Goal: Contribute content: Contribute content

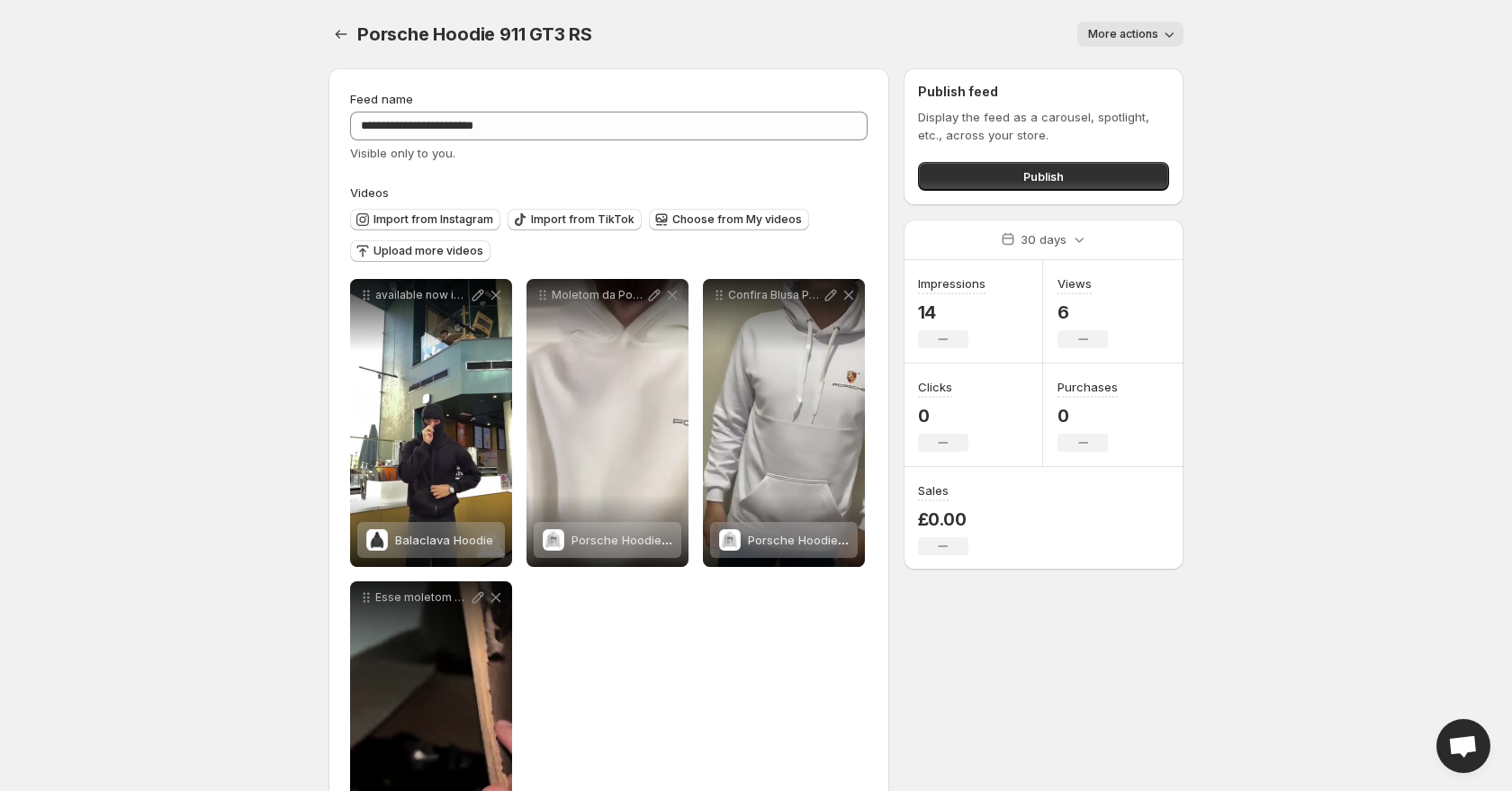
click at [634, 628] on div "**********" at bounding box center [609, 574] width 518 height 590
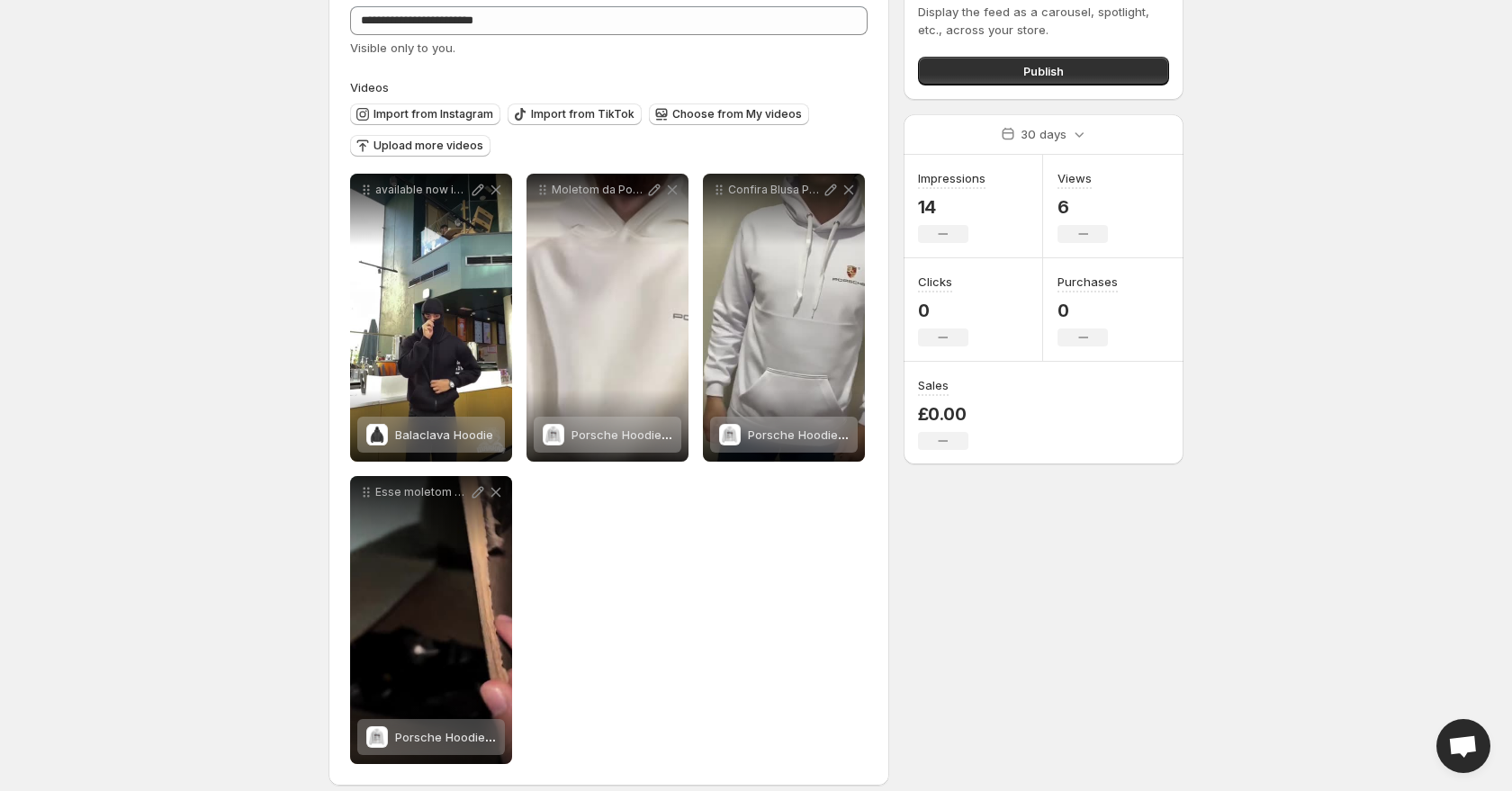
scroll to position [104, 0]
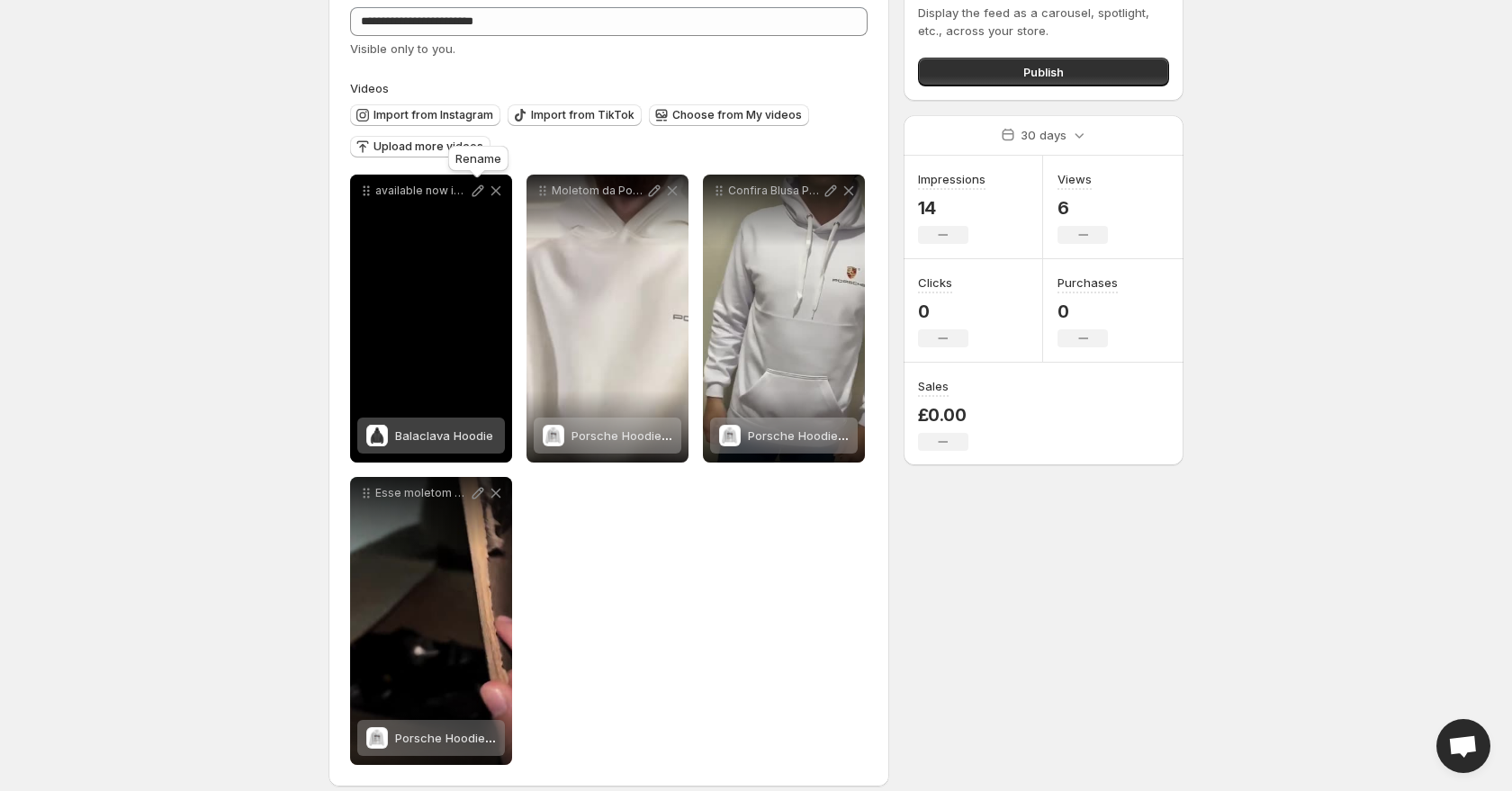
click at [478, 192] on icon at bounding box center [478, 191] width 11 height 11
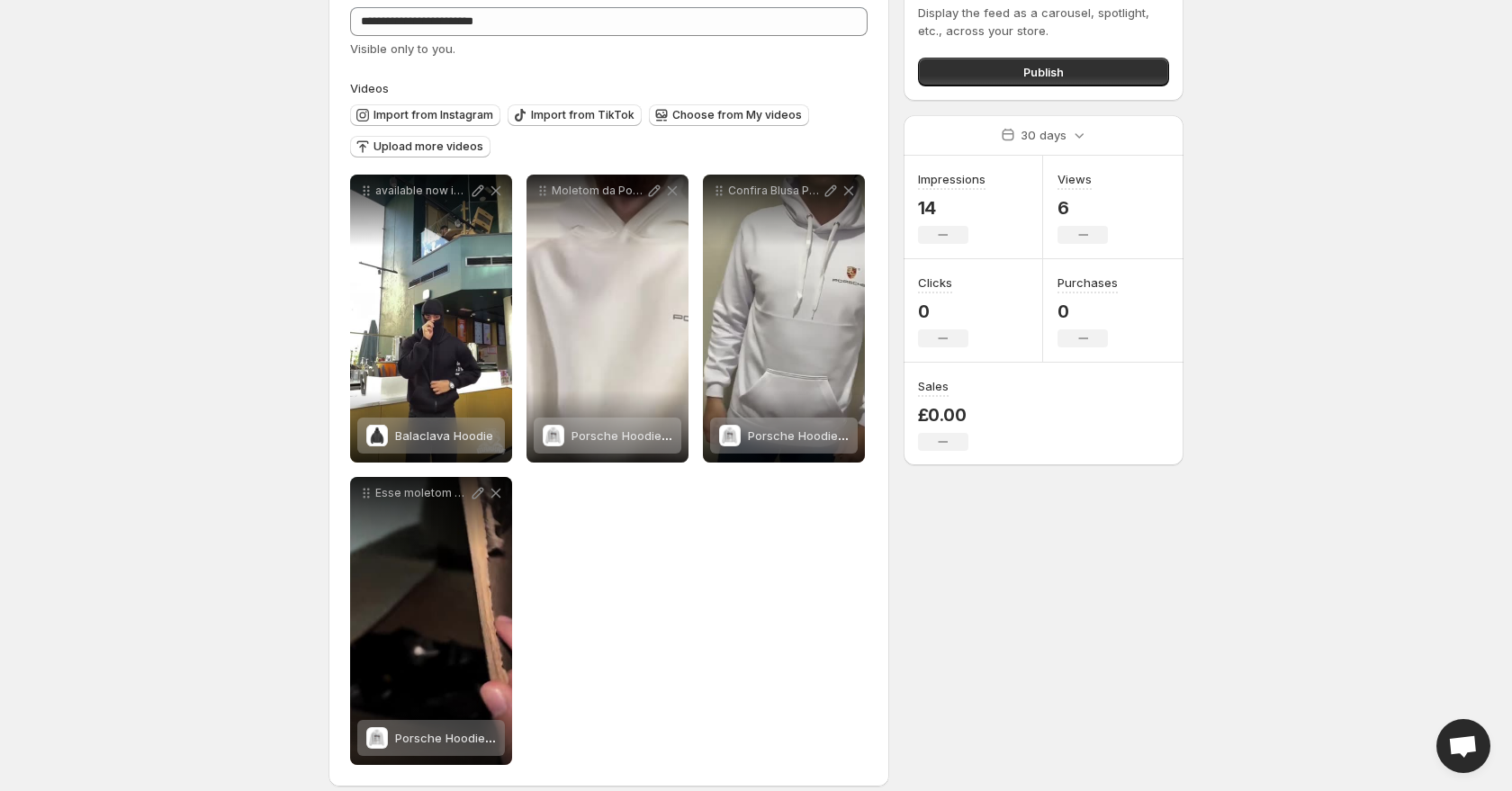
scroll to position [95, 0]
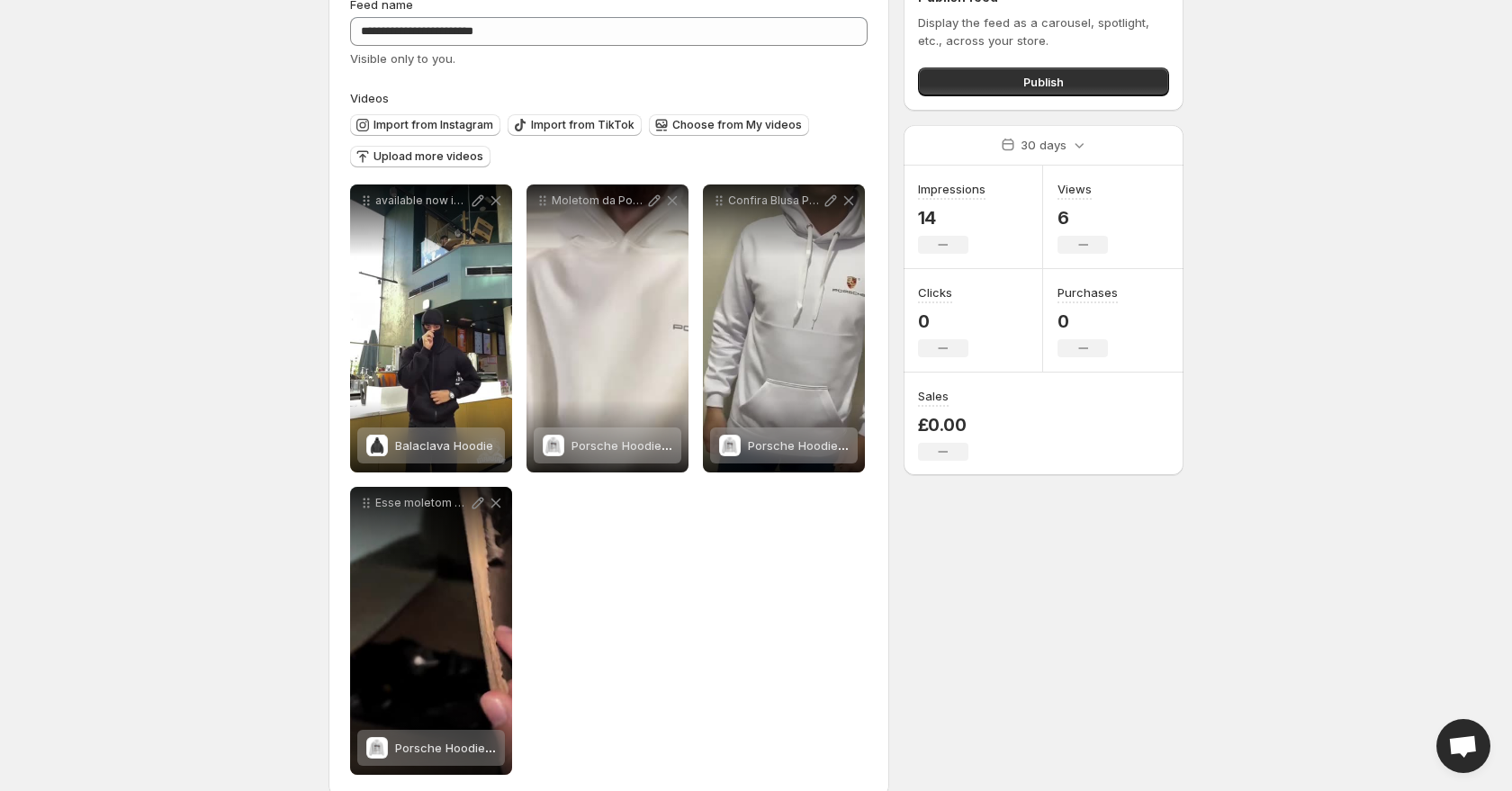
click at [513, 149] on div "Import from Instagram Import from TikTok Choose from My videos Upload more vide…" at bounding box center [605, 139] width 524 height 63
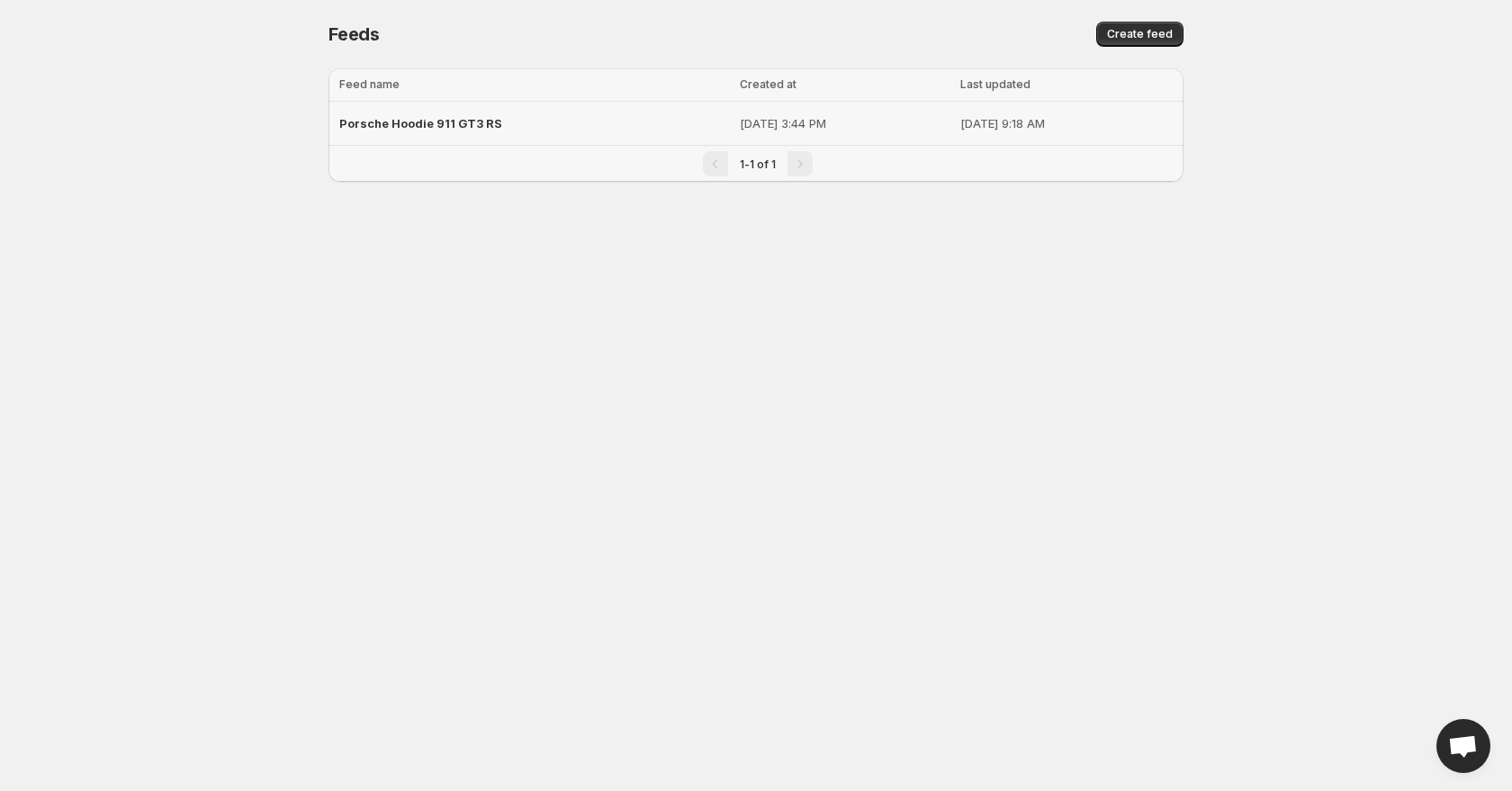
click at [501, 119] on div "Porsche Hoodie 911 GT3 RS" at bounding box center [534, 123] width 389 height 33
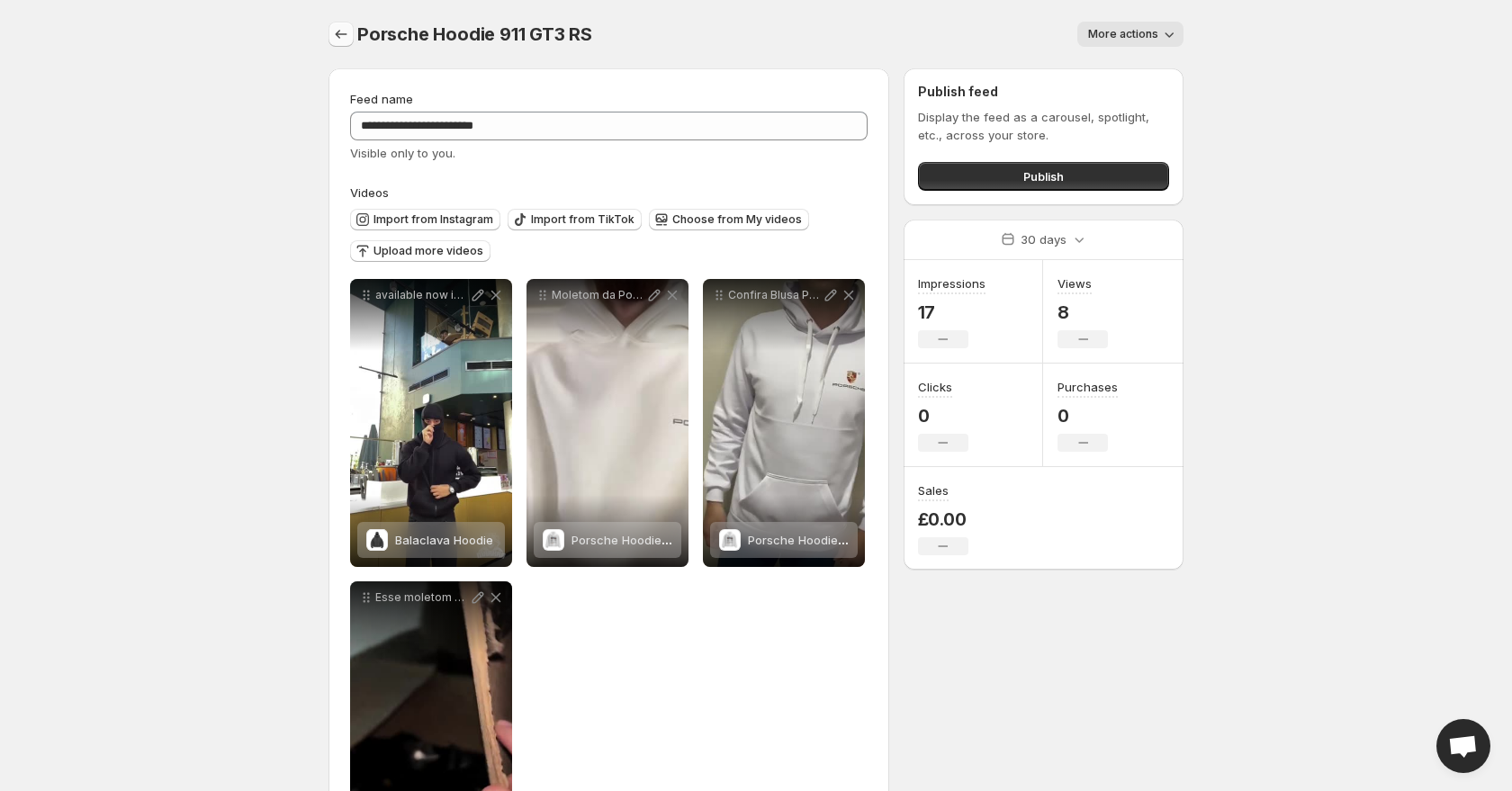
click at [345, 37] on icon "Settings" at bounding box center [341, 33] width 18 height 18
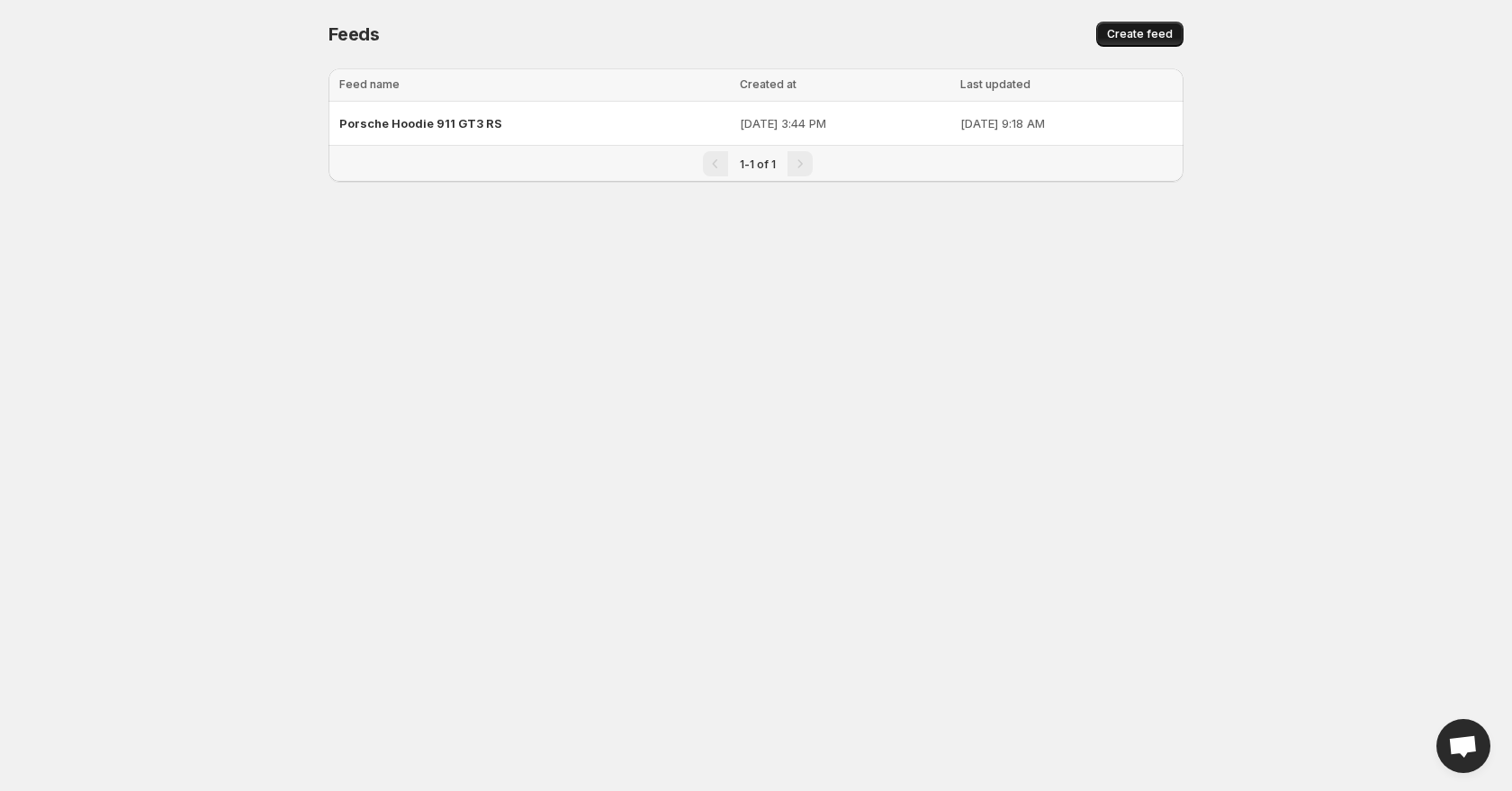
click at [1130, 34] on span "Create feed" at bounding box center [1140, 33] width 66 height 14
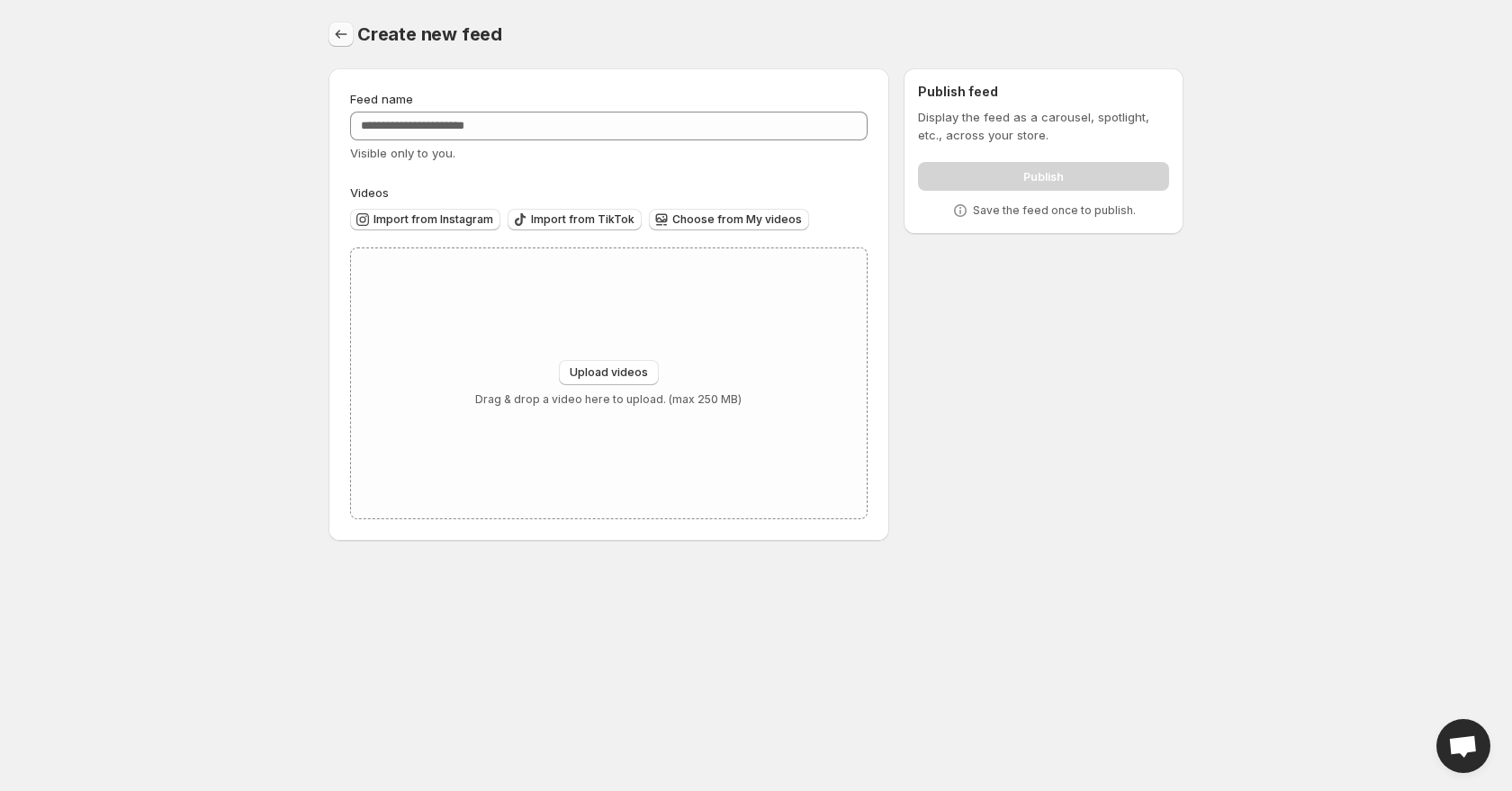
click at [332, 33] on icon "Settings" at bounding box center [341, 33] width 18 height 18
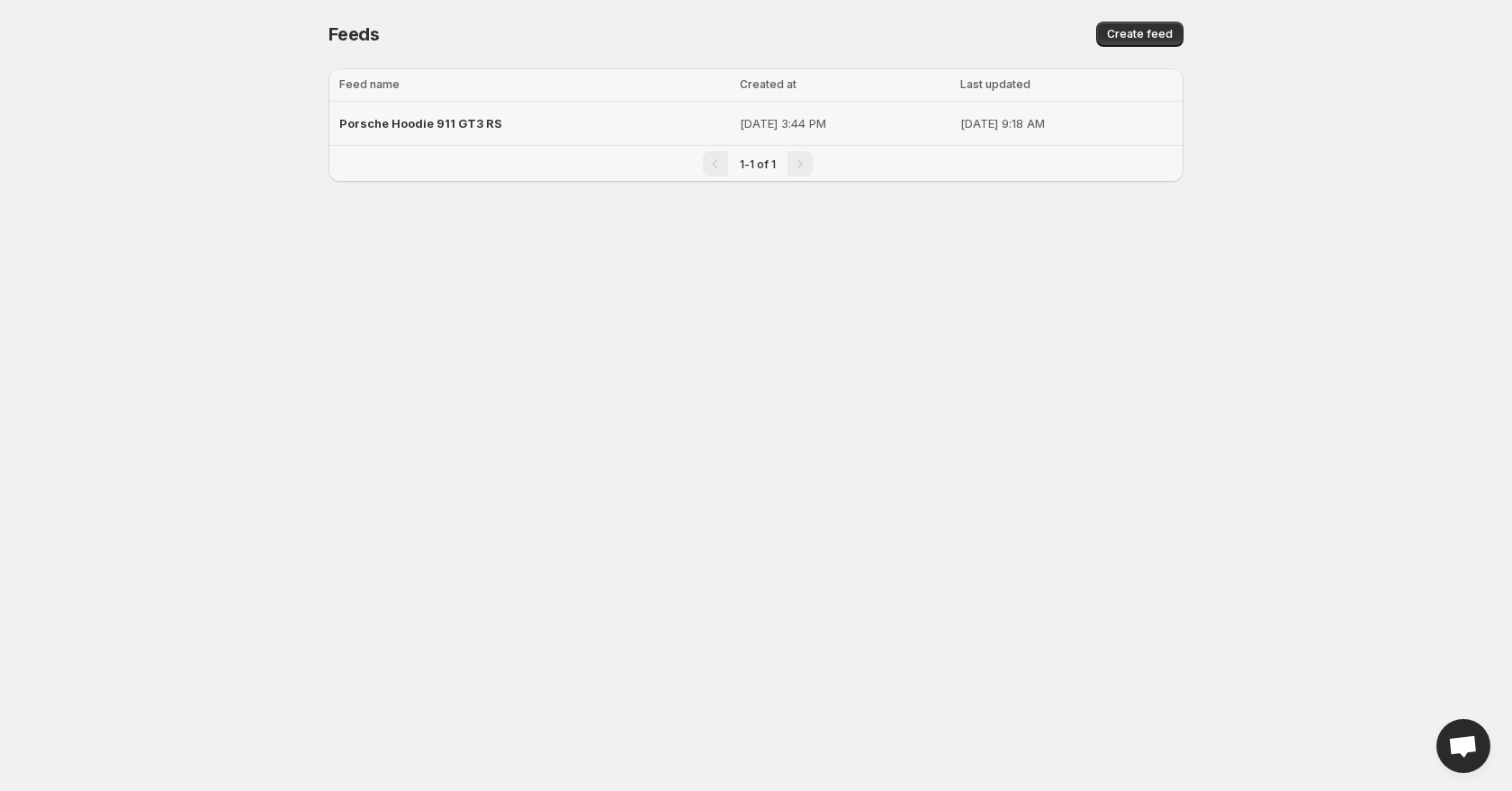
click at [458, 121] on span "Porsche Hoodie 911 GT3 RS" at bounding box center [421, 122] width 163 height 14
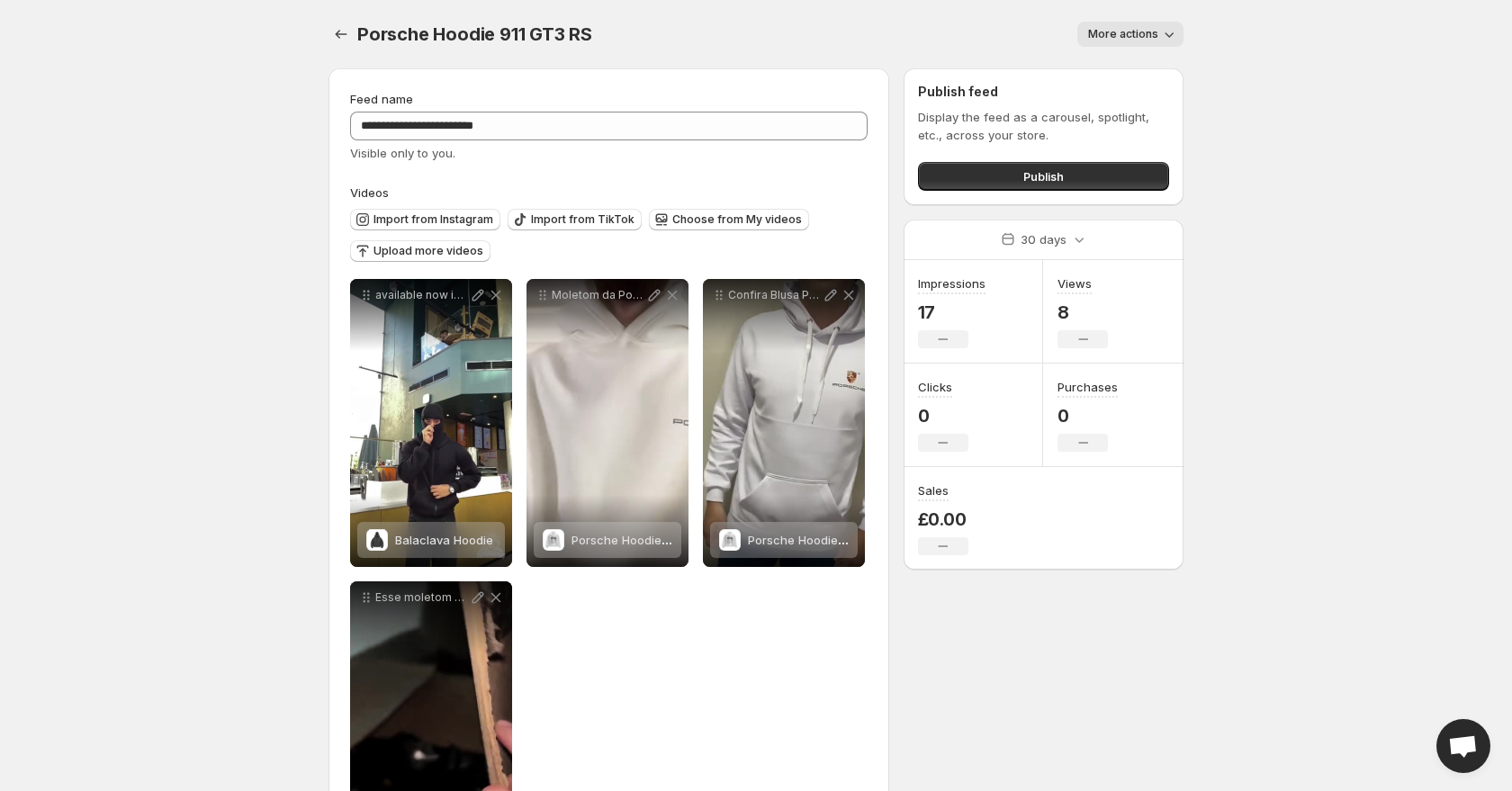
scroll to position [3, 0]
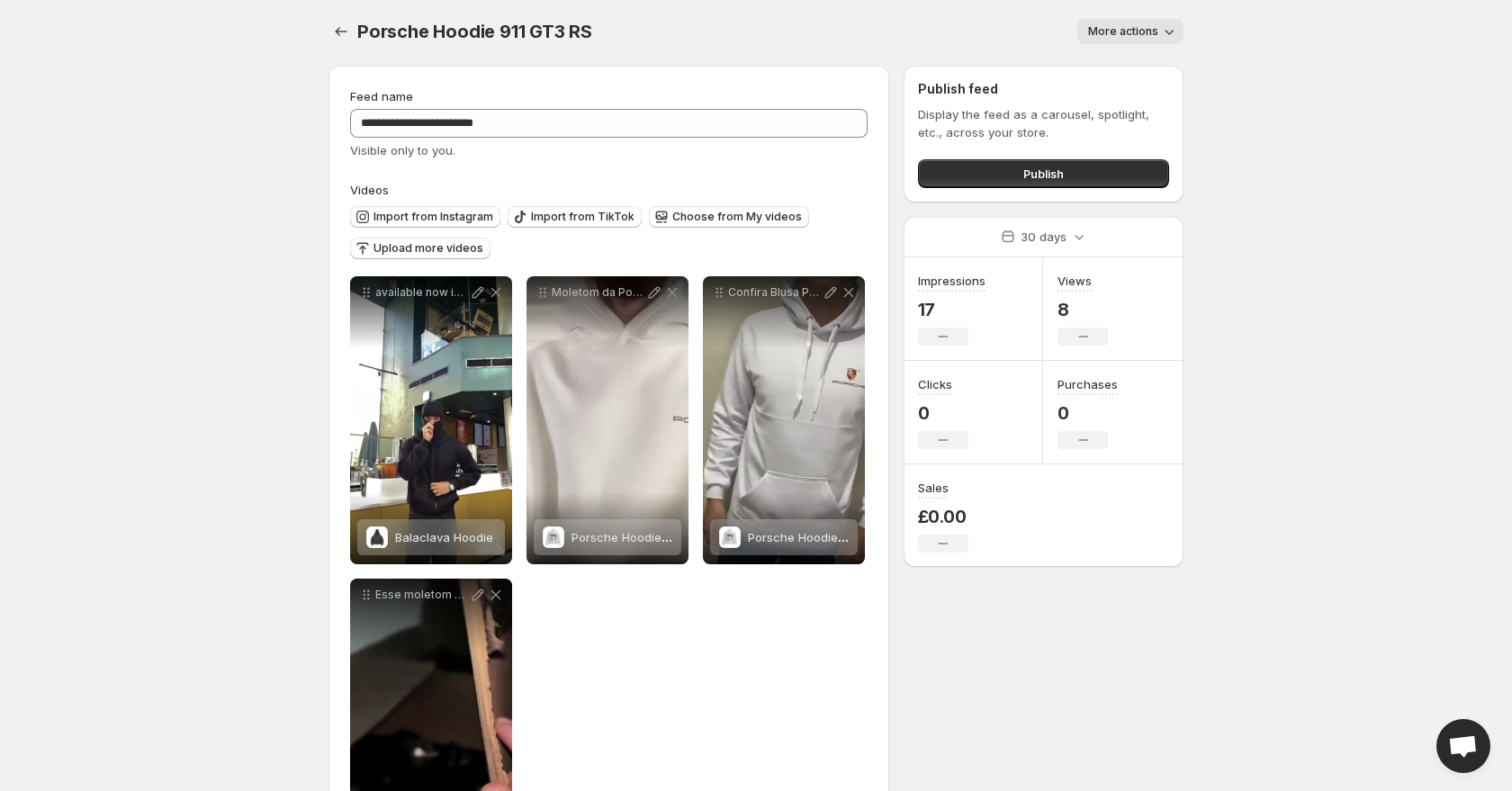
click at [1159, 34] on button "More actions" at bounding box center [1130, 32] width 106 height 25
click at [1266, 78] on body "**********" at bounding box center [756, 392] width 1512 height 791
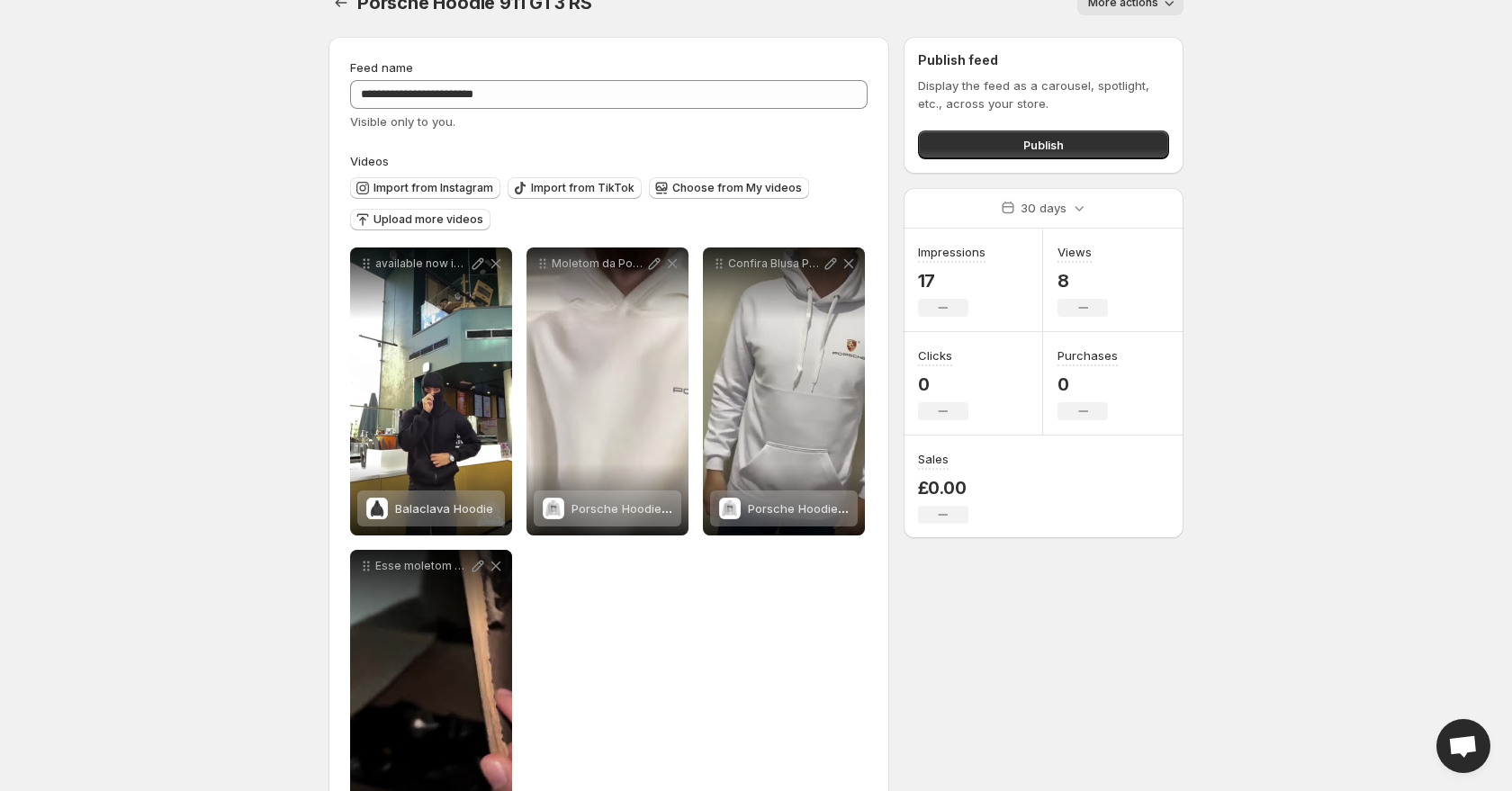
scroll to position [10, 0]
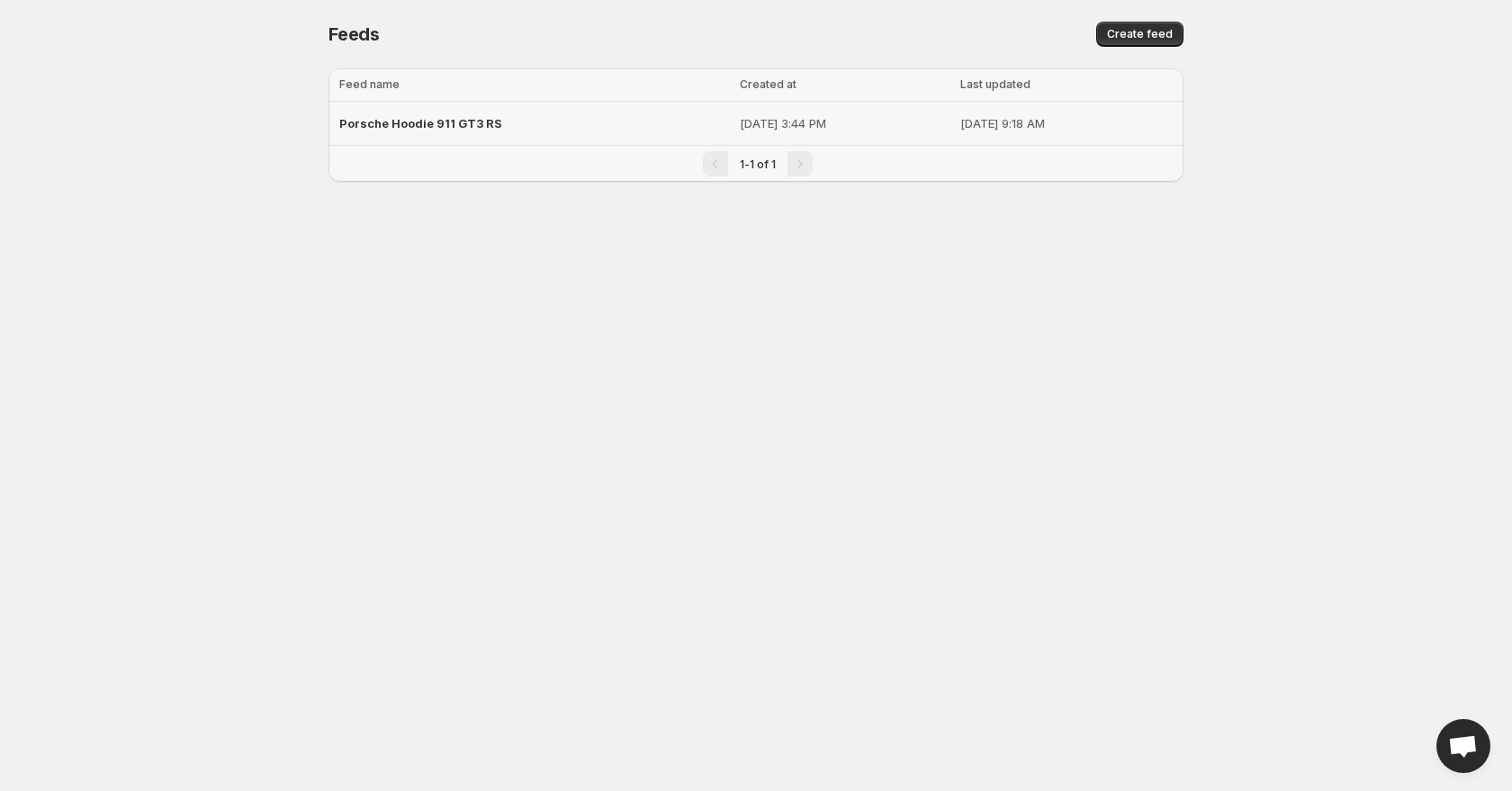
click at [400, 122] on span "Porsche Hoodie 911 GT3 RS" at bounding box center [421, 122] width 163 height 14
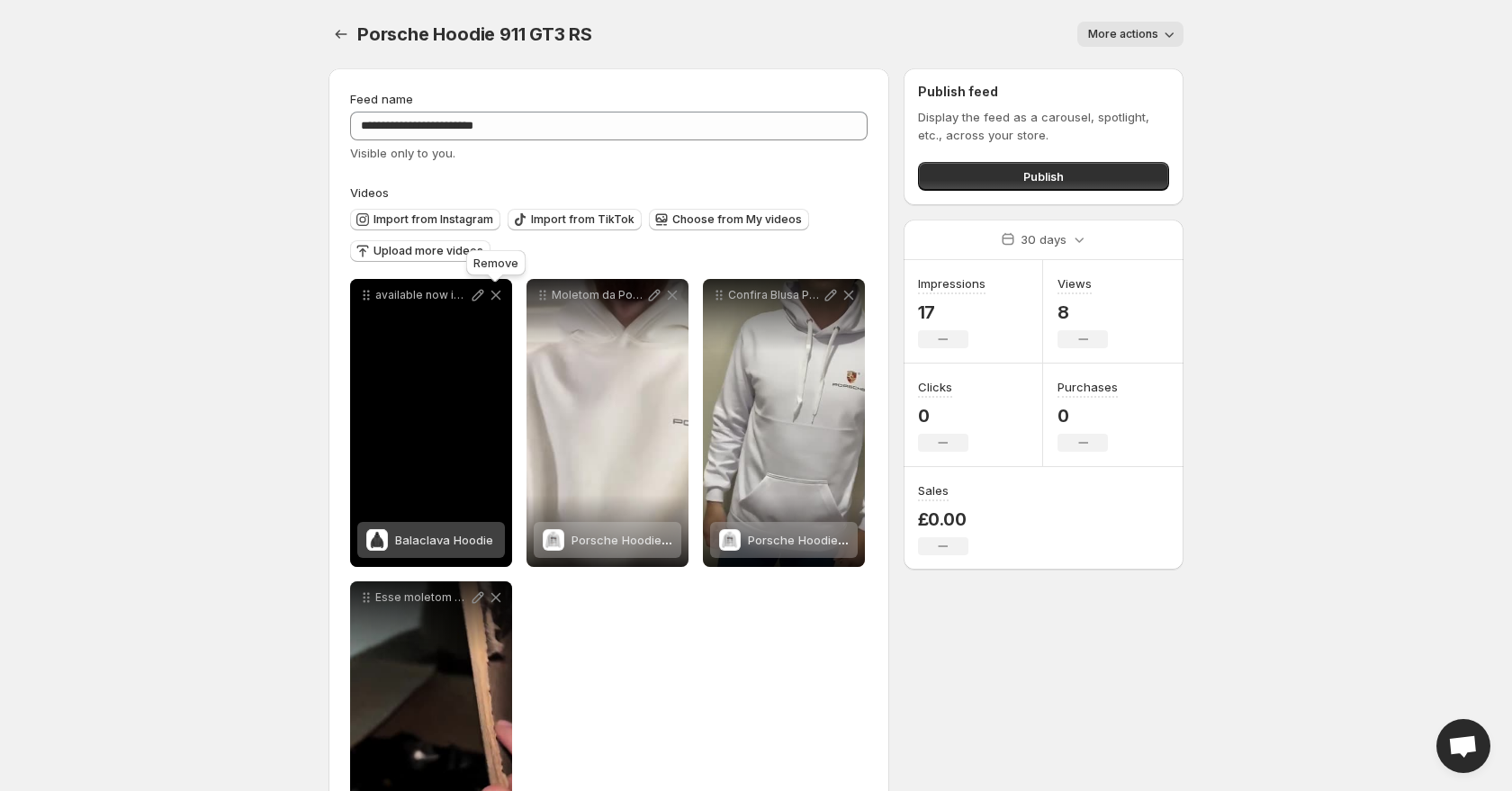
click at [495, 293] on icon at bounding box center [496, 295] width 18 height 18
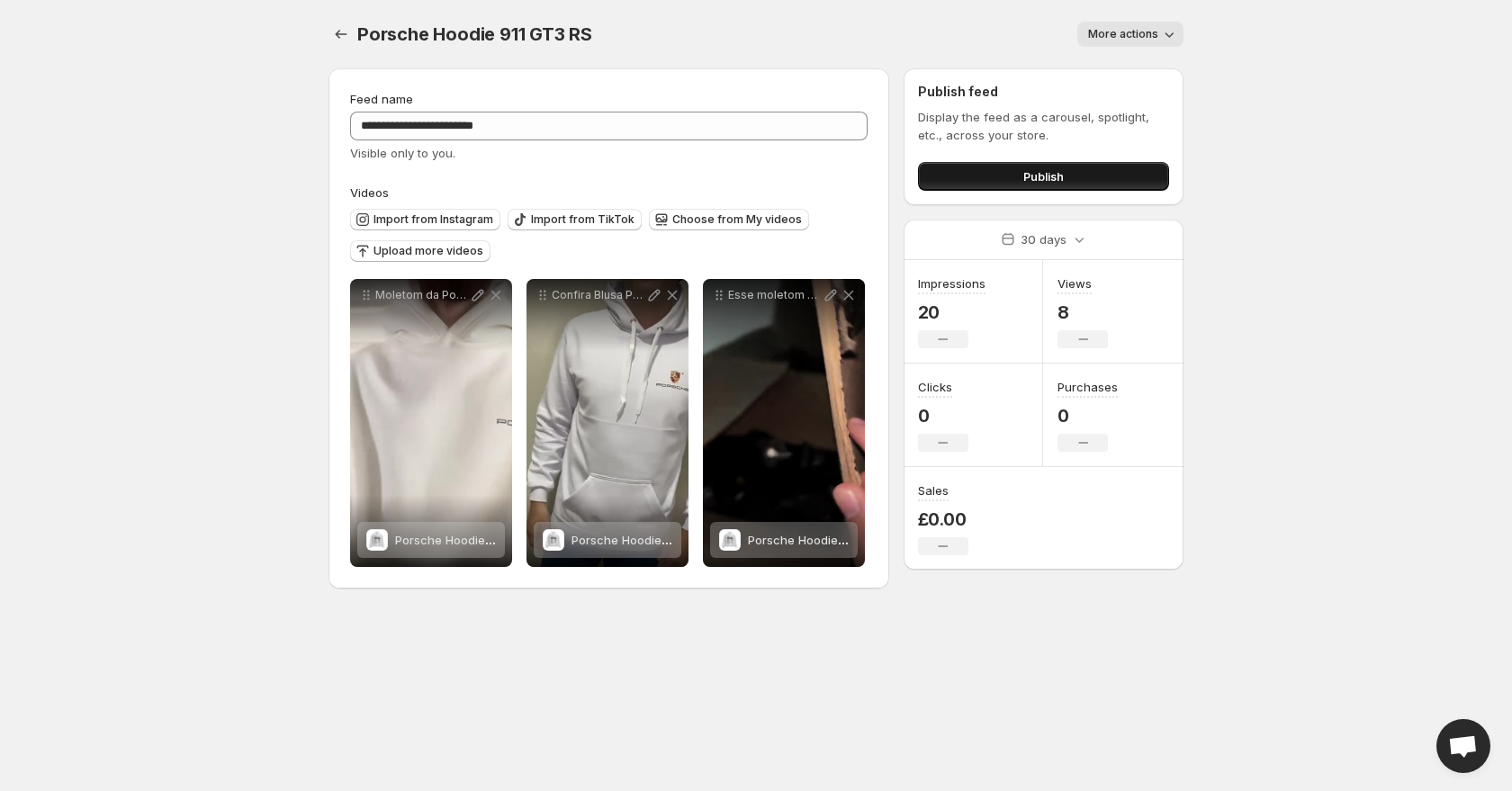
click at [1055, 170] on span "Publish" at bounding box center [1043, 176] width 40 height 18
click at [502, 158] on div "Visible only to you." at bounding box center [609, 152] width 518 height 18
drag, startPoint x: 491, startPoint y: 153, endPoint x: 340, endPoint y: 146, distance: 151.2
click at [340, 146] on div "**********" at bounding box center [609, 328] width 561 height 520
copy span "Visible only to you."
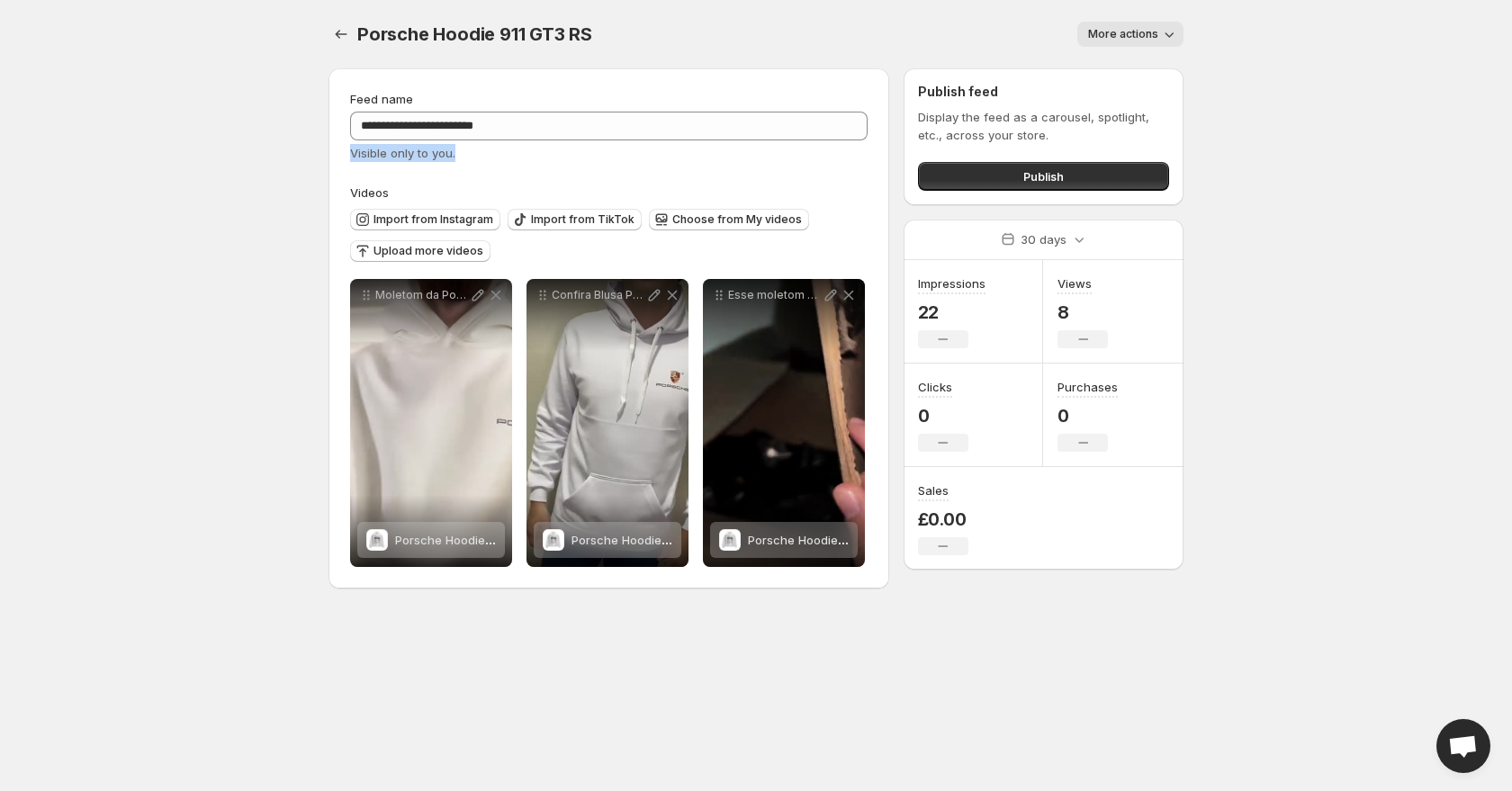
click at [524, 167] on div "**********" at bounding box center [609, 328] width 518 height 477
click at [1141, 28] on span "More actions" at bounding box center [1123, 33] width 70 height 14
click at [1243, 37] on body "**********" at bounding box center [756, 395] width 1512 height 791
drag, startPoint x: 1072, startPoint y: 143, endPoint x: 984, endPoint y: 135, distance: 88.4
click at [983, 133] on p "Display the feed as a carousel, spotlight, etc., across your store." at bounding box center [1043, 126] width 251 height 36
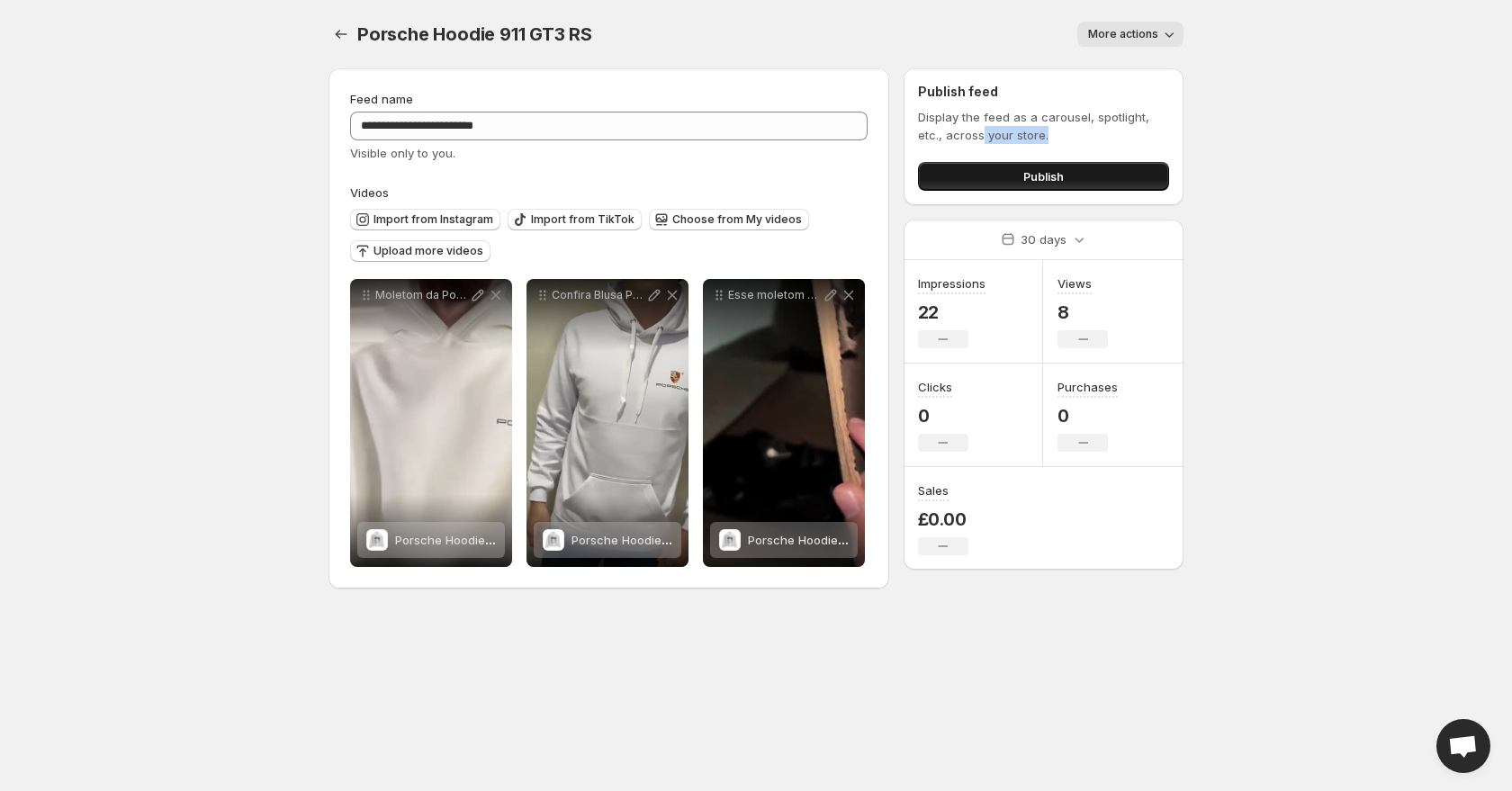
click at [995, 171] on button "Publish" at bounding box center [1043, 176] width 251 height 29
click at [842, 22] on div "More actions" at bounding box center [898, 34] width 569 height 25
click at [1039, 174] on span "Publish" at bounding box center [1043, 176] width 40 height 18
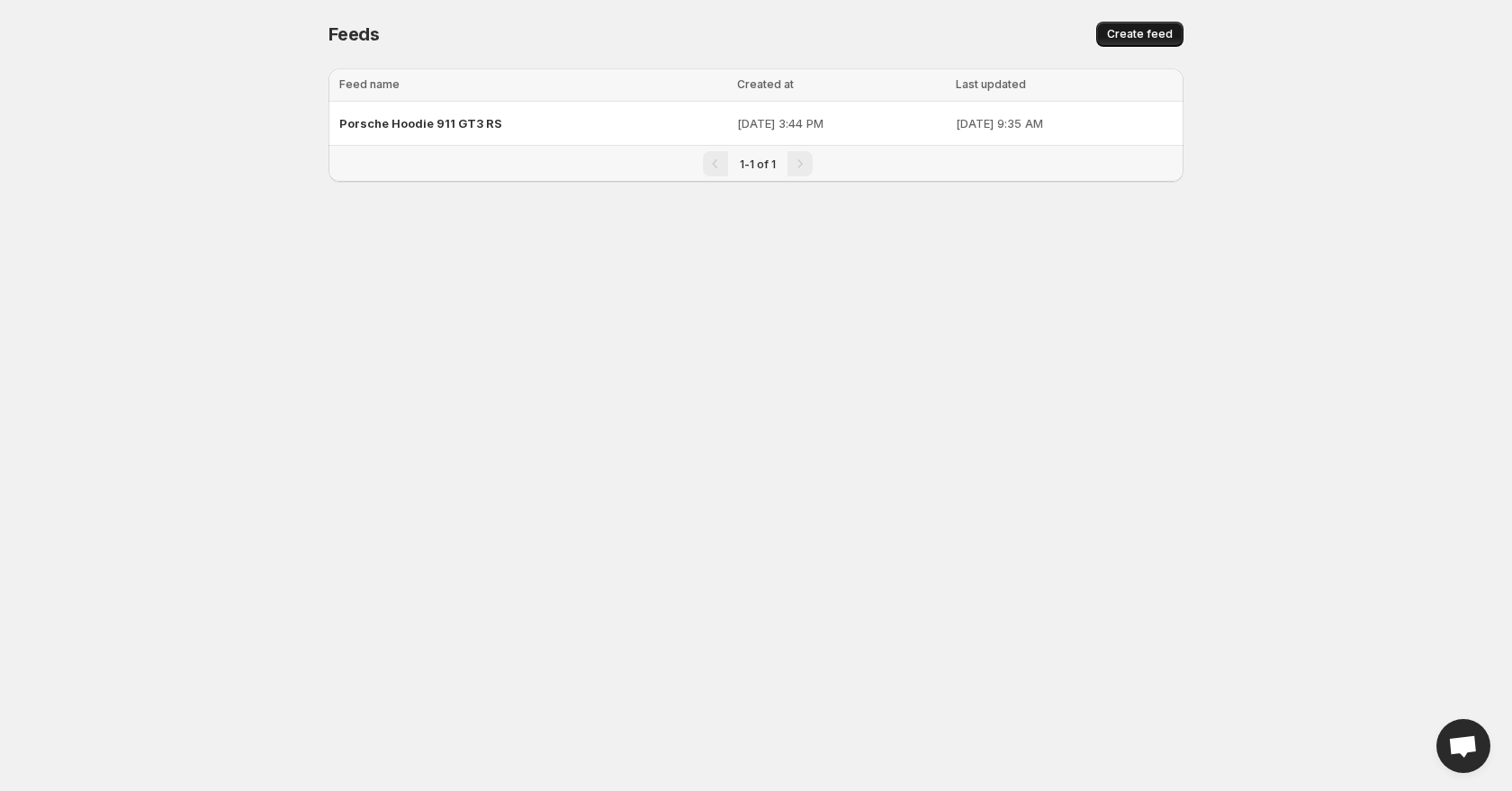
click at [1146, 26] on button "Create feed" at bounding box center [1140, 34] width 87 height 25
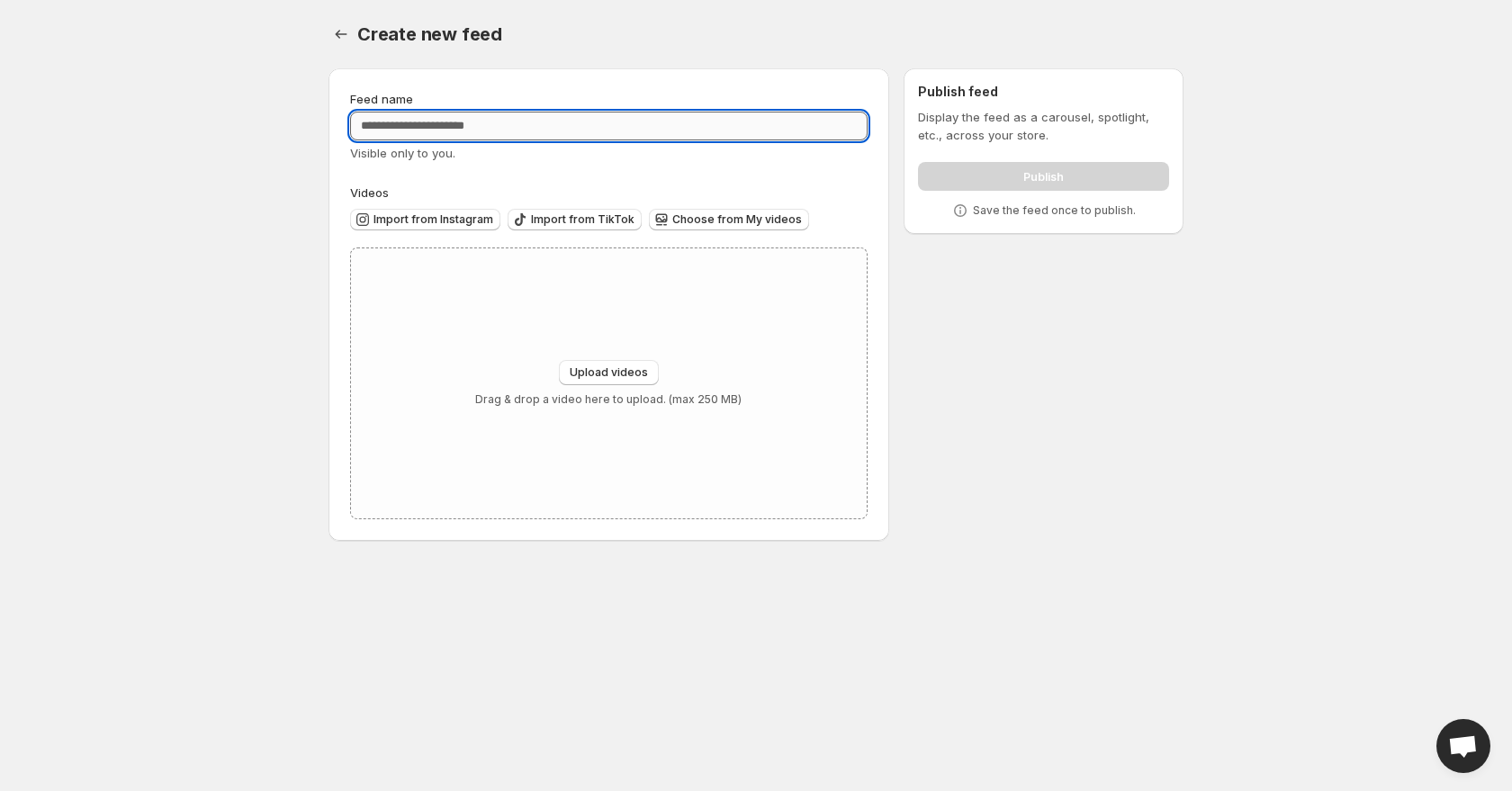
click at [496, 120] on input "Feed name" at bounding box center [609, 126] width 518 height 29
type input "*********"
click at [566, 224] on span "Import from TikTok" at bounding box center [583, 219] width 103 height 14
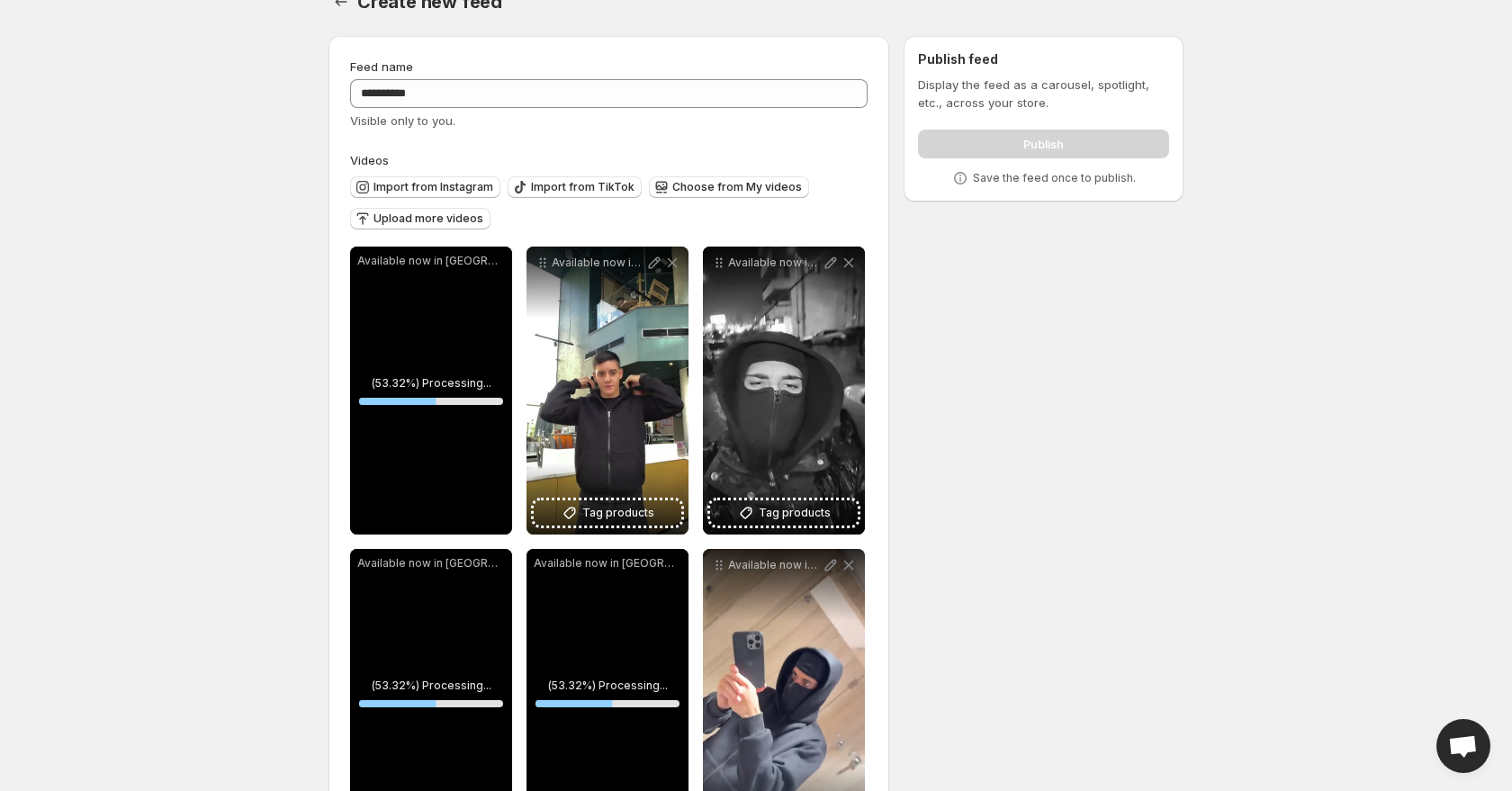
scroll to position [121, 0]
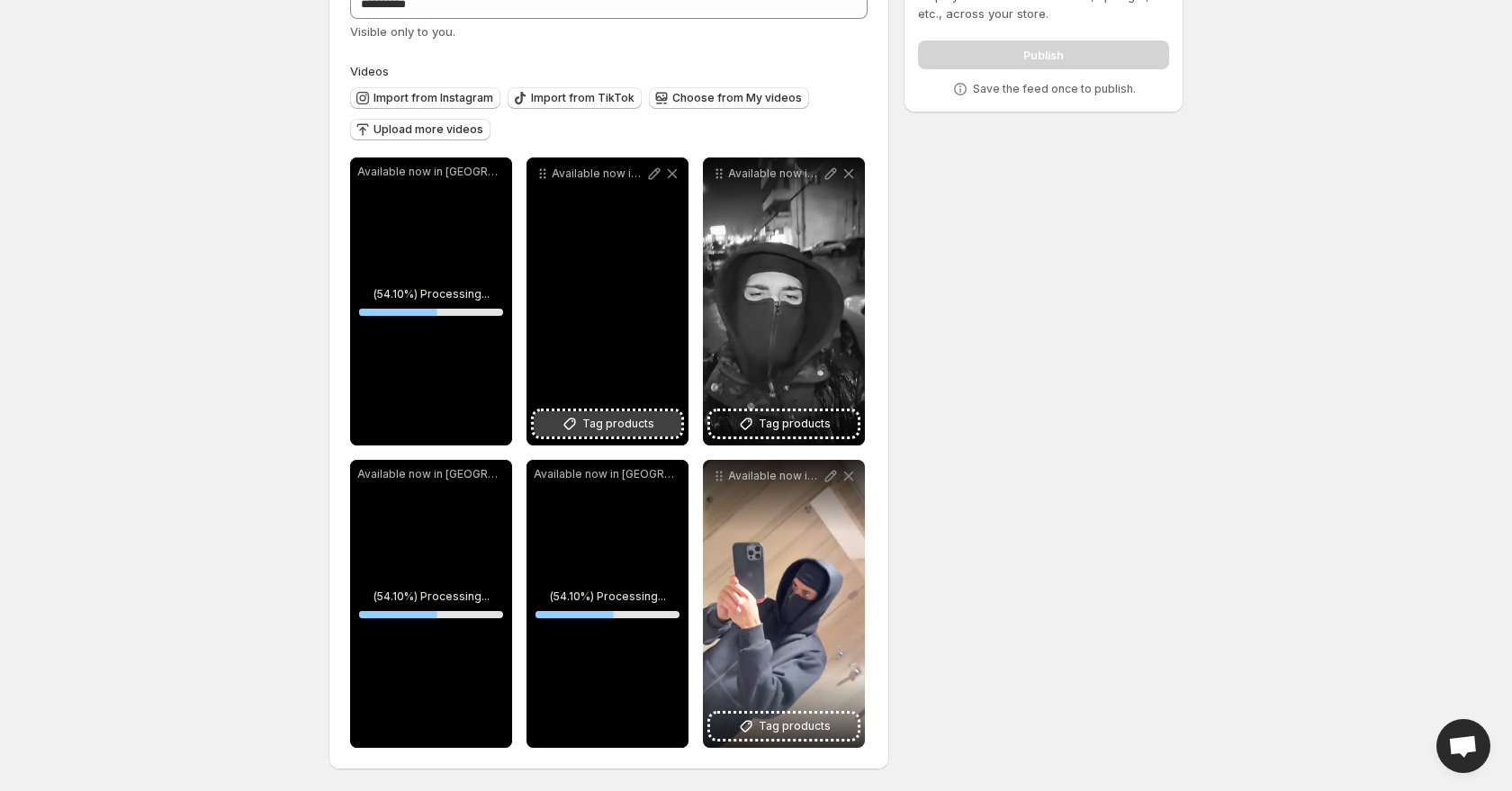
click at [603, 426] on span "Tag products" at bounding box center [618, 424] width 72 height 18
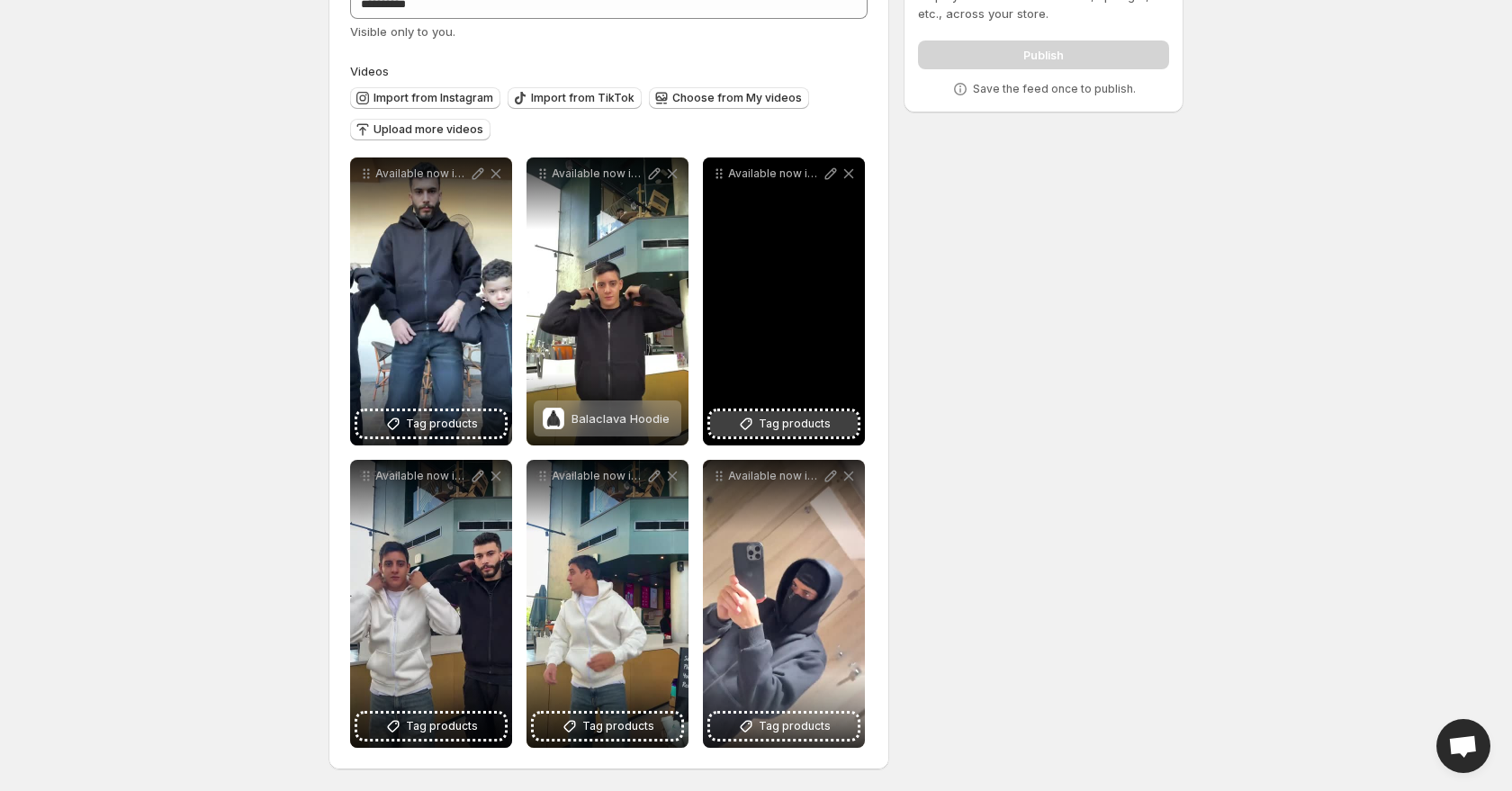
click at [798, 427] on span "Tag products" at bounding box center [794, 424] width 72 height 18
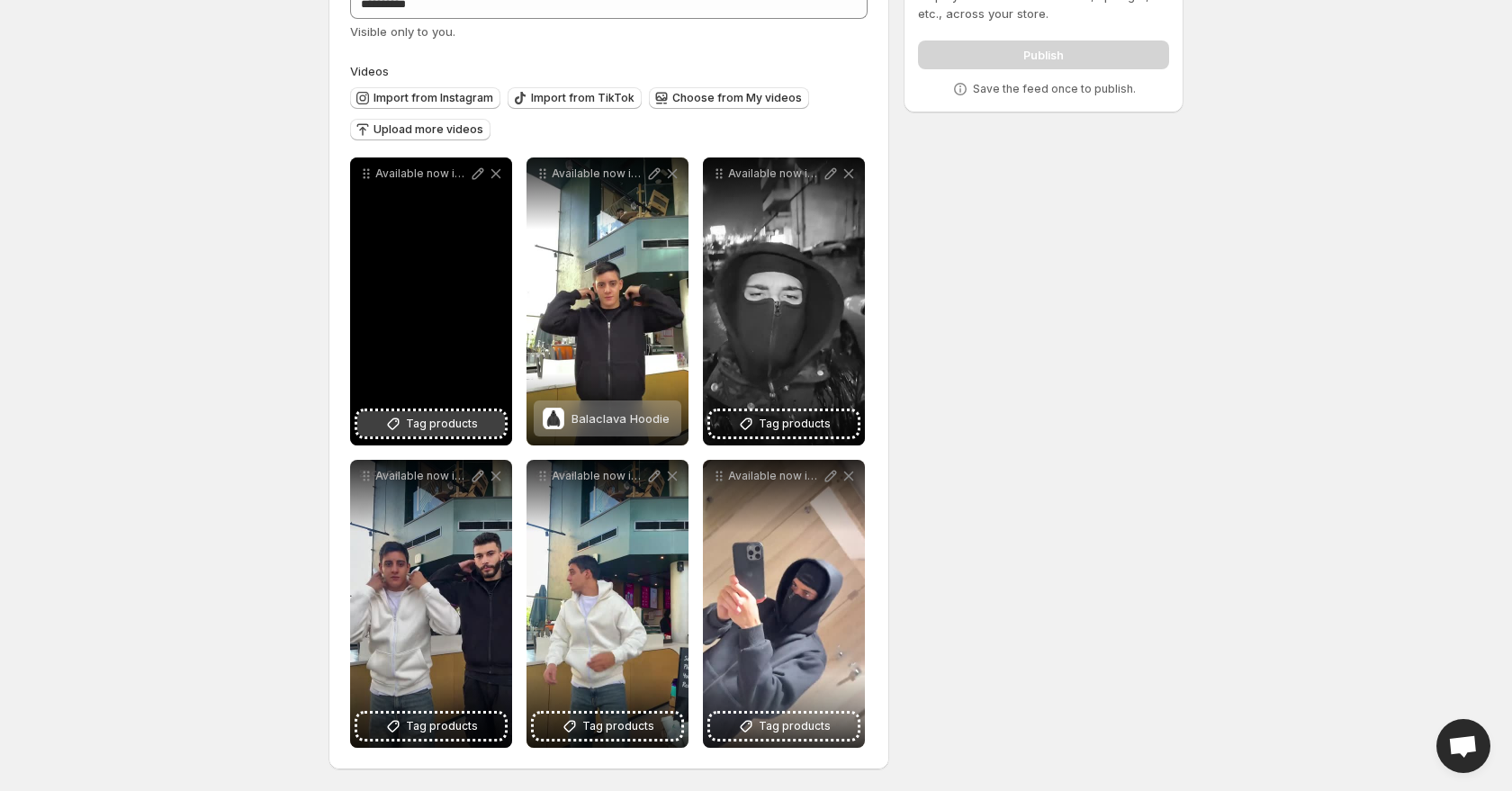
click at [425, 421] on span "Tag products" at bounding box center [441, 424] width 72 height 18
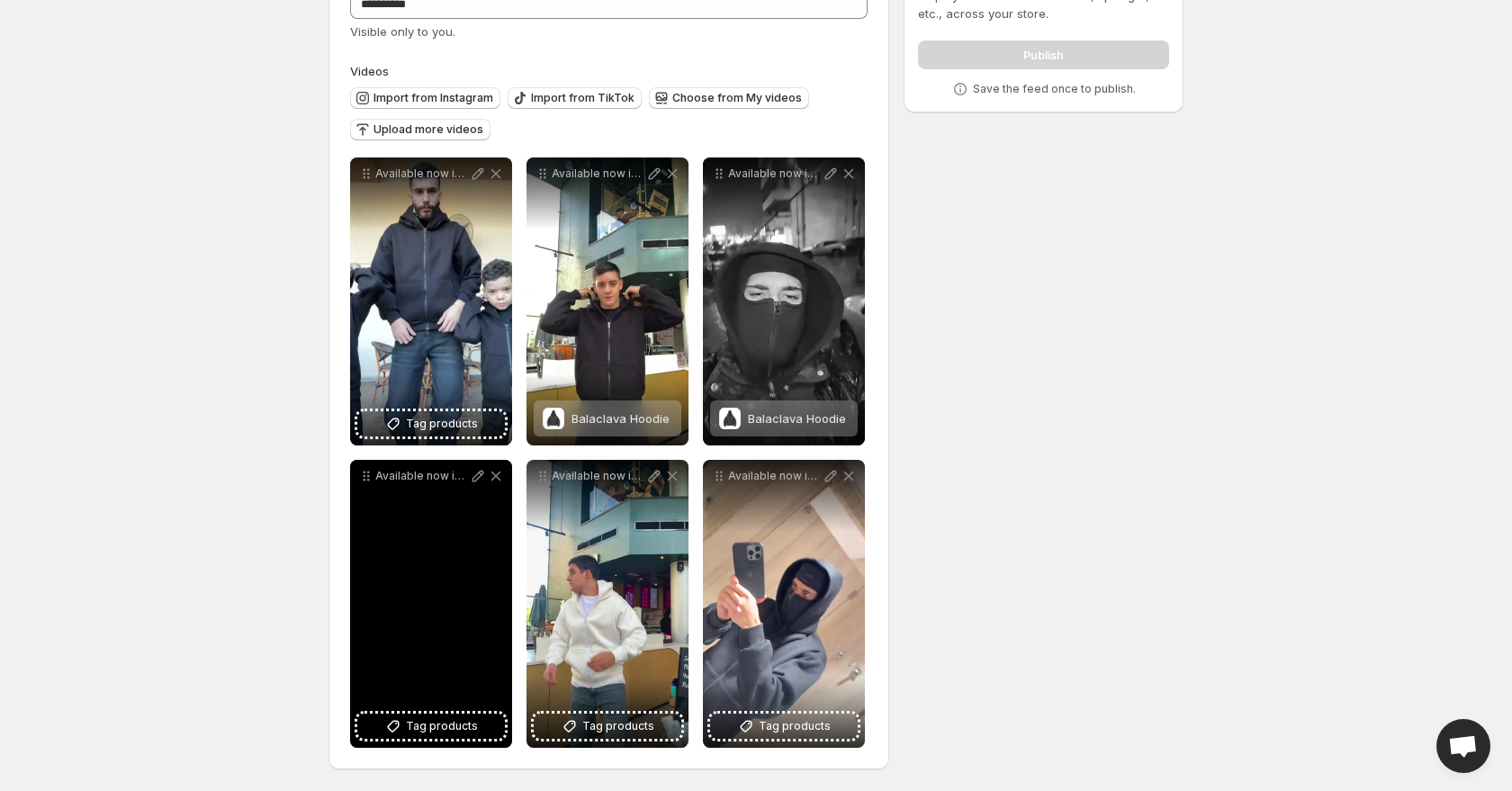
click at [434, 658] on div "Available now in [GEOGRAPHIC_DATA] [GEOGRAPHIC_DATA] Double Hoodie hoodiebalacl…" at bounding box center [431, 604] width 162 height 288
click at [433, 723] on span "Tag products" at bounding box center [441, 726] width 72 height 18
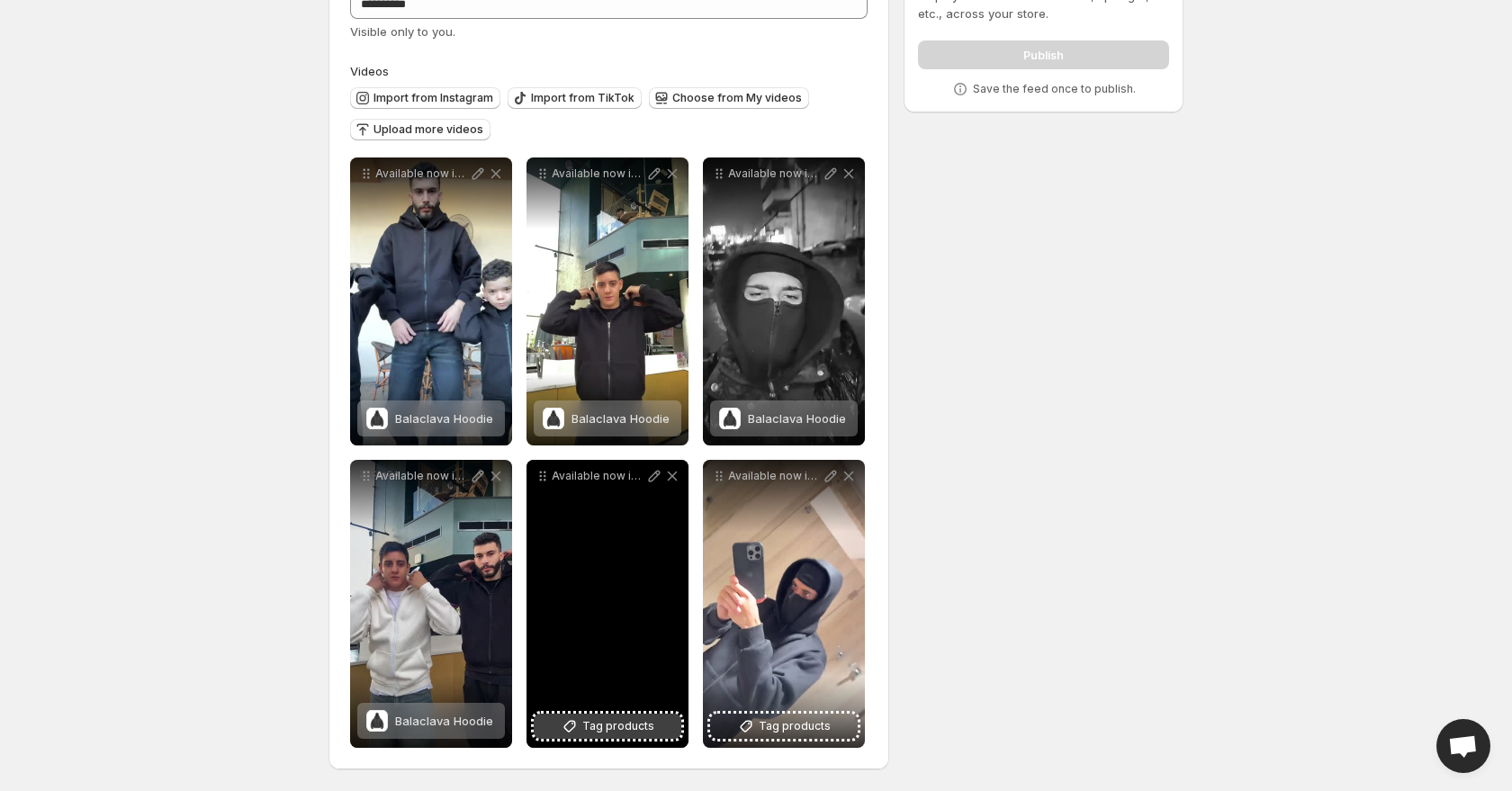
click at [635, 727] on span "Tag products" at bounding box center [618, 726] width 72 height 18
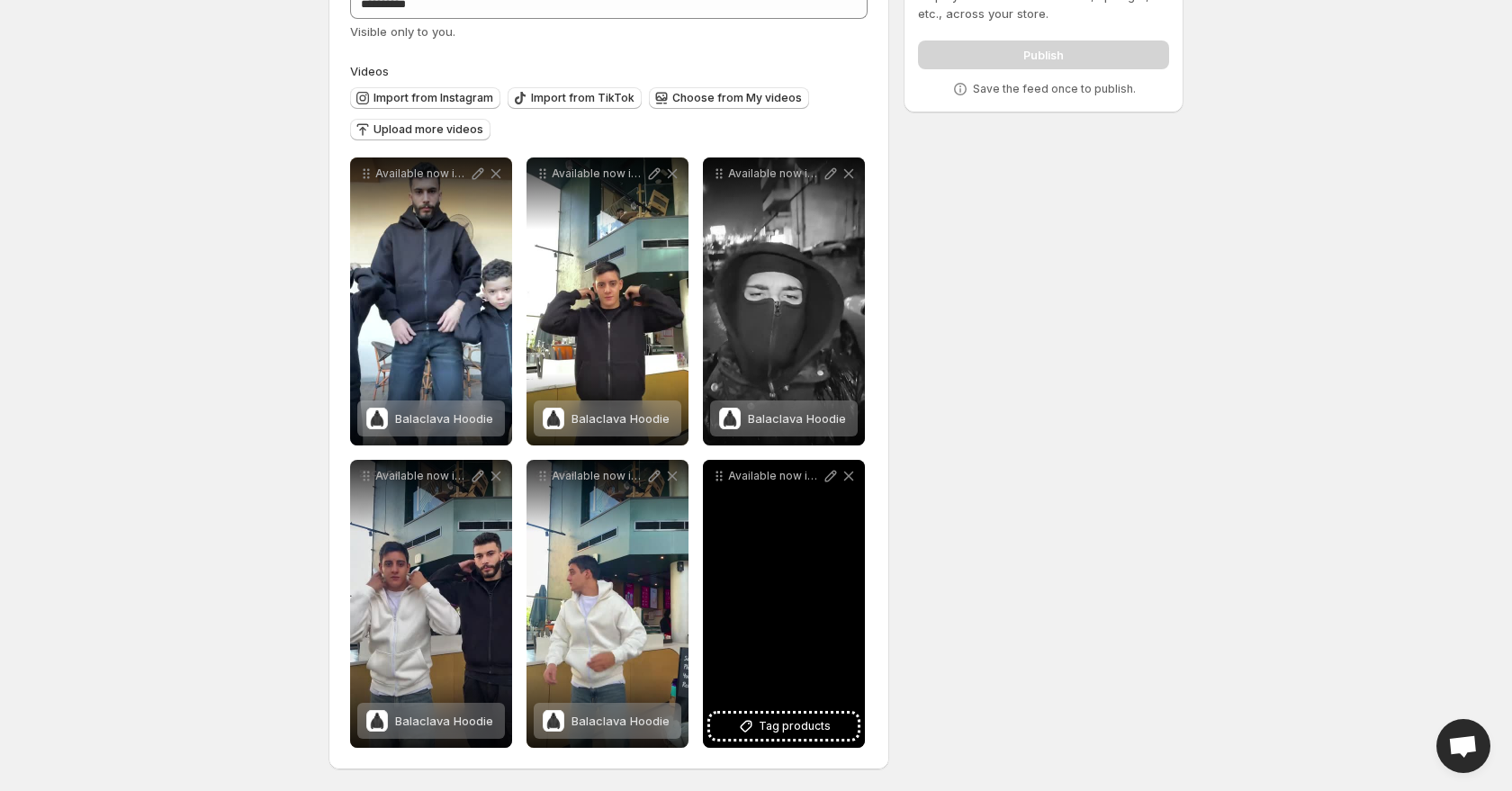
click at [788, 677] on div "Available now in Egypt Balaclava Double Hoodie hoodiebalaclava balaclavahoodie …" at bounding box center [784, 604] width 162 height 288
click at [780, 717] on span "Tag products" at bounding box center [794, 726] width 72 height 18
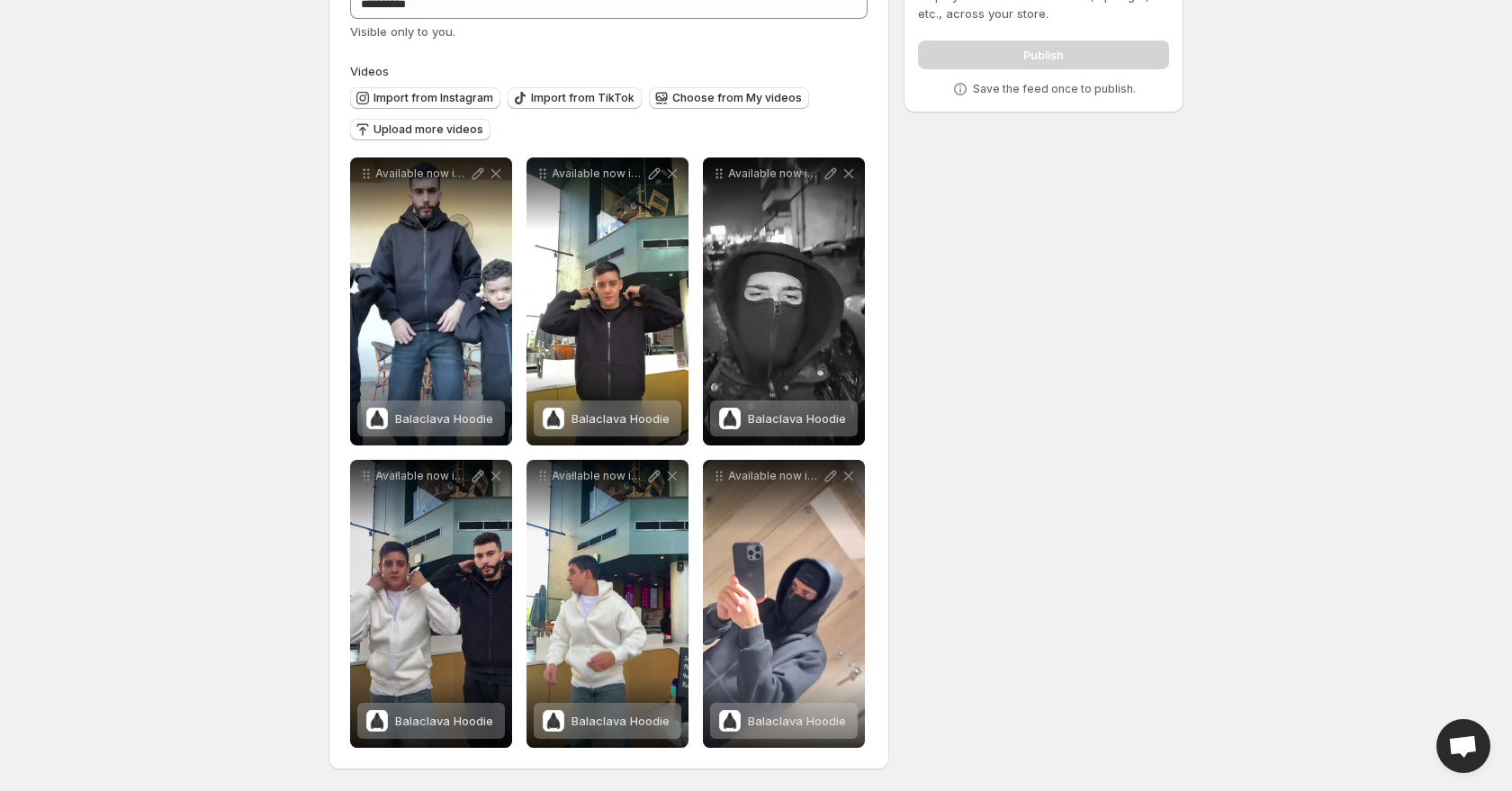
scroll to position [0, 0]
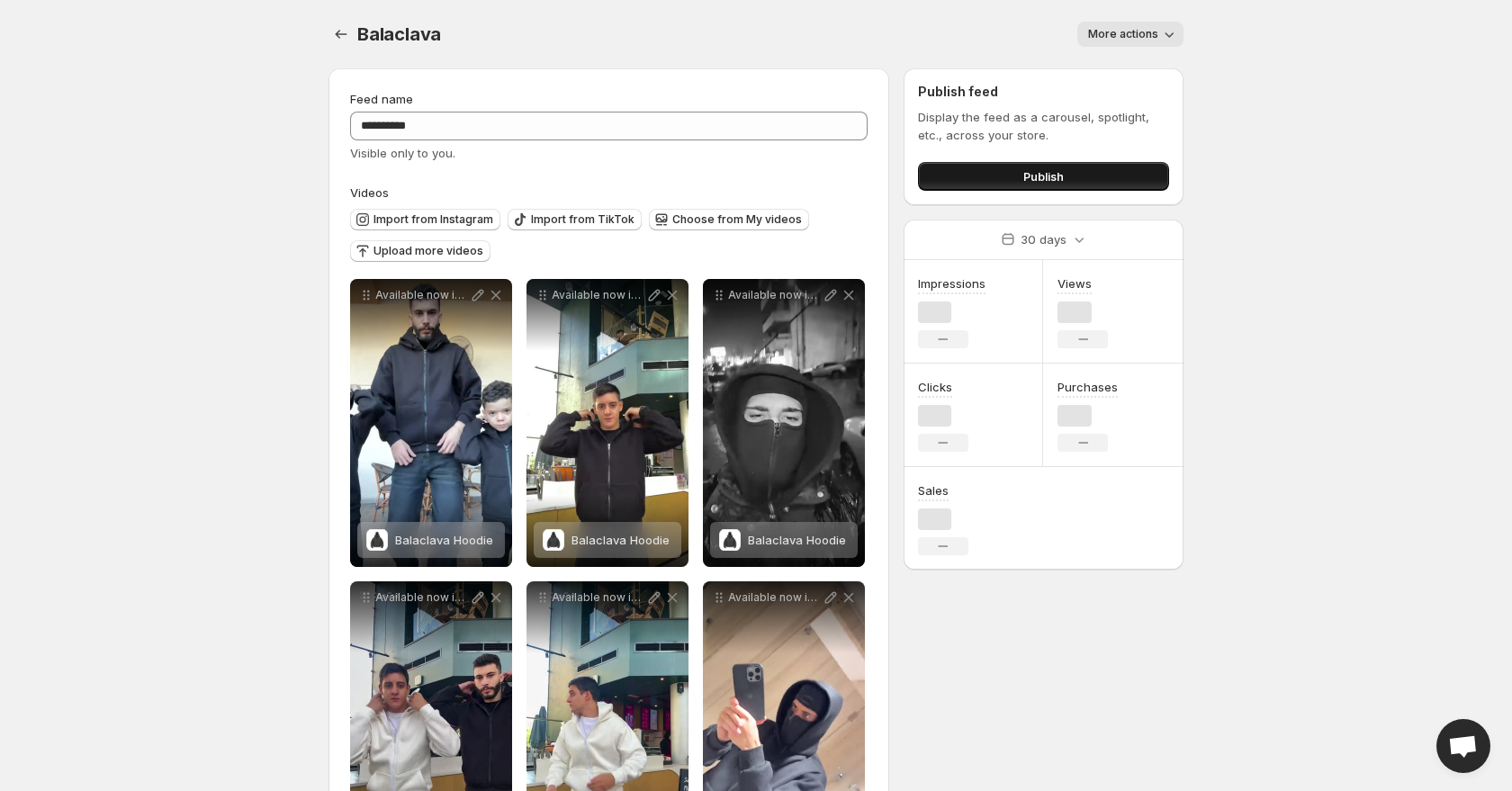
click at [1000, 172] on button "Publish" at bounding box center [1043, 176] width 251 height 29
click at [1062, 183] on span "Publish" at bounding box center [1043, 176] width 40 height 18
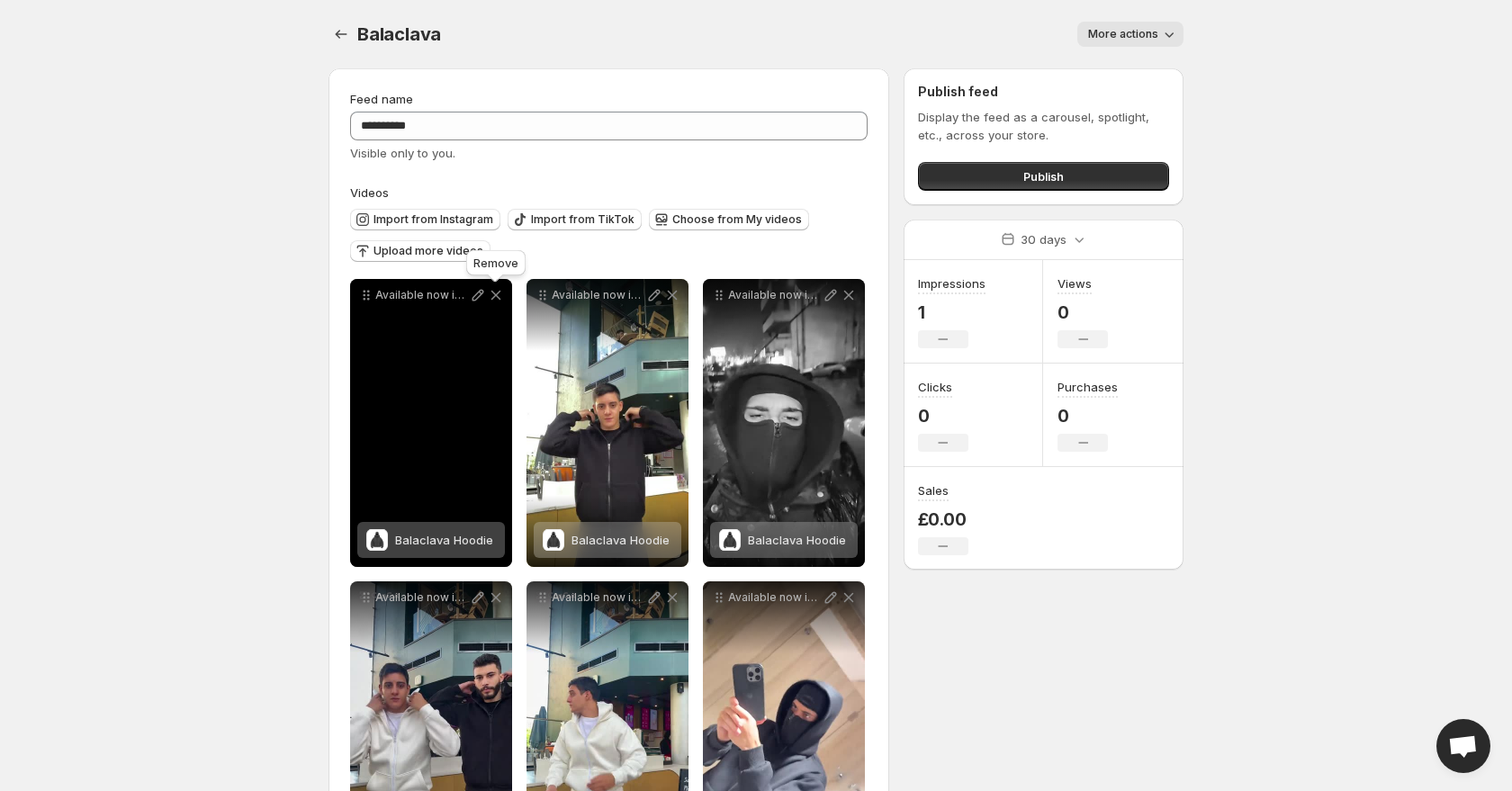
click at [495, 295] on icon at bounding box center [497, 296] width 10 height 10
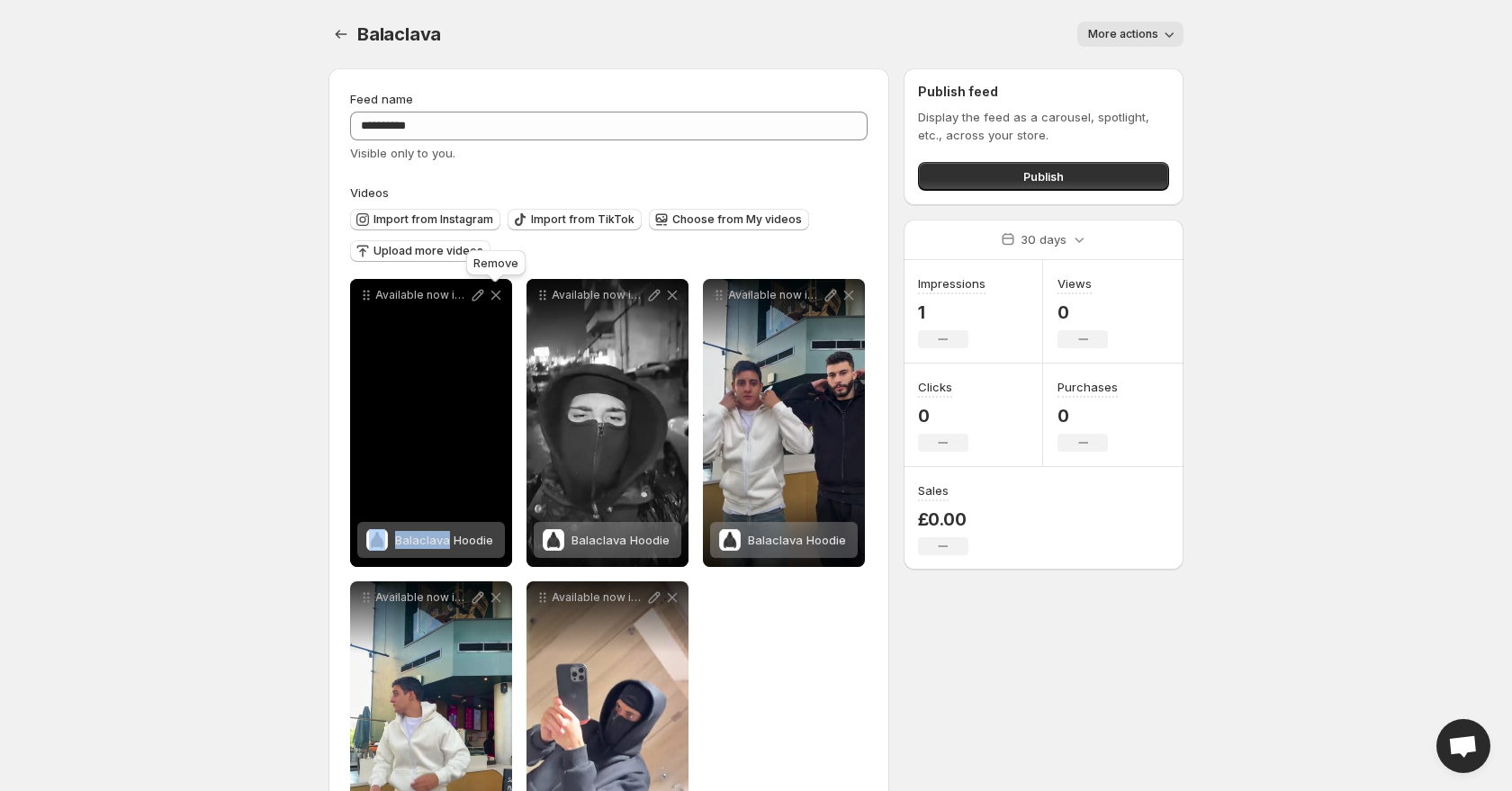
click at [495, 295] on icon at bounding box center [497, 296] width 10 height 10
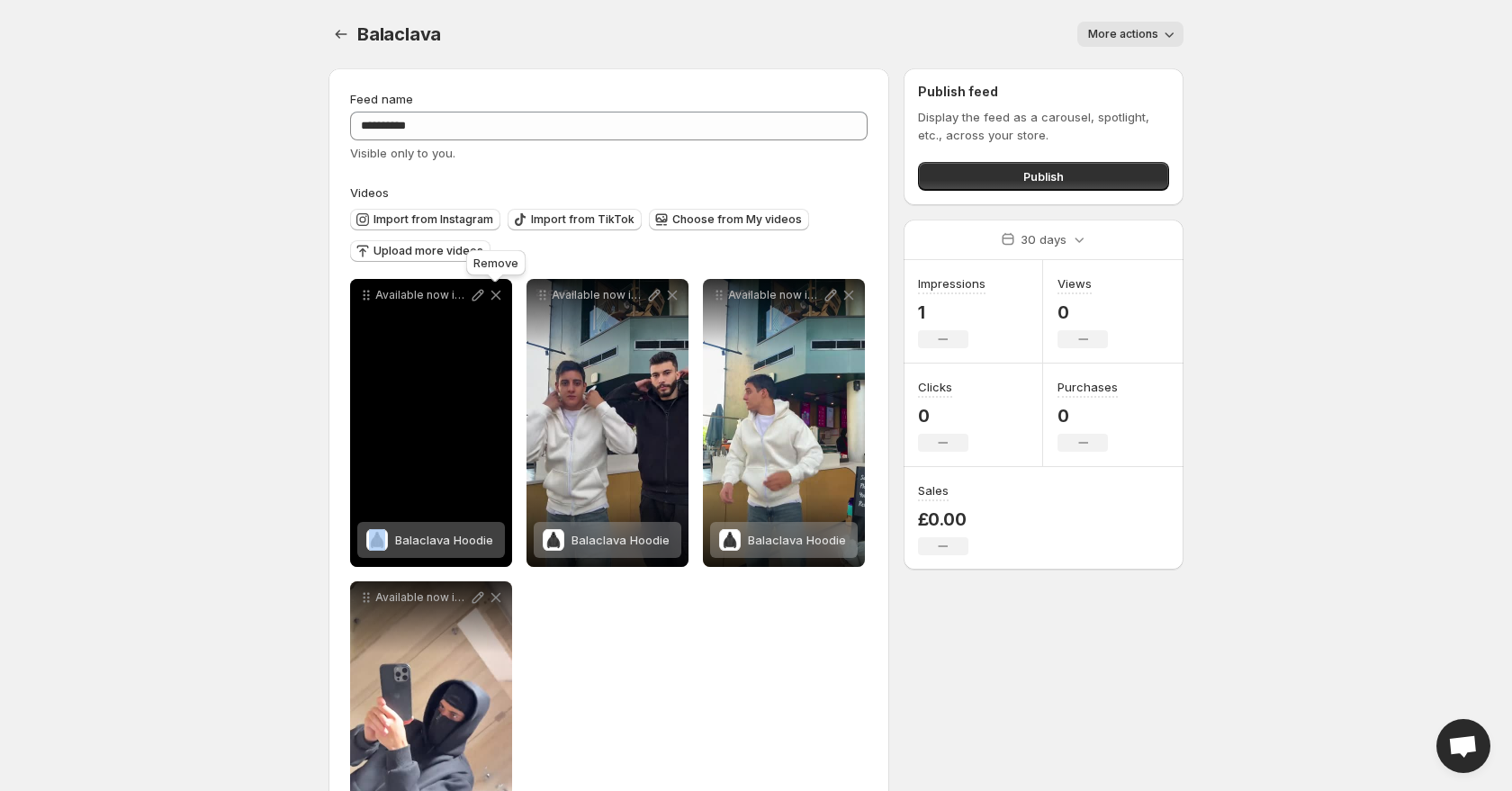
click at [495, 295] on icon at bounding box center [497, 296] width 10 height 10
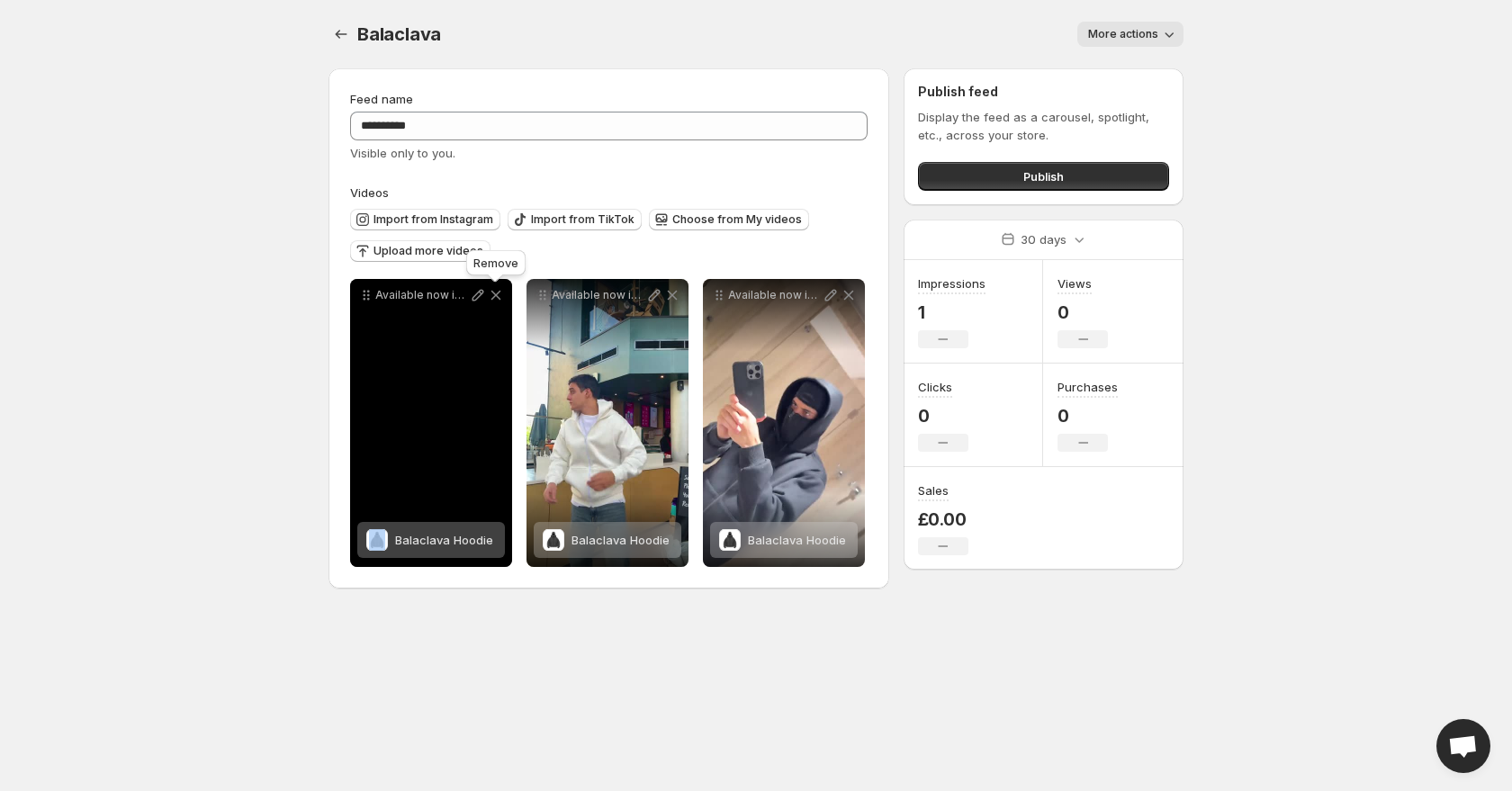
click at [495, 295] on icon at bounding box center [497, 296] width 10 height 10
click at [668, 295] on icon at bounding box center [673, 296] width 10 height 10
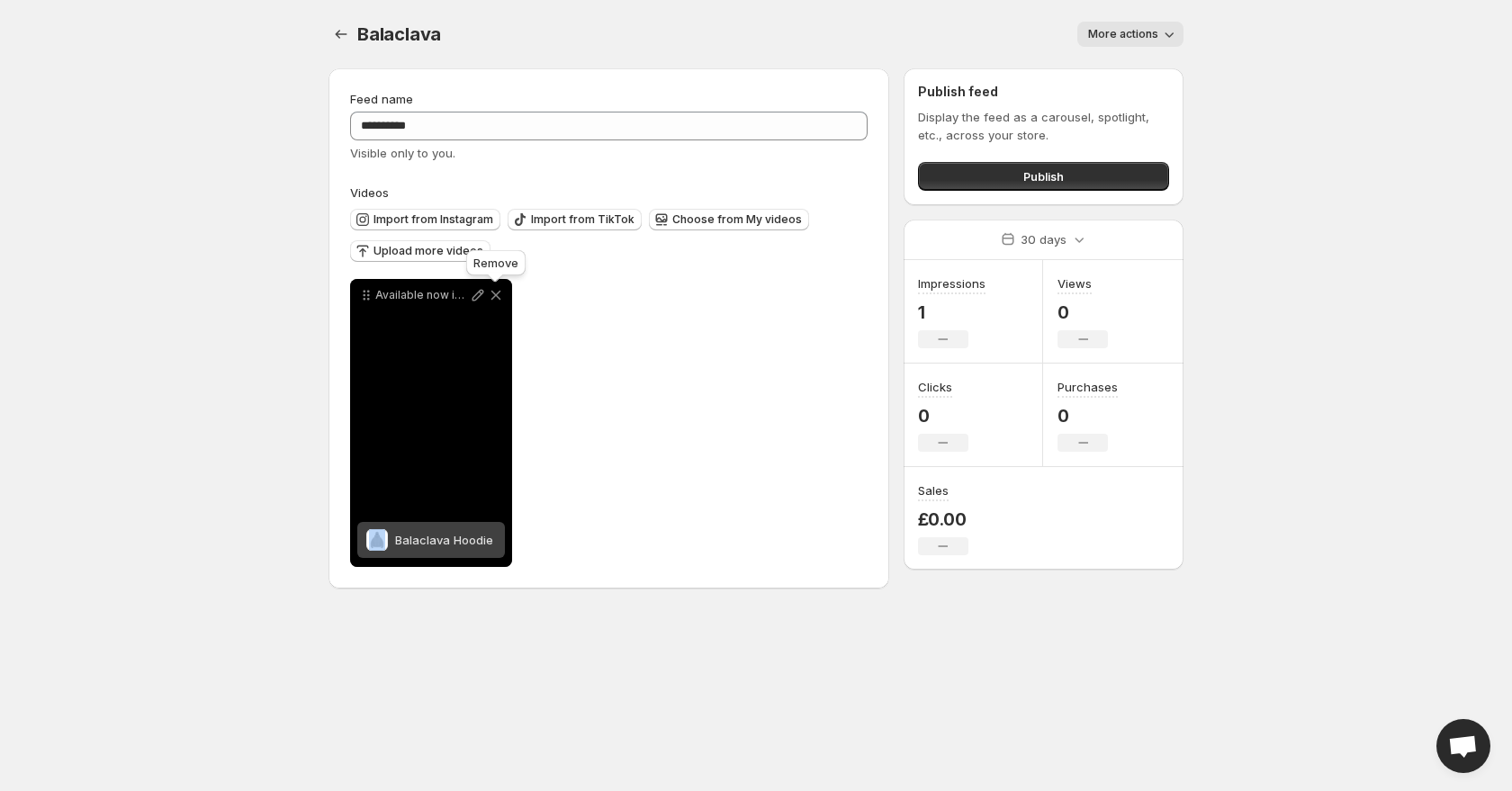
click at [495, 295] on icon at bounding box center [497, 296] width 10 height 10
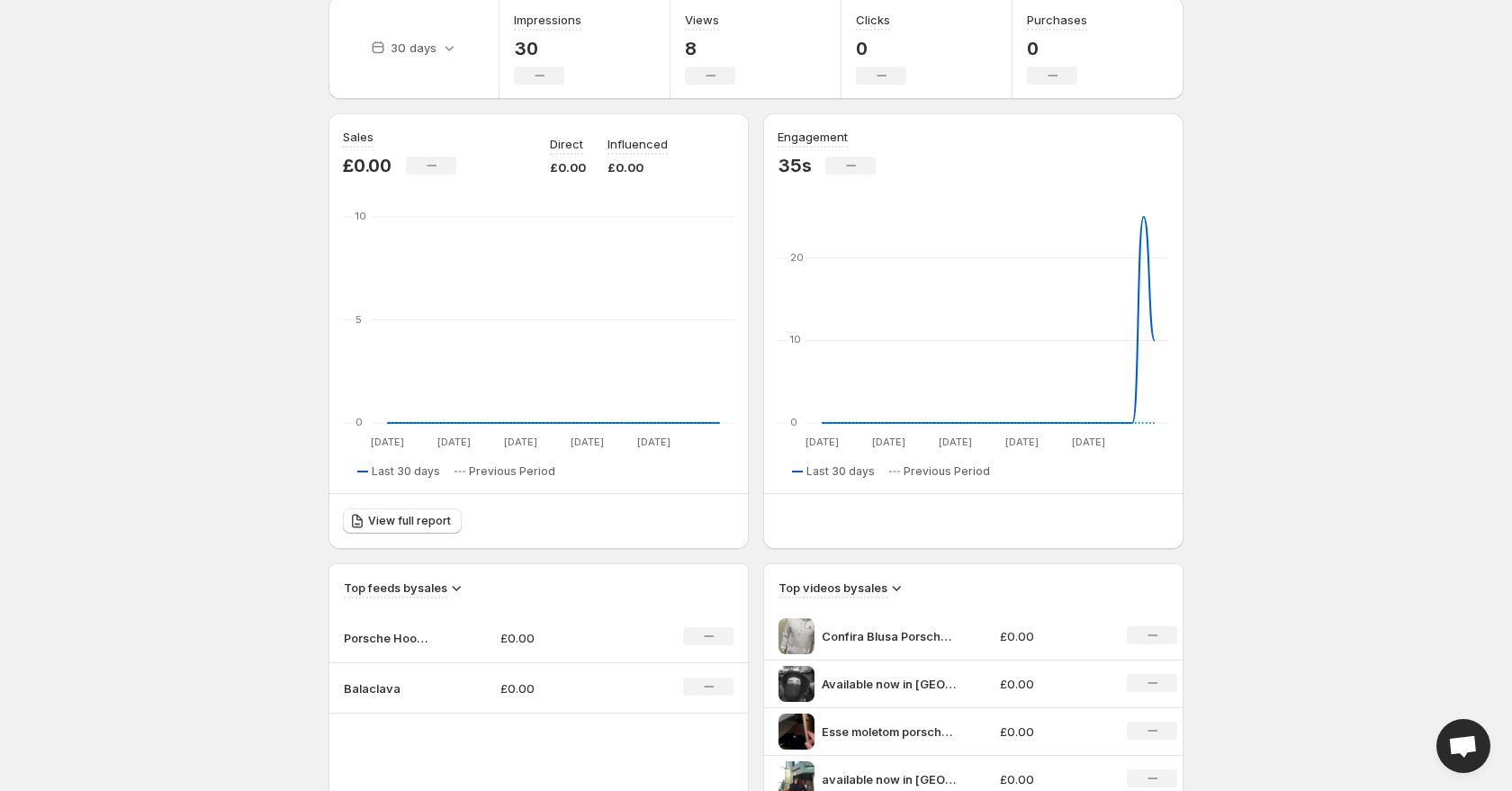
scroll to position [75, 0]
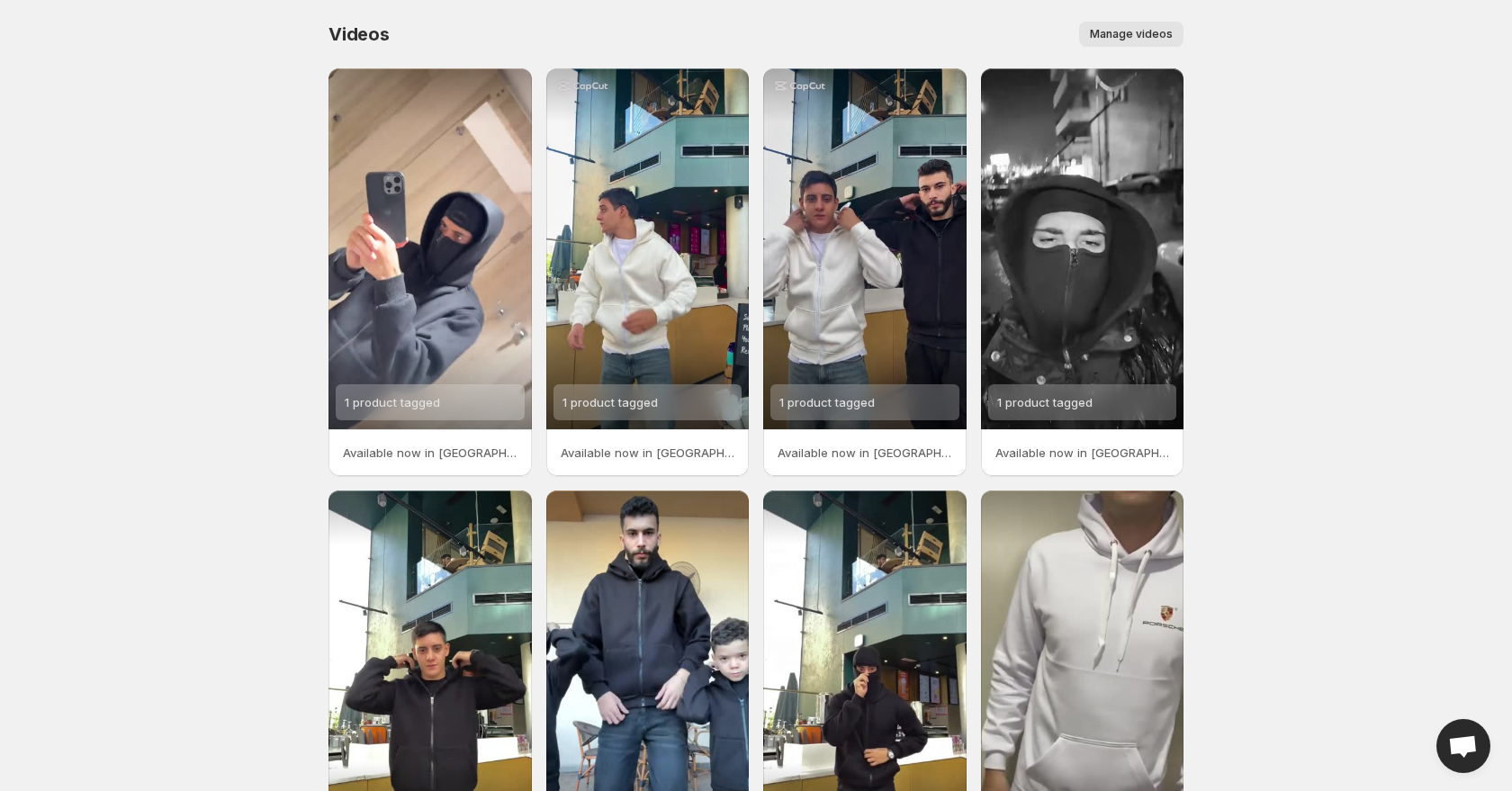
click at [1122, 33] on span "Manage videos" at bounding box center [1131, 33] width 83 height 14
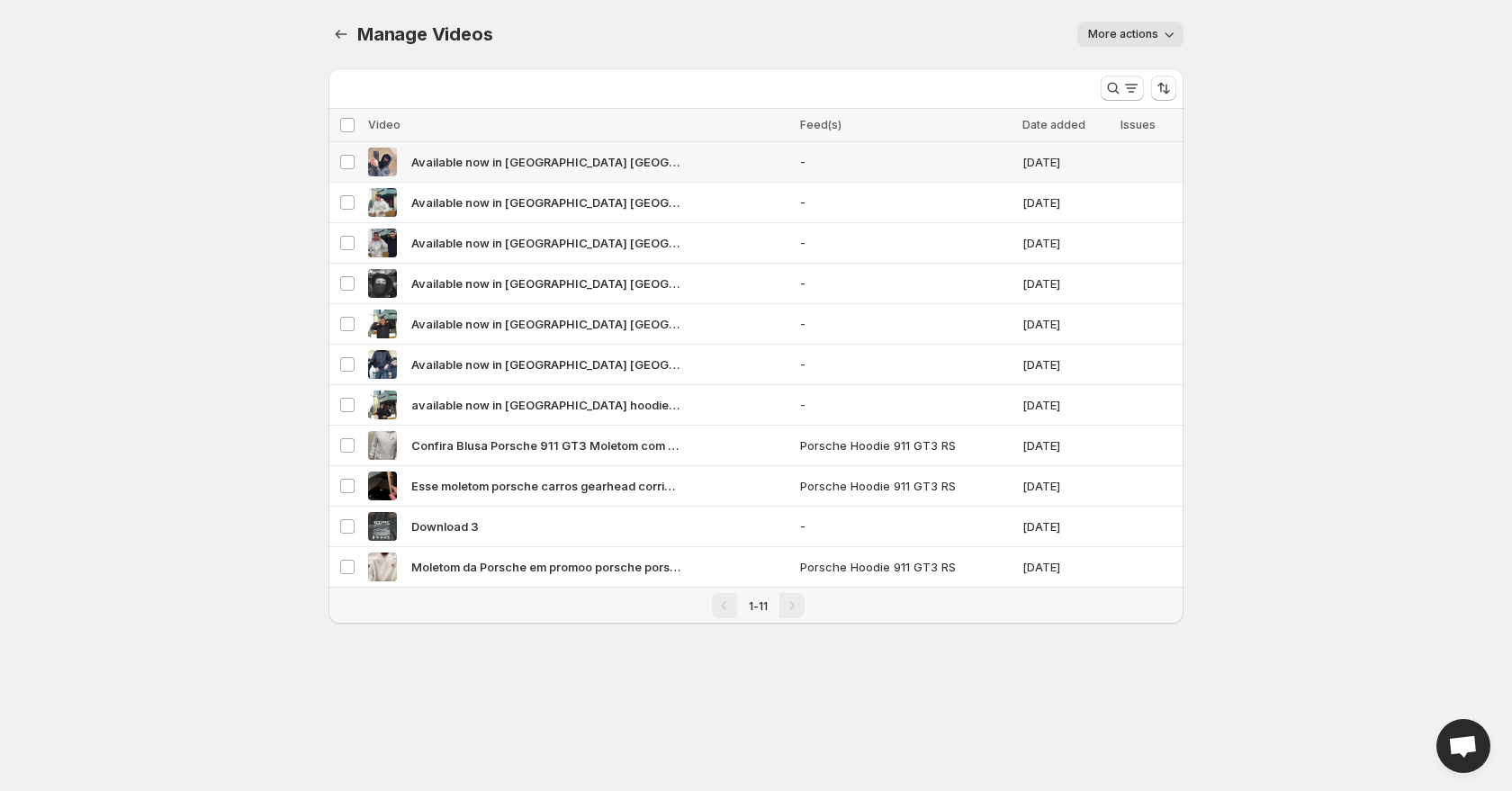
click at [764, 168] on div "Available now in [GEOGRAPHIC_DATA] [GEOGRAPHIC_DATA] Double Hoodie hoodiebalacl…" at bounding box center [579, 162] width 421 height 29
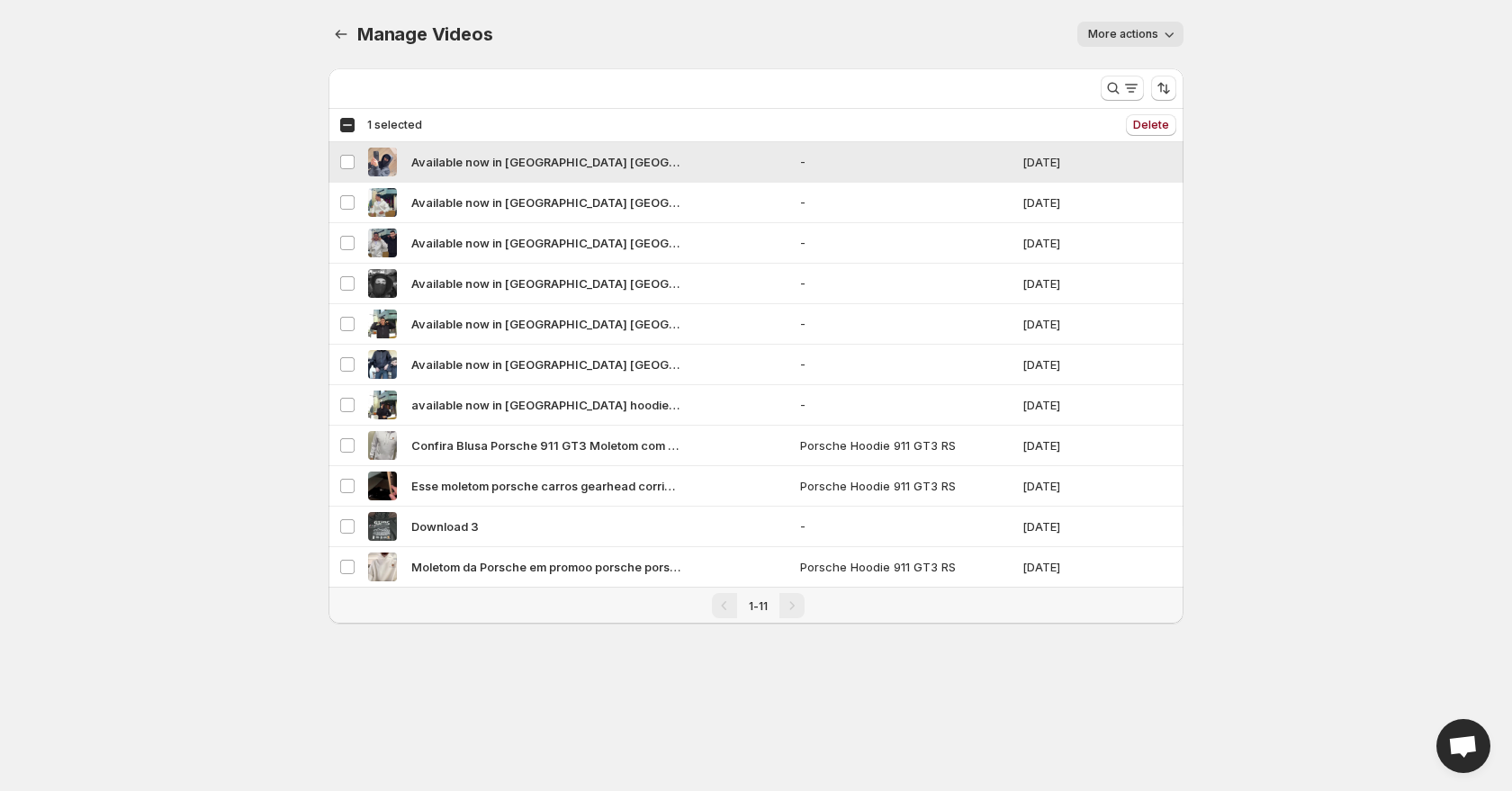
click at [606, 161] on span "Available now in [GEOGRAPHIC_DATA] [GEOGRAPHIC_DATA] Double Hoodie hoodiebalacl…" at bounding box center [546, 162] width 270 height 18
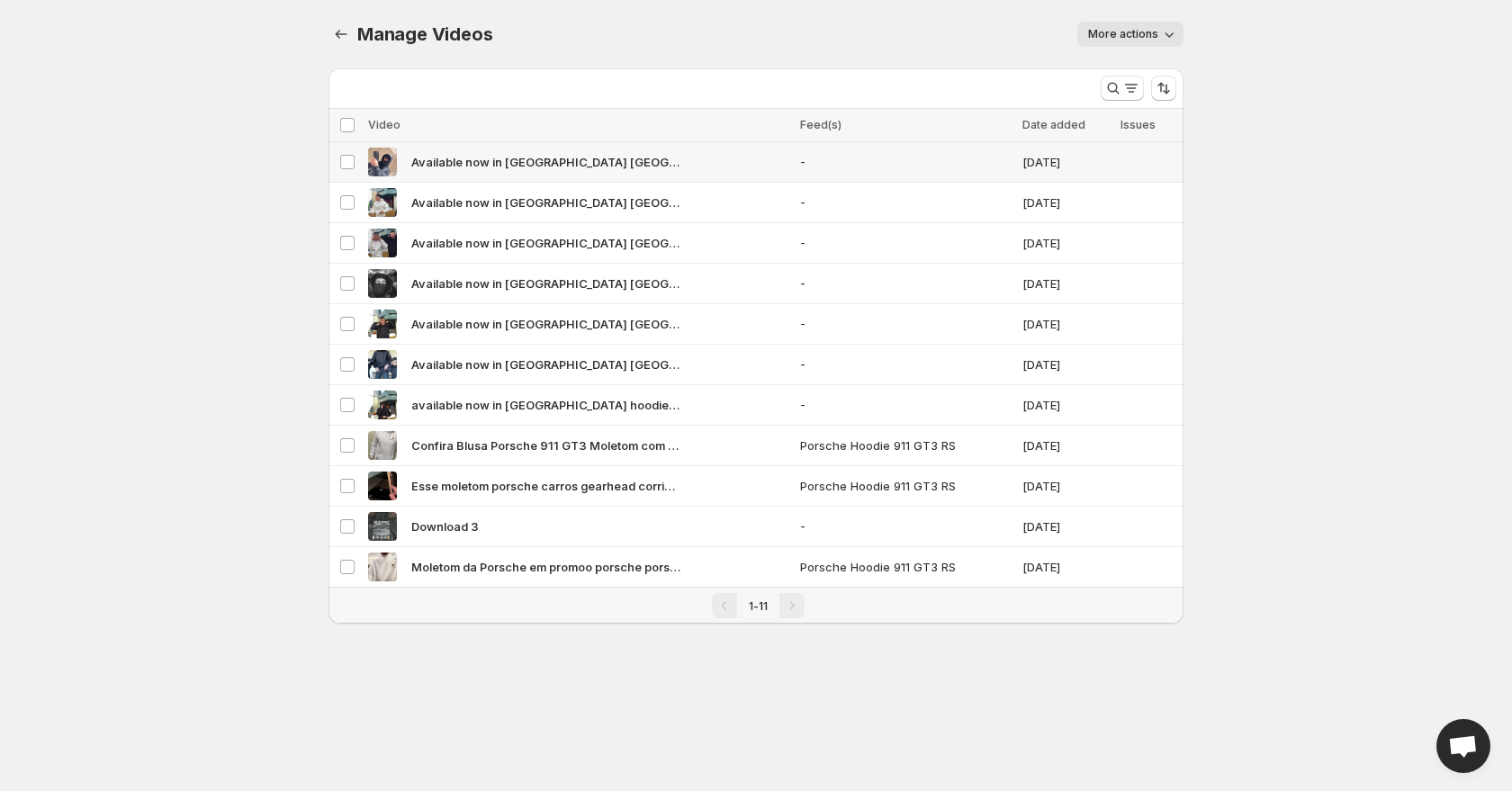
click at [584, 170] on span "Available now in [GEOGRAPHIC_DATA] [GEOGRAPHIC_DATA] Double Hoodie hoodiebalacl…" at bounding box center [546, 162] width 270 height 18
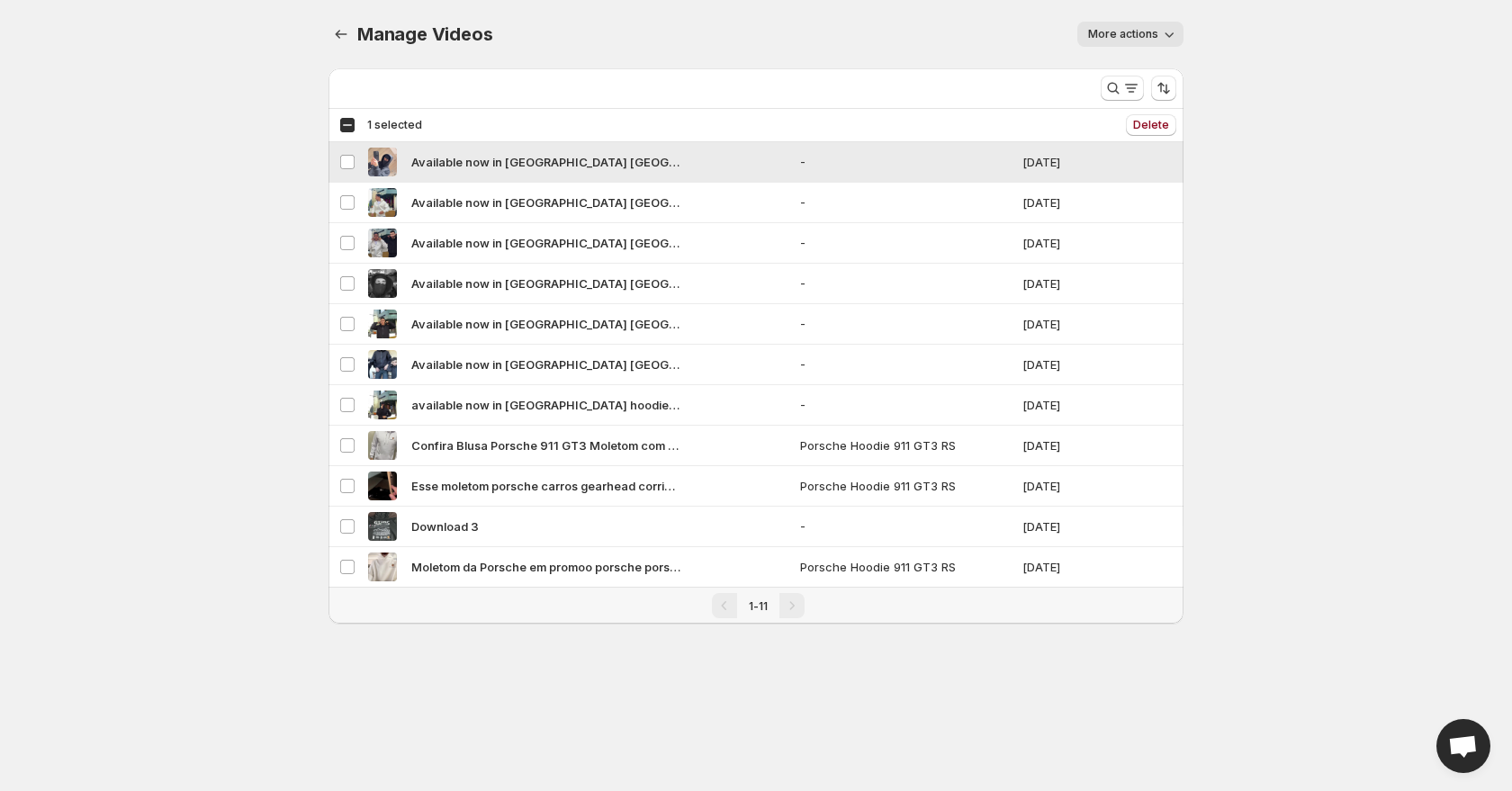
click at [584, 170] on span "Available now in [GEOGRAPHIC_DATA] [GEOGRAPHIC_DATA] Double Hoodie hoodiebalacl…" at bounding box center [546, 162] width 270 height 18
click at [1123, 40] on div "Search and filter (F)" at bounding box center [1123, 55] width 134 height 39
click at [1123, 28] on span "More actions" at bounding box center [1123, 33] width 70 height 14
click at [1313, 63] on body "Home Feeds Videos Subscription Settings Manage Videos. This page is ready Manag…" at bounding box center [756, 395] width 1512 height 791
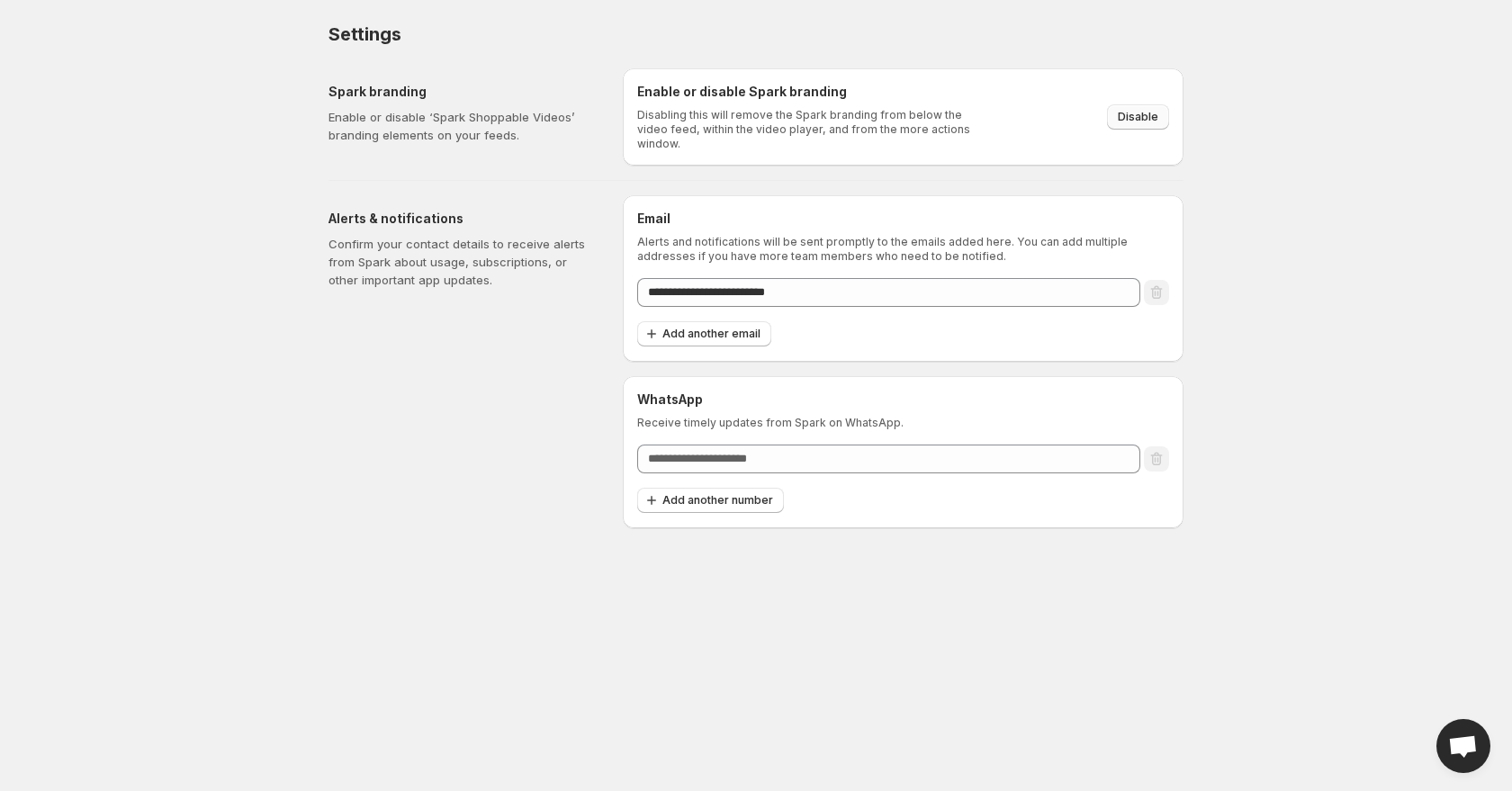
click at [1149, 113] on span "Disable" at bounding box center [1138, 117] width 40 height 14
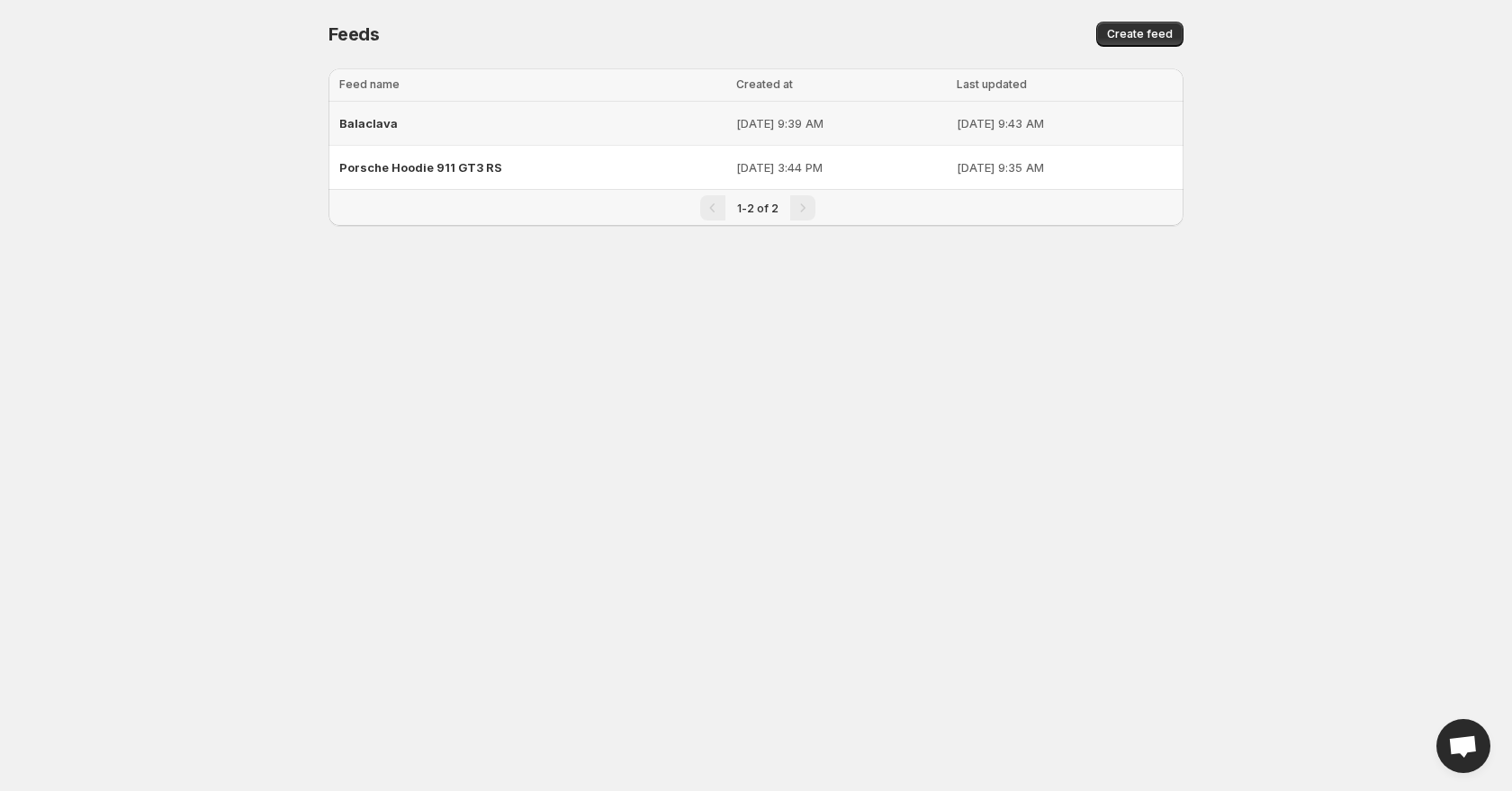
click at [411, 123] on div "Balaclava" at bounding box center [533, 123] width 387 height 33
click at [439, 172] on span "Porsche Hoodie 911 GT3 RS" at bounding box center [421, 166] width 163 height 14
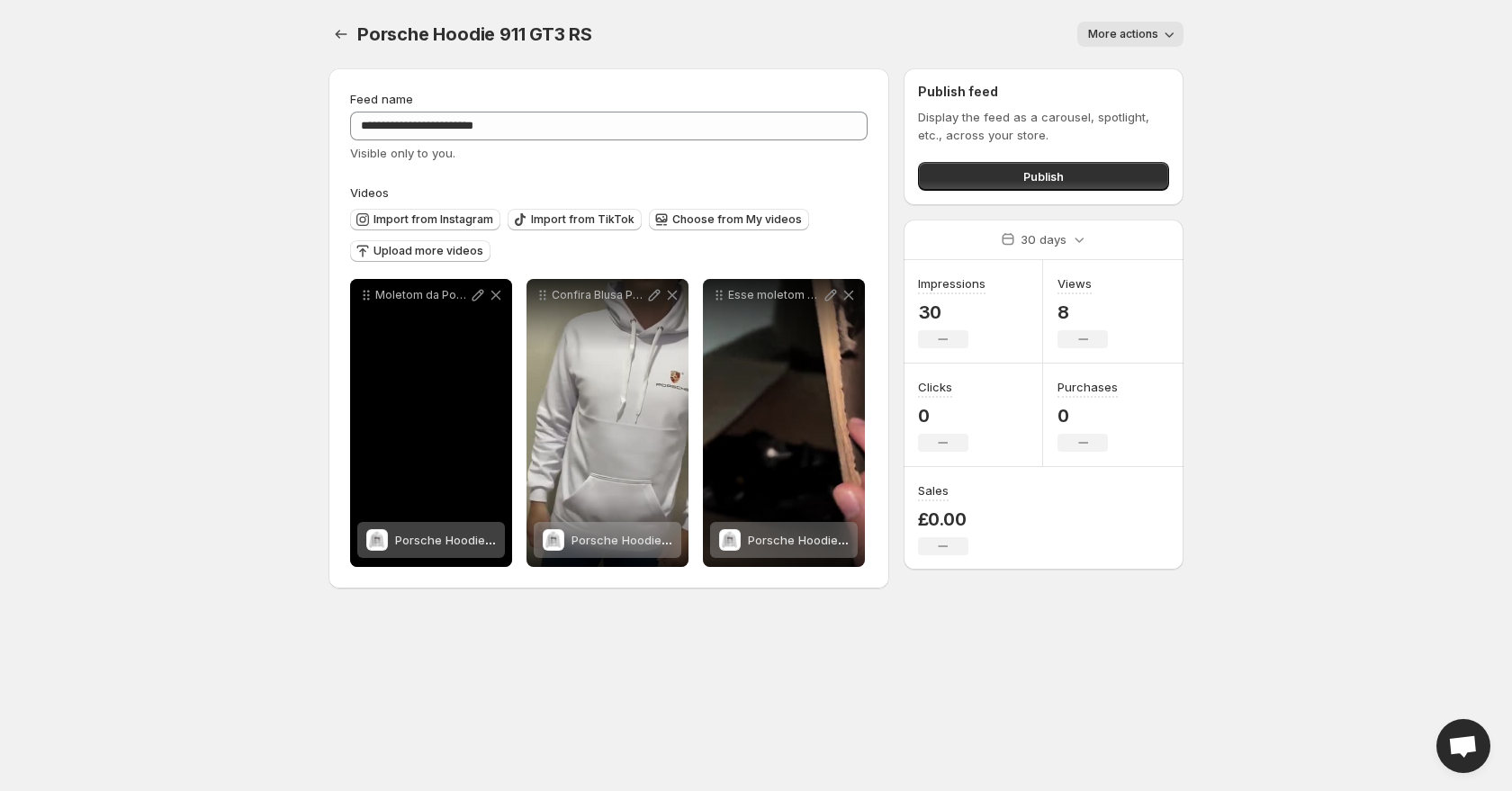
click at [451, 538] on span "Porsche Hoodie 911 GT3 RS" at bounding box center [473, 539] width 156 height 14
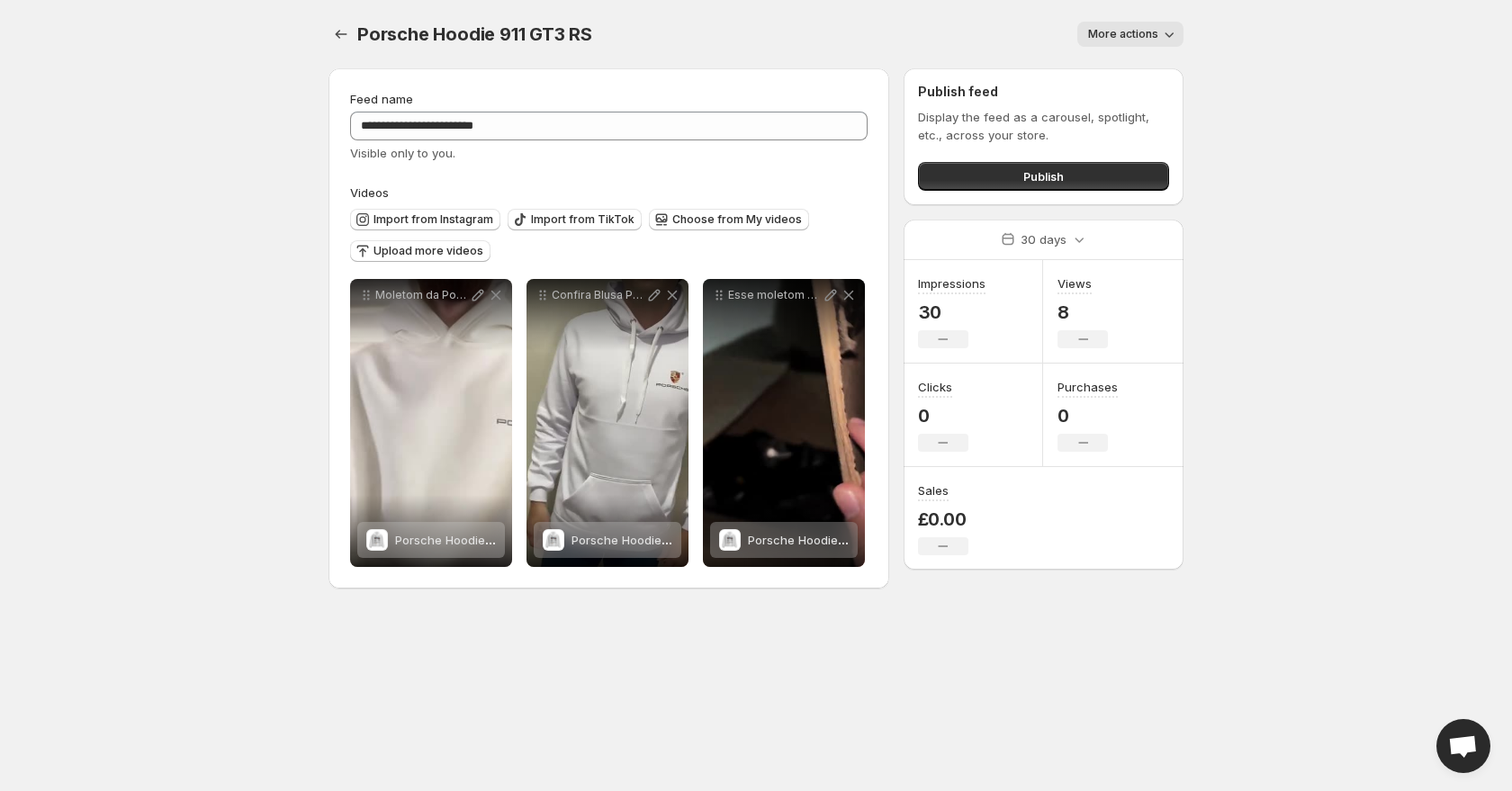
click at [187, 235] on body "**********" at bounding box center [756, 395] width 1512 height 791
click at [224, 77] on body "**********" at bounding box center [756, 395] width 1512 height 791
click at [80, 224] on body "**********" at bounding box center [756, 395] width 1512 height 791
click at [461, 190] on label "Videos" at bounding box center [609, 192] width 518 height 18
click at [116, 260] on body "**********" at bounding box center [756, 395] width 1512 height 791
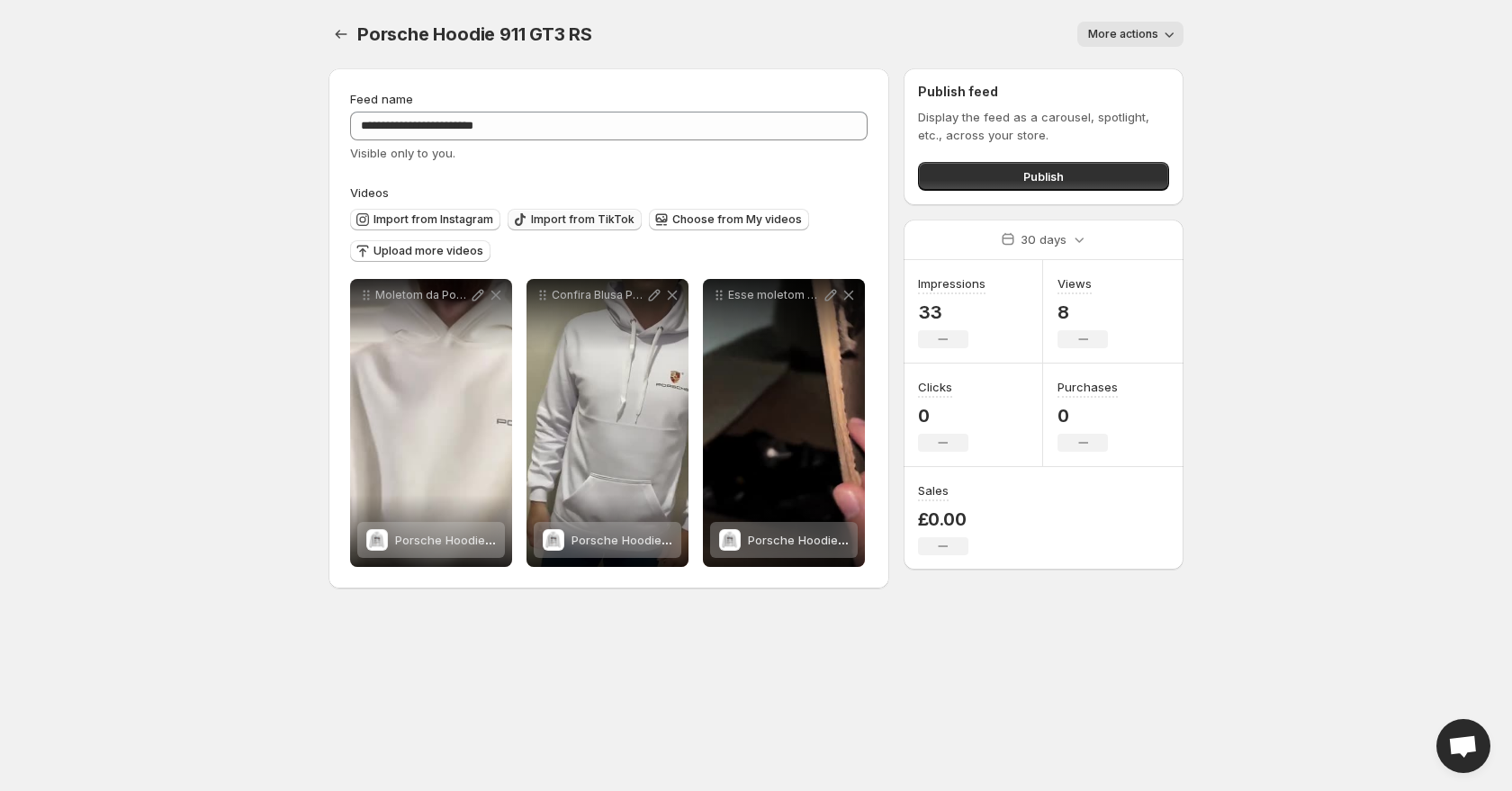
click at [539, 222] on span "Import from TikTok" at bounding box center [583, 219] width 103 height 14
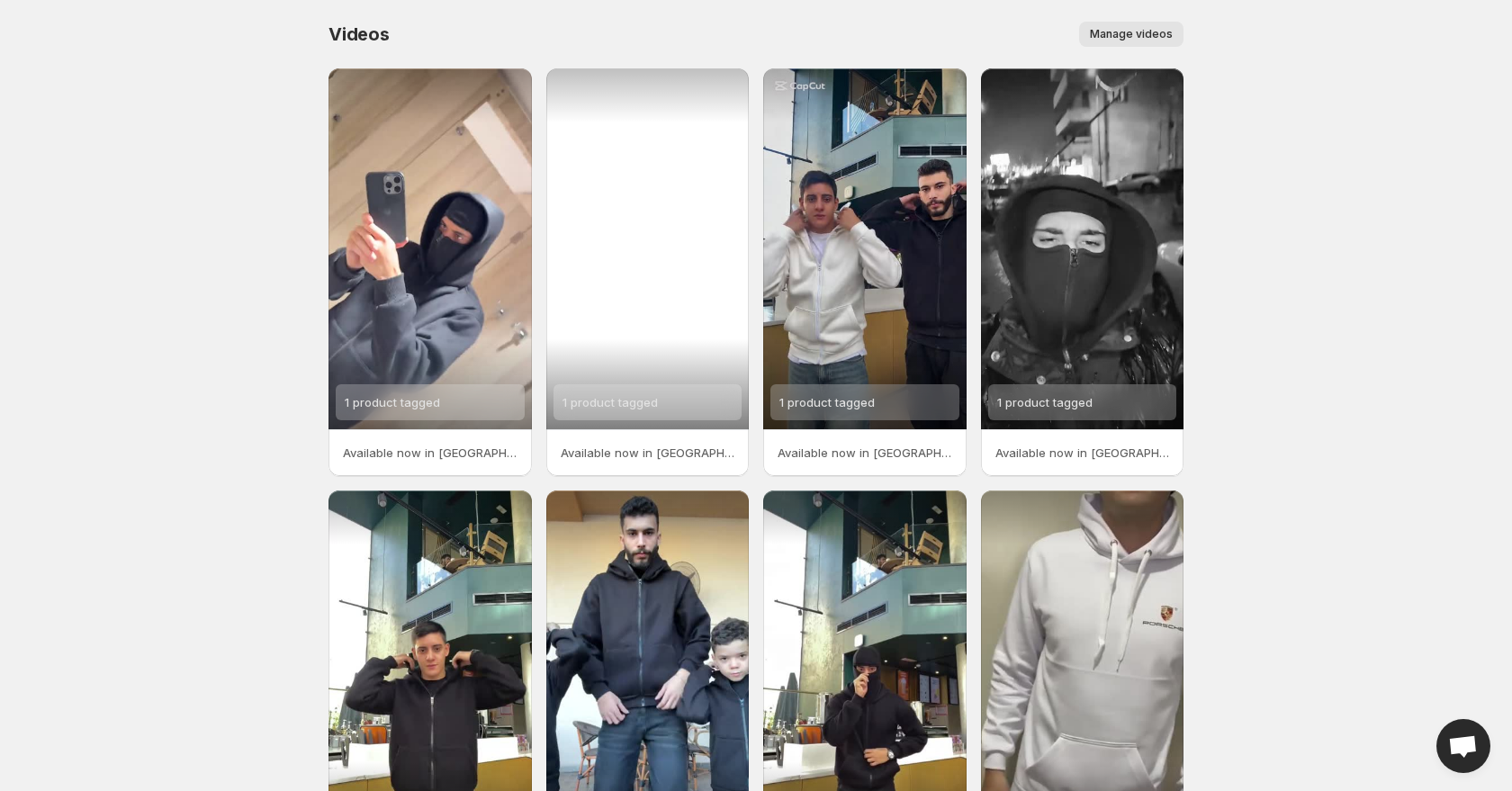
click at [634, 403] on span "1 product tagged" at bounding box center [611, 402] width 96 height 14
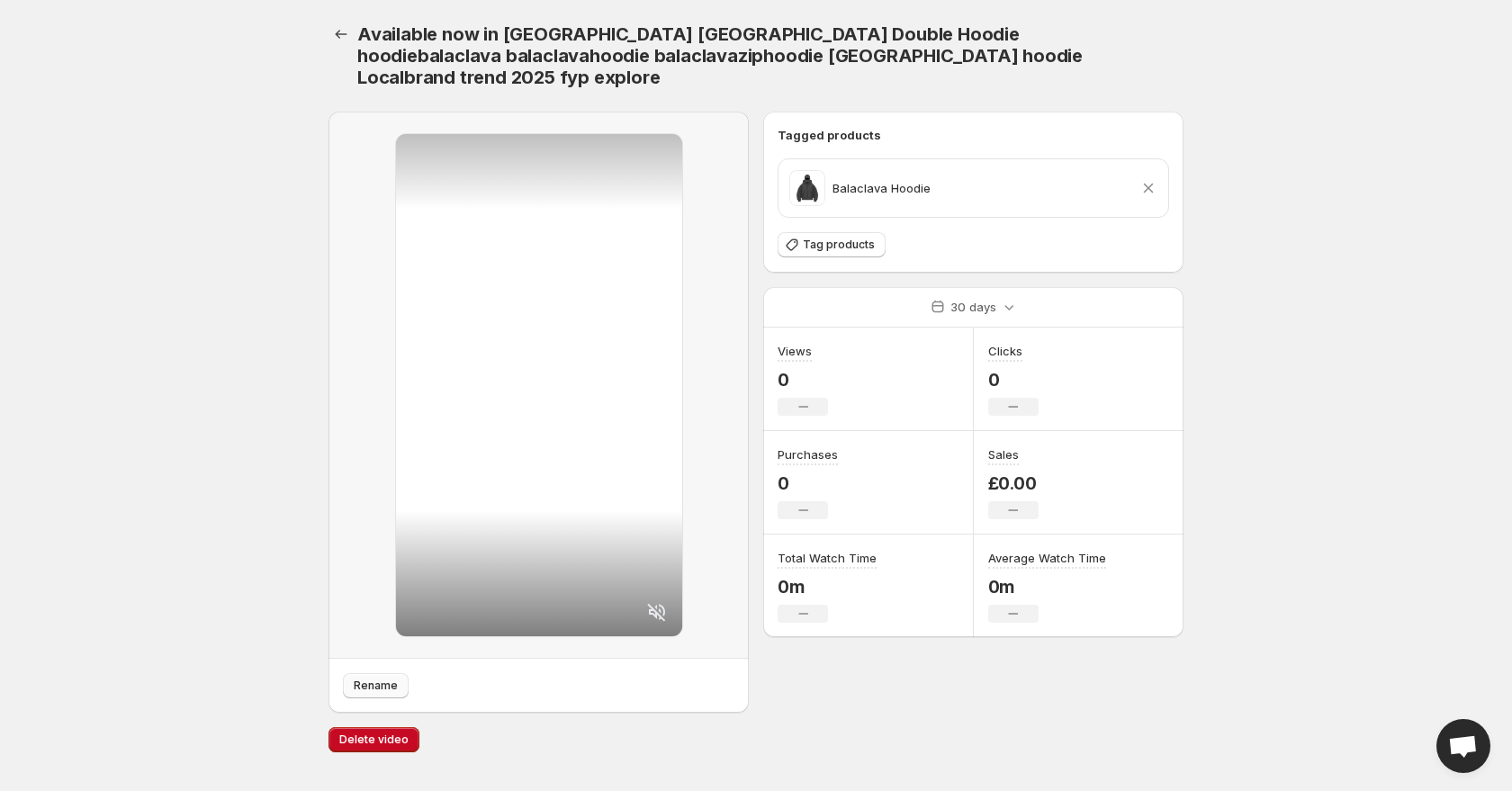
click at [356, 678] on span "Rename" at bounding box center [376, 685] width 44 height 14
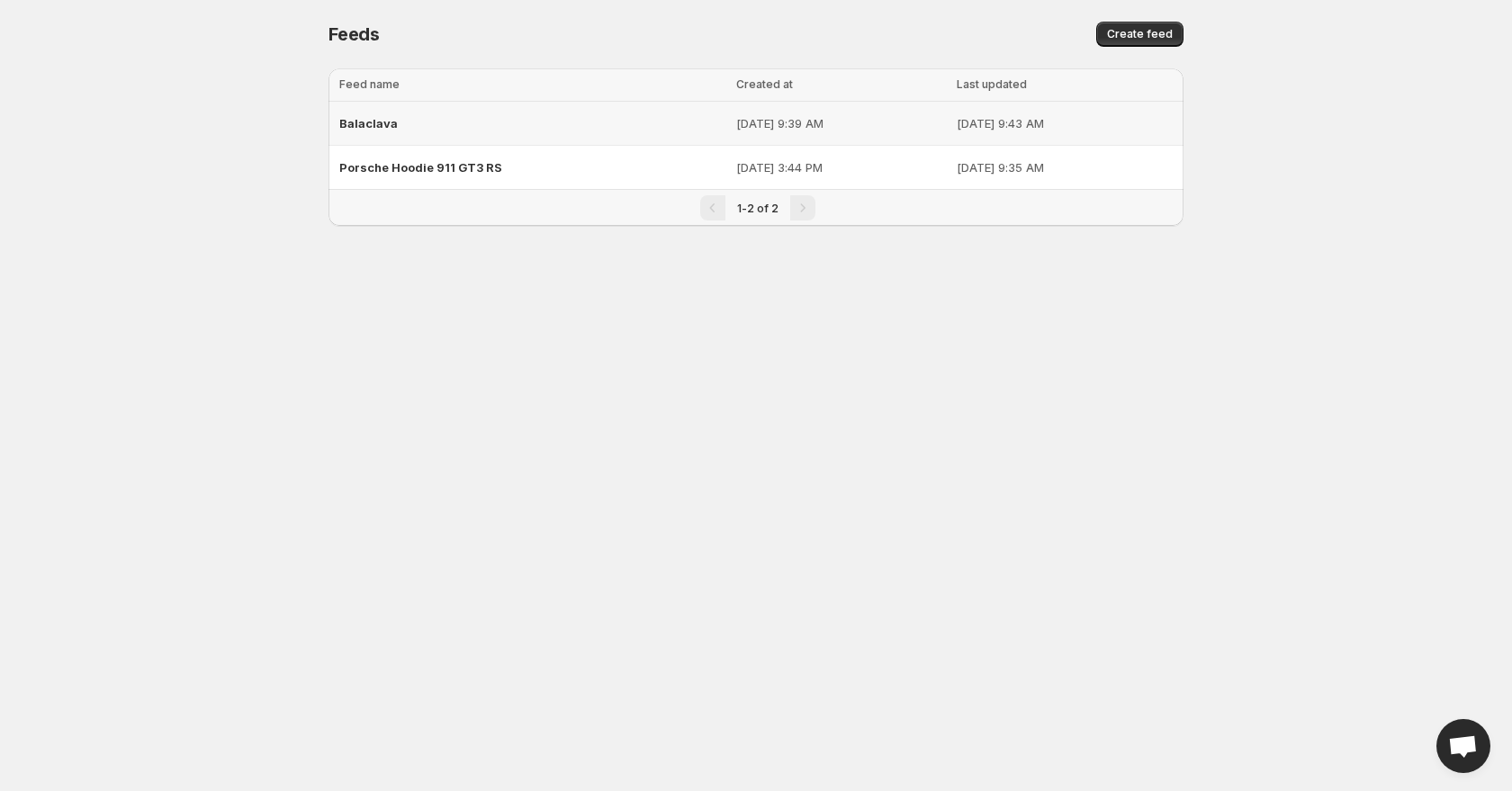
click at [411, 124] on div "Balaclava" at bounding box center [533, 123] width 387 height 33
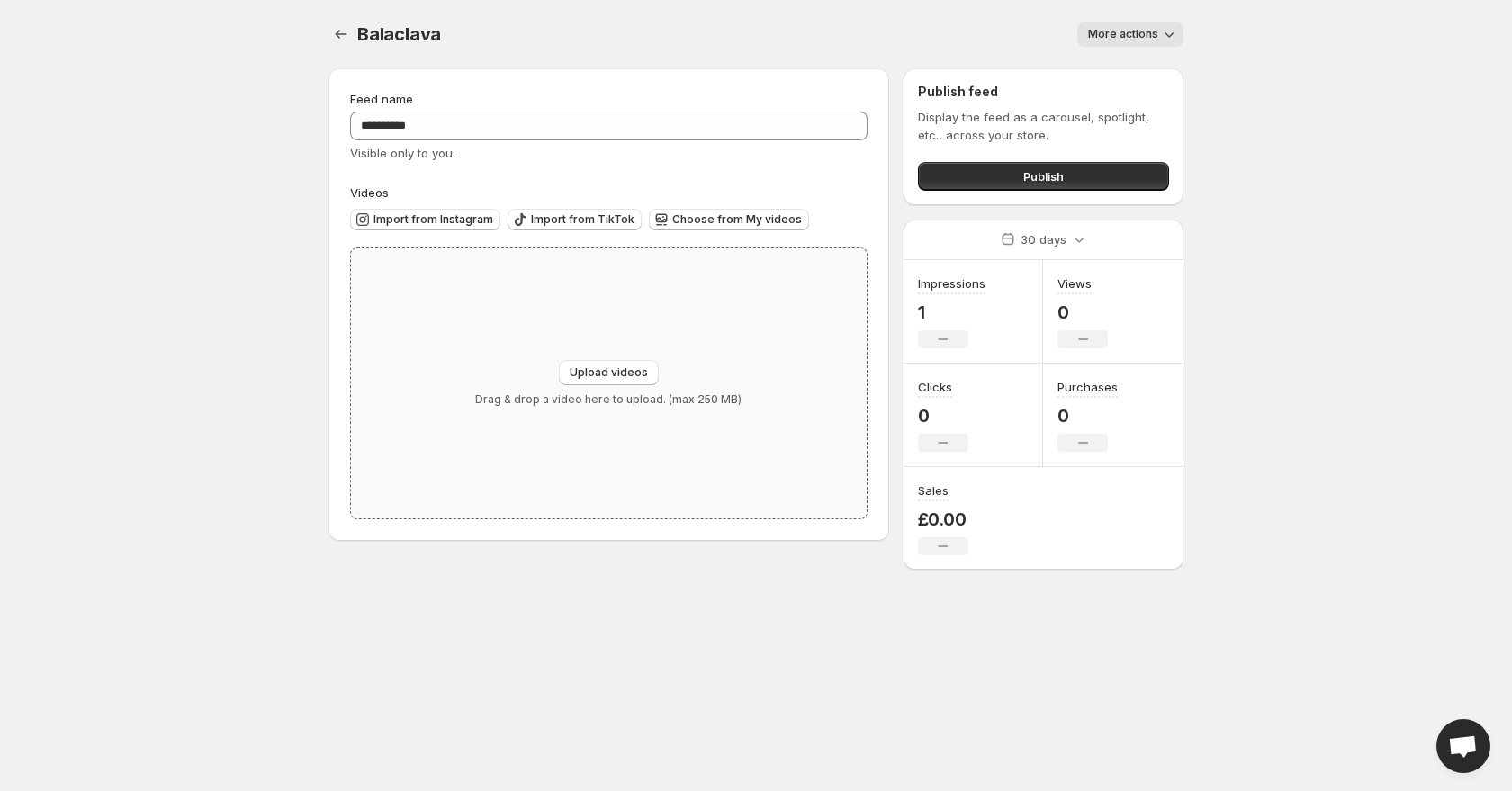
click at [513, 311] on div "Upload videos Drag & drop a video here to upload. (max 250 MB)" at bounding box center [609, 384] width 516 height 270
click at [702, 220] on span "Choose from My videos" at bounding box center [737, 219] width 129 height 14
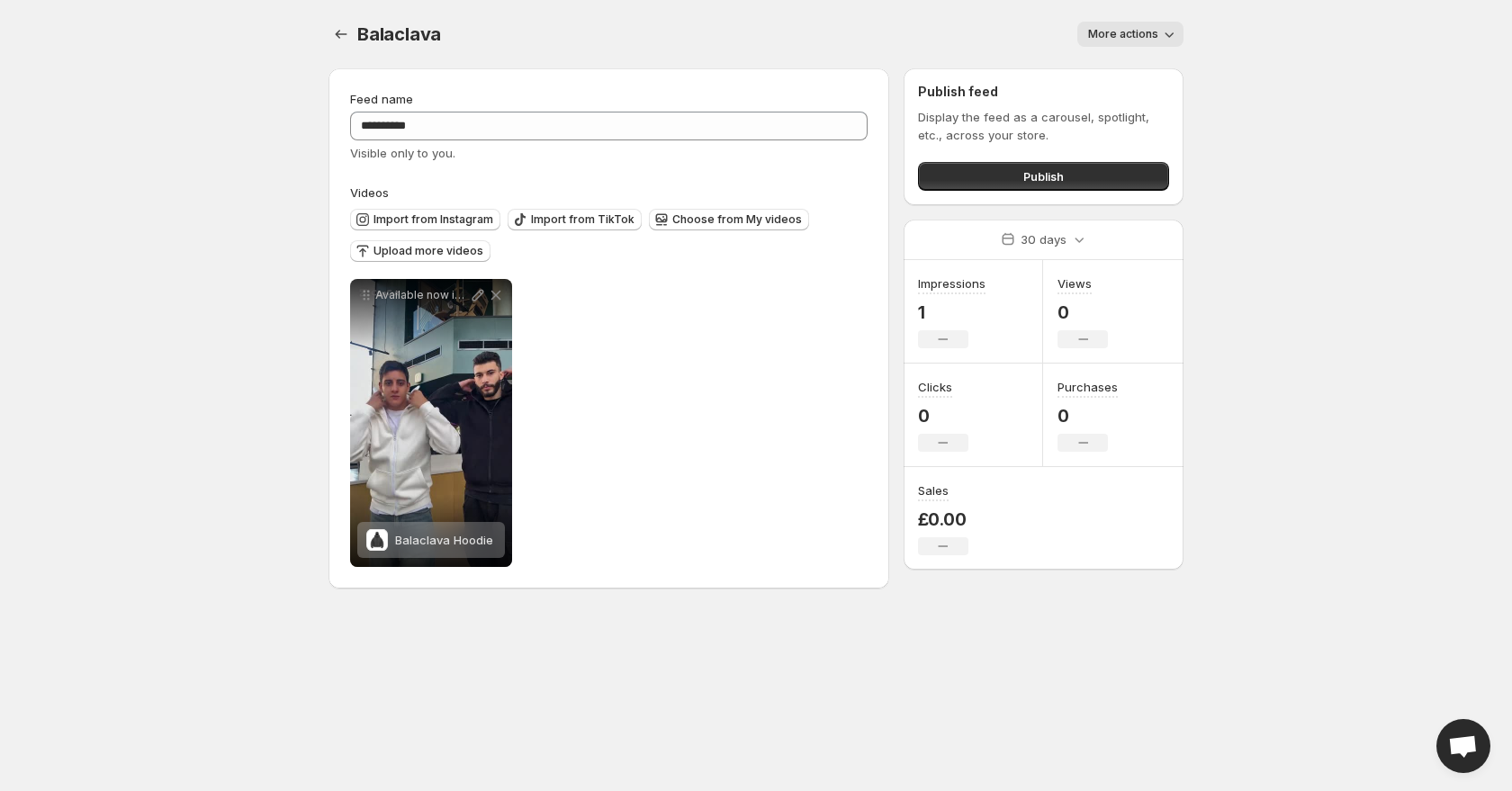
click at [1097, 29] on span "More actions" at bounding box center [1123, 33] width 70 height 14
drag, startPoint x: 1024, startPoint y: 30, endPoint x: 985, endPoint y: 167, distance: 142.4
click at [1024, 30] on div "More actions" at bounding box center [822, 34] width 721 height 25
click at [982, 175] on button "Publish" at bounding box center [1043, 176] width 251 height 29
click at [1054, 182] on span "Publish" at bounding box center [1043, 176] width 40 height 18
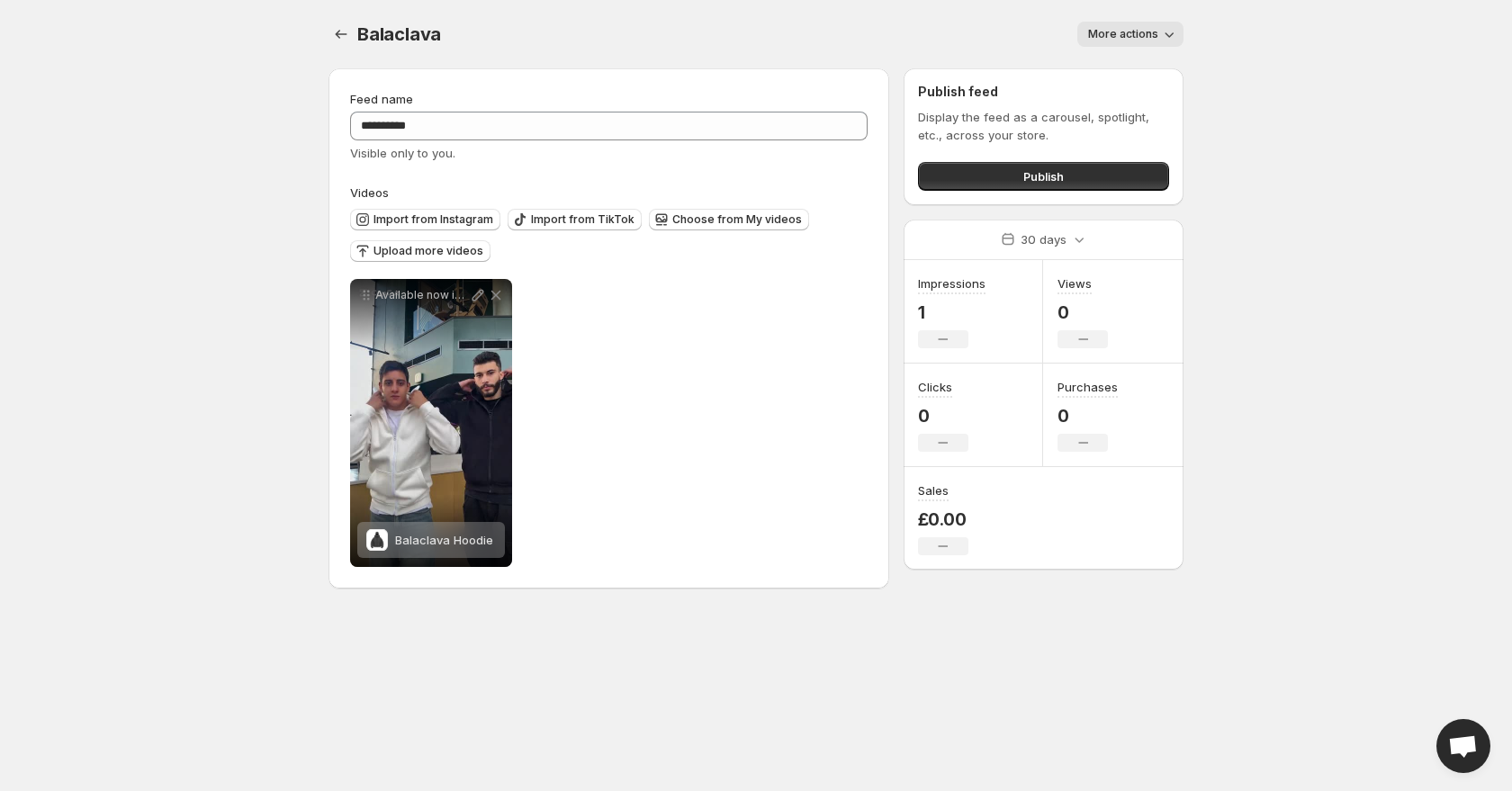
drag, startPoint x: 945, startPoint y: 11, endPoint x: 914, endPoint y: 5, distance: 31.6
click at [945, 11] on div "Balaclava . This page is ready Balaclava More actions More actions More actions" at bounding box center [756, 33] width 856 height 68
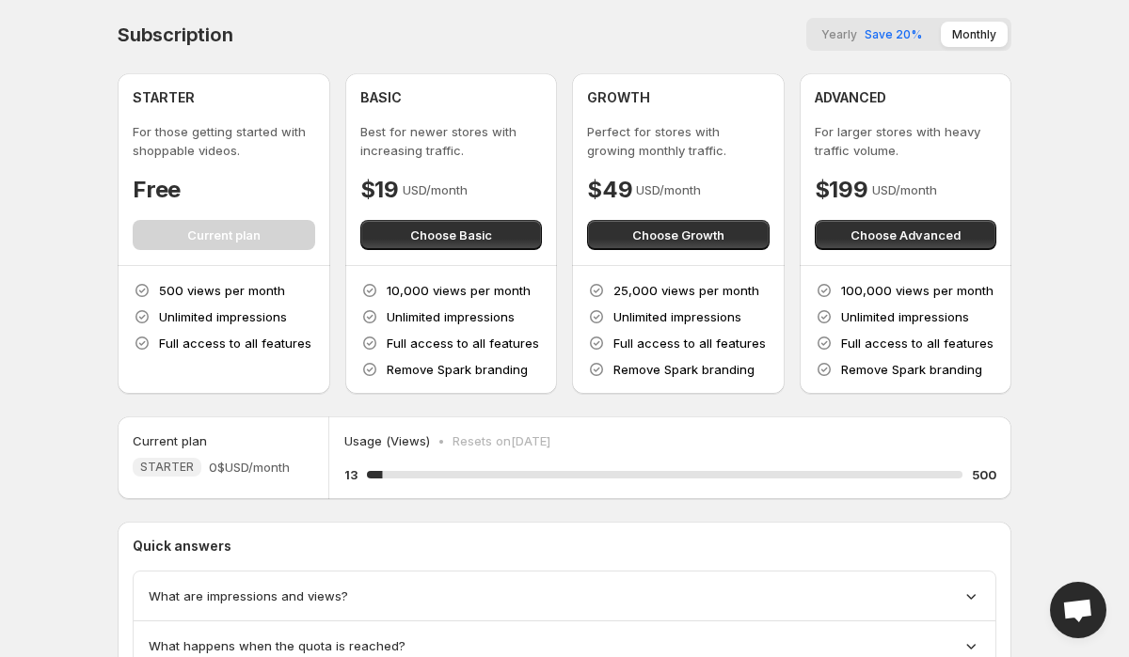
scroll to position [6, 0]
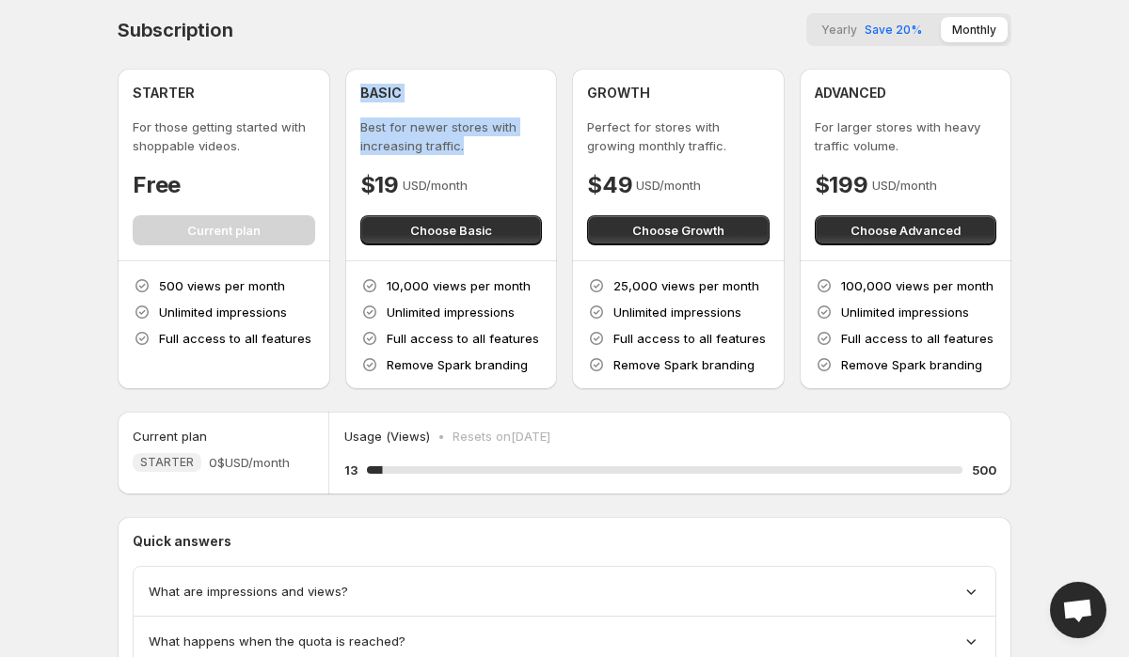
drag, startPoint x: 351, startPoint y: 79, endPoint x: 471, endPoint y: 148, distance: 138.6
click at [471, 148] on div "BASIC Best for newer stores with increasing traffic. $19 USD/month Choose Basic" at bounding box center [451, 165] width 213 height 192
copy div "BASIC Best for newer stores with increasing traffic."
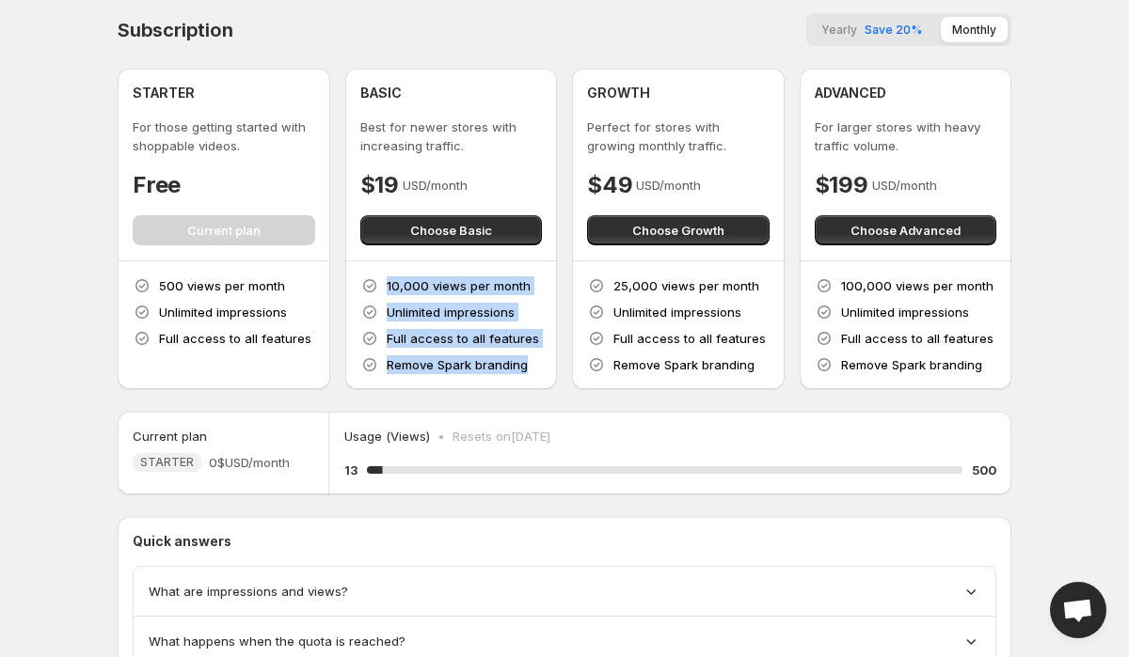
drag, startPoint x: 353, startPoint y: 276, endPoint x: 534, endPoint y: 363, distance: 201.5
click at [534, 363] on div "10,000 views per month Unlimited impressions Full access to all features Remove…" at bounding box center [451, 325] width 213 height 128
copy div "10,000 views per month Unlimited impressions Full access to all features Remove…"
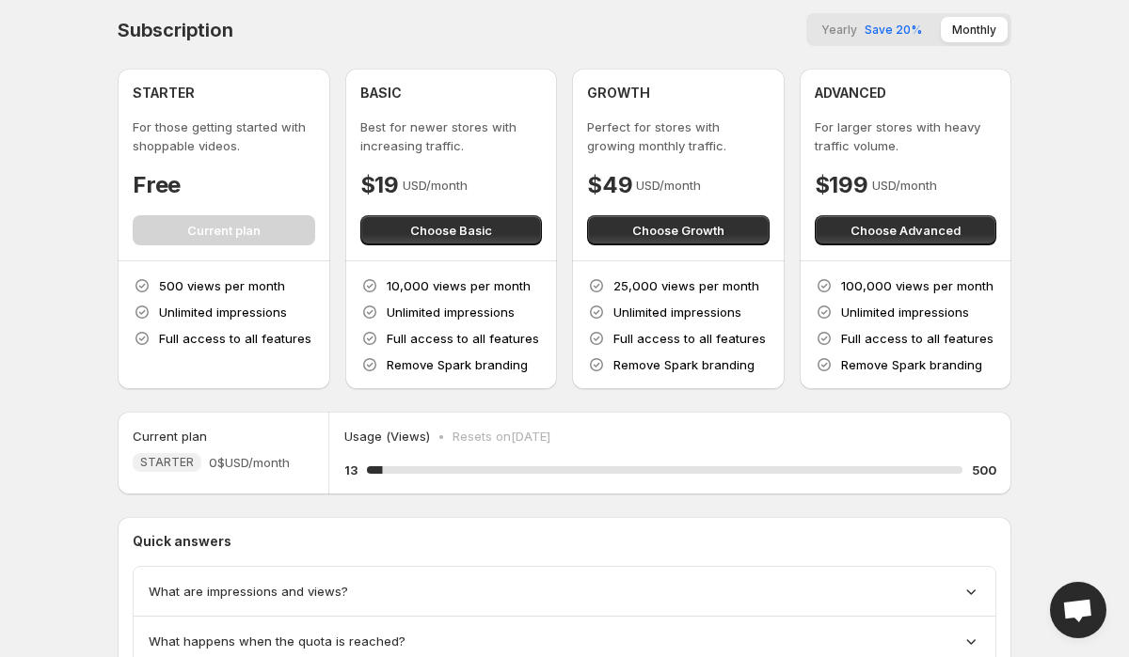
click at [1024, 317] on div "Subscription Yearly Save 20% Monthly STARTER For those getting started with sho…" at bounding box center [564, 390] width 939 height 792
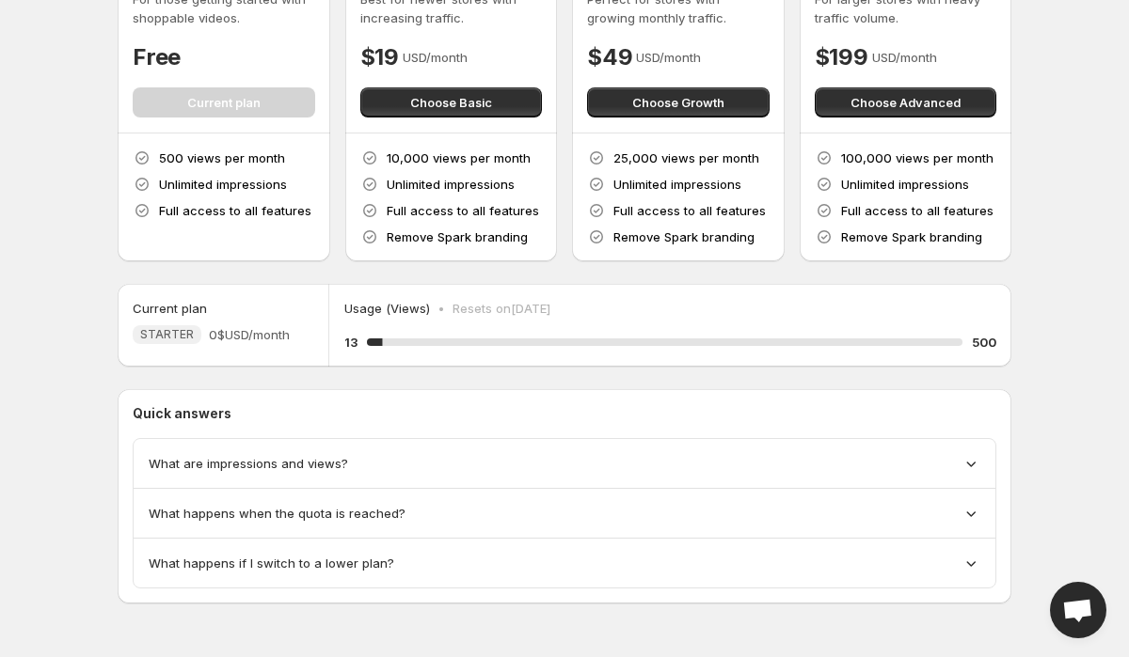
click at [889, 463] on div "What are impressions and views?" at bounding box center [564, 463] width 831 height 19
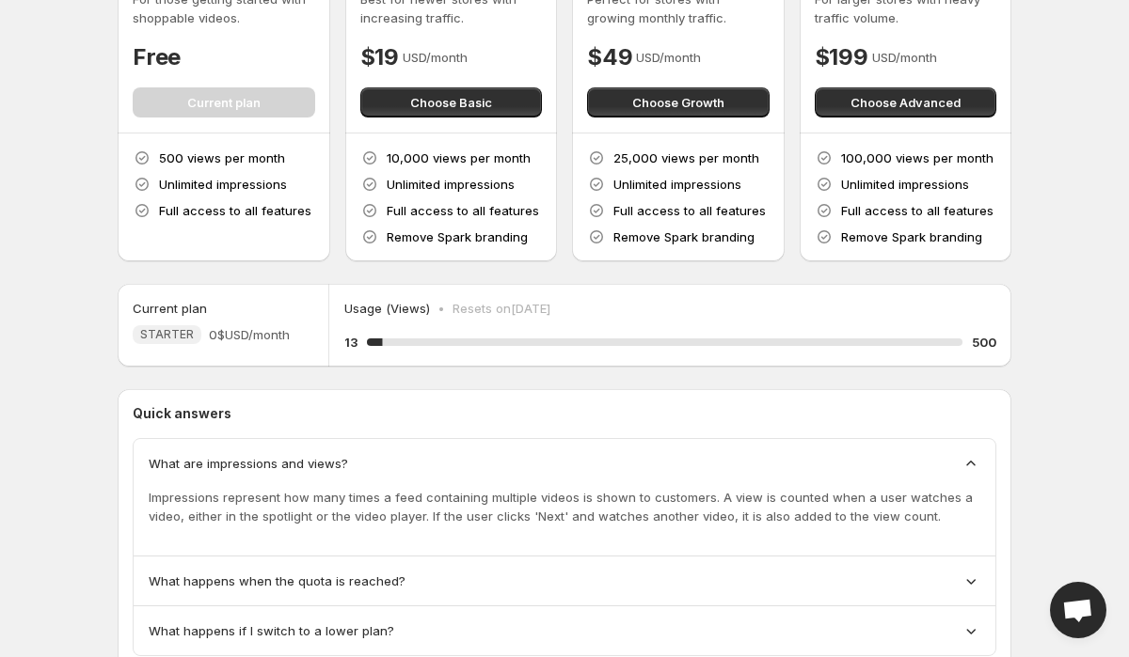
click at [889, 463] on div "What are impressions and views?" at bounding box center [564, 463] width 831 height 19
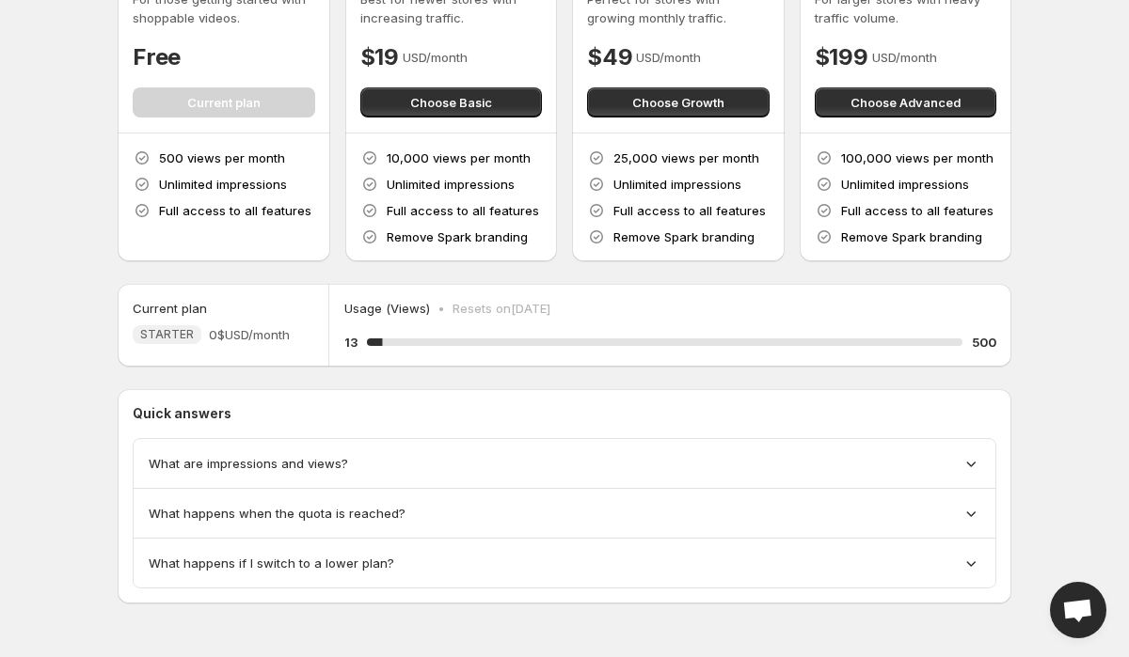
click at [1077, 609] on span "Open chat" at bounding box center [1077, 612] width 31 height 26
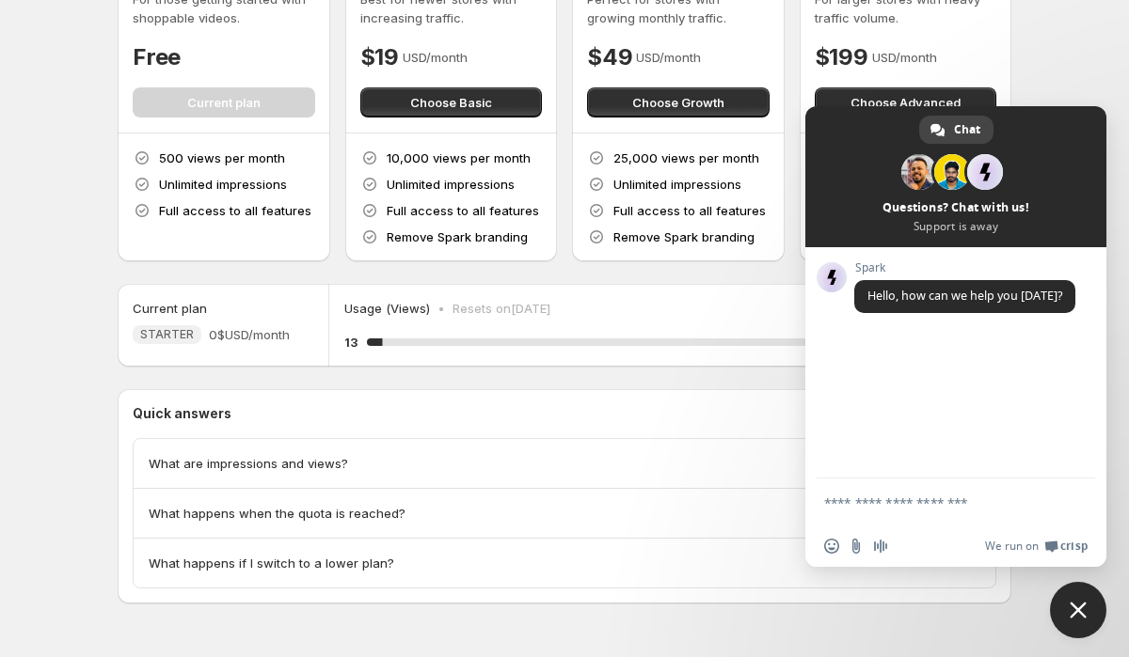
click at [908, 509] on textarea "Compose your message..." at bounding box center [935, 503] width 222 height 17
drag, startPoint x: 739, startPoint y: 498, endPoint x: 721, endPoint y: 498, distance: 17.9
click at [704, 498] on body "Home Feeds Videos Subscription Settings Subscription Yearly Save 20% Monthly ST…" at bounding box center [564, 194] width 1129 height 657
paste textarea "****"
type textarea "*****"
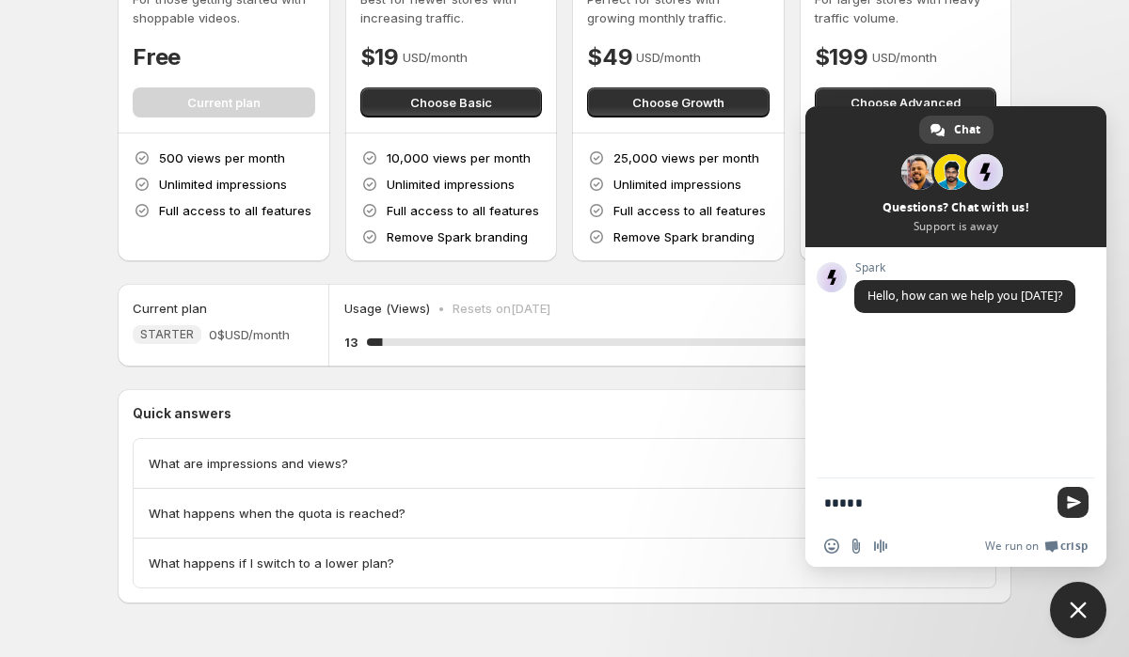
click at [1071, 502] on span "Send" at bounding box center [1074, 503] width 14 height 14
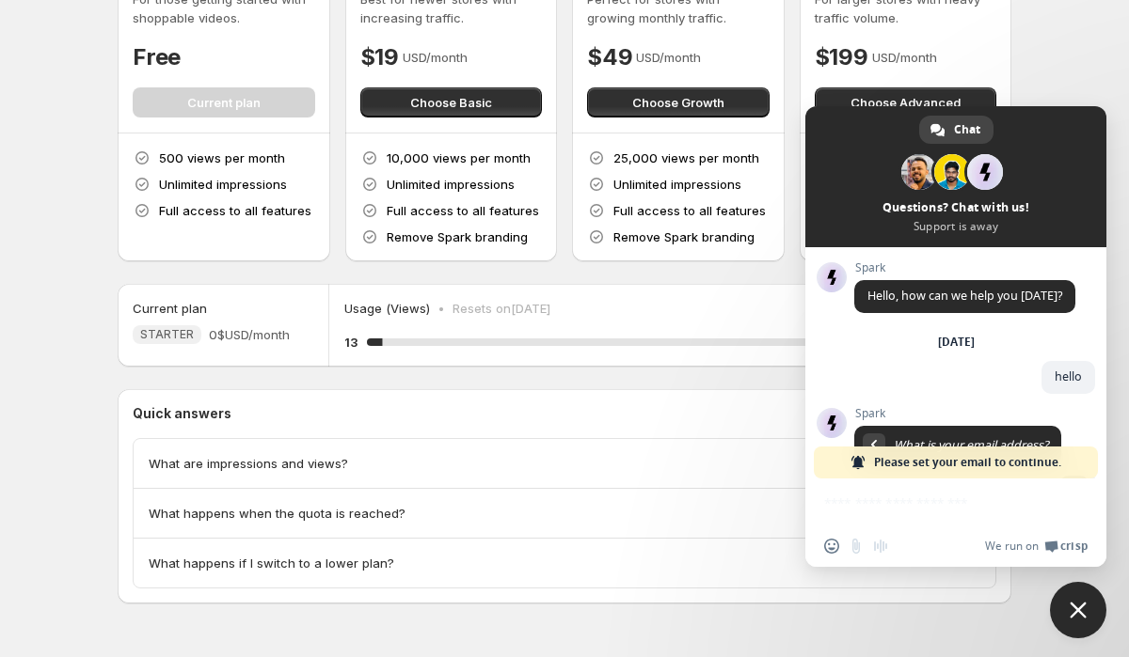
scroll to position [91, 0]
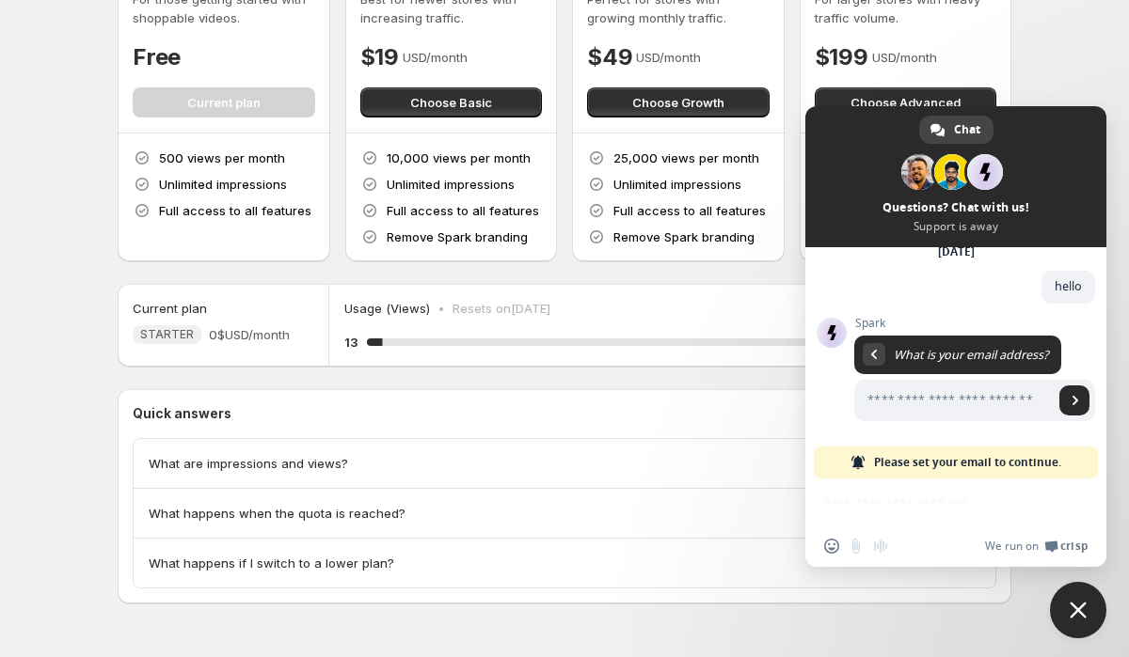
click at [959, 491] on div "Insert an emoji Send a file Audio message We run on Crisp" at bounding box center [955, 523] width 301 height 88
click at [925, 402] on input "Enter your email address..." at bounding box center [953, 400] width 199 height 41
click at [918, 491] on div "Insert an emoji Send a file Audio message We run on Crisp" at bounding box center [955, 523] width 301 height 88
drag, startPoint x: 912, startPoint y: 496, endPoint x: 919, endPoint y: 468, distance: 28.1
click at [914, 487] on div "Insert an emoji Send a file Audio message We run on Crisp" at bounding box center [955, 523] width 301 height 88
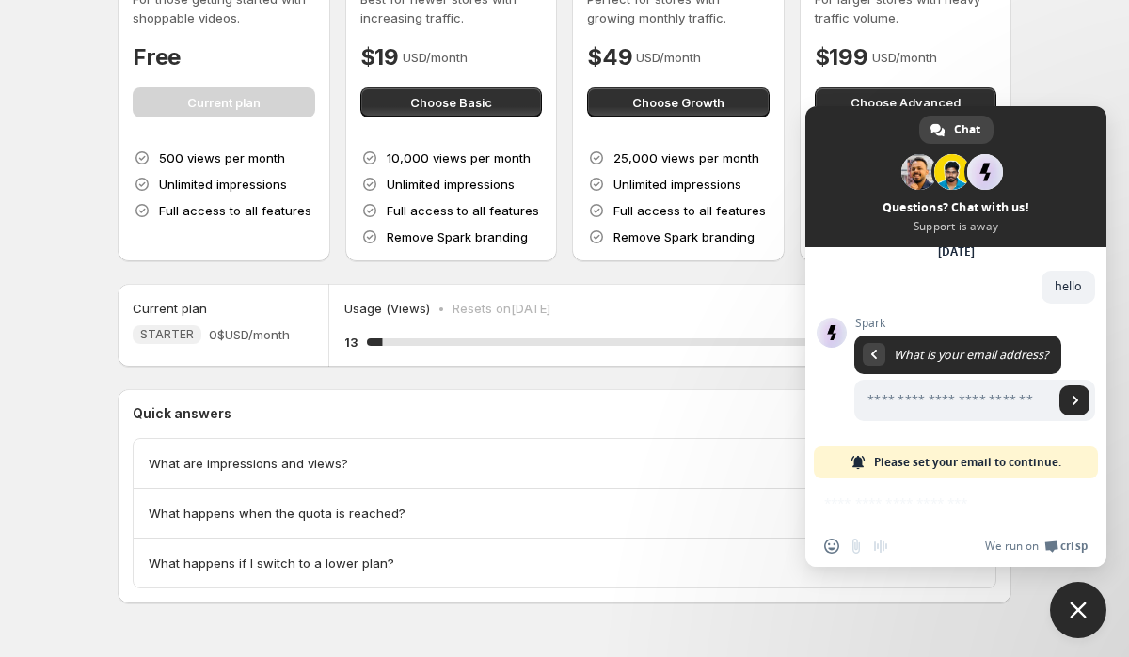
click at [919, 468] on span "Please set your email to continue." at bounding box center [967, 463] width 187 height 32
paste input "**********"
type input "**********"
click at [1078, 408] on span "Send" at bounding box center [1074, 401] width 30 height 30
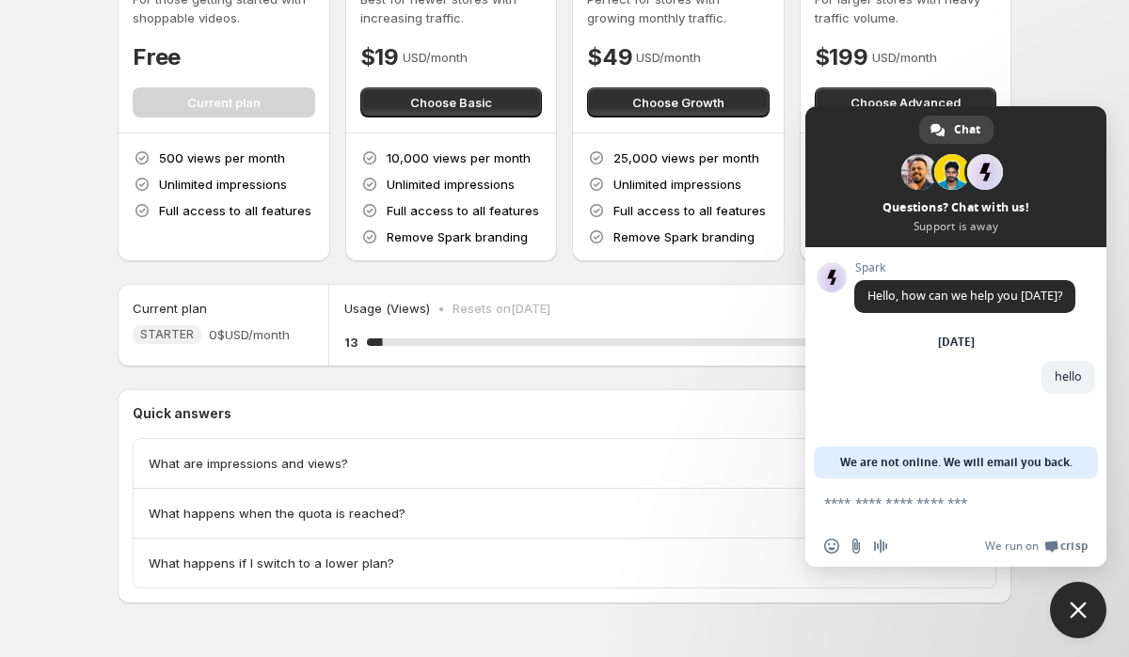
click at [903, 499] on textarea "Compose your message..." at bounding box center [935, 503] width 222 height 17
paste textarea "**********"
type textarea "**********"
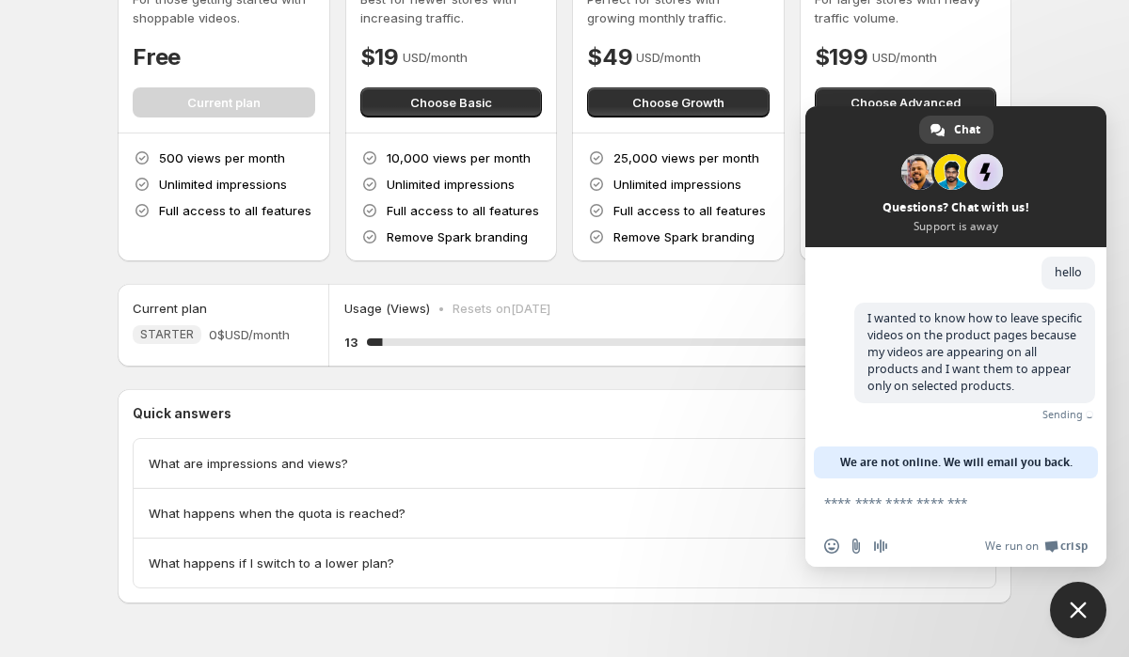
scroll to position [78, 0]
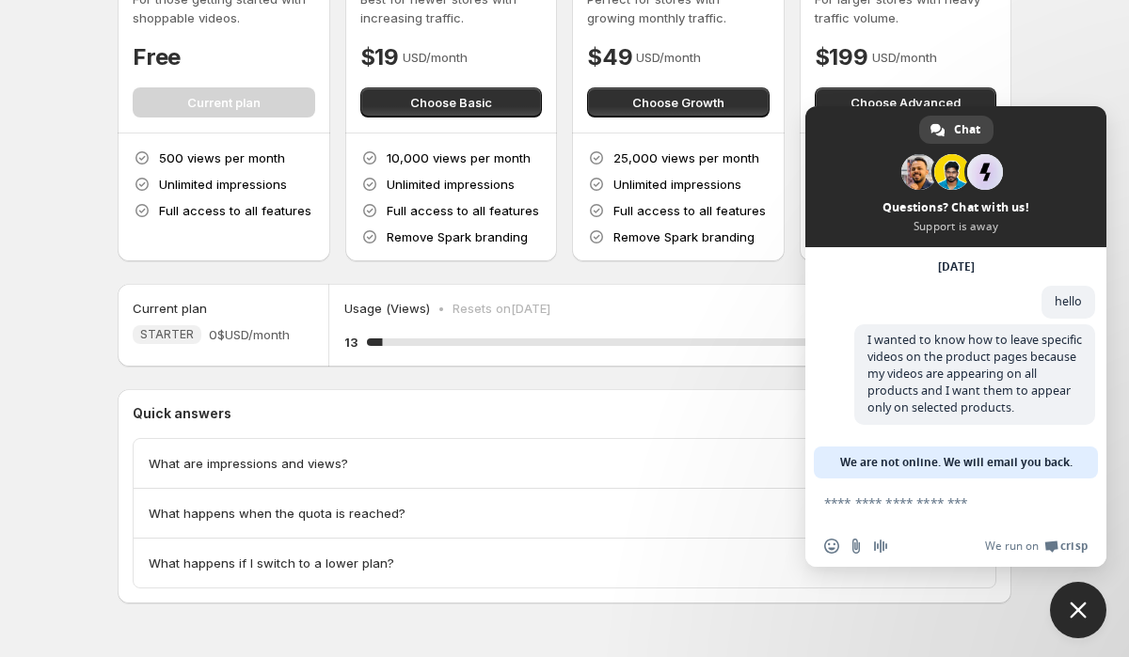
click at [885, 470] on span "We are not online. We will email you back." at bounding box center [956, 463] width 232 height 32
drag, startPoint x: 840, startPoint y: 465, endPoint x: 1052, endPoint y: 464, distance: 211.6
click at [1052, 464] on div "We are not online. We will email you back." at bounding box center [956, 463] width 284 height 32
drag, startPoint x: 1065, startPoint y: 461, endPoint x: 873, endPoint y: 460, distance: 191.9
click at [873, 459] on span "We are not online. We will email you back." at bounding box center [956, 463] width 232 height 32
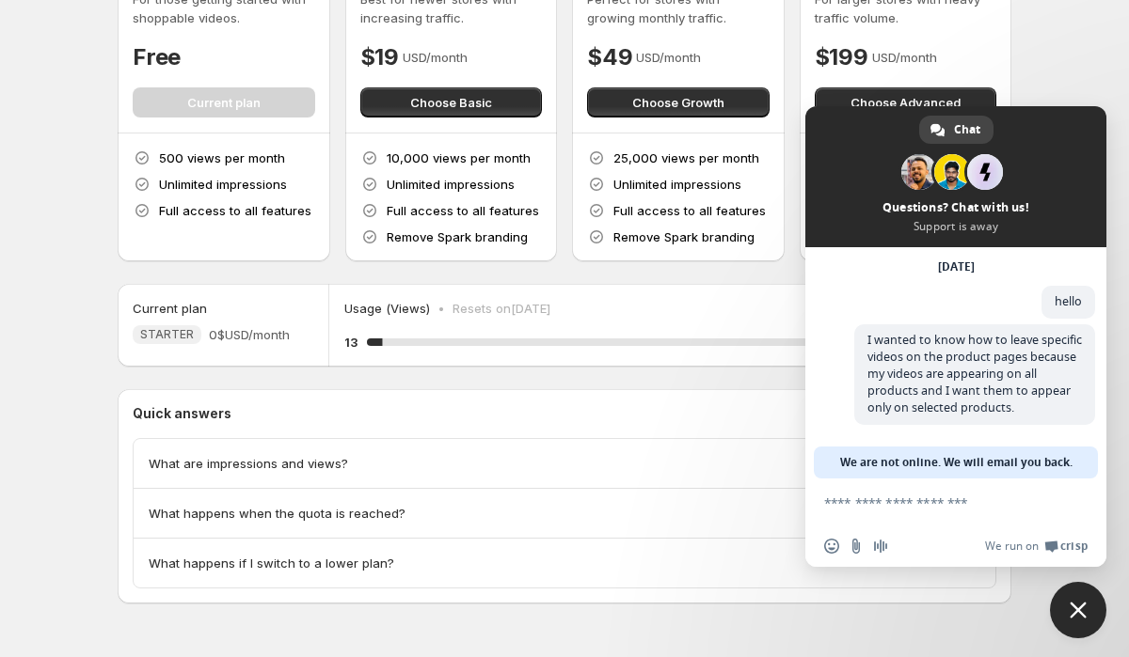
click at [886, 457] on span "We are not online. We will email you back." at bounding box center [956, 463] width 232 height 32
click at [843, 461] on span "We are not online. We will email you back." at bounding box center [956, 463] width 232 height 32
drag, startPoint x: 839, startPoint y: 457, endPoint x: 893, endPoint y: 454, distance: 53.7
click at [893, 454] on div "We are not online. We will email you back." at bounding box center [956, 463] width 284 height 32
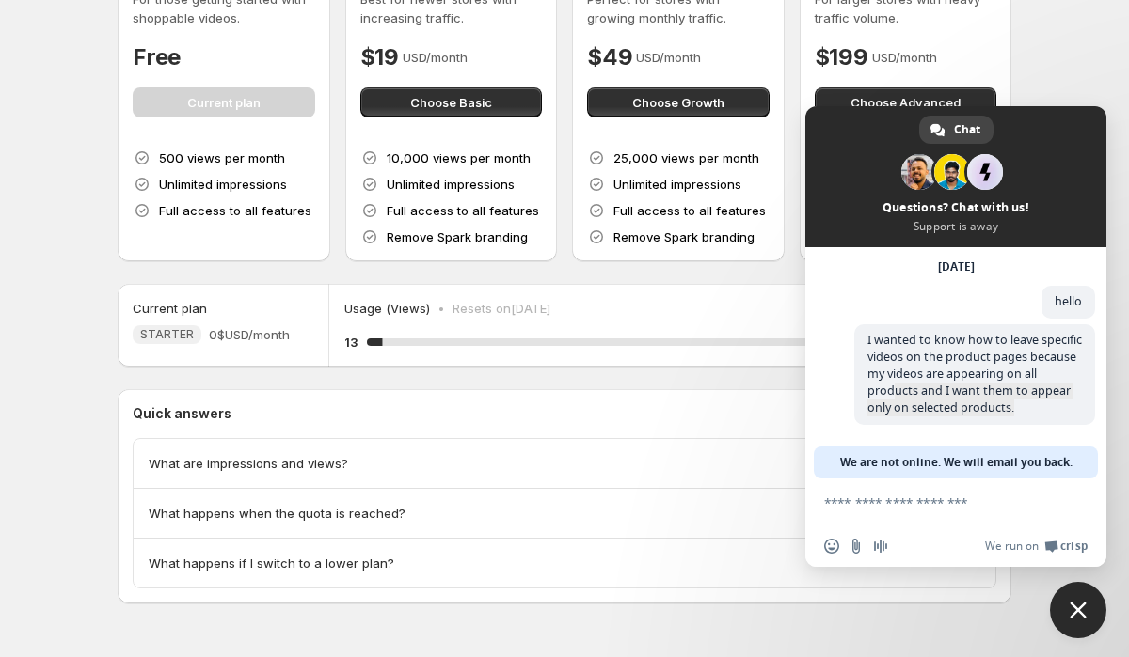
drag, startPoint x: 870, startPoint y: 387, endPoint x: 1079, endPoint y: 468, distance: 224.3
click at [1079, 468] on div "Spark Hello, how can we help you today? Tuesday, 7 October hello A few seconds …" at bounding box center [955, 362] width 301 height 231
click at [1080, 468] on div "We are not online. We will email you back." at bounding box center [956, 463] width 284 height 32
click at [275, 514] on span "What happens when the quota is reached?" at bounding box center [277, 513] width 257 height 19
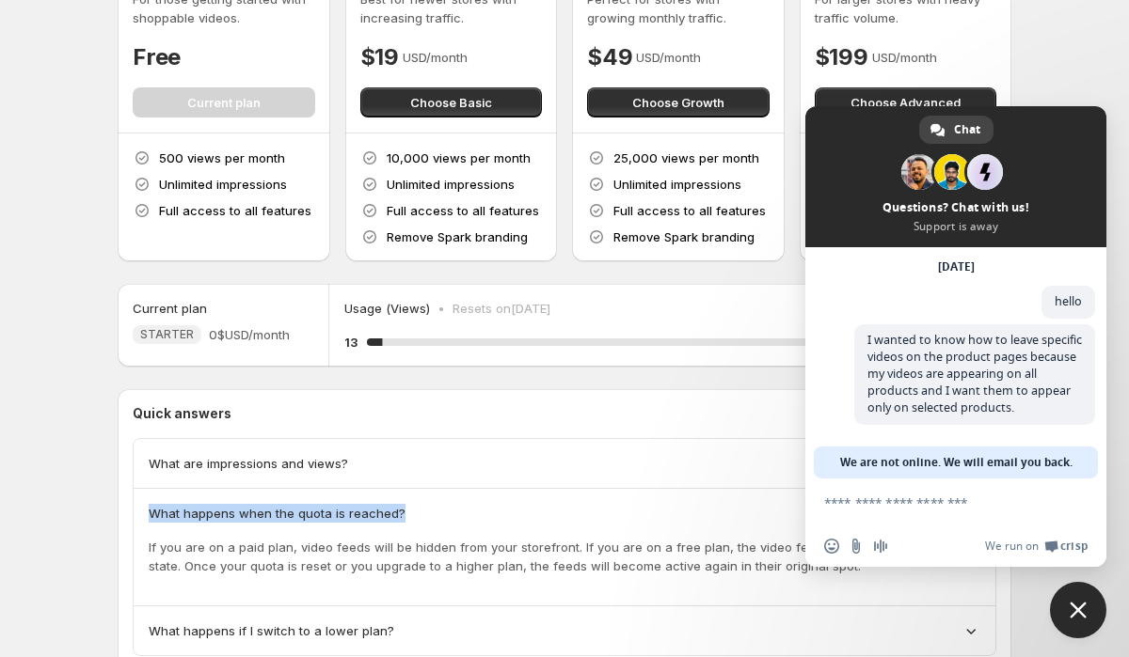
copy span "What happens when the quota is reached?"
drag, startPoint x: 413, startPoint y: 514, endPoint x: 135, endPoint y: 507, distance: 278.5
click at [135, 507] on div "What happens when the quota is reached? If you are on a paid plan, video feeds …" at bounding box center [565, 548] width 862 height 118
drag, startPoint x: 863, startPoint y: 436, endPoint x: 1037, endPoint y: 467, distance: 175.7
click at [1037, 467] on div "Spark Hello, how can we help you today? Tuesday, 7 October hello A minute ago I…" at bounding box center [955, 362] width 301 height 231
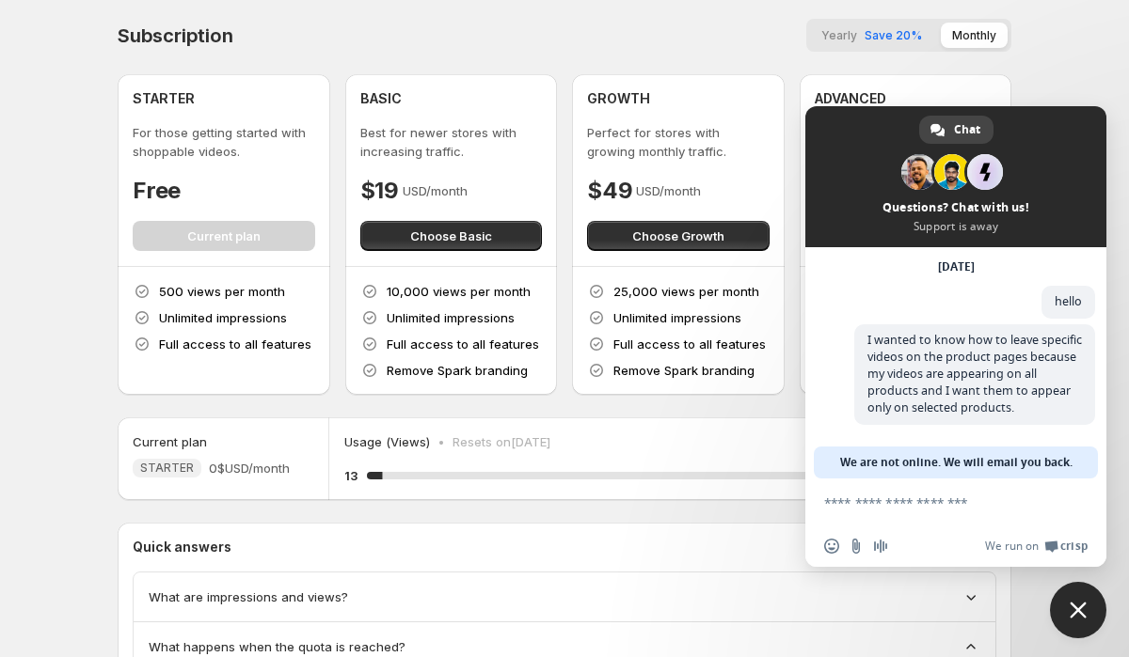
click at [822, 455] on div "We are not online. We will email you back." at bounding box center [956, 463] width 284 height 32
drag, startPoint x: 831, startPoint y: 458, endPoint x: 903, endPoint y: 467, distance: 73.0
click at [903, 467] on div "We are not online. We will email you back." at bounding box center [956, 463] width 284 height 32
click at [1084, 606] on span "Close chat" at bounding box center [1077, 610] width 17 height 17
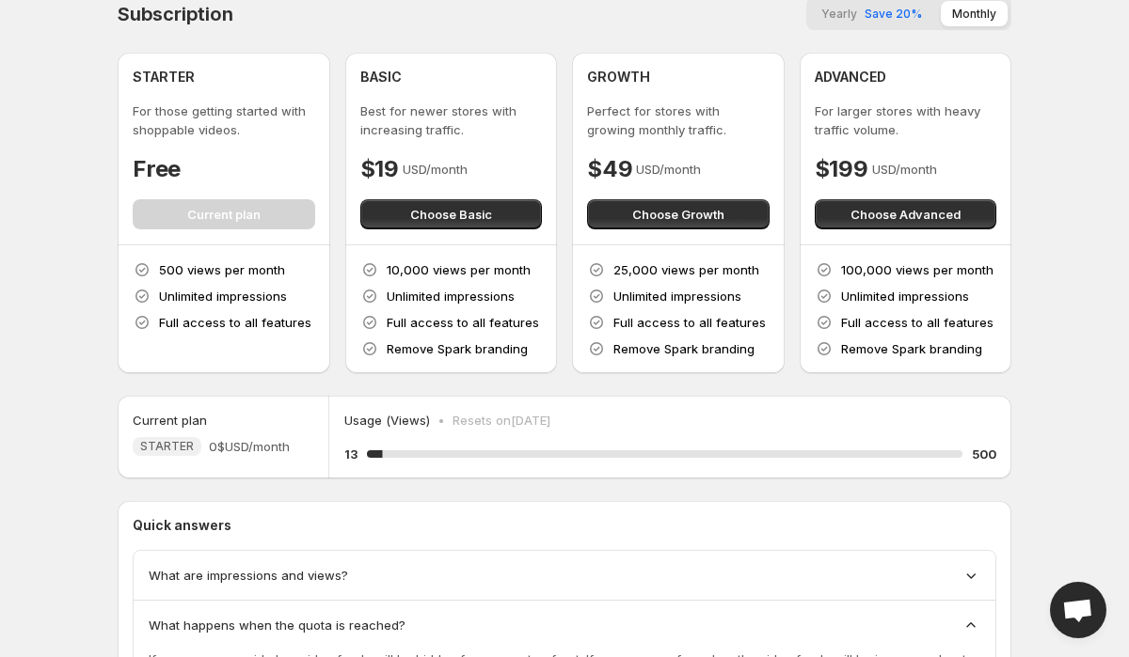
scroll to position [0, 0]
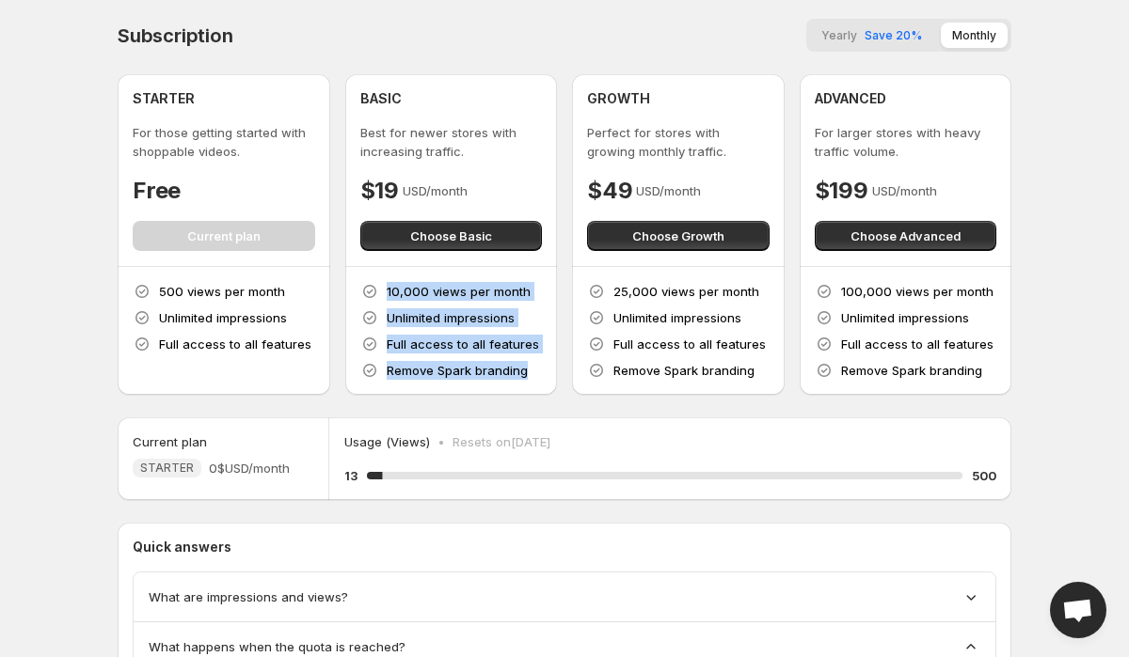
drag, startPoint x: 355, startPoint y: 285, endPoint x: 527, endPoint y: 370, distance: 191.8
click at [527, 370] on div "10,000 views per month Unlimited impressions Full access to all features Remove…" at bounding box center [451, 331] width 213 height 128
copy div "10,000 views per month Unlimited impressions Full access to all features Remove…"
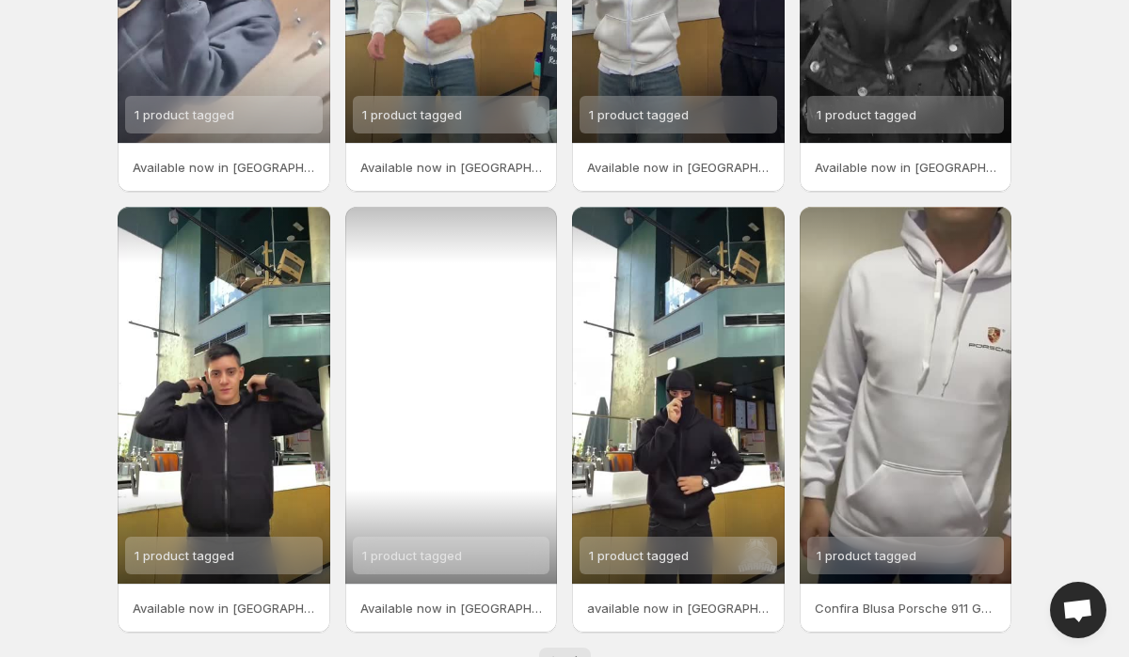
scroll to position [368, 0]
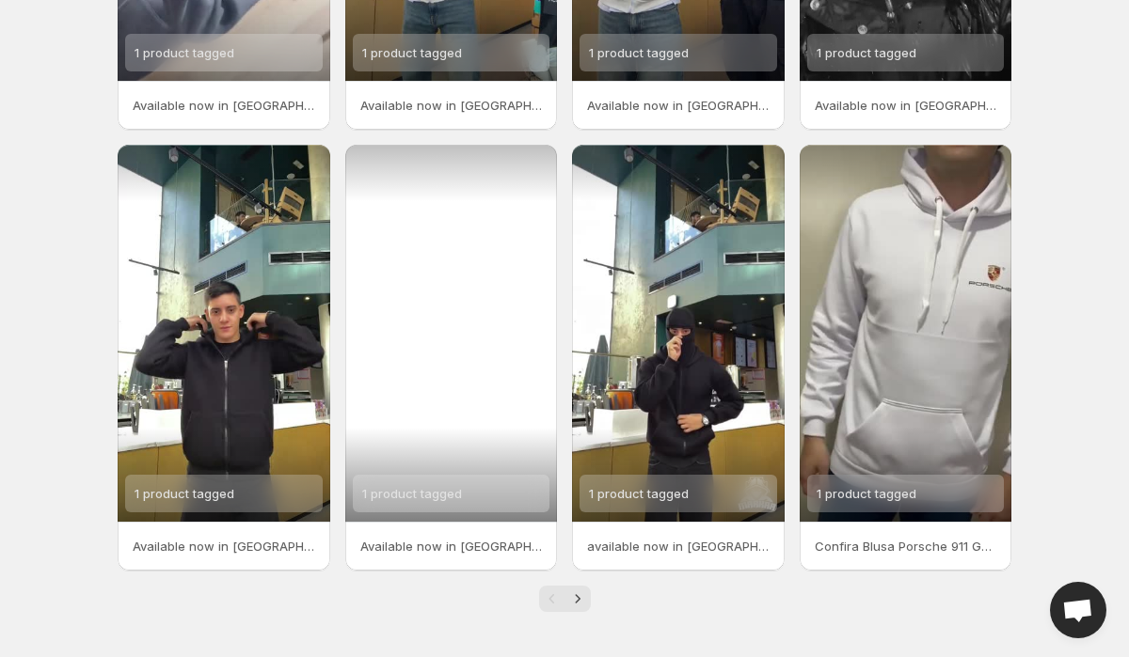
click at [470, 506] on div "1 product tagged" at bounding box center [452, 494] width 198 height 38
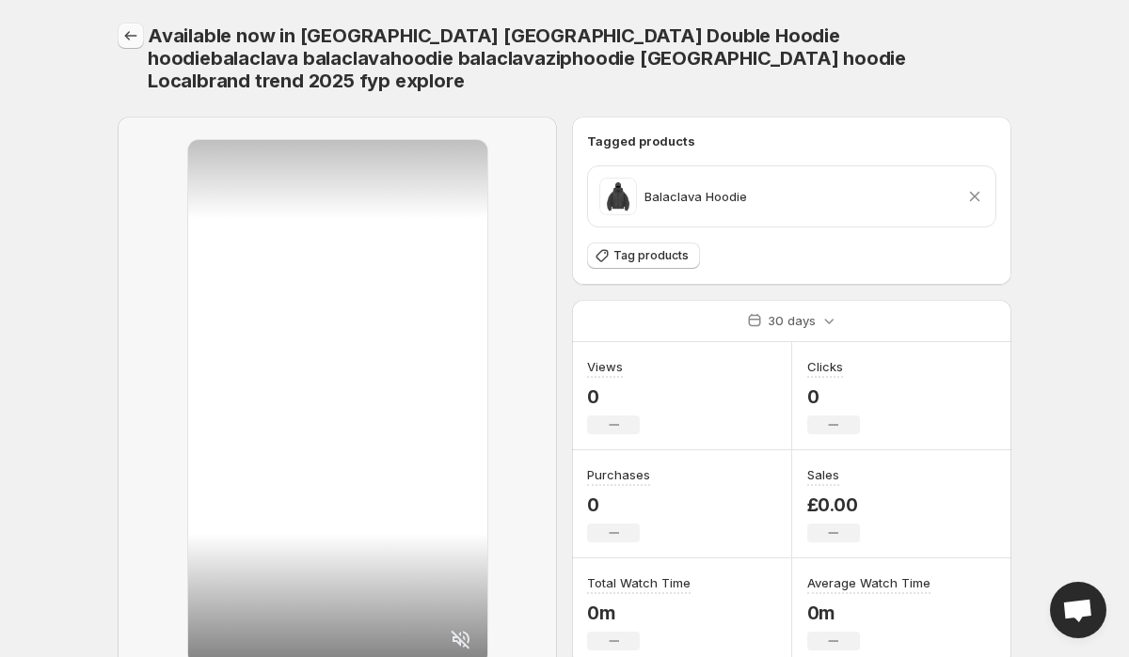
click at [133, 39] on icon "Settings" at bounding box center [130, 35] width 19 height 19
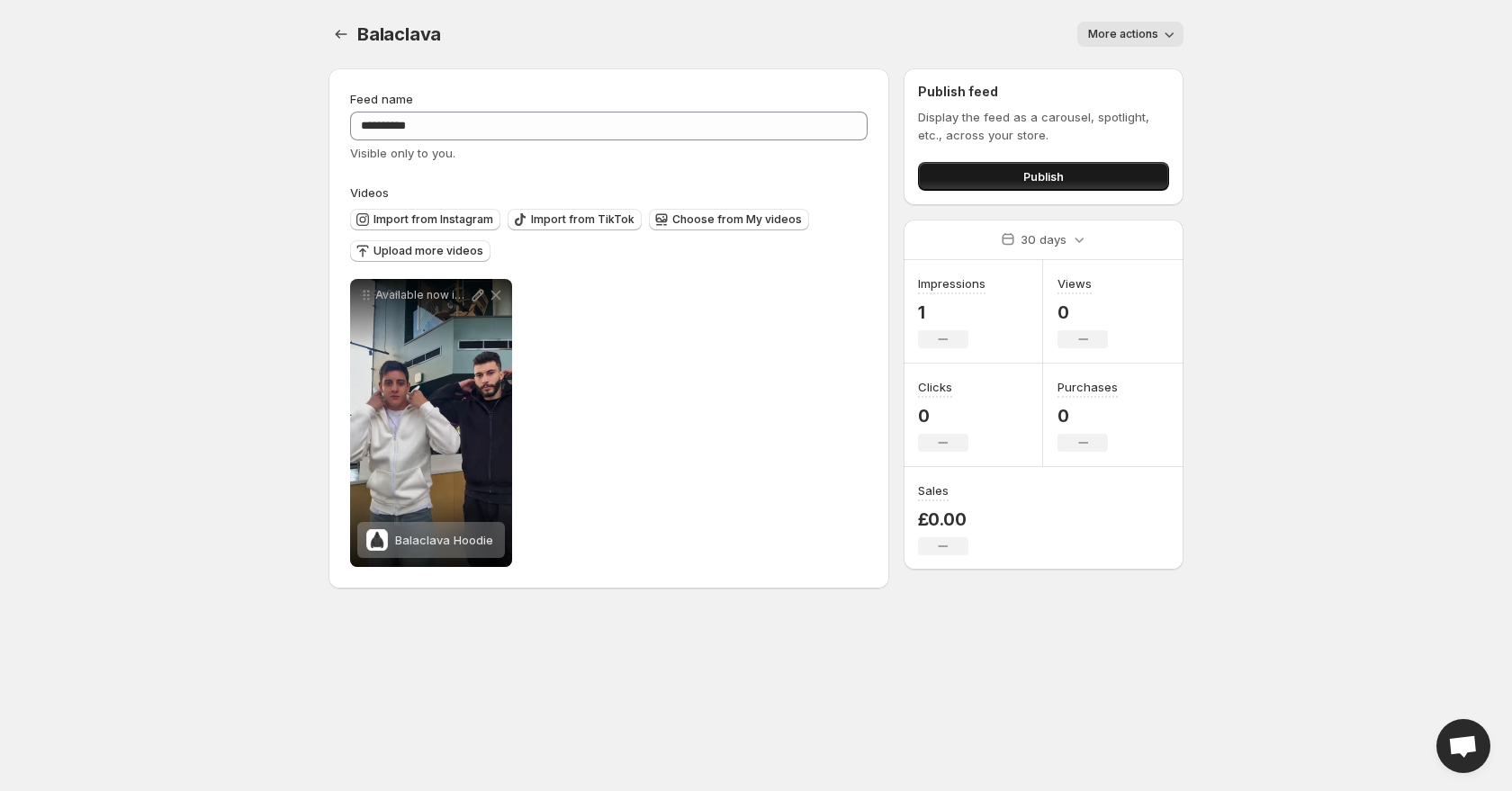
click at [1068, 183] on button "Publish" at bounding box center [1043, 176] width 251 height 29
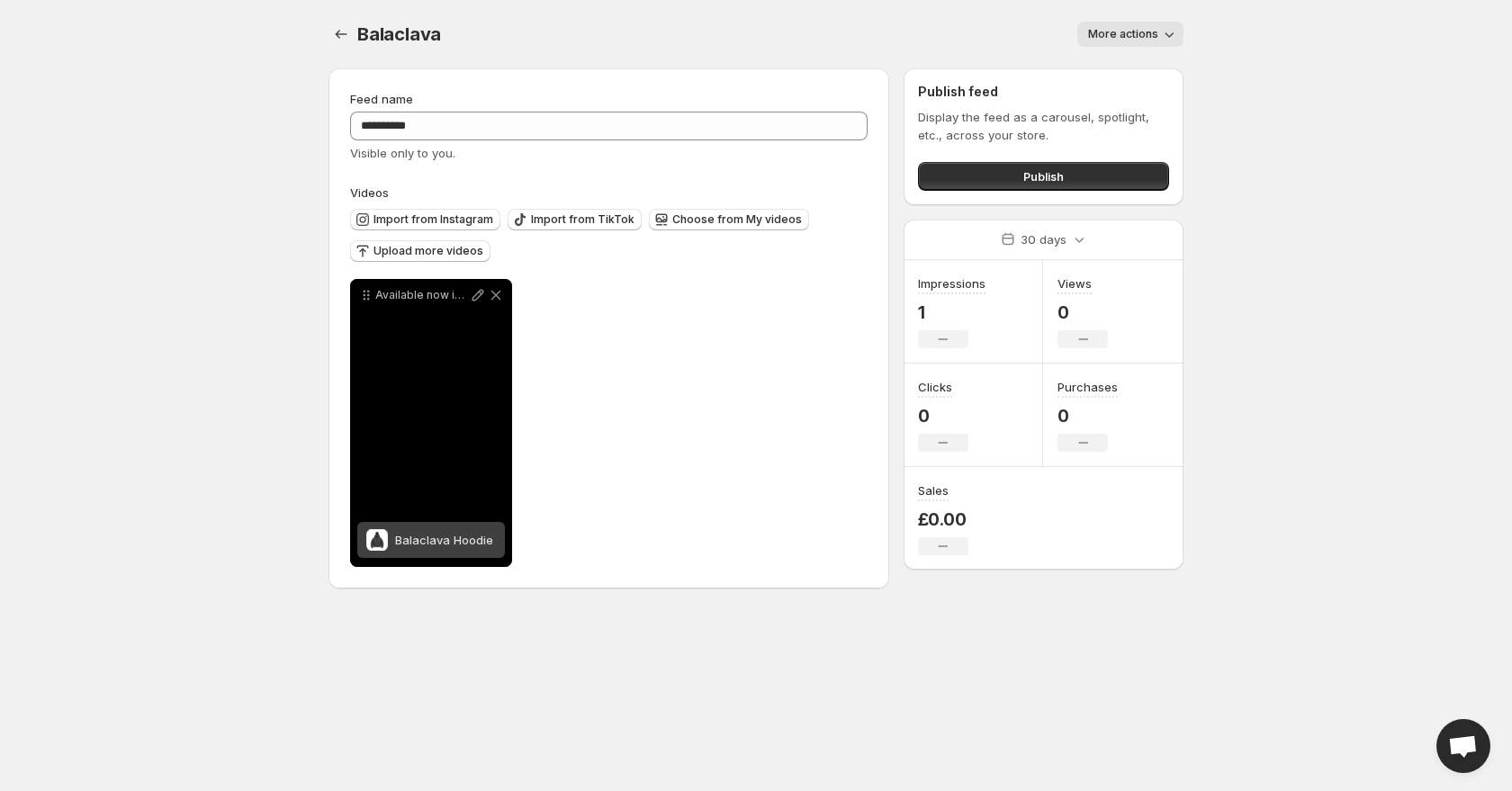
click at [387, 532] on span at bounding box center [377, 539] width 22 height 22
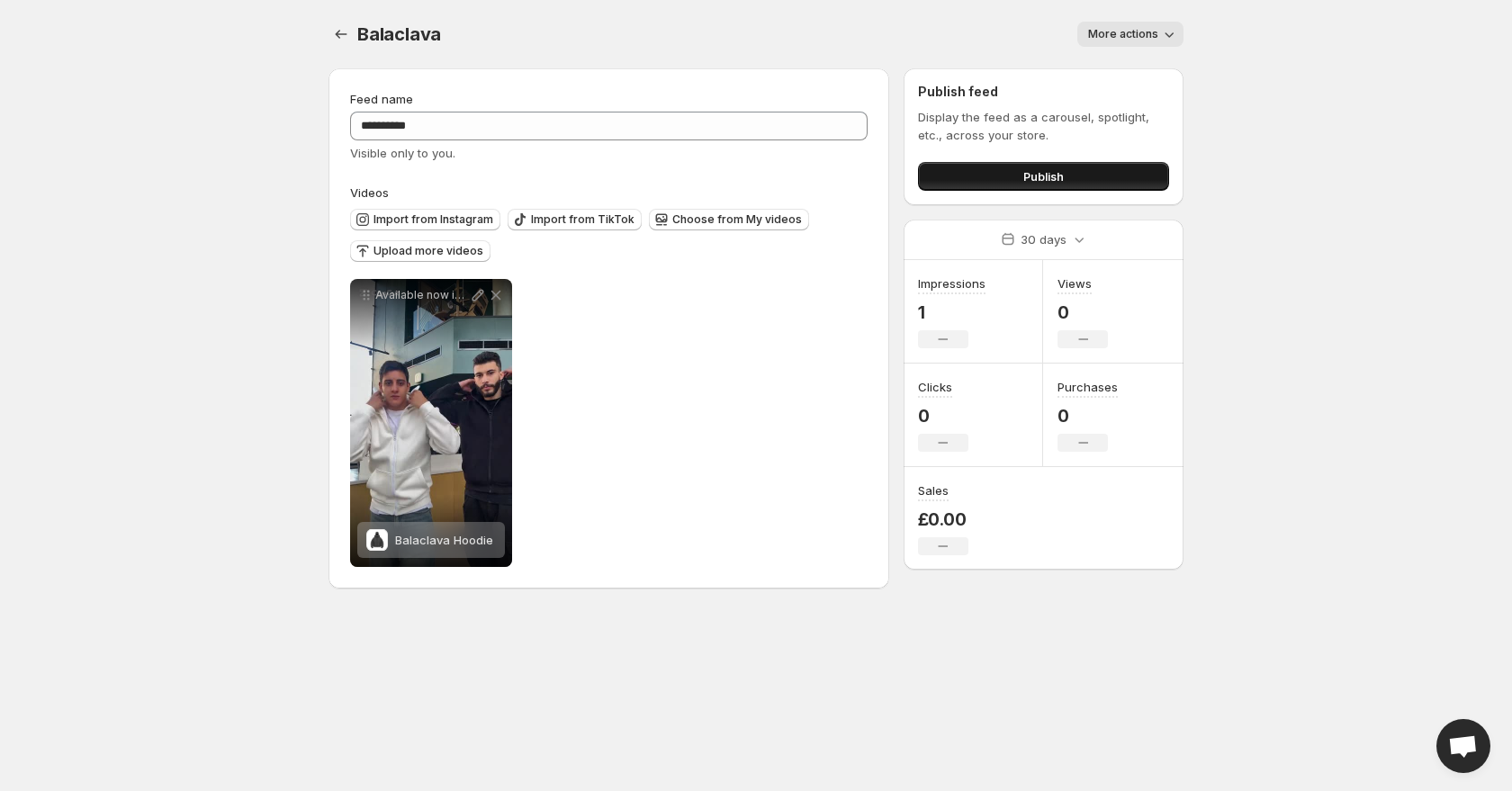
click at [1000, 180] on button "Publish" at bounding box center [1043, 176] width 251 height 29
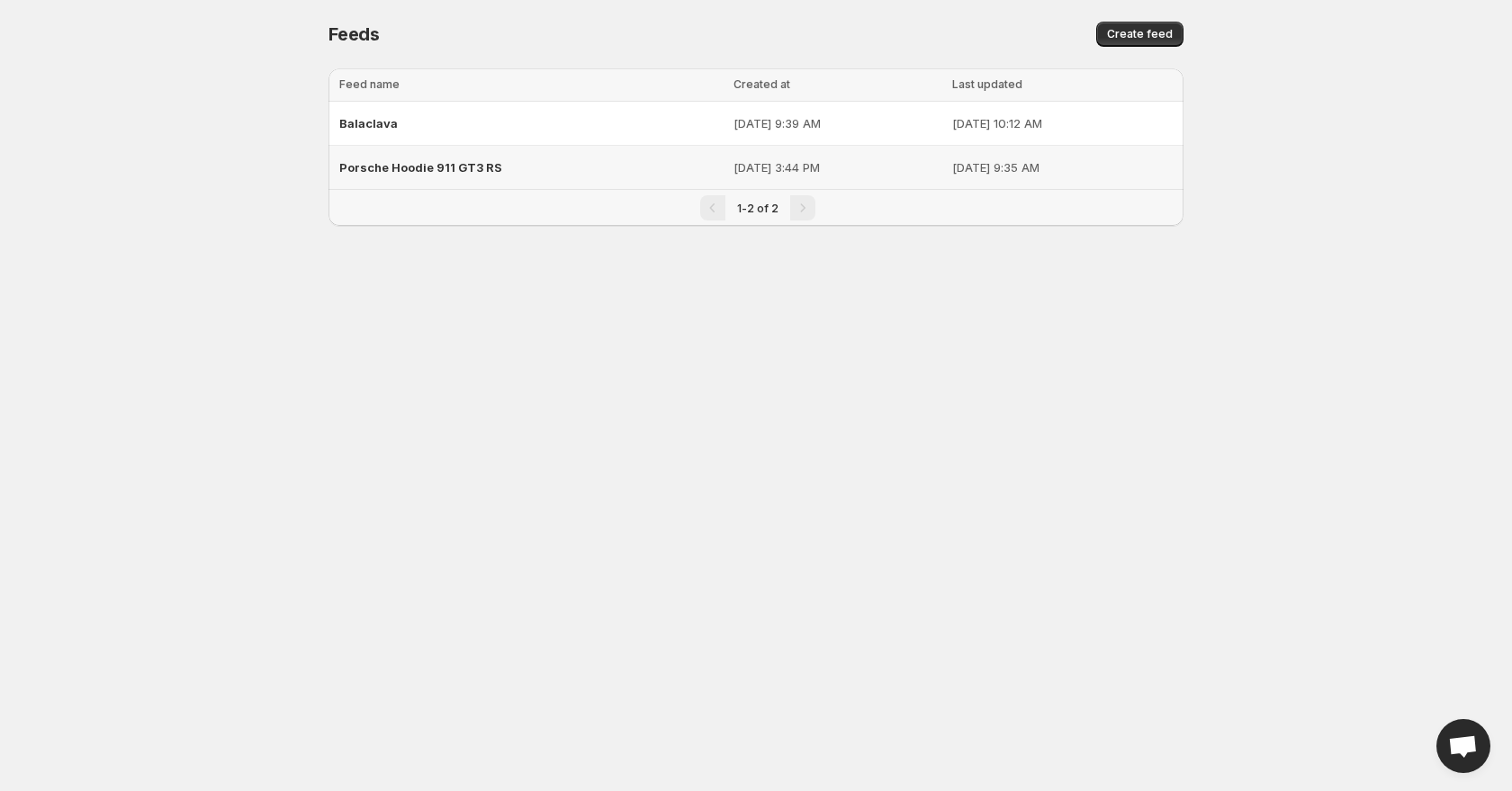
click at [418, 168] on span "Porsche Hoodie 911 GT3 RS" at bounding box center [421, 166] width 163 height 14
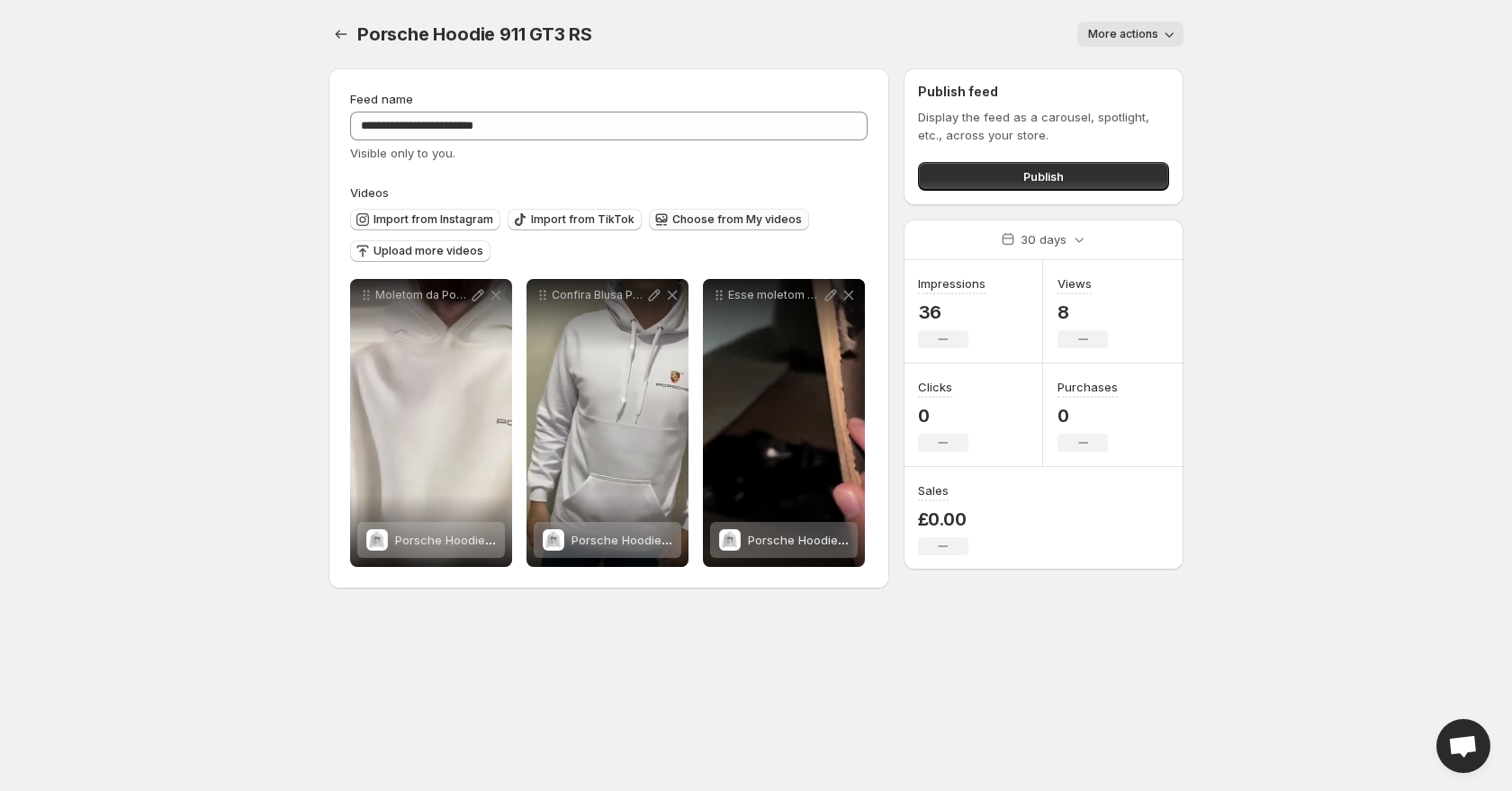
click at [659, 222] on icon "button" at bounding box center [661, 219] width 18 height 18
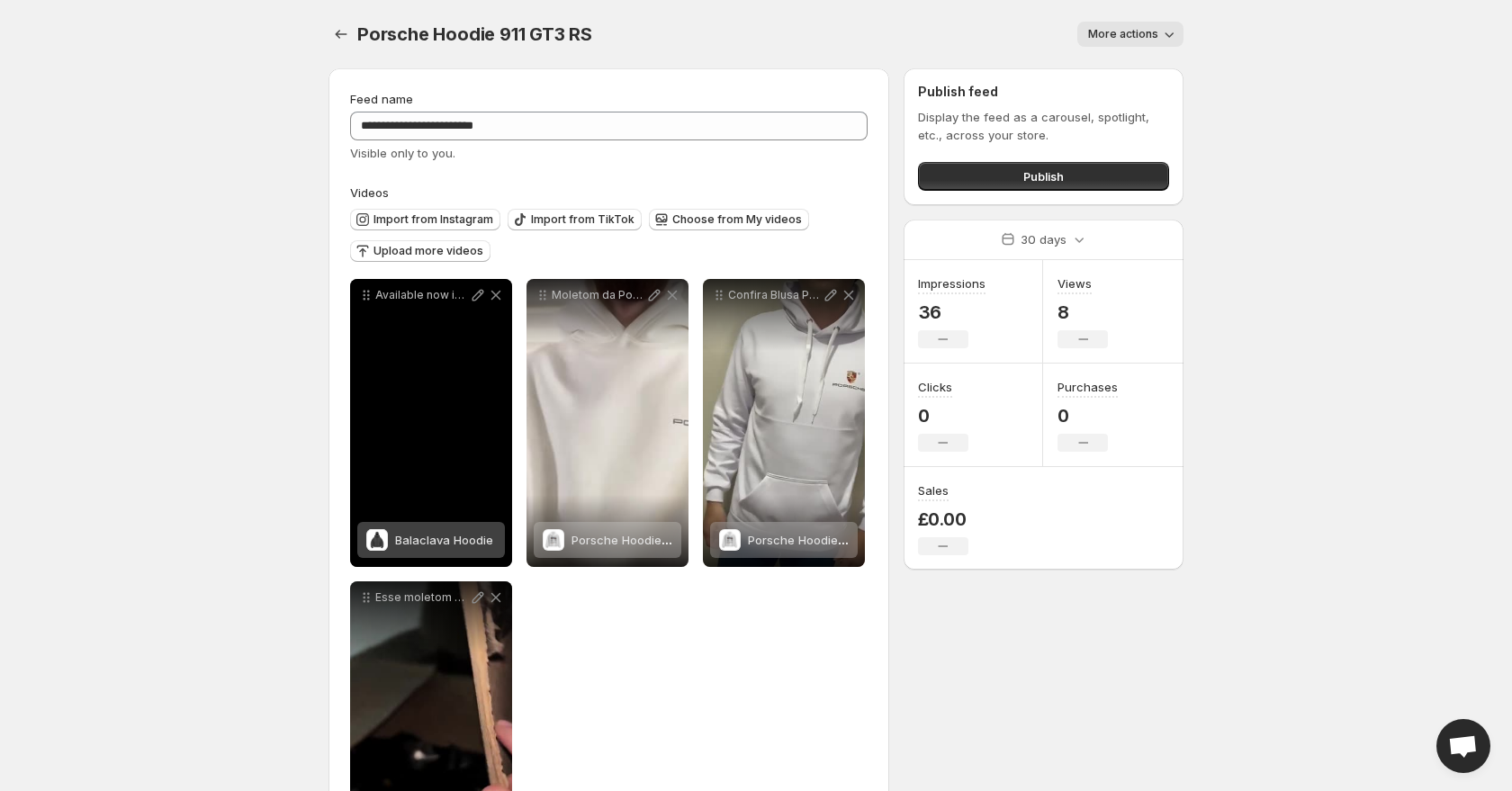
click at [440, 541] on span "Balaclava Hoodie" at bounding box center [444, 539] width 99 height 14
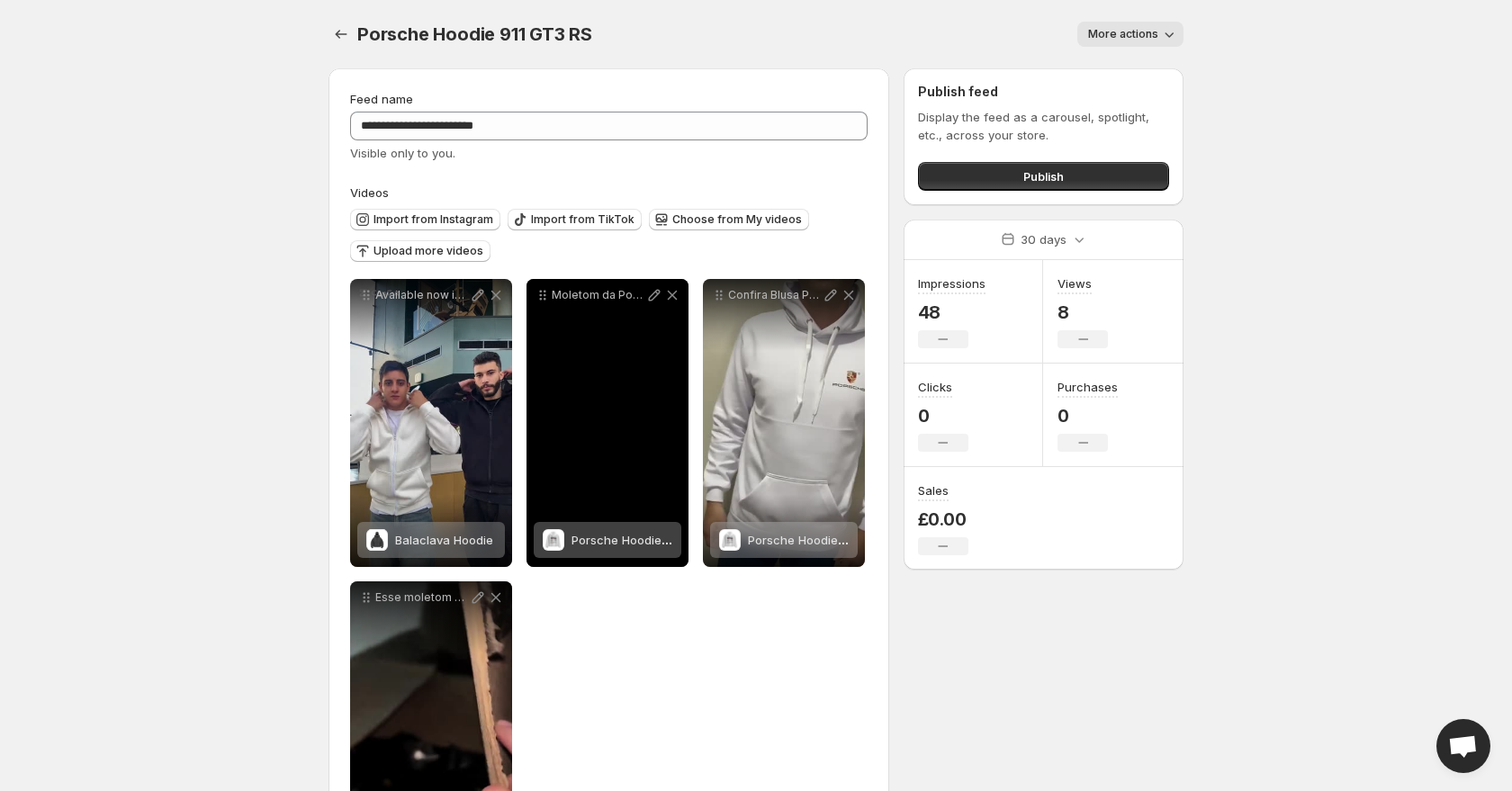
click at [592, 538] on span "Porsche Hoodie 911 GT3 RS" at bounding box center [649, 539] width 156 height 14
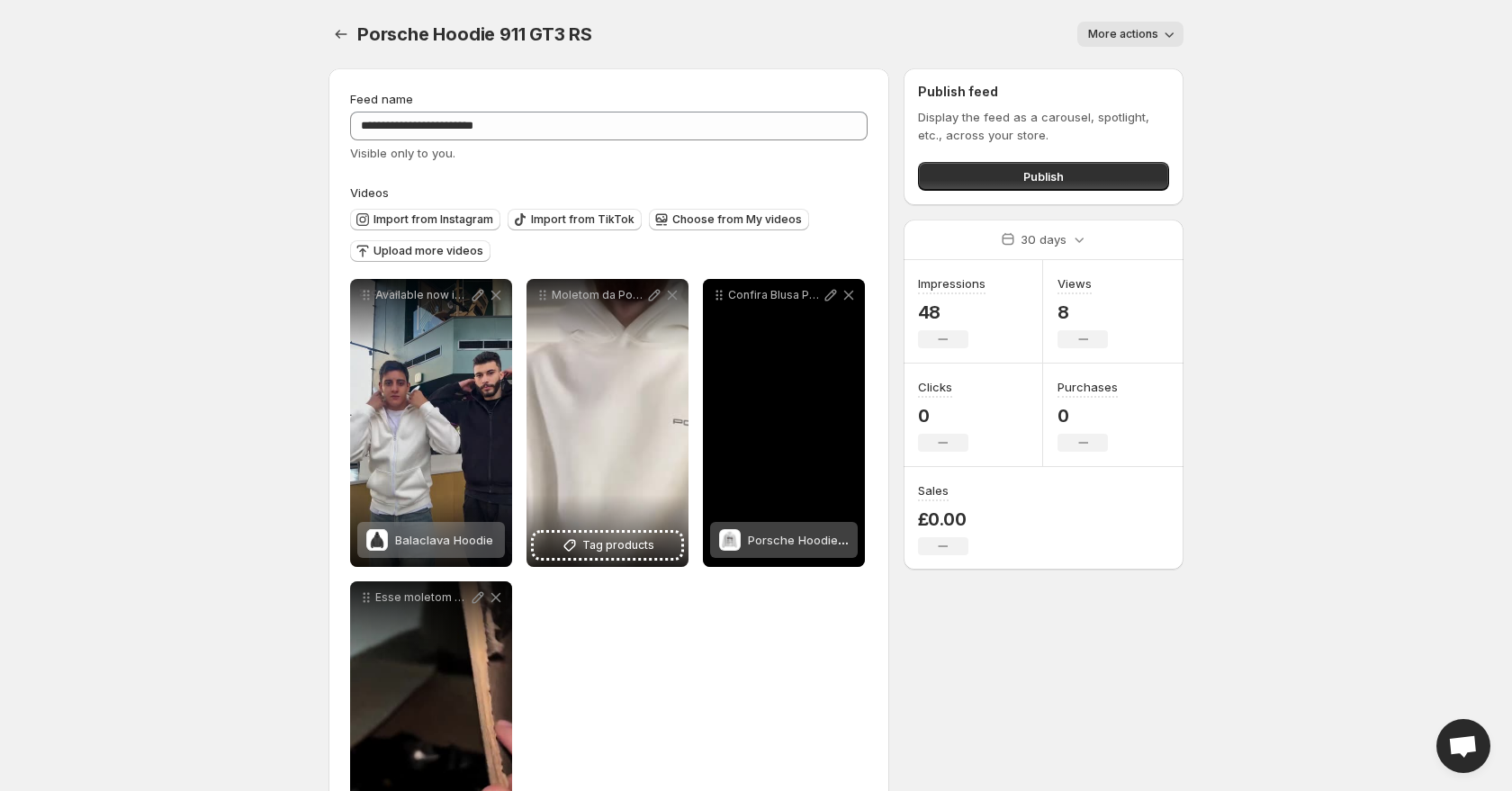
click at [781, 543] on span "Porsche Hoodie 911 GT3 RS" at bounding box center [826, 539] width 156 height 14
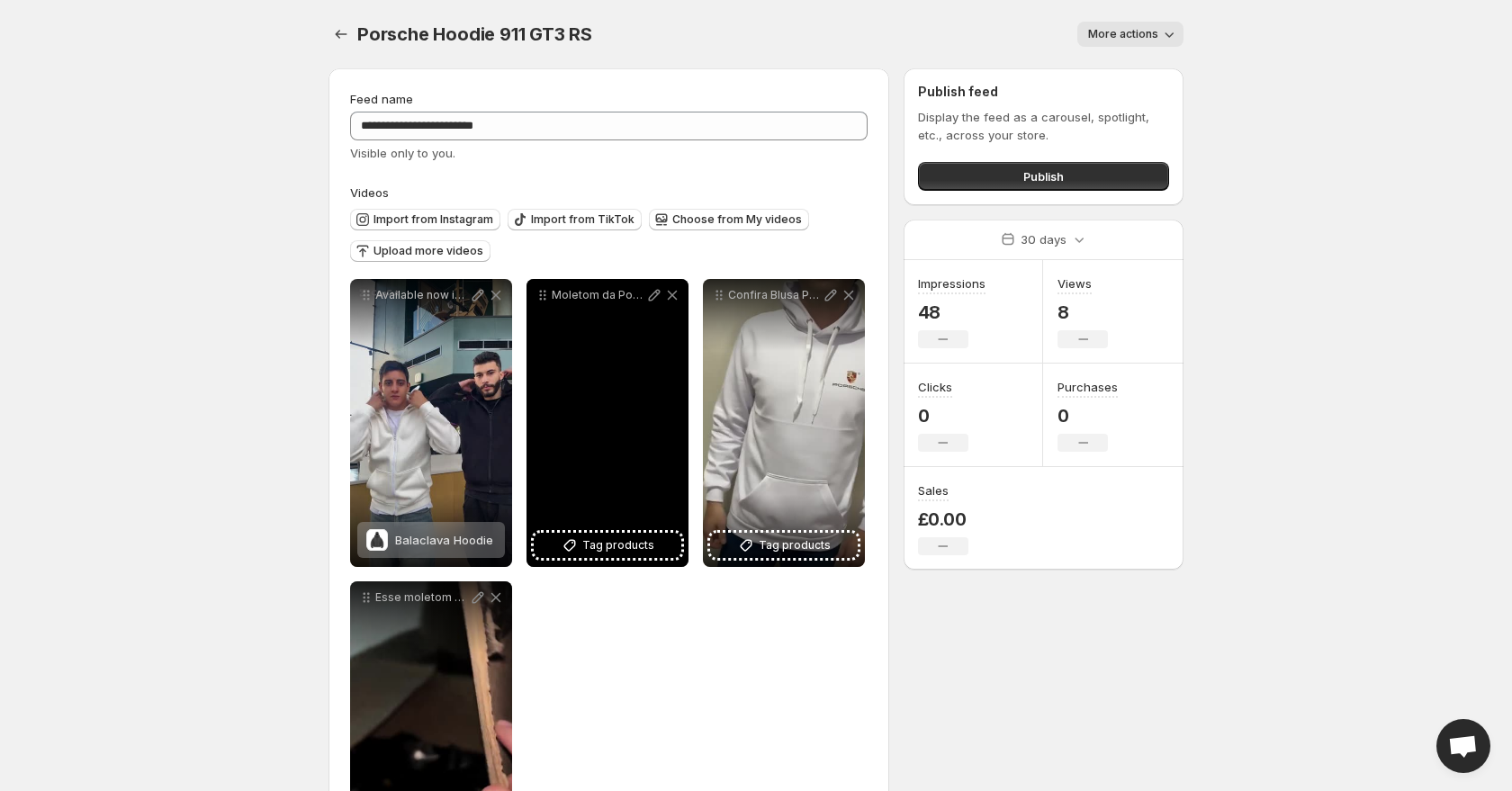
scroll to position [121, 0]
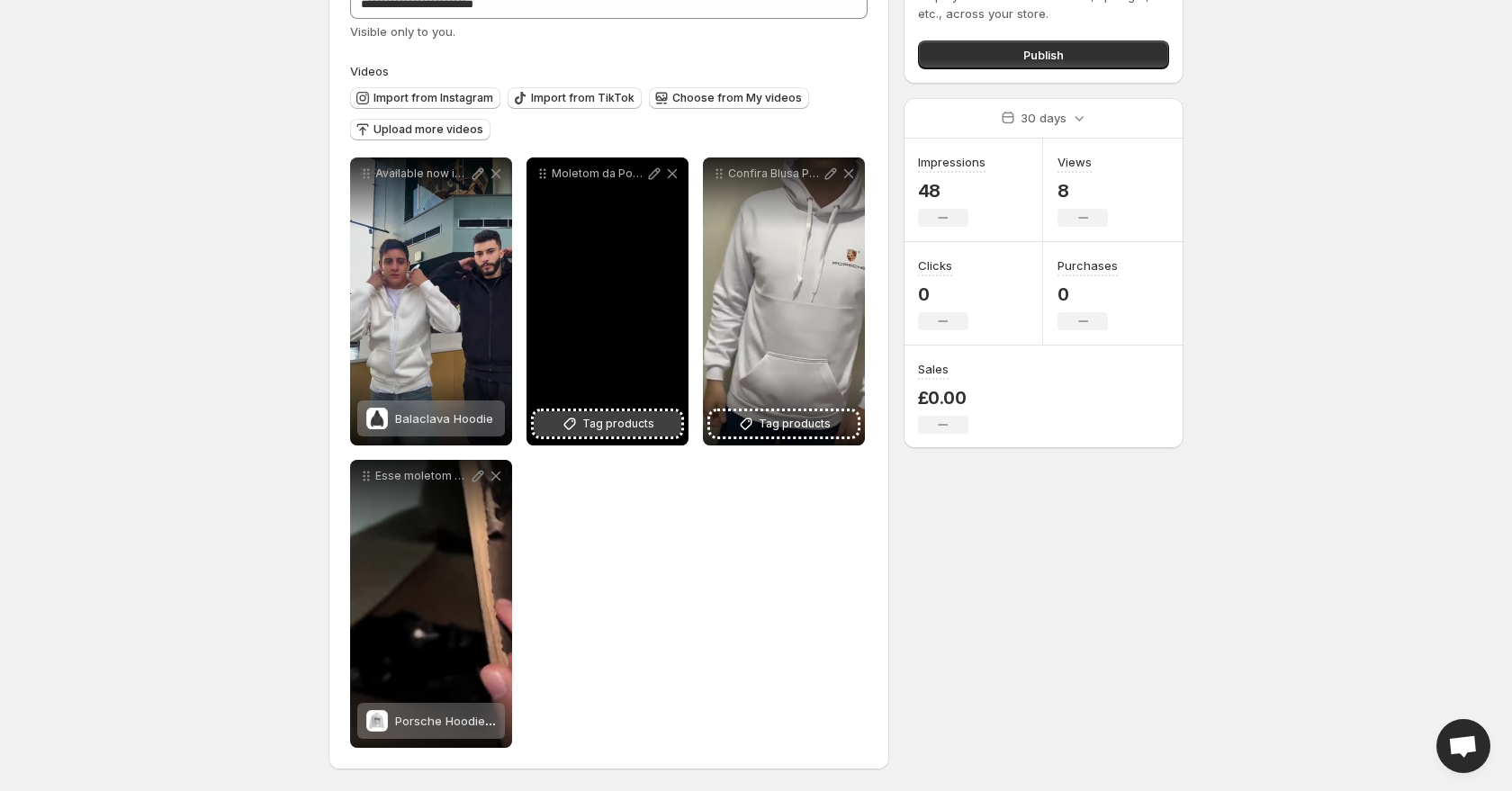
click at [603, 433] on button "Tag products" at bounding box center [608, 424] width 147 height 25
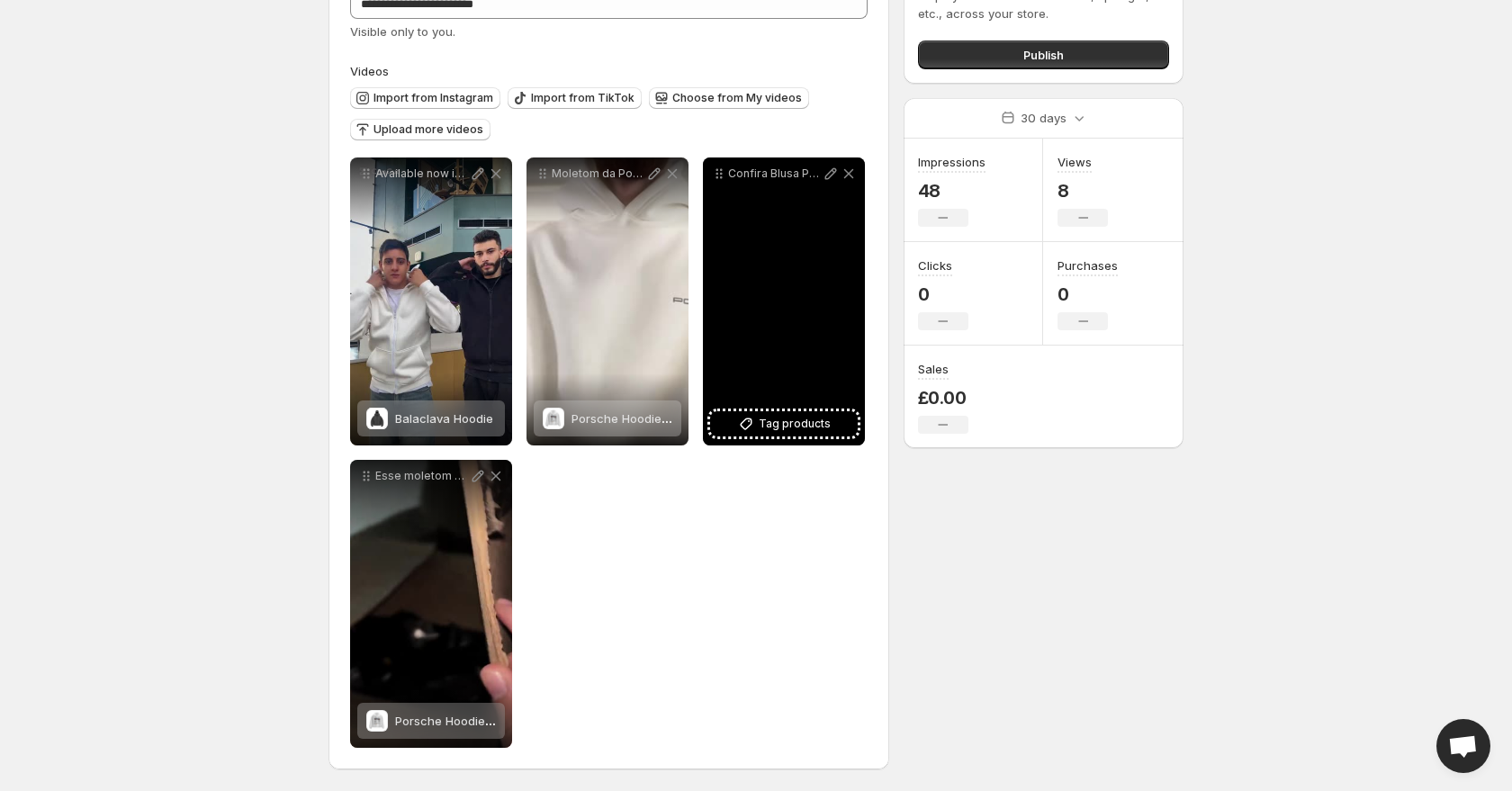
click at [760, 438] on div "Confira Blusa Porsche 911 GT3 Moletom com Capuz e bolso Encontre na Shopee agor…" at bounding box center [784, 301] width 162 height 288
click at [769, 422] on span "Tag products" at bounding box center [794, 424] width 72 height 18
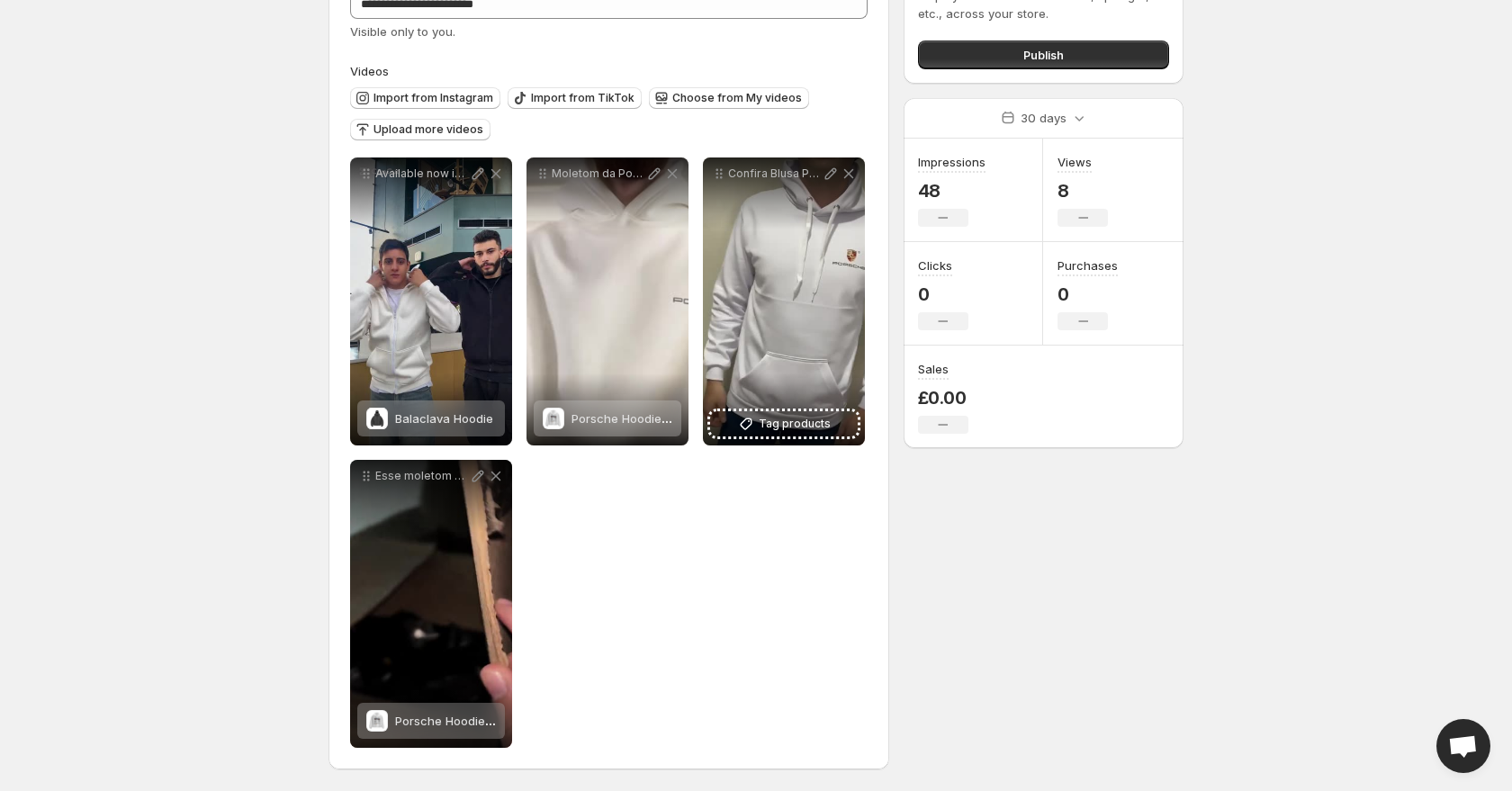
scroll to position [0, 0]
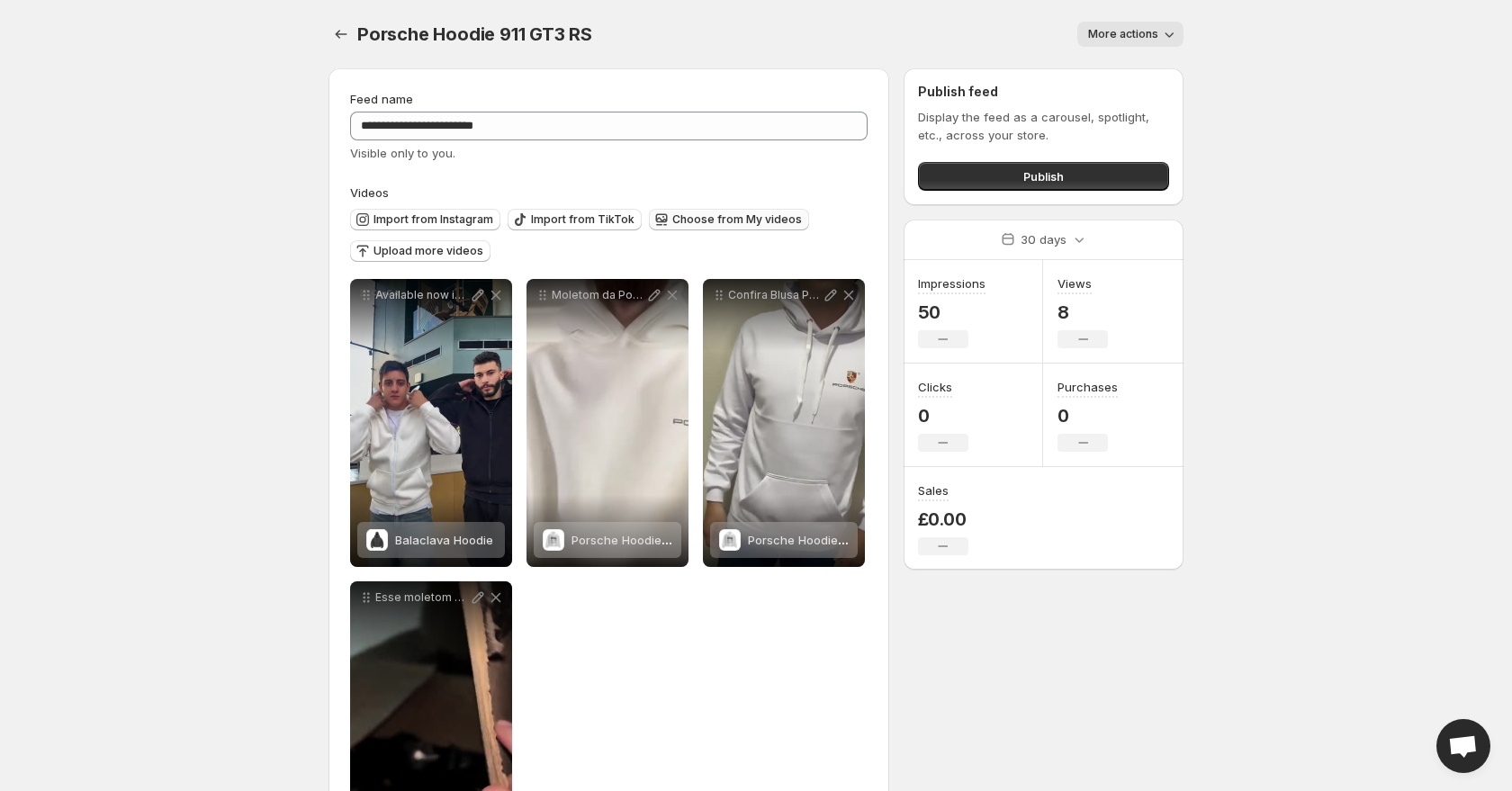
click at [704, 223] on span "Choose from My videos" at bounding box center [737, 219] width 129 height 14
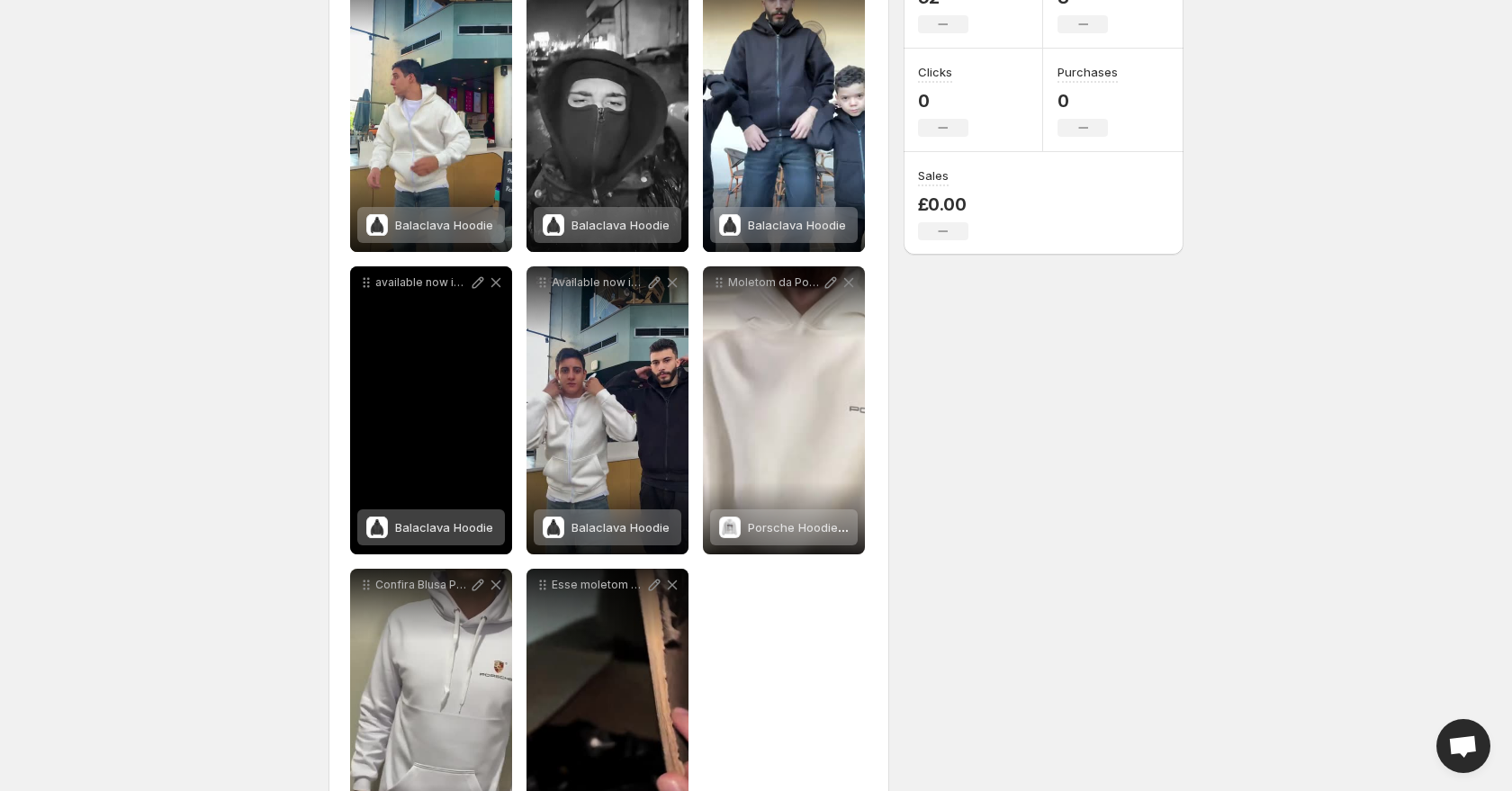
scroll to position [424, 0]
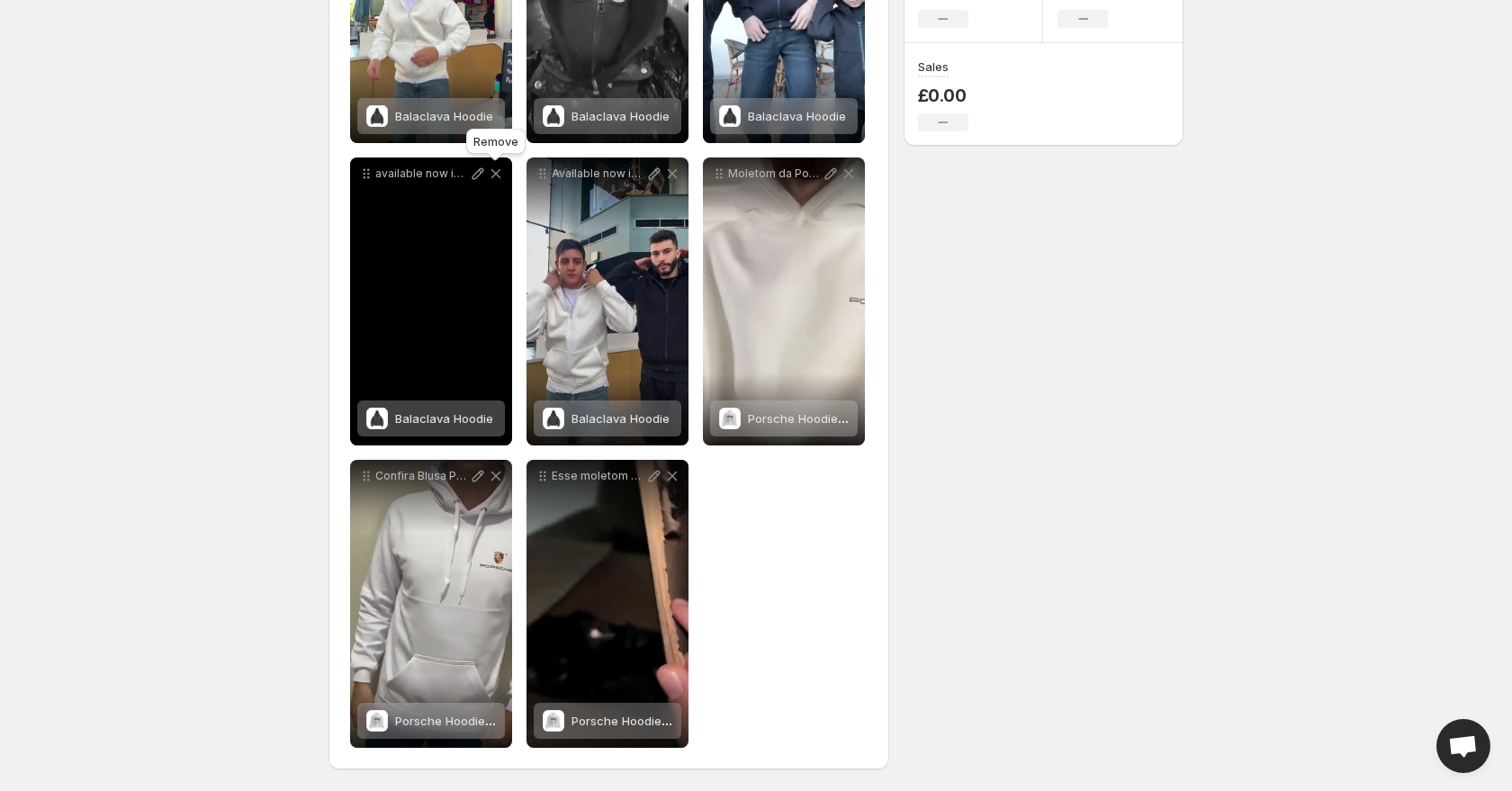
click at [499, 175] on icon at bounding box center [497, 174] width 10 height 10
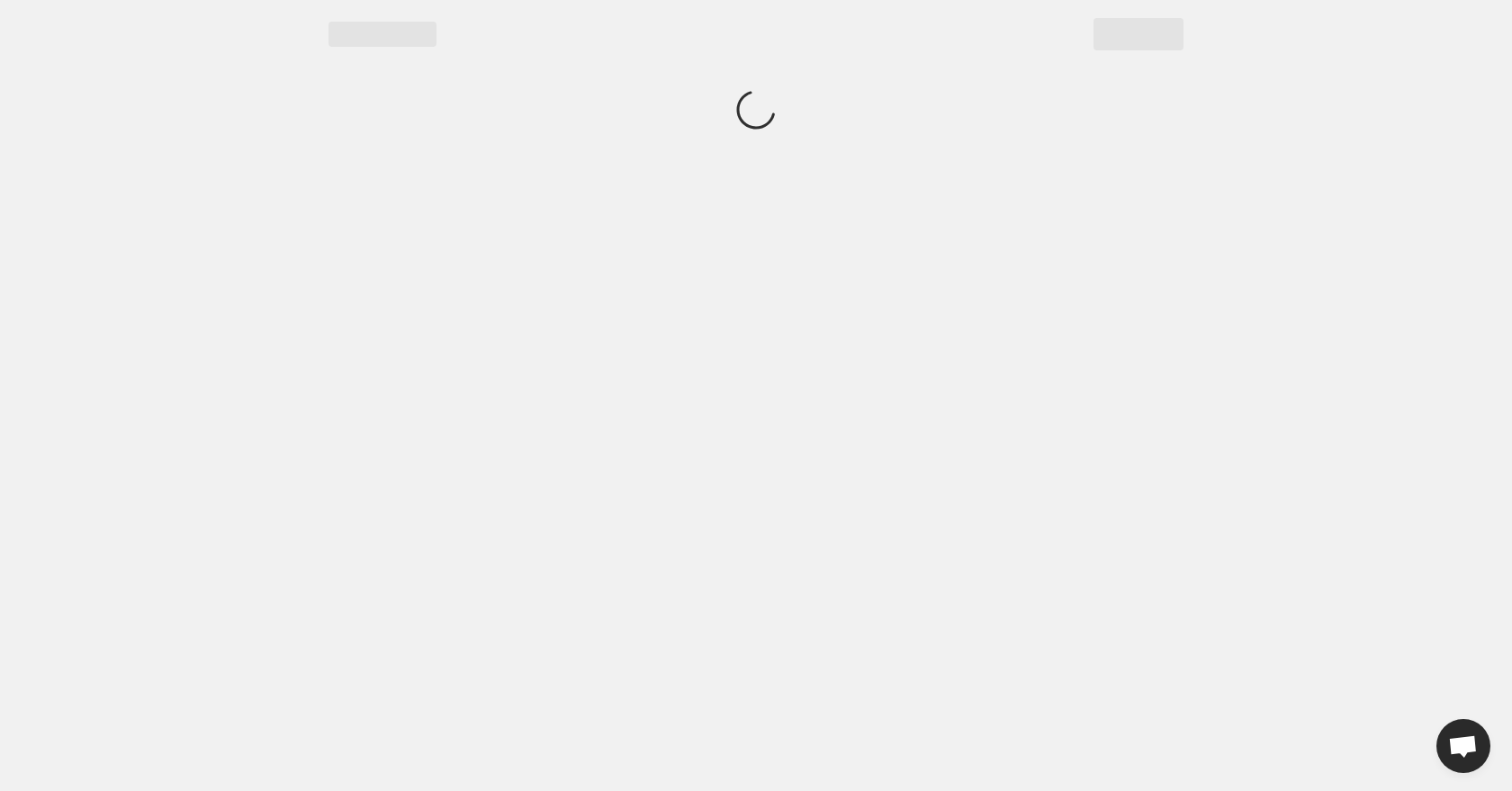
scroll to position [0, 0]
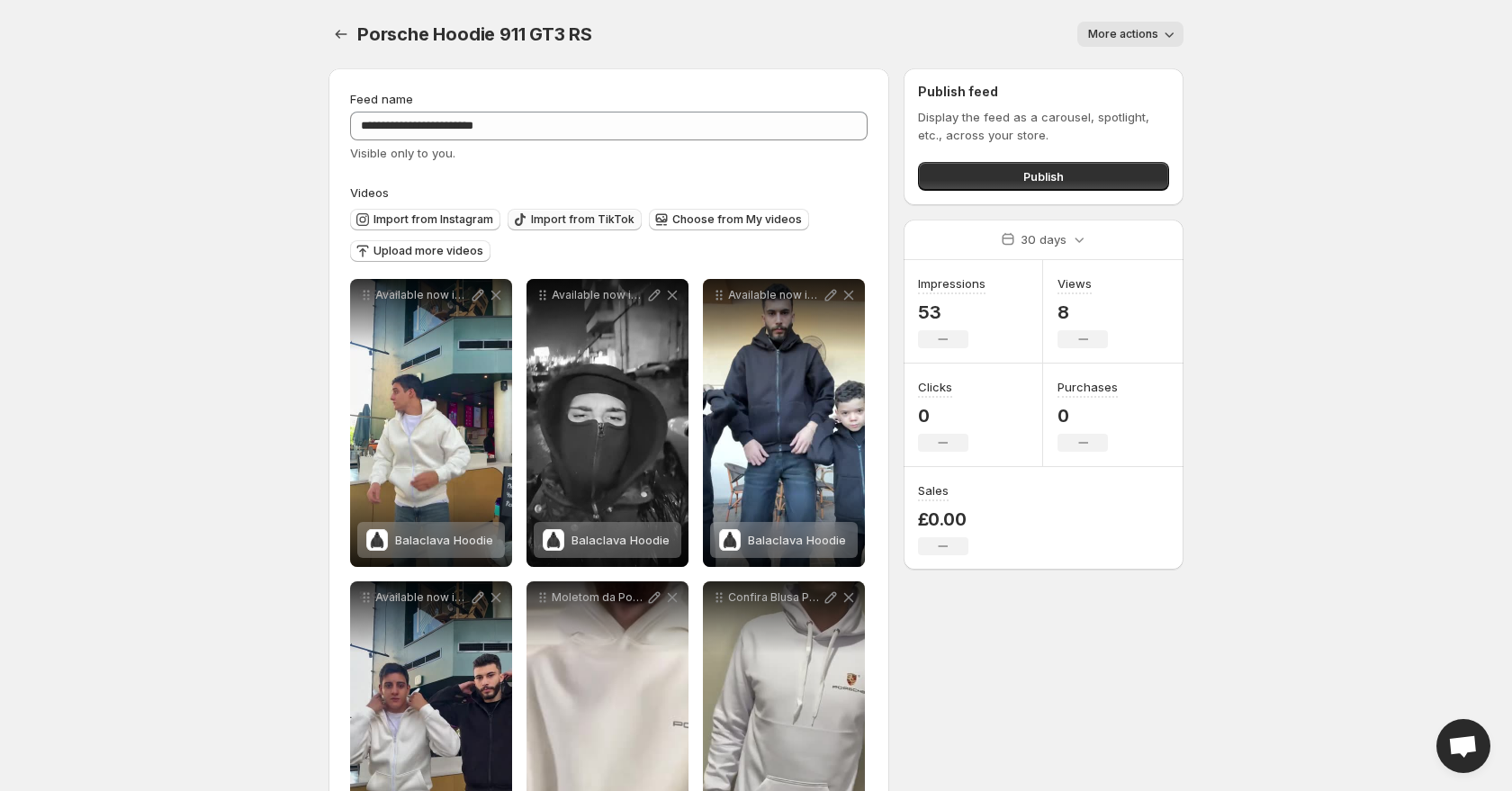
click at [616, 221] on span "Import from TikTok" at bounding box center [583, 219] width 103 height 14
click at [532, 221] on span "Import from TikTok" at bounding box center [583, 219] width 103 height 14
click at [545, 217] on span "Import from TikTok" at bounding box center [583, 219] width 103 height 14
click at [685, 214] on span "Choose from My videos" at bounding box center [737, 219] width 129 height 14
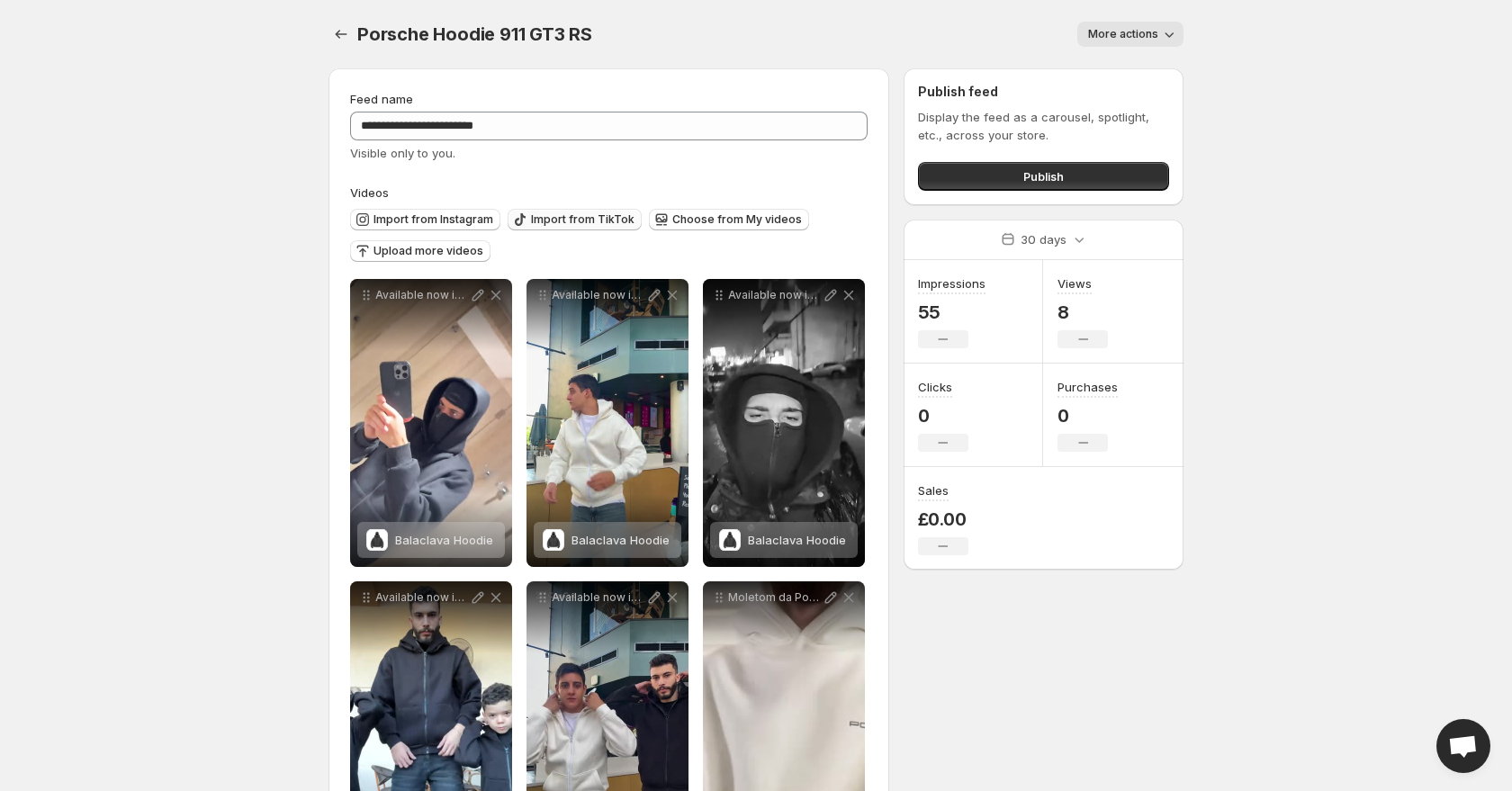
click at [580, 218] on span "Import from TikTok" at bounding box center [583, 219] width 103 height 14
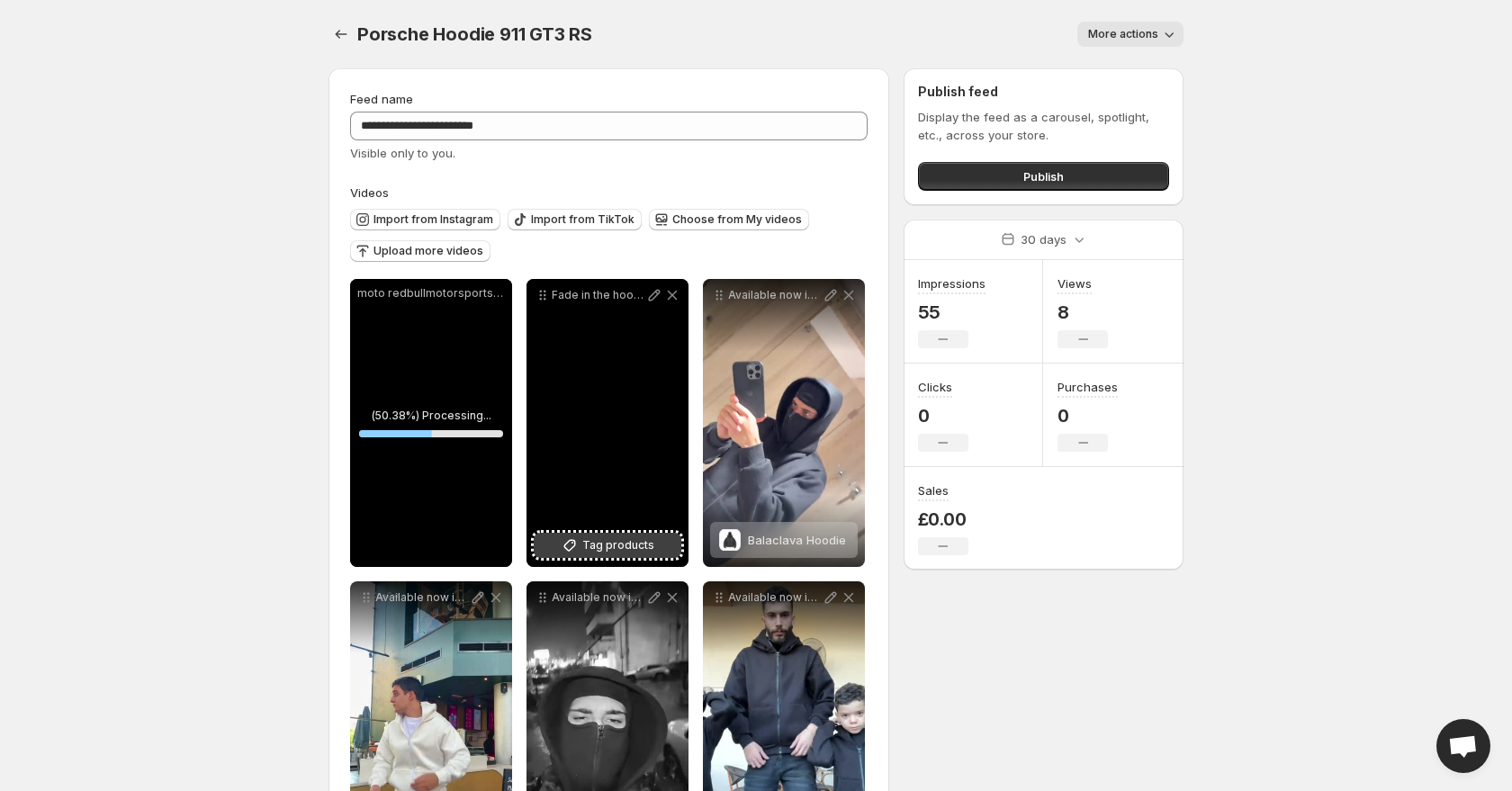
click at [598, 537] on span "Tag products" at bounding box center [618, 545] width 72 height 18
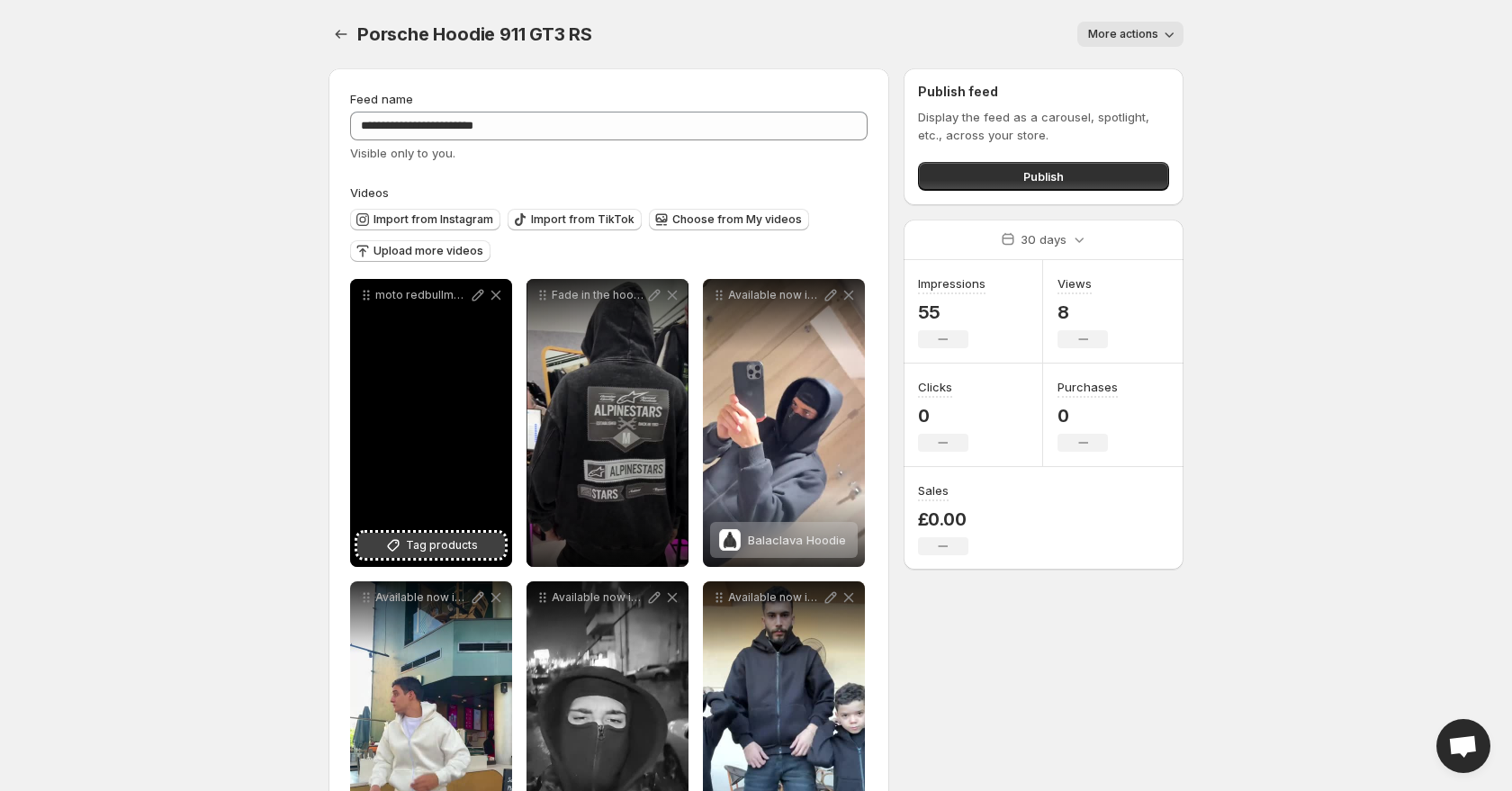
scroll to position [1, 0]
click at [425, 541] on span "Tag products" at bounding box center [441, 544] width 72 height 18
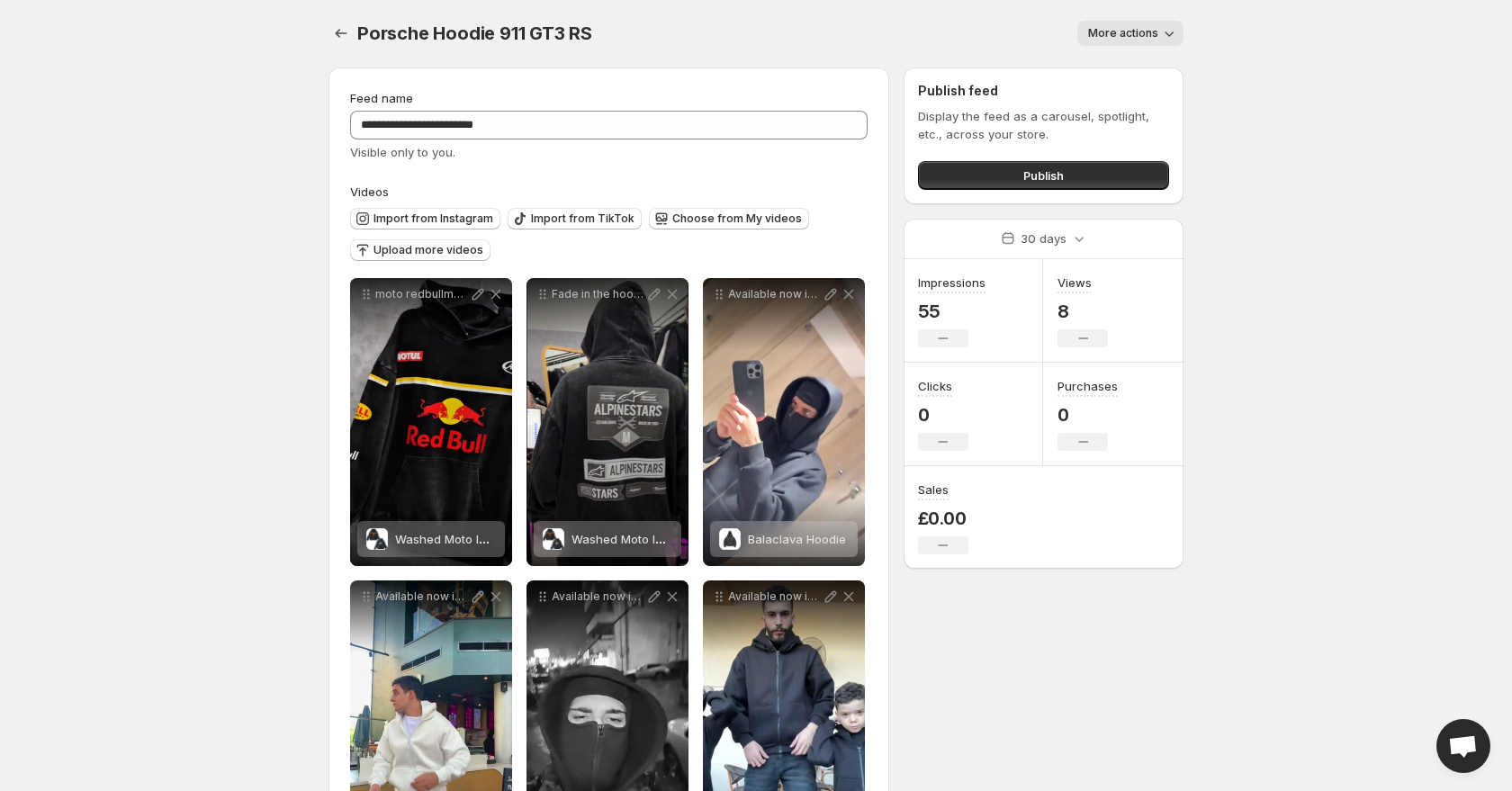
scroll to position [0, 0]
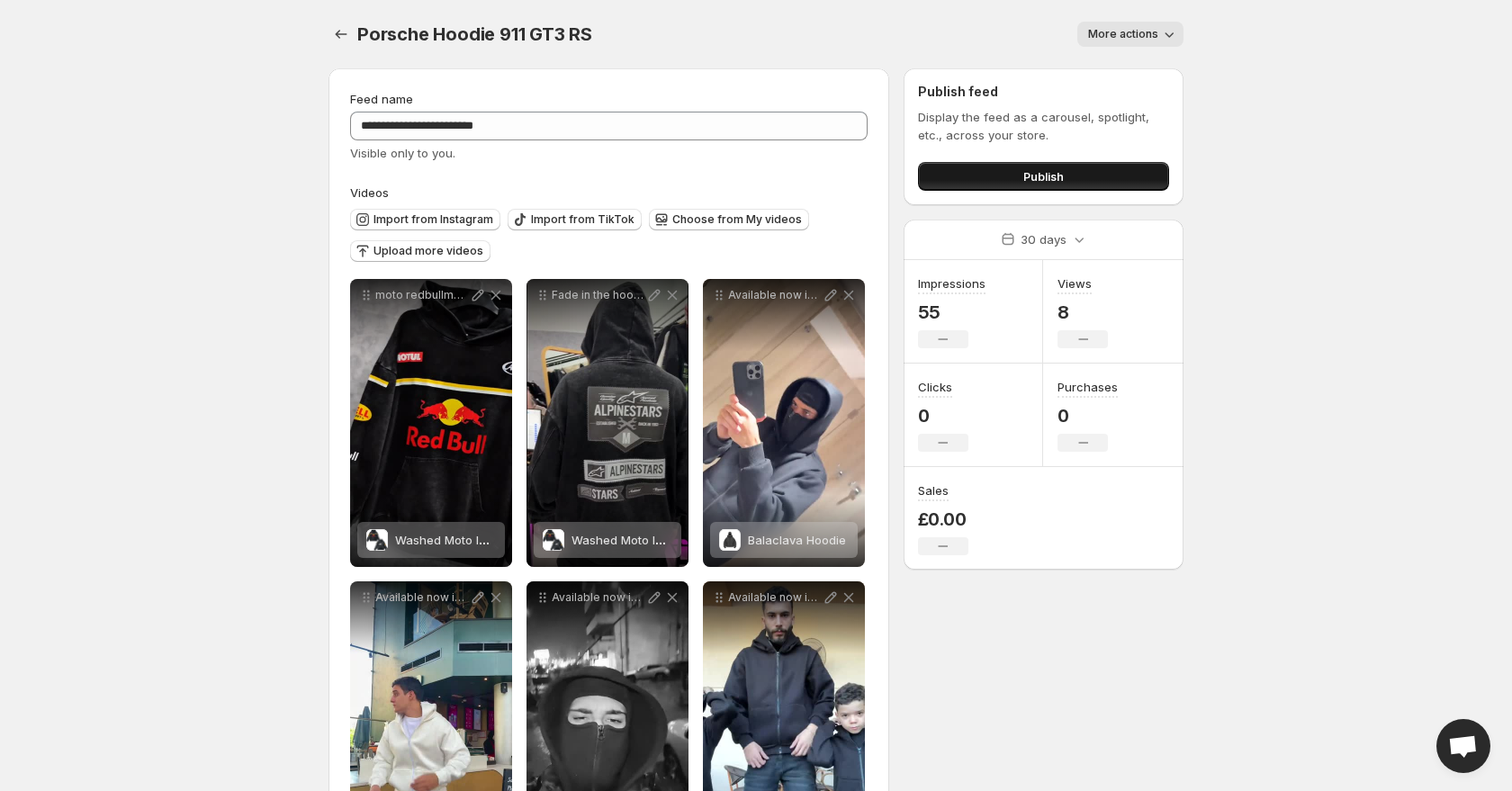
click at [980, 186] on button "Publish" at bounding box center [1043, 176] width 251 height 29
click at [234, 228] on body "**********" at bounding box center [756, 395] width 1512 height 791
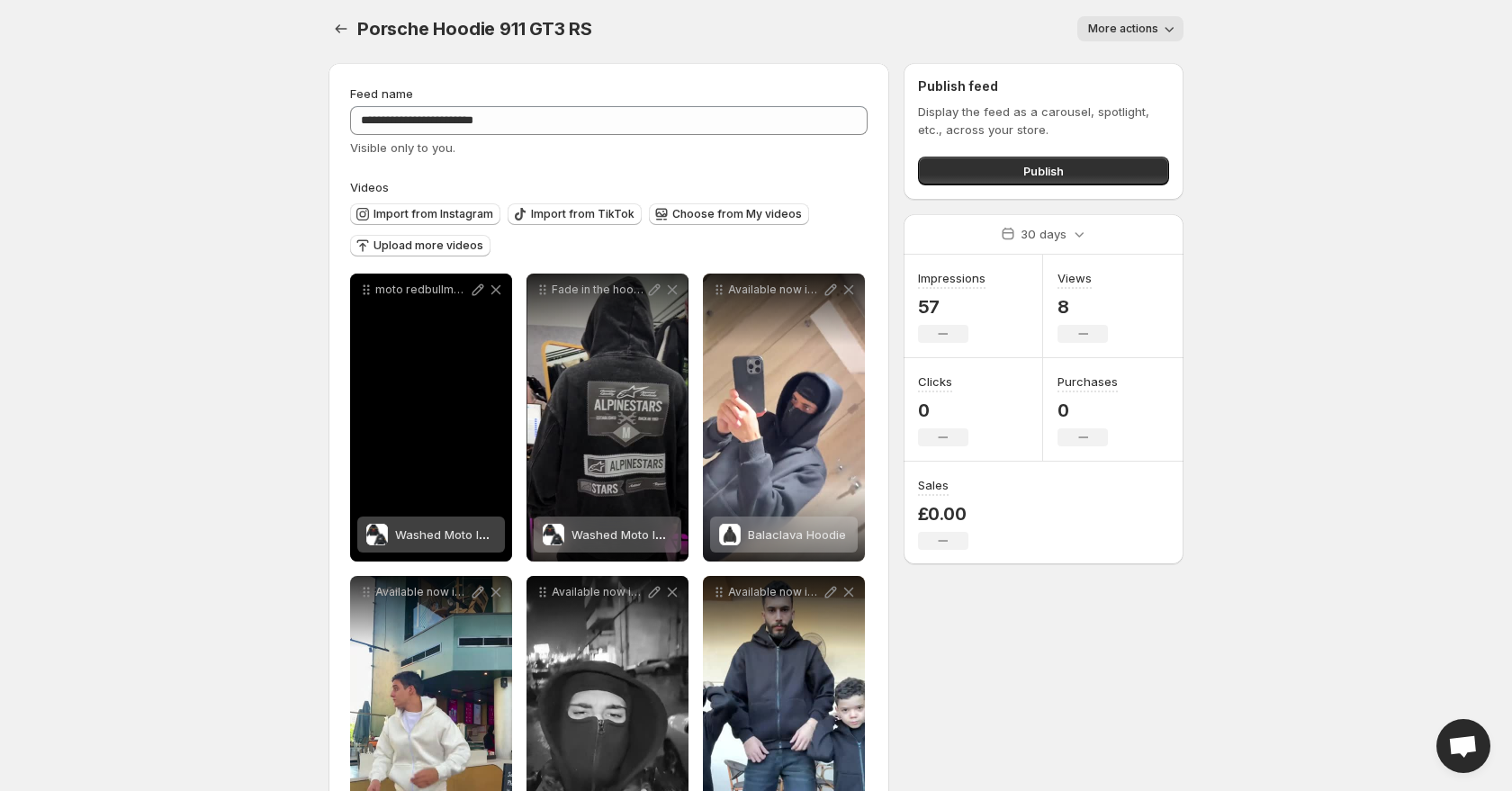
click at [434, 535] on span "Washed Moto Inspired Hoodie" at bounding box center [479, 534] width 169 height 14
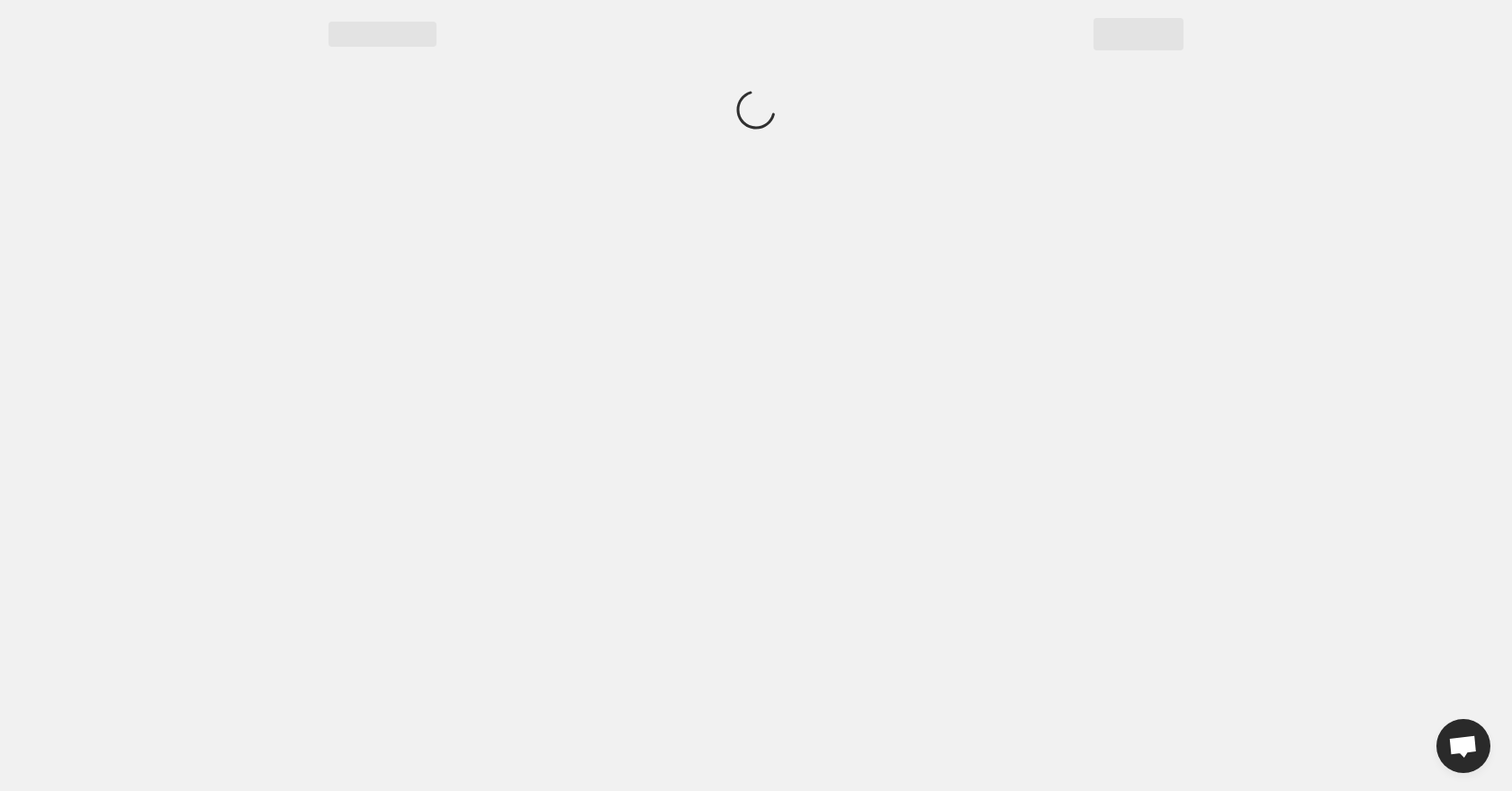
scroll to position [0, 0]
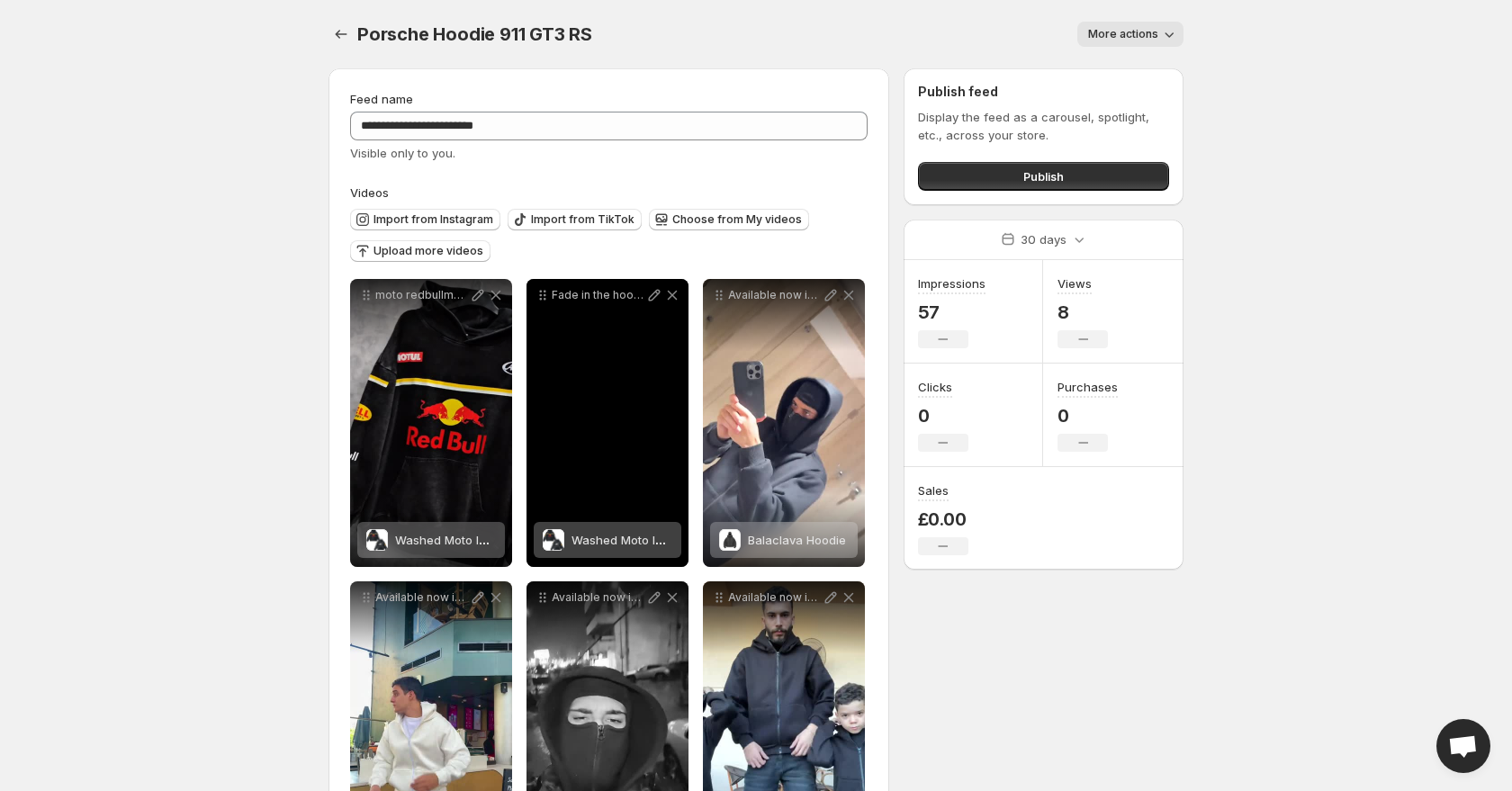
click at [629, 548] on div "Washed Moto Inspired Hoodie" at bounding box center [621, 540] width 100 height 36
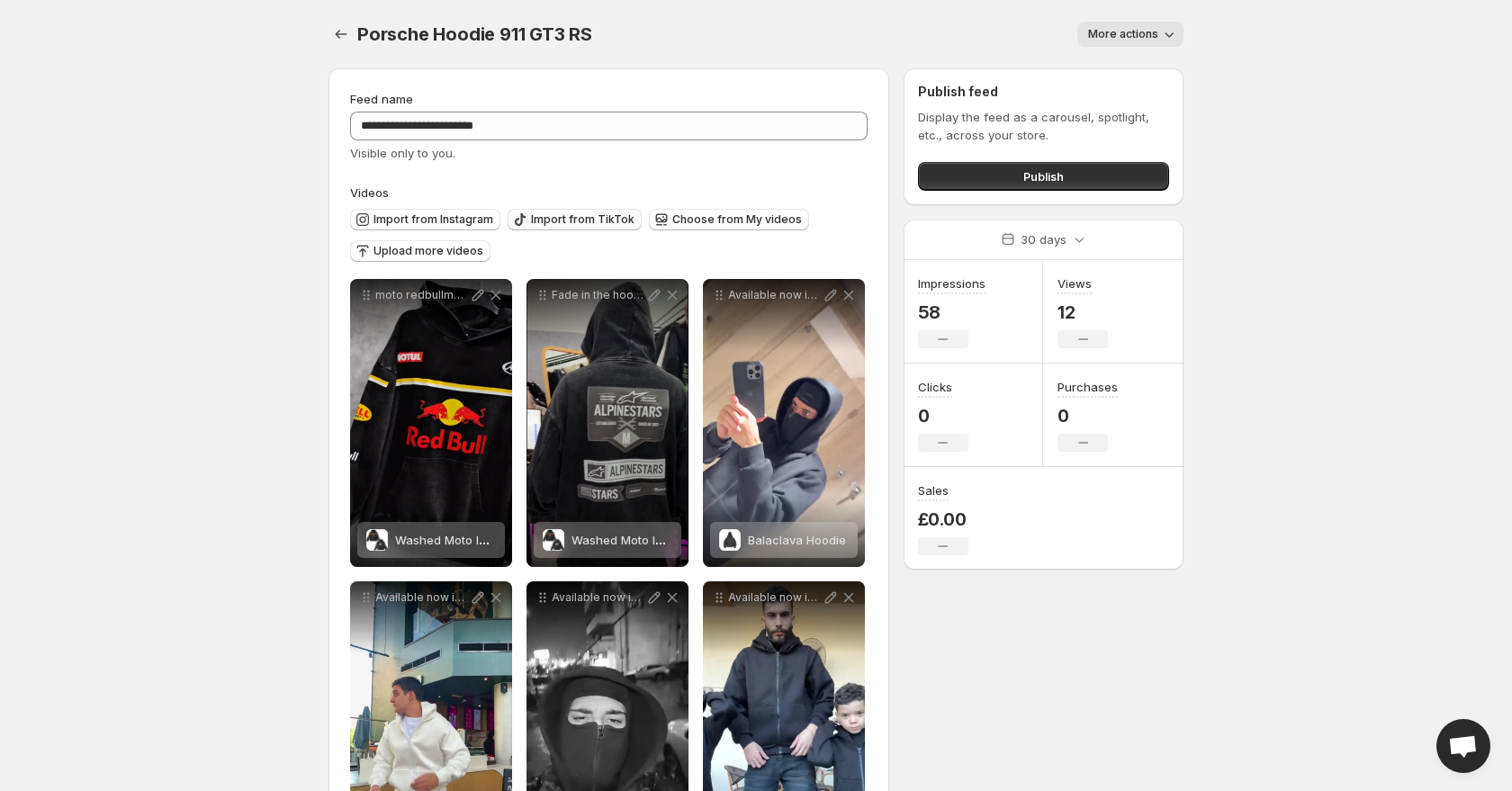
click at [567, 216] on span "Import from TikTok" at bounding box center [583, 219] width 103 height 14
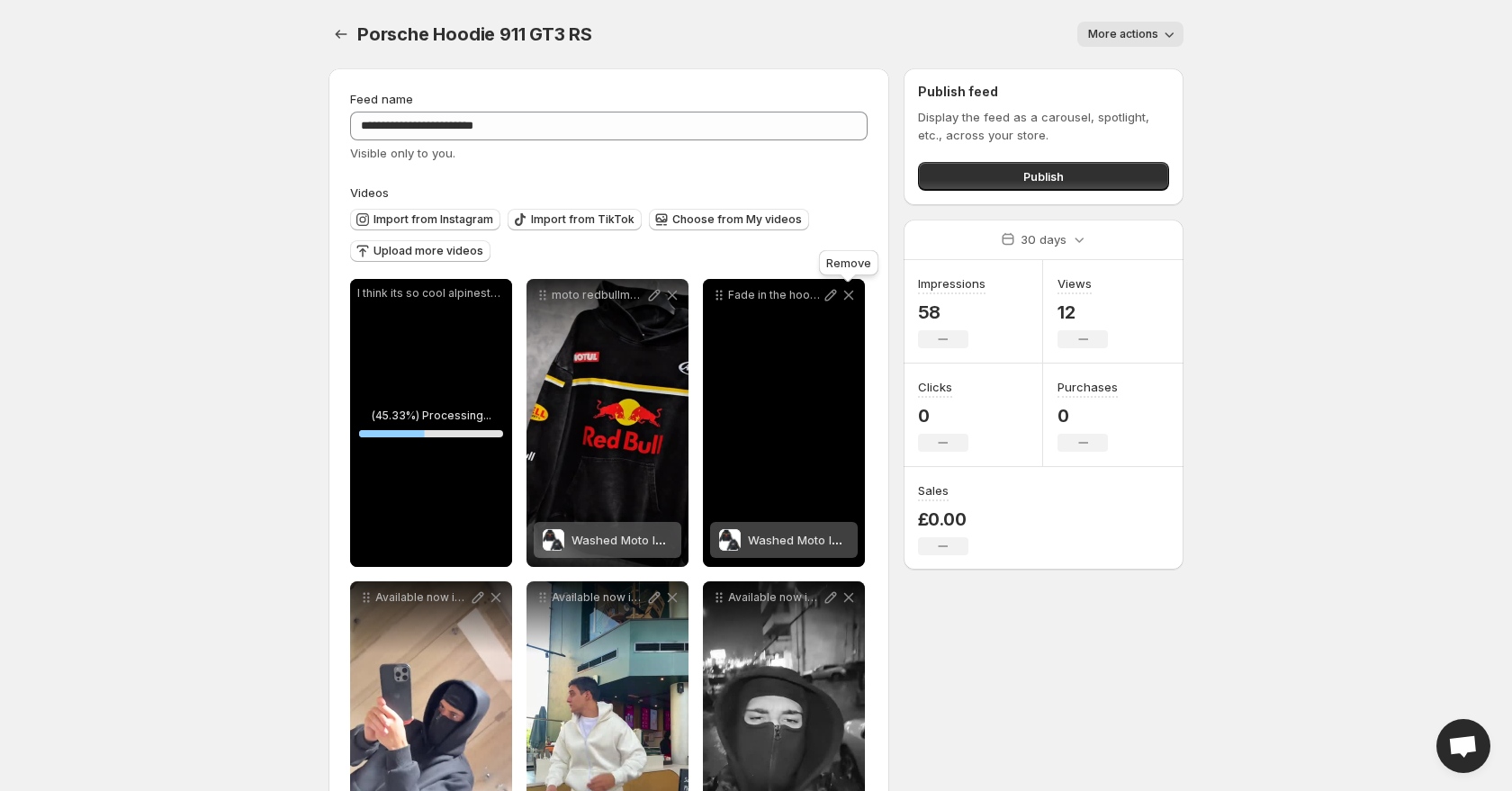
click at [850, 296] on icon at bounding box center [849, 296] width 10 height 10
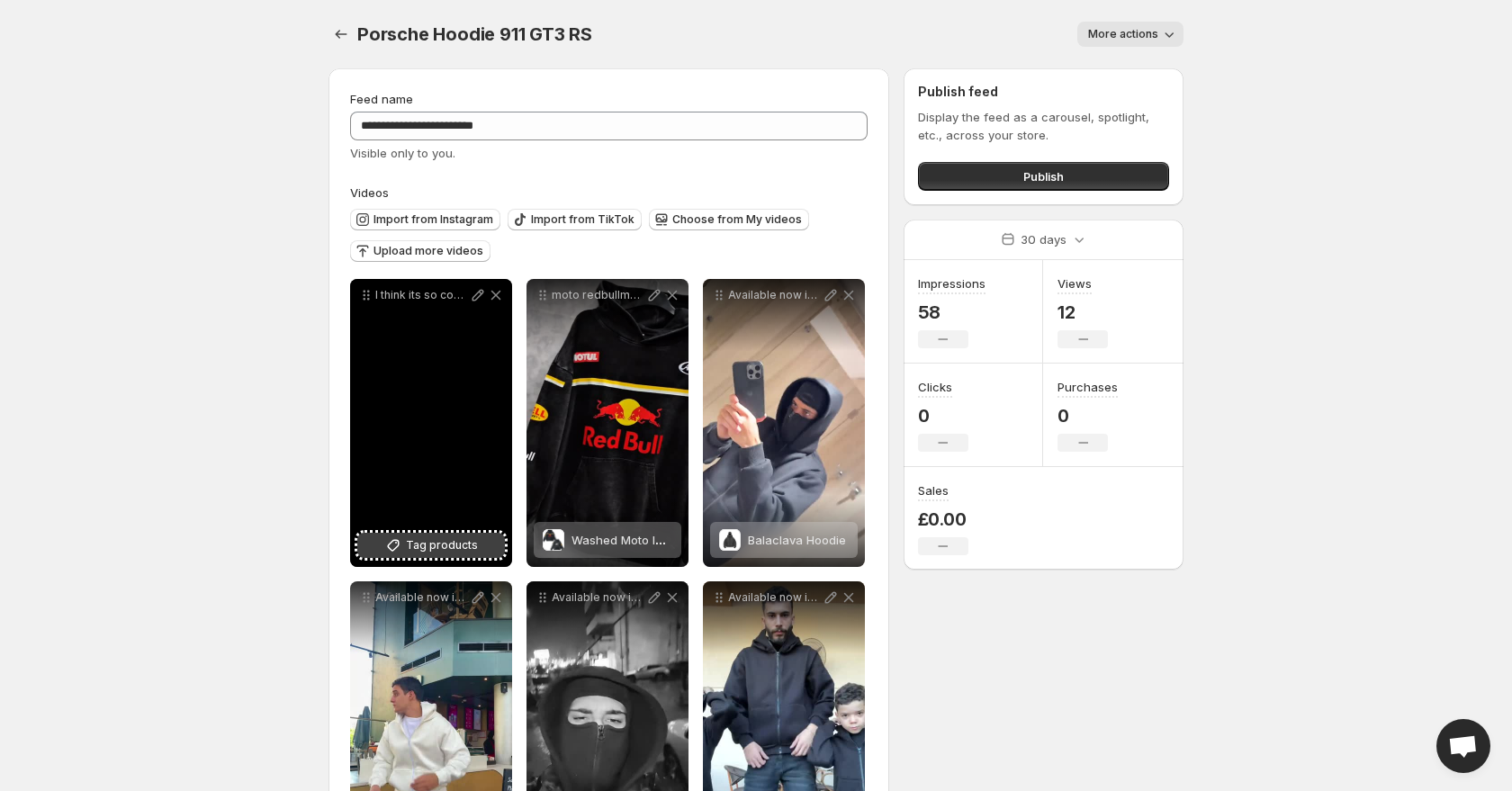
click at [444, 549] on span "Tag products" at bounding box center [441, 545] width 72 height 18
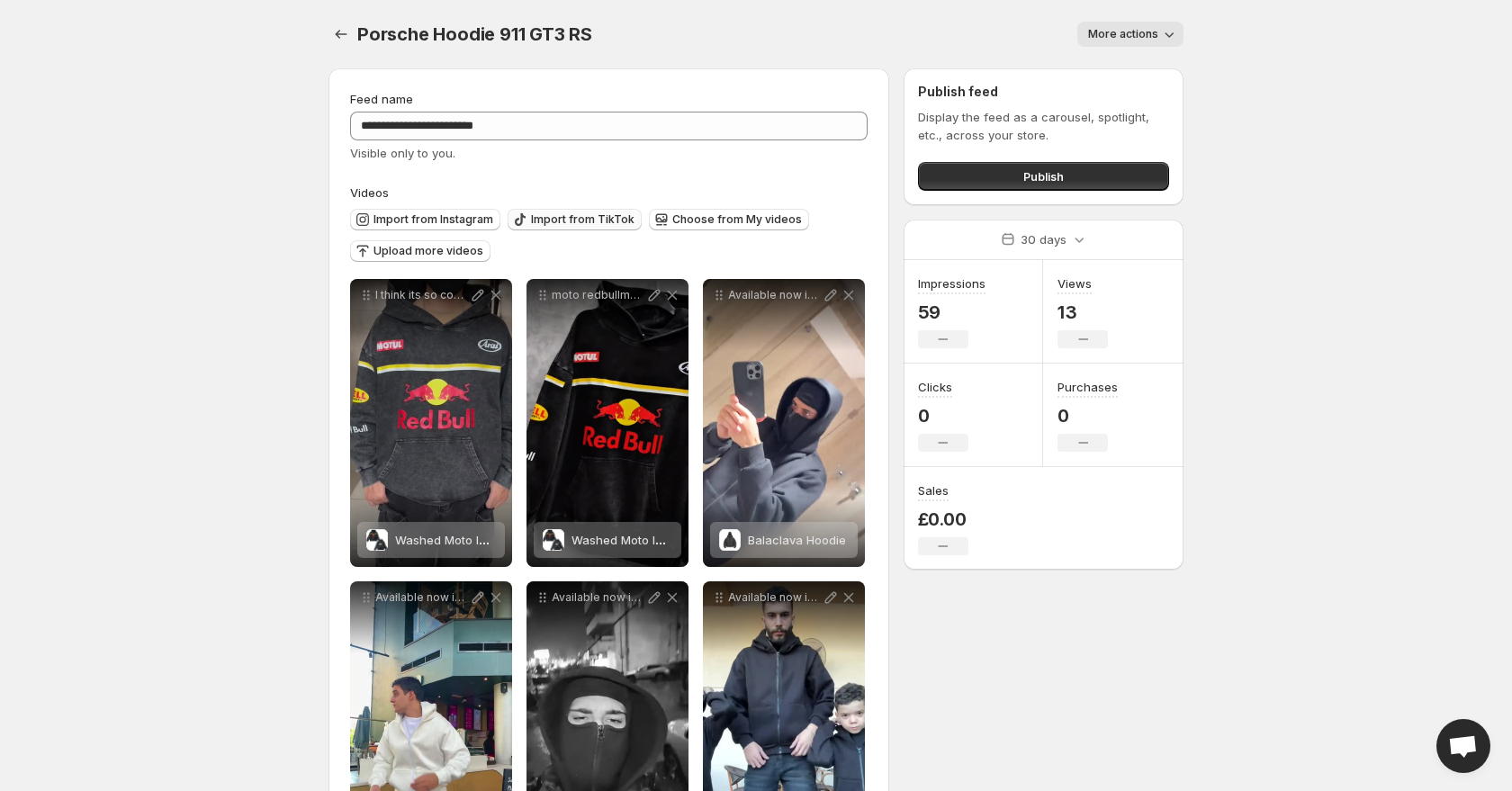
click at [591, 220] on span "Import from TikTok" at bounding box center [583, 219] width 103 height 14
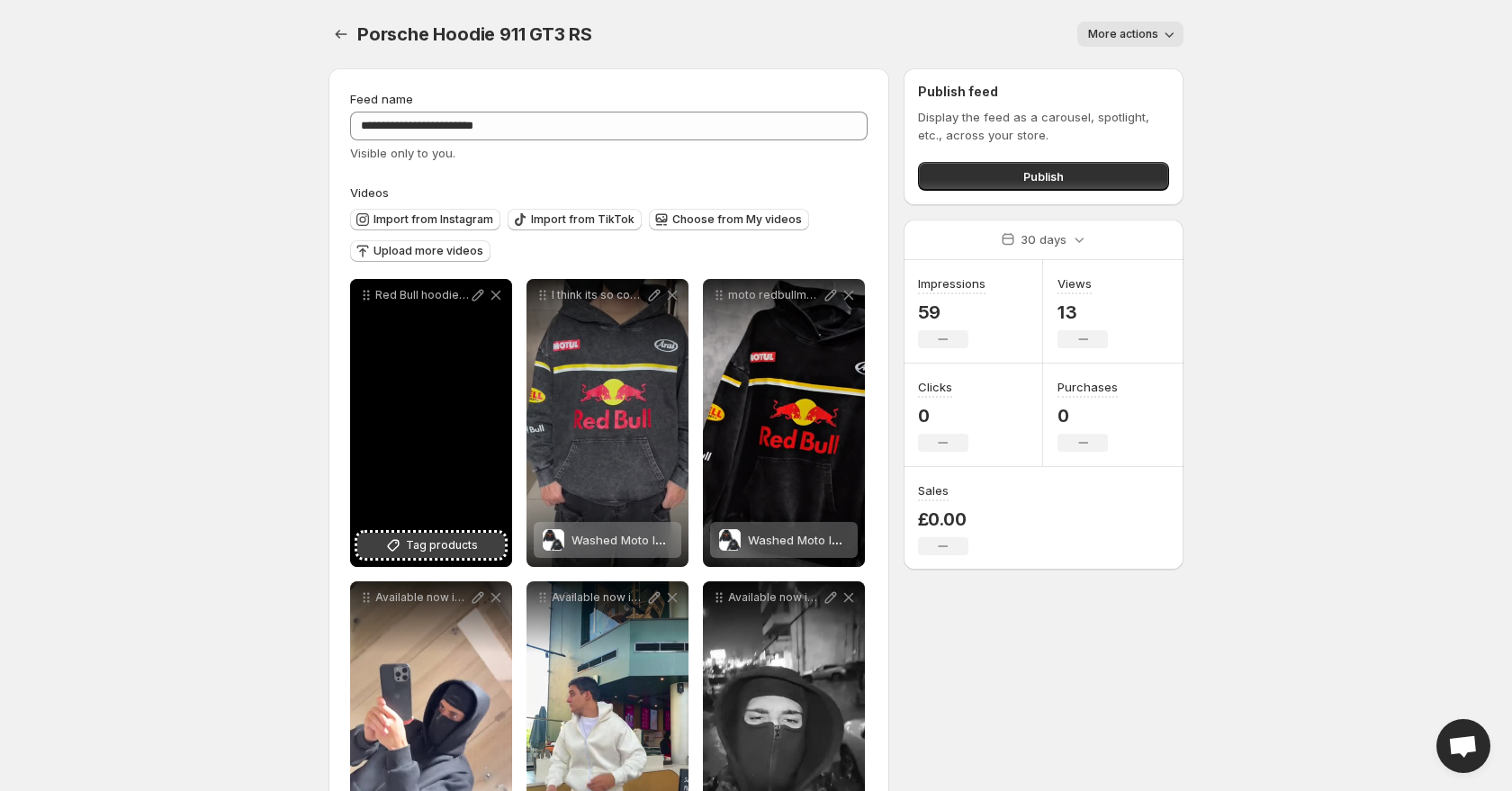
click at [433, 541] on span "Tag products" at bounding box center [441, 545] width 72 height 18
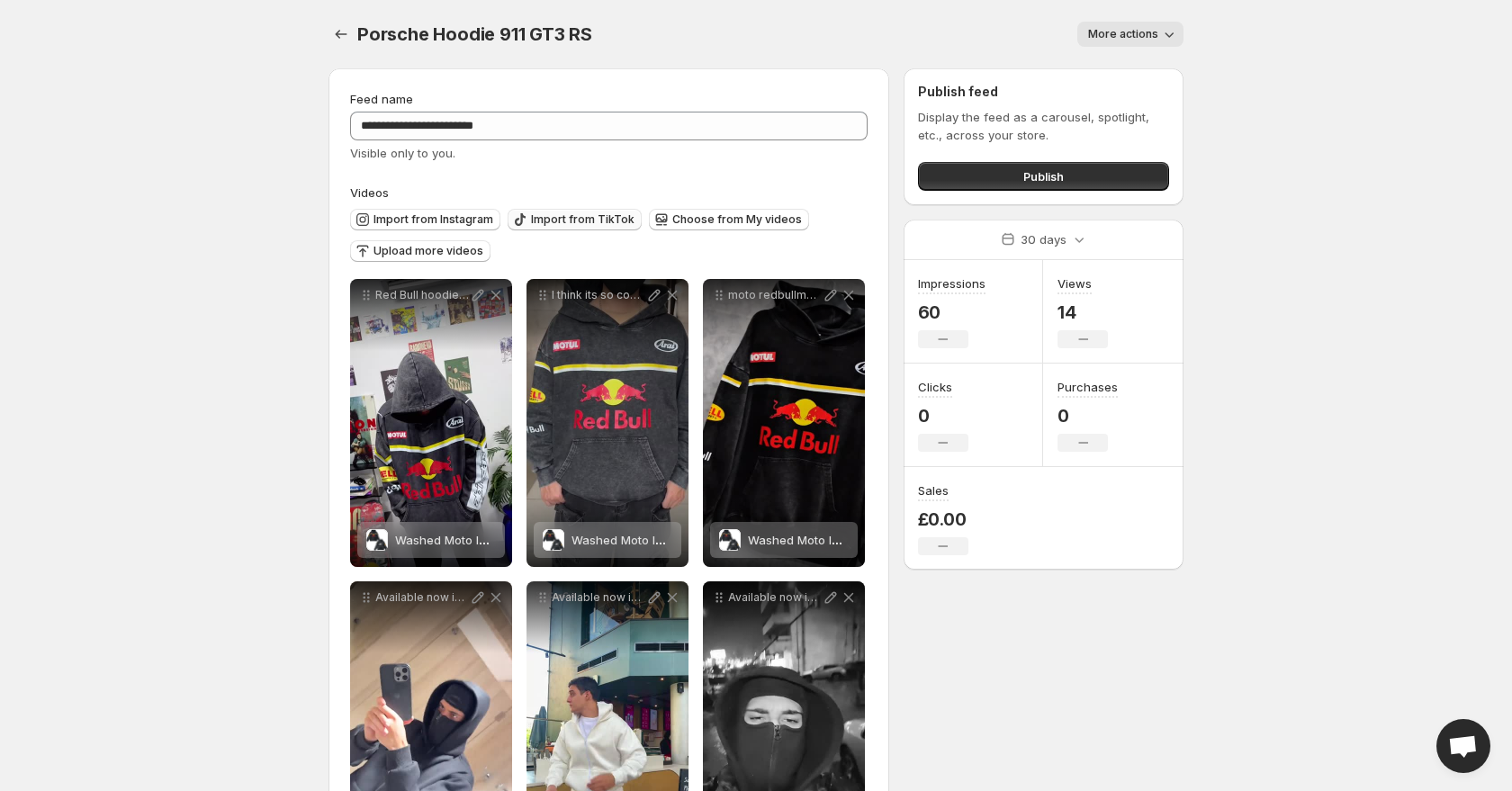
click at [553, 209] on button "Import from TikTok" at bounding box center [574, 219] width 134 height 22
click at [567, 214] on span "Import from TikTok" at bounding box center [583, 219] width 103 height 14
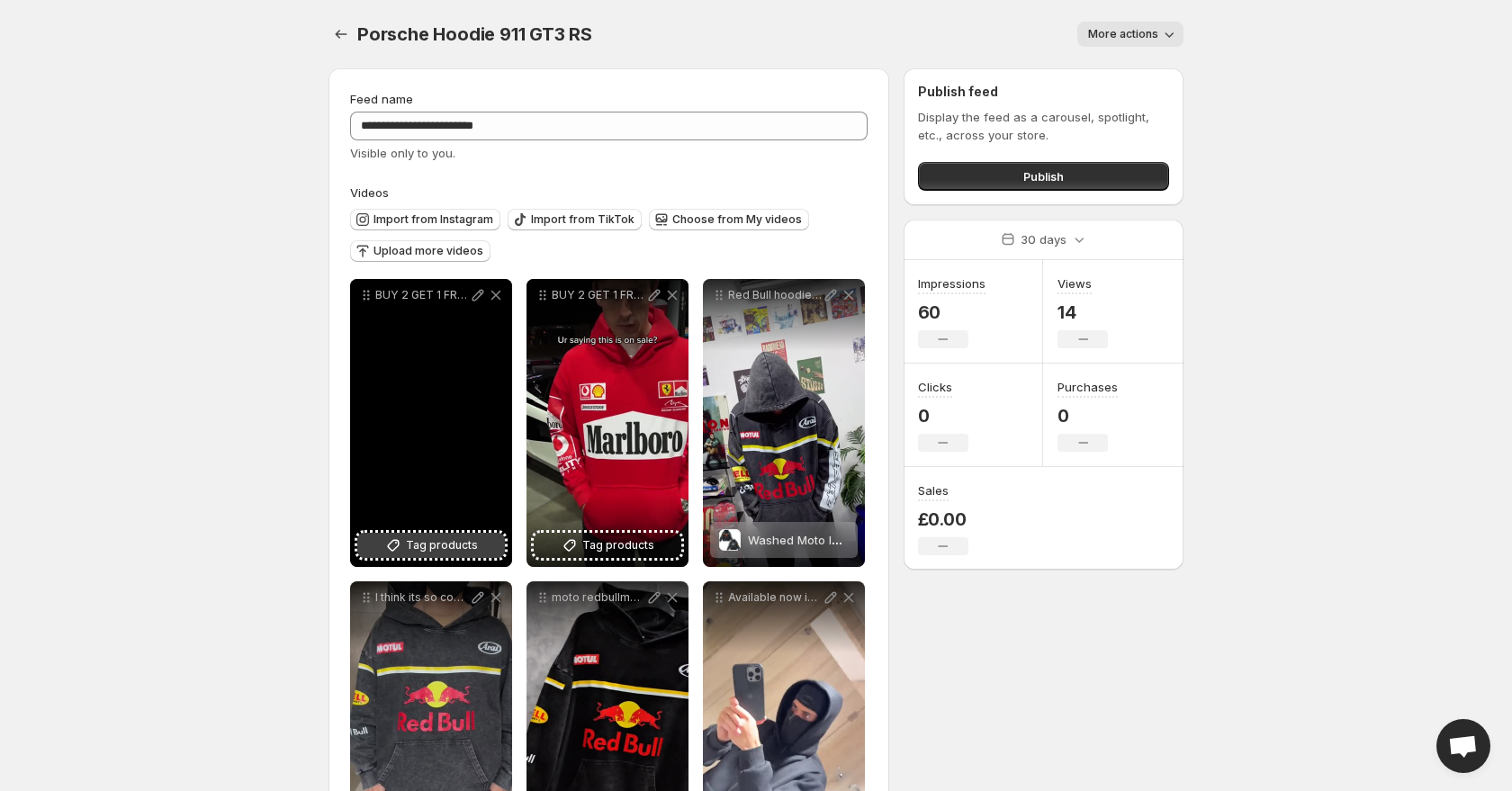
click at [433, 555] on button "Tag products" at bounding box center [431, 545] width 147 height 25
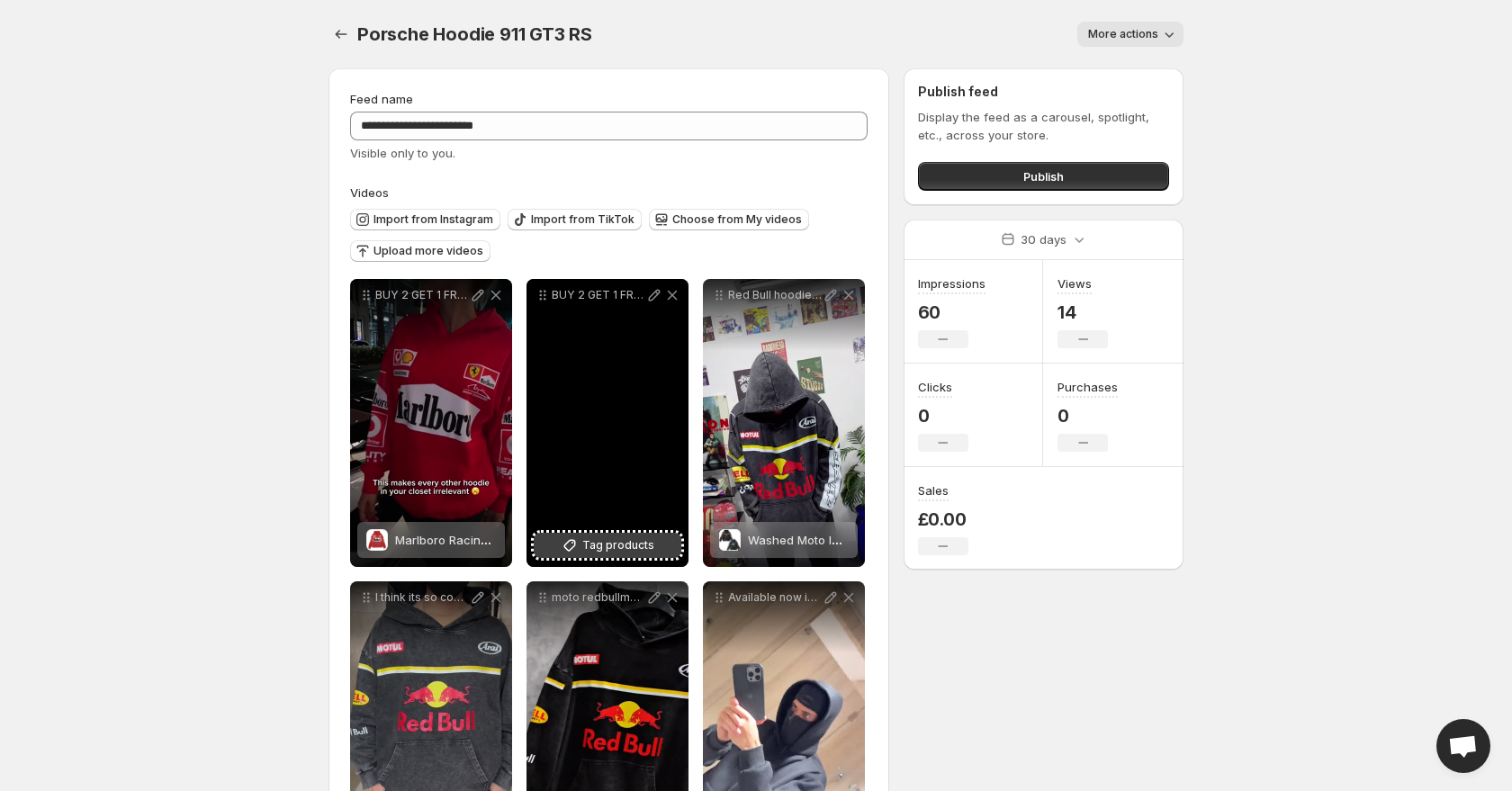
click at [621, 535] on button "Tag products" at bounding box center [608, 545] width 147 height 25
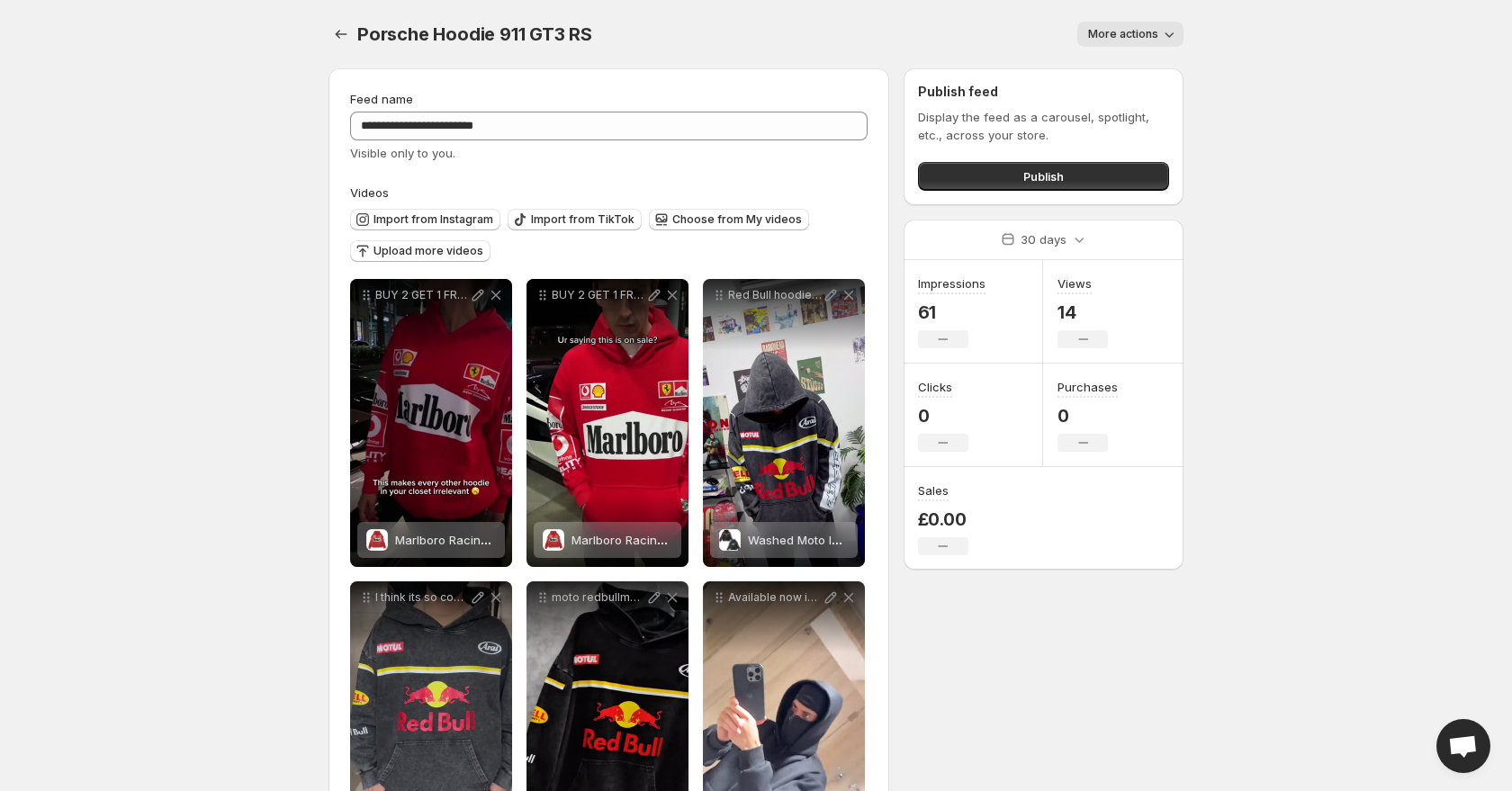
click at [542, 206] on div "Import from Instagram Import from TikTok Choose from My videos Upload more vide…" at bounding box center [605, 233] width 524 height 63
click at [536, 219] on span "Import from TikTok" at bounding box center [583, 219] width 103 height 14
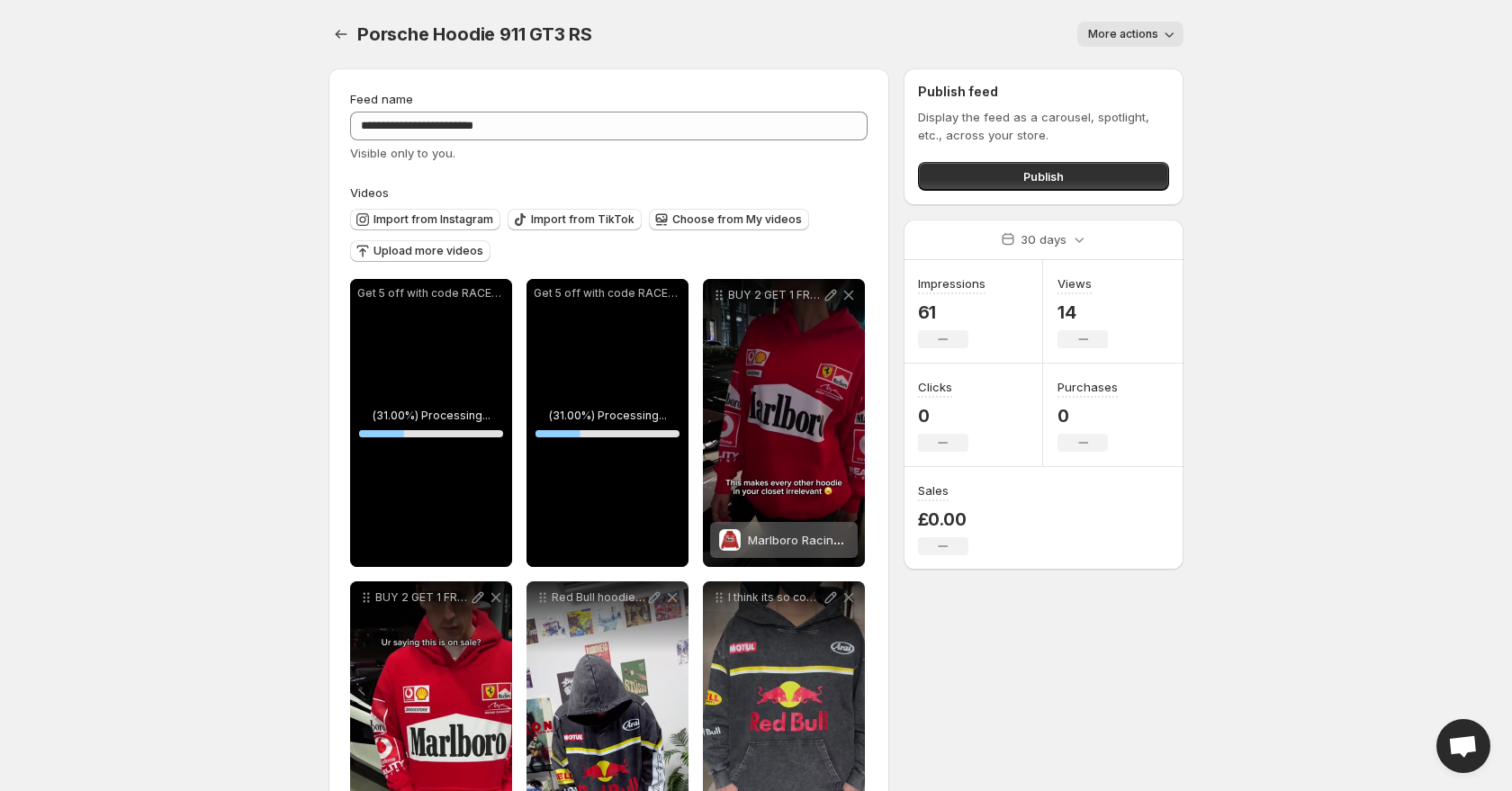
click at [68, 406] on body "**********" at bounding box center [756, 395] width 1512 height 791
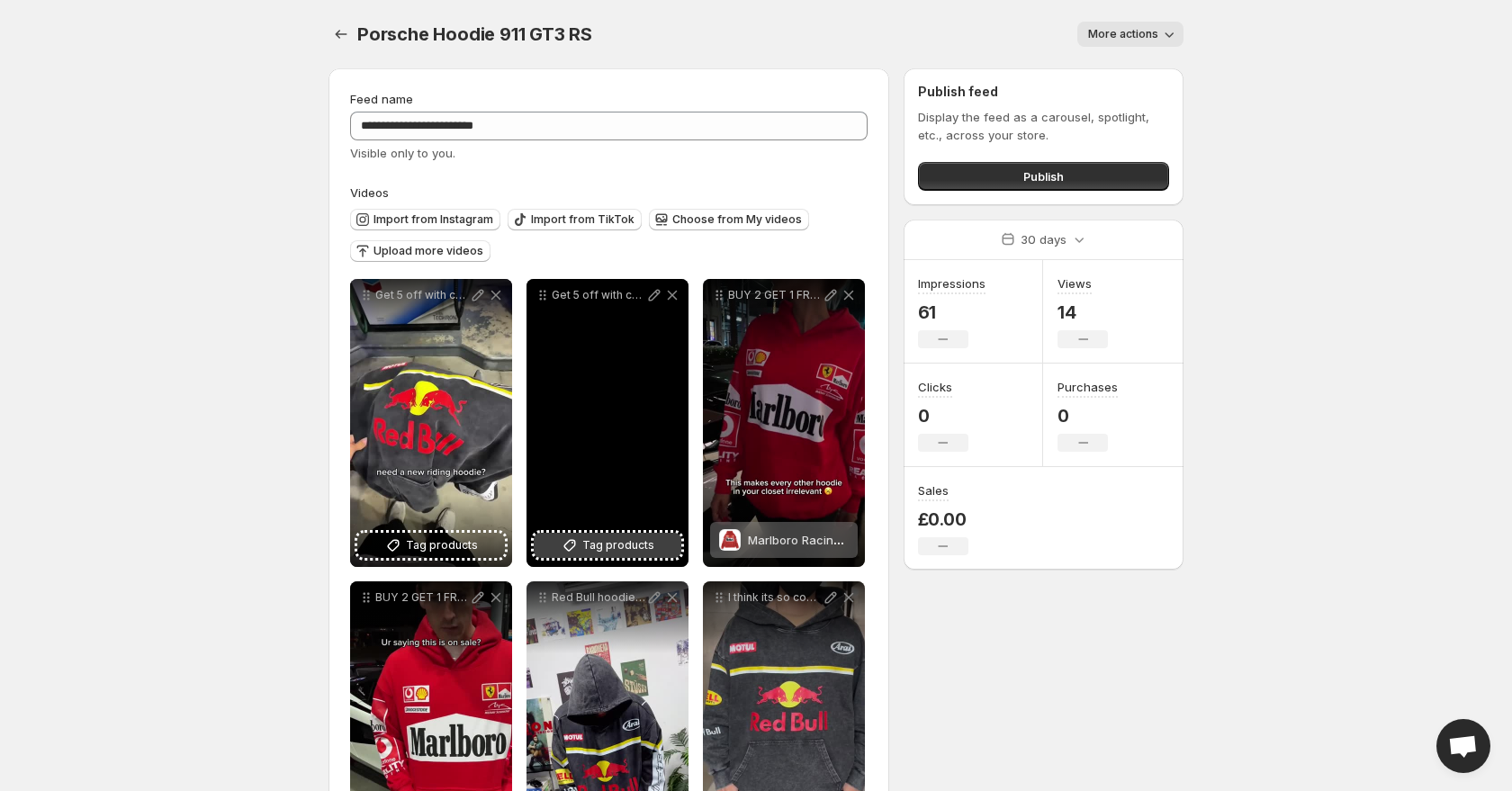
click at [638, 557] on button "Tag products" at bounding box center [608, 545] width 147 height 25
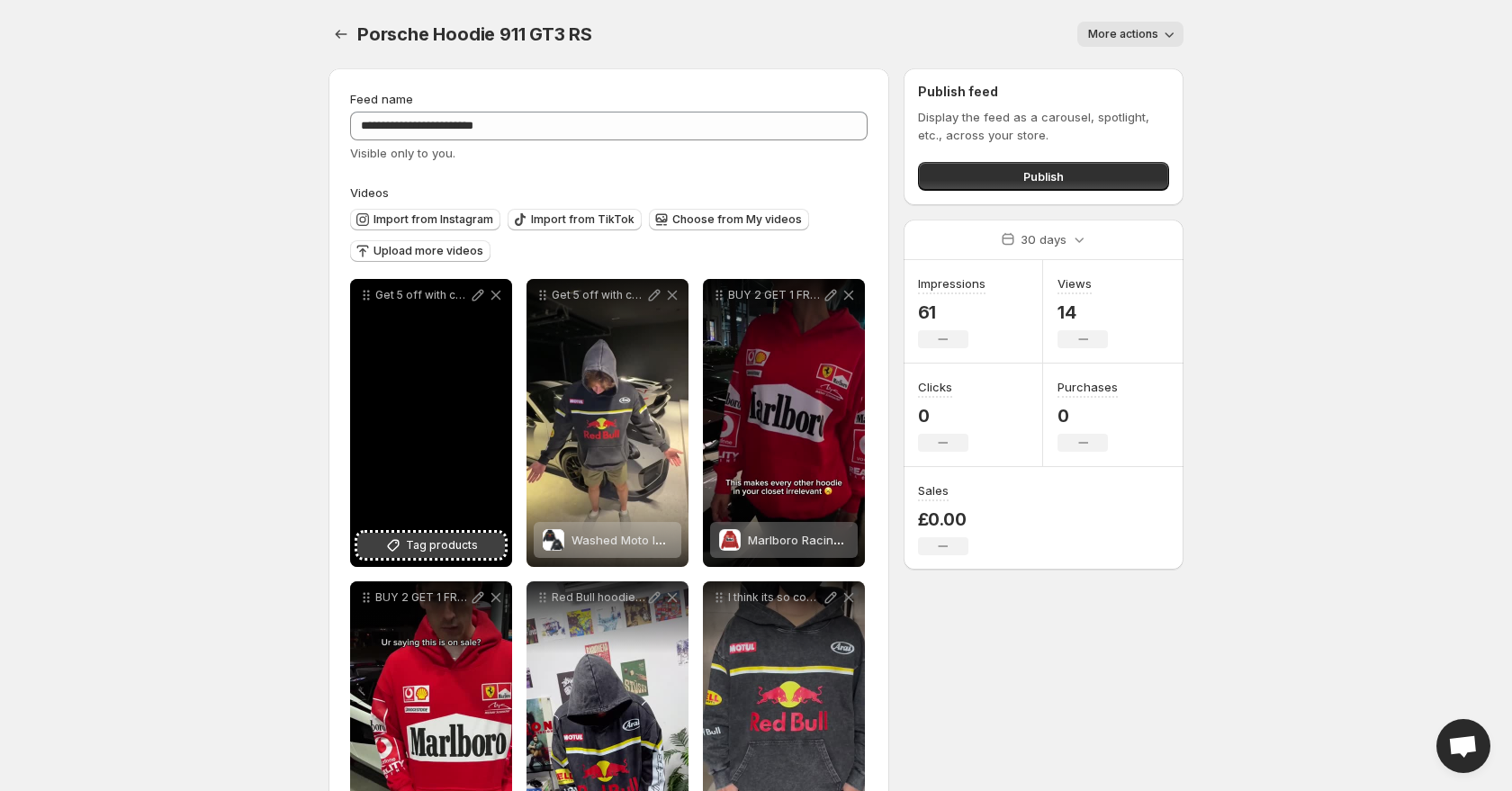
click at [451, 538] on span "Tag products" at bounding box center [441, 545] width 72 height 18
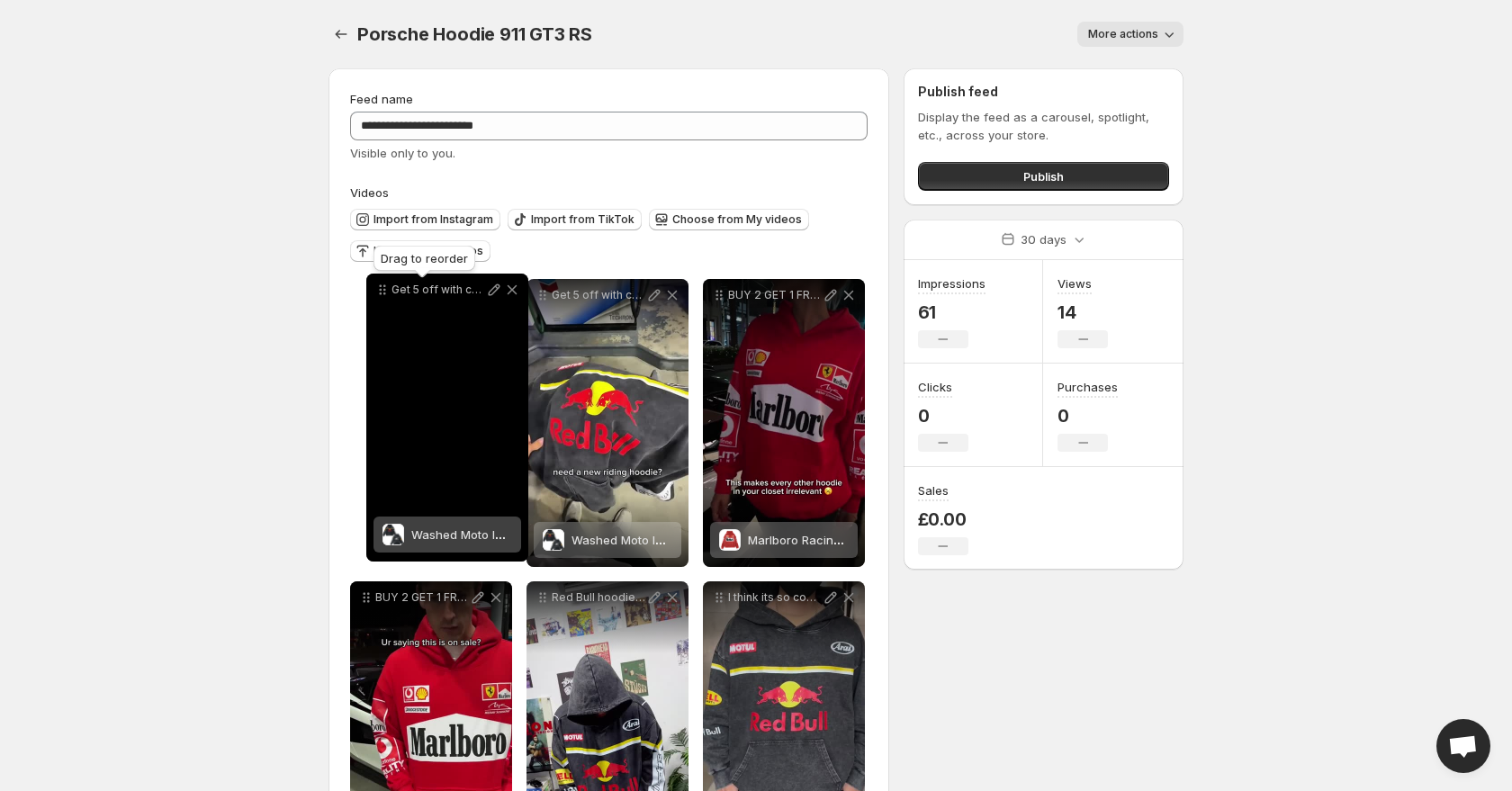
drag, startPoint x: 545, startPoint y: 296, endPoint x: 381, endPoint y: 291, distance: 164.1
click at [384, 291] on icon at bounding box center [385, 290] width 3 height 3
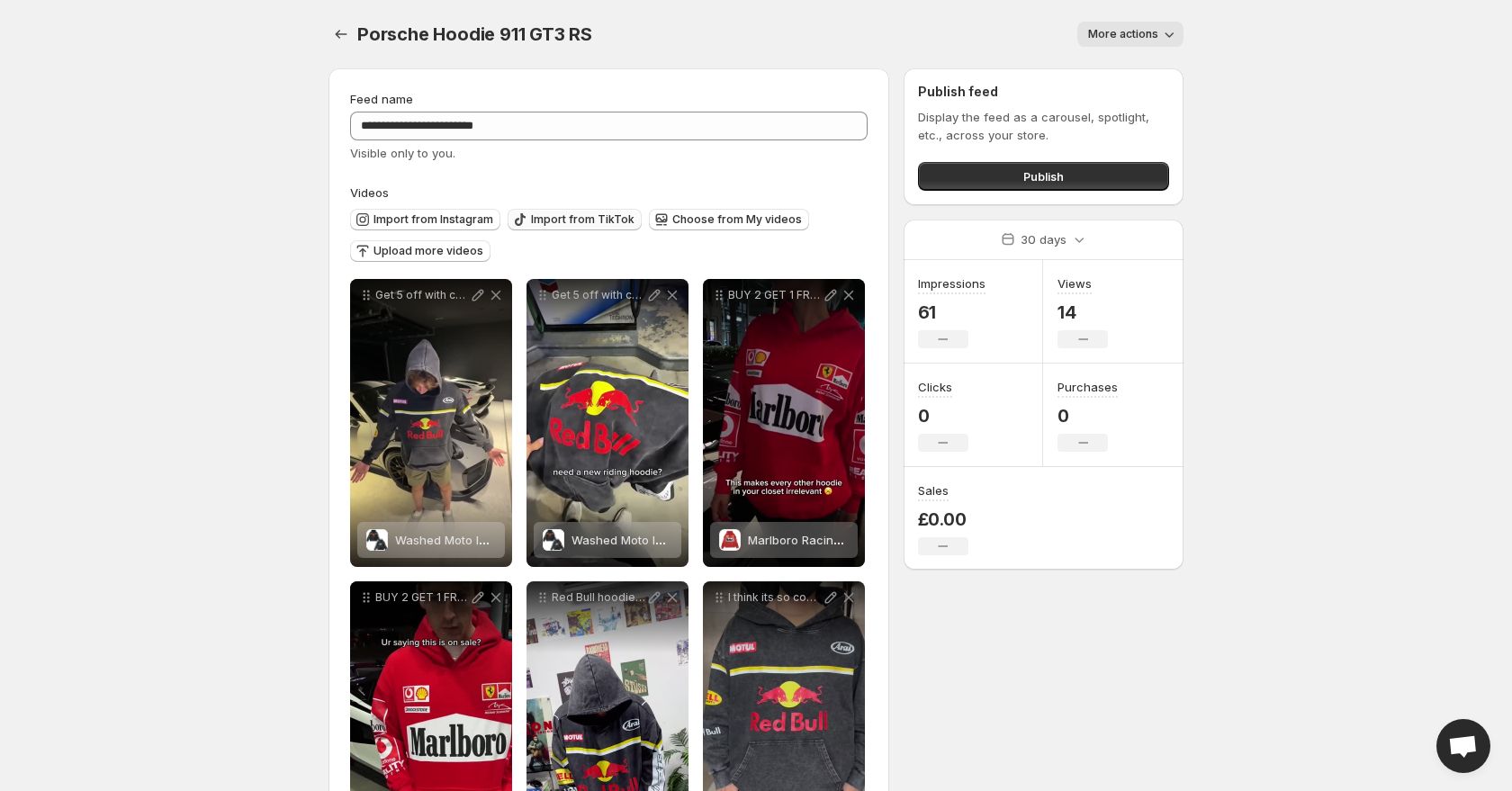
click at [525, 223] on button "Import from TikTok" at bounding box center [574, 219] width 134 height 22
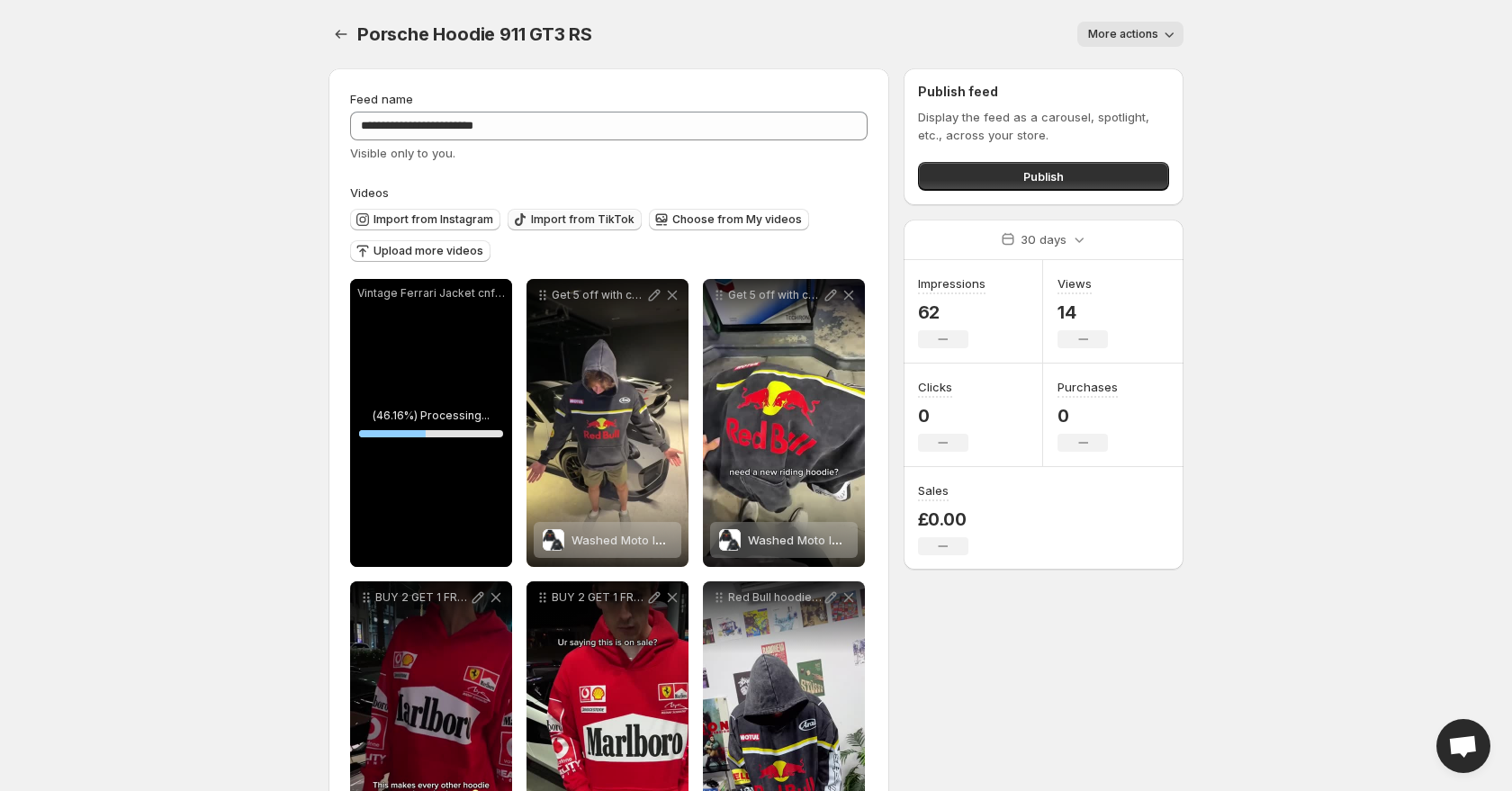
click at [586, 215] on span "Import from TikTok" at bounding box center [583, 219] width 103 height 14
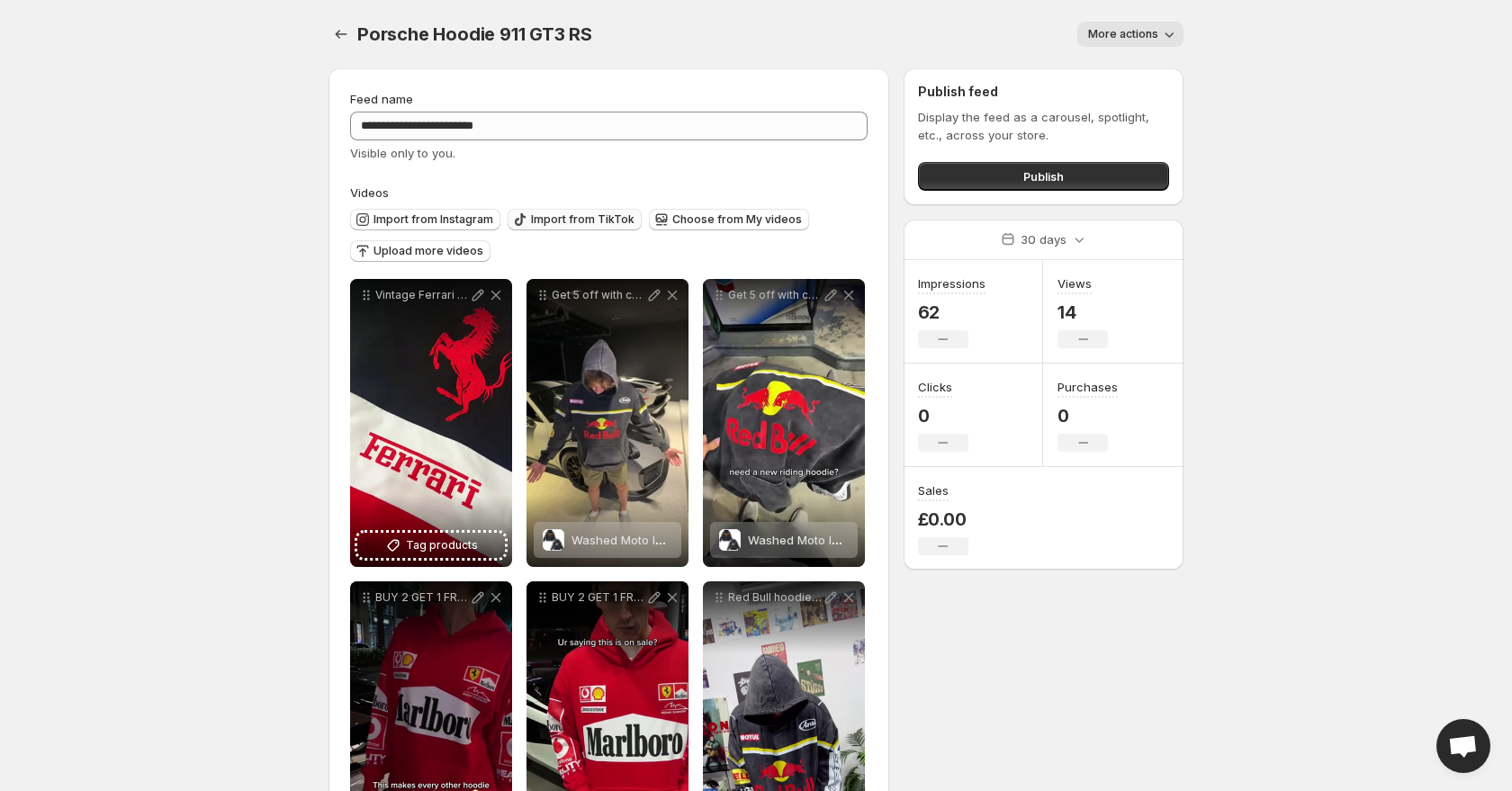
click at [550, 219] on span "Import from TikTok" at bounding box center [583, 219] width 103 height 14
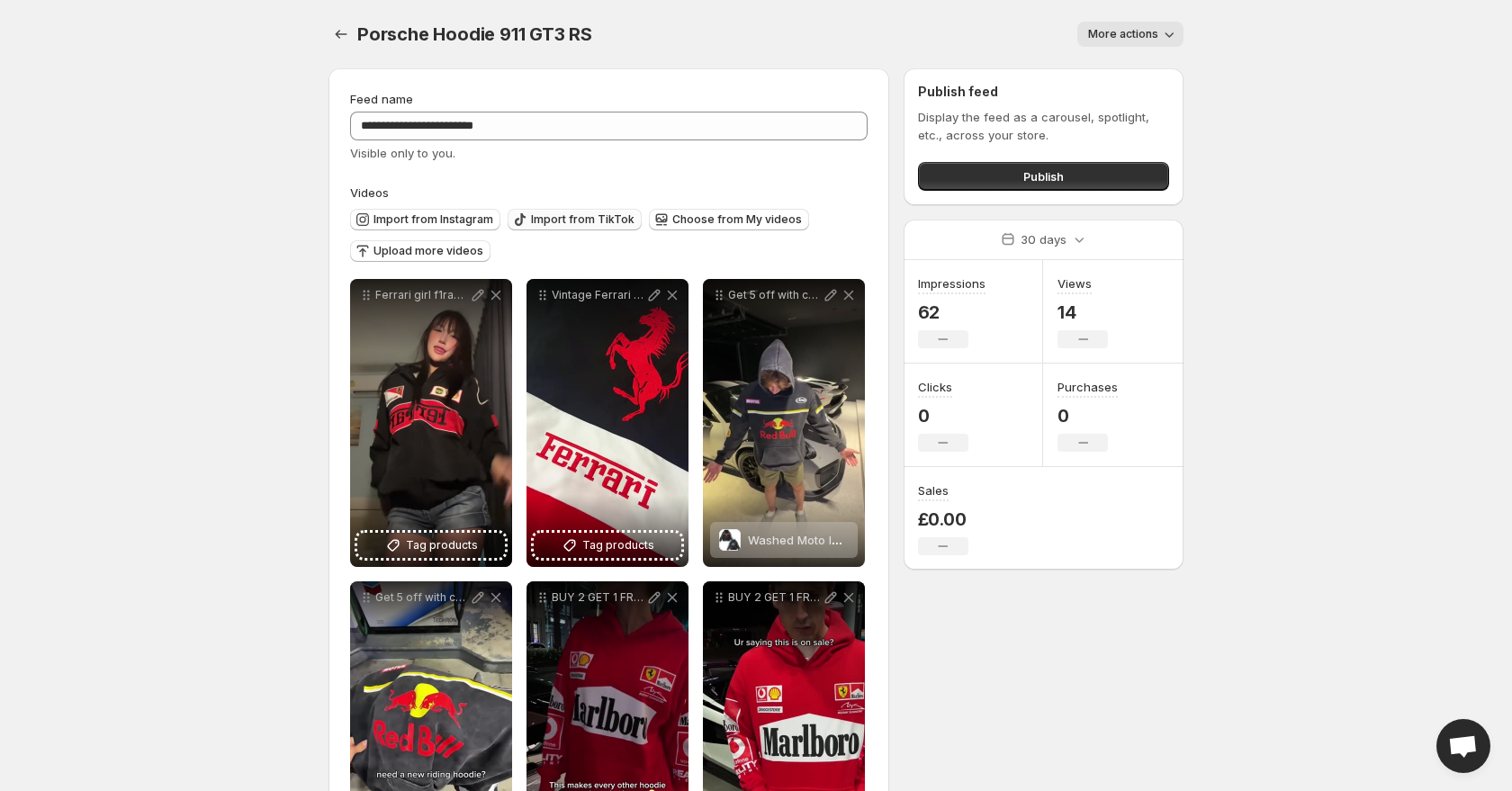
click at [567, 215] on span "Import from TikTok" at bounding box center [583, 219] width 103 height 14
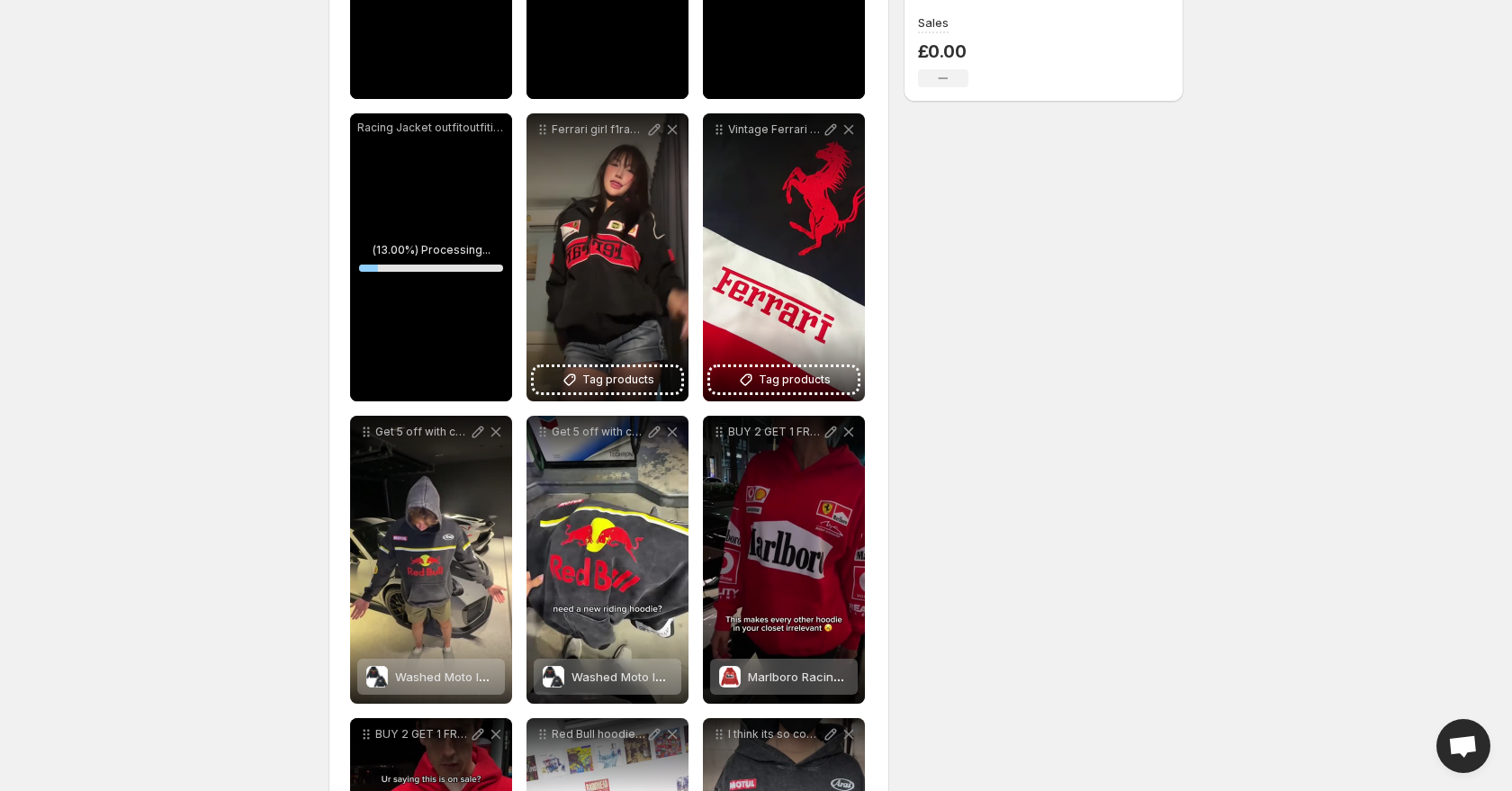
scroll to position [594, 0]
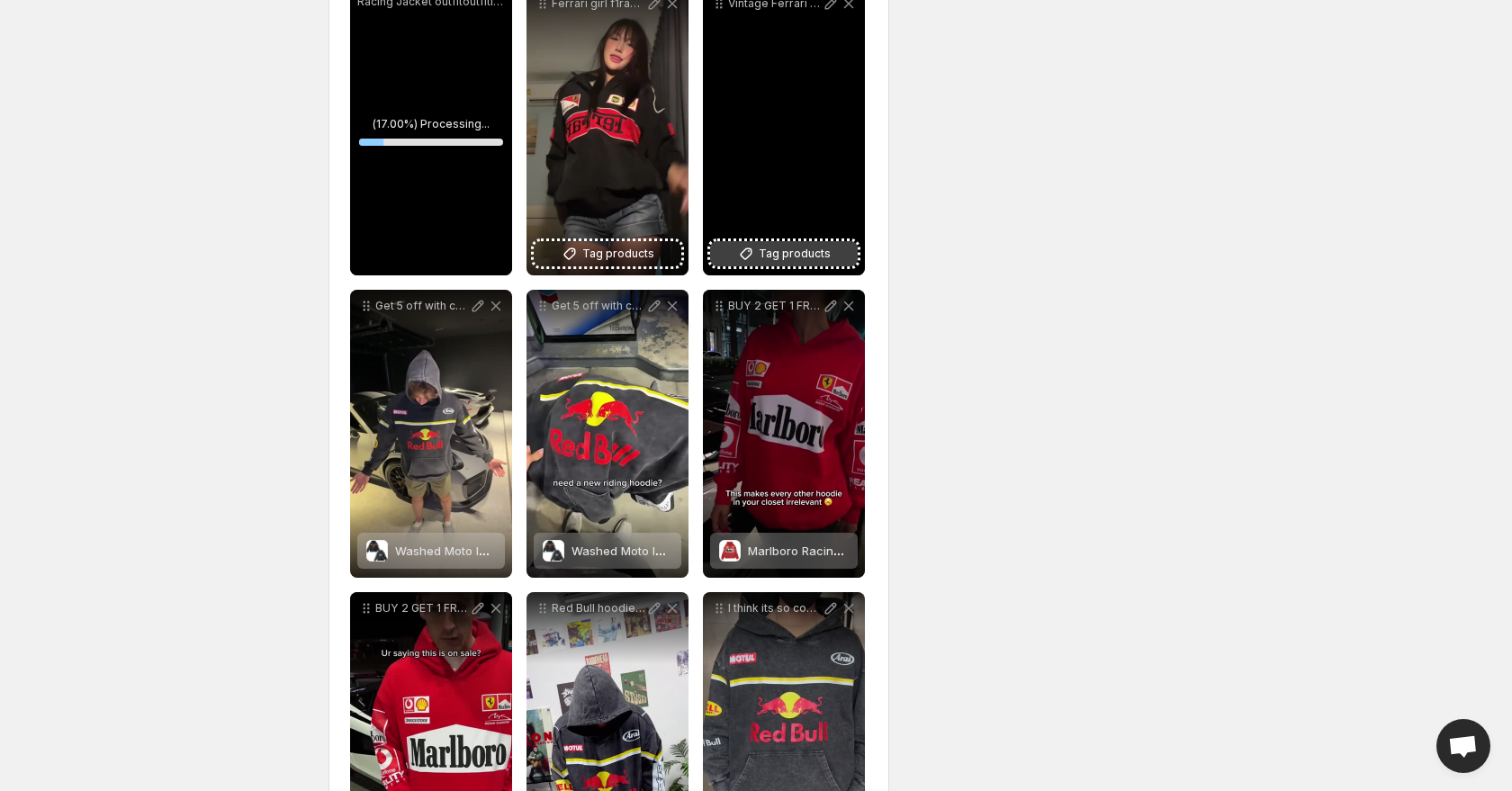
click at [766, 245] on span "Tag products" at bounding box center [794, 253] width 72 height 18
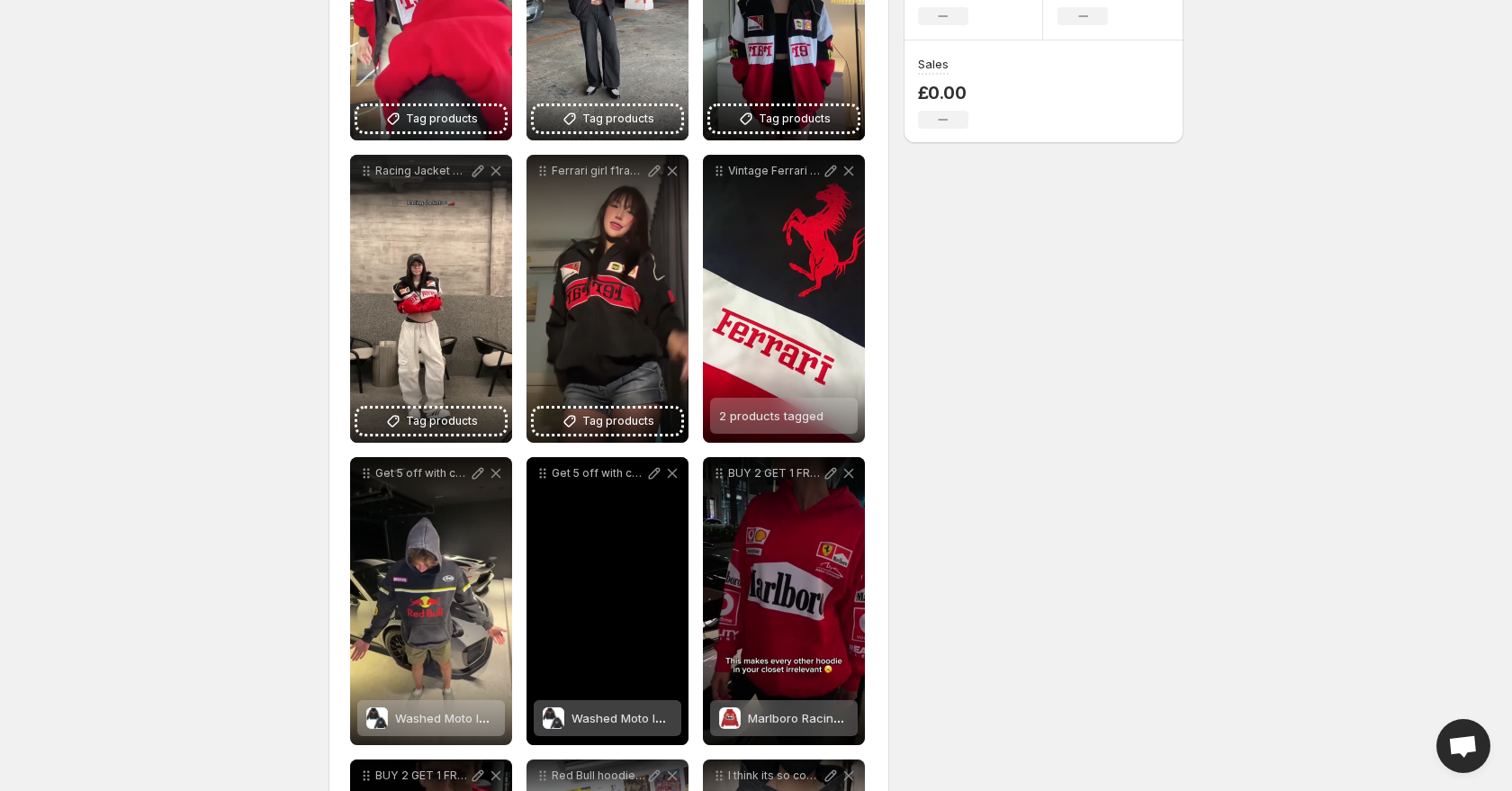
scroll to position [425, 0]
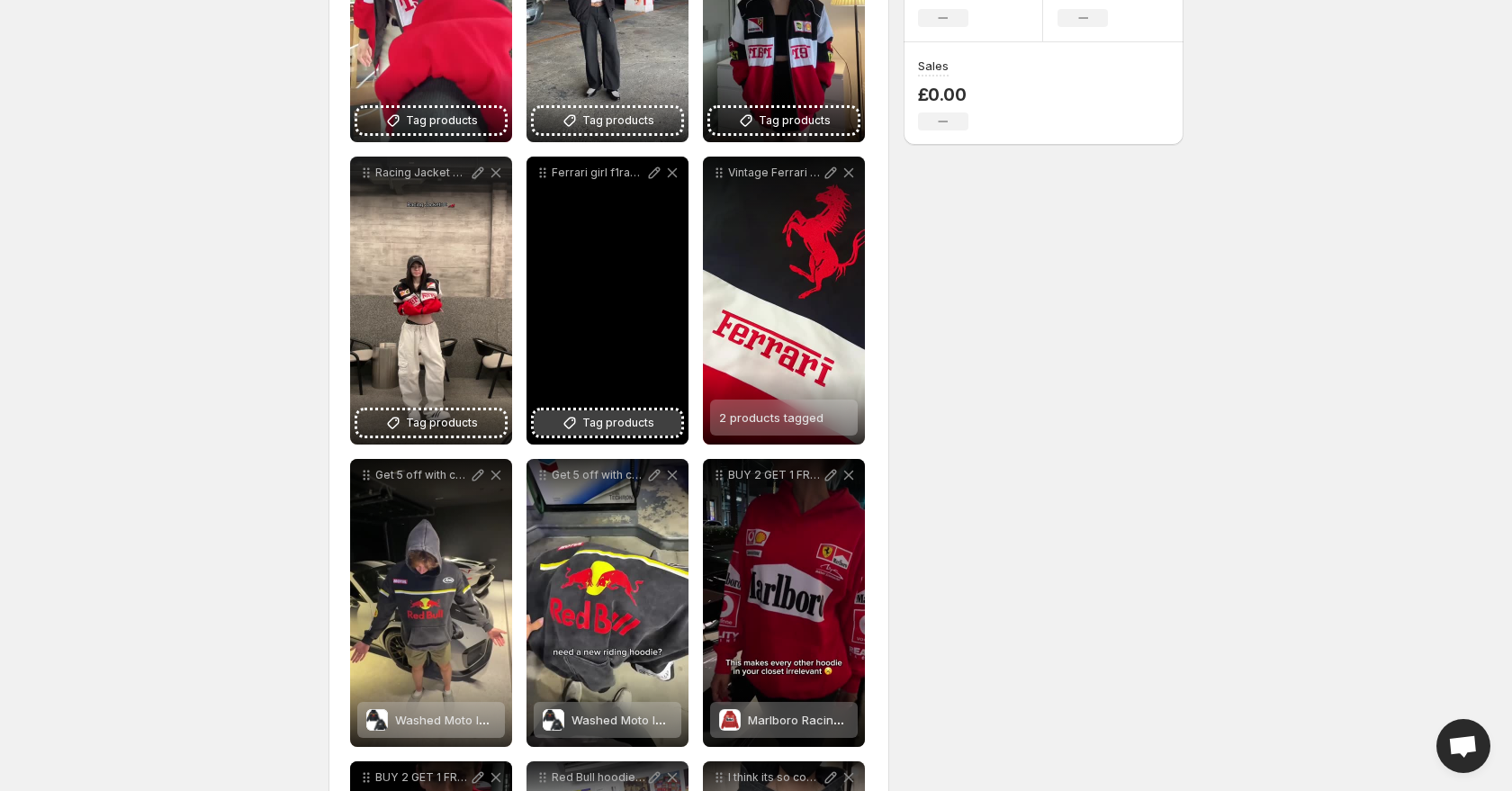
click at [627, 414] on span "Tag products" at bounding box center [618, 423] width 72 height 18
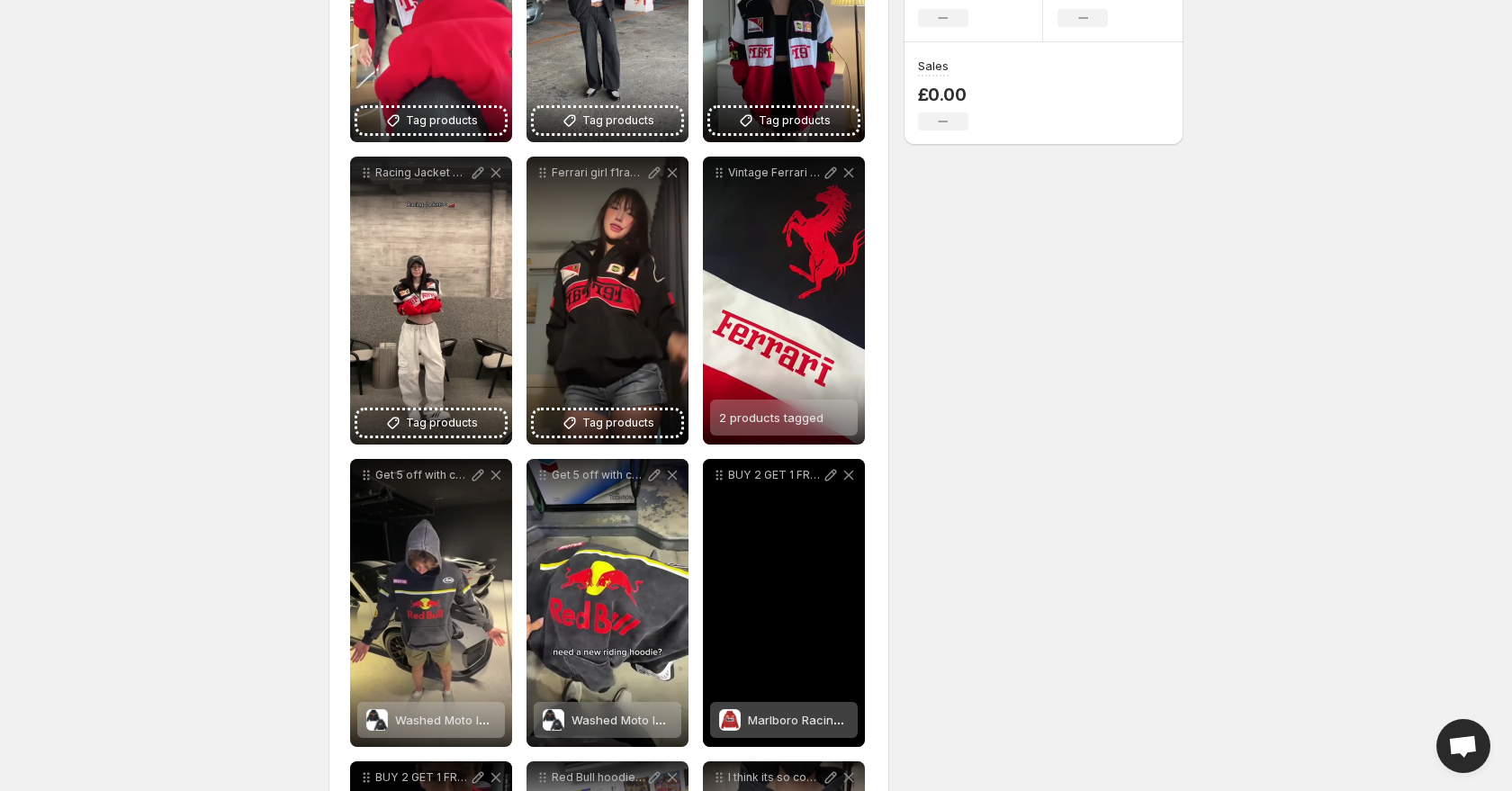
scroll to position [424, 0]
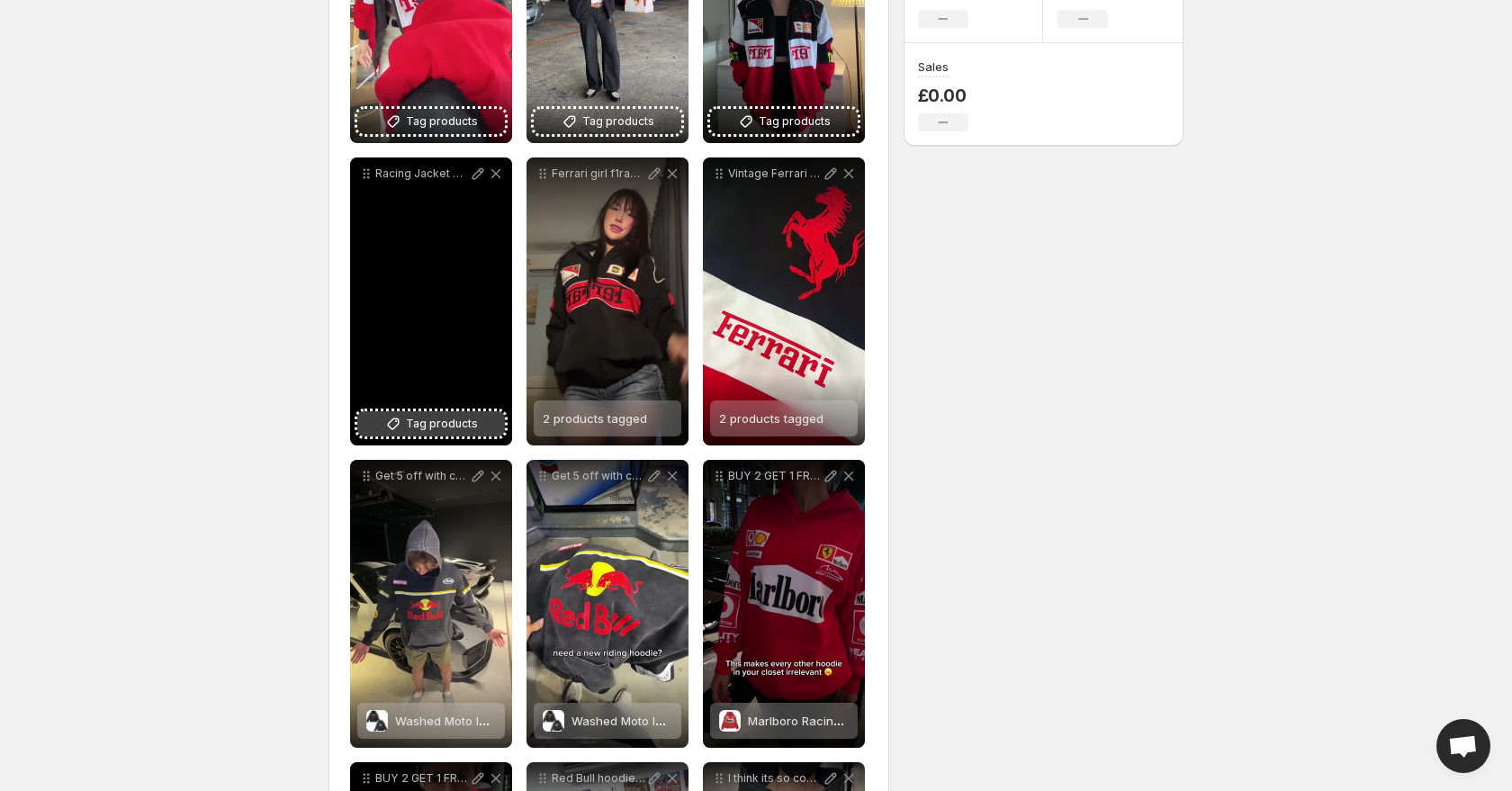
click at [454, 418] on span "Tag products" at bounding box center [441, 424] width 72 height 18
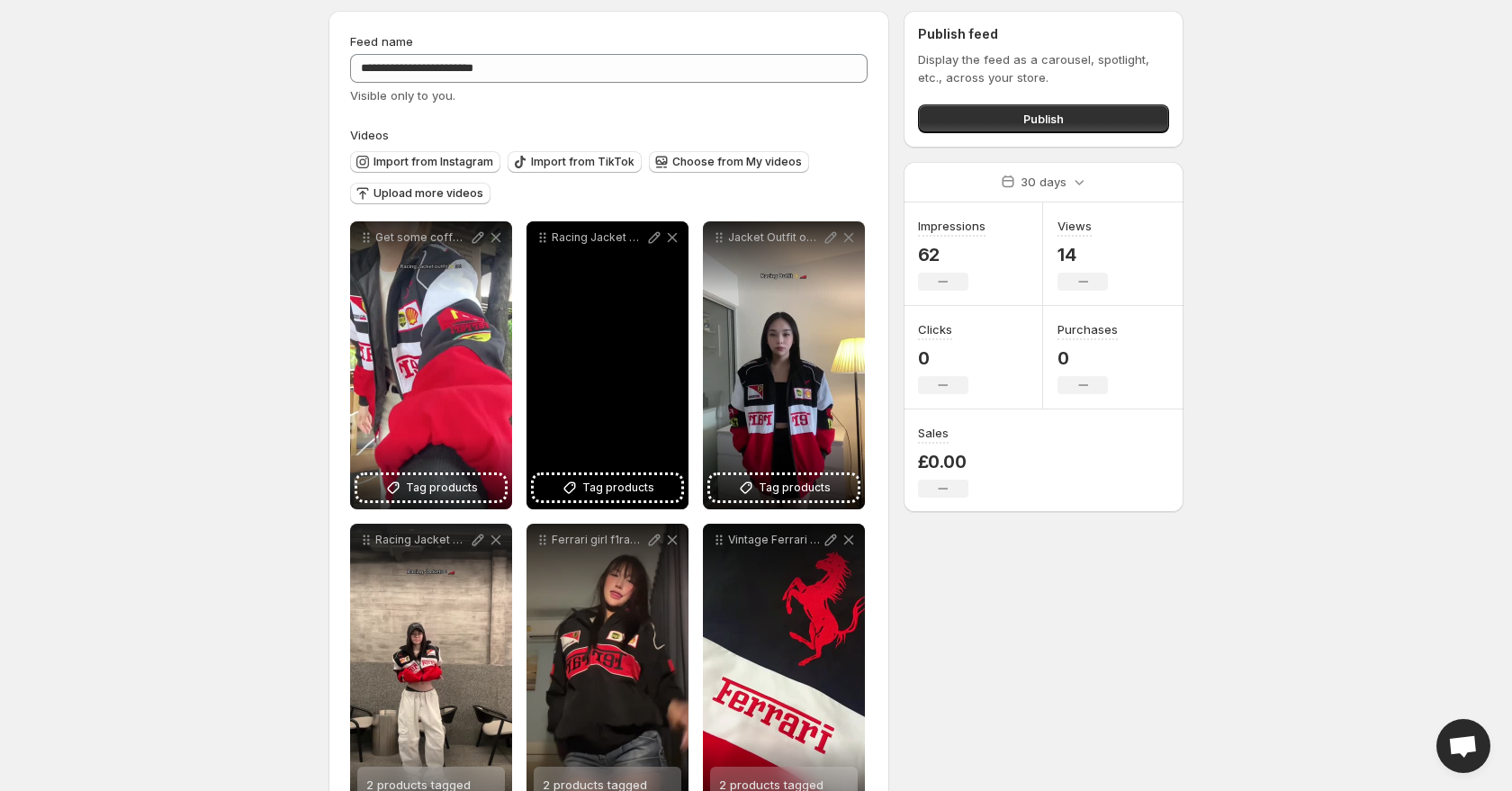
scroll to position [0, 0]
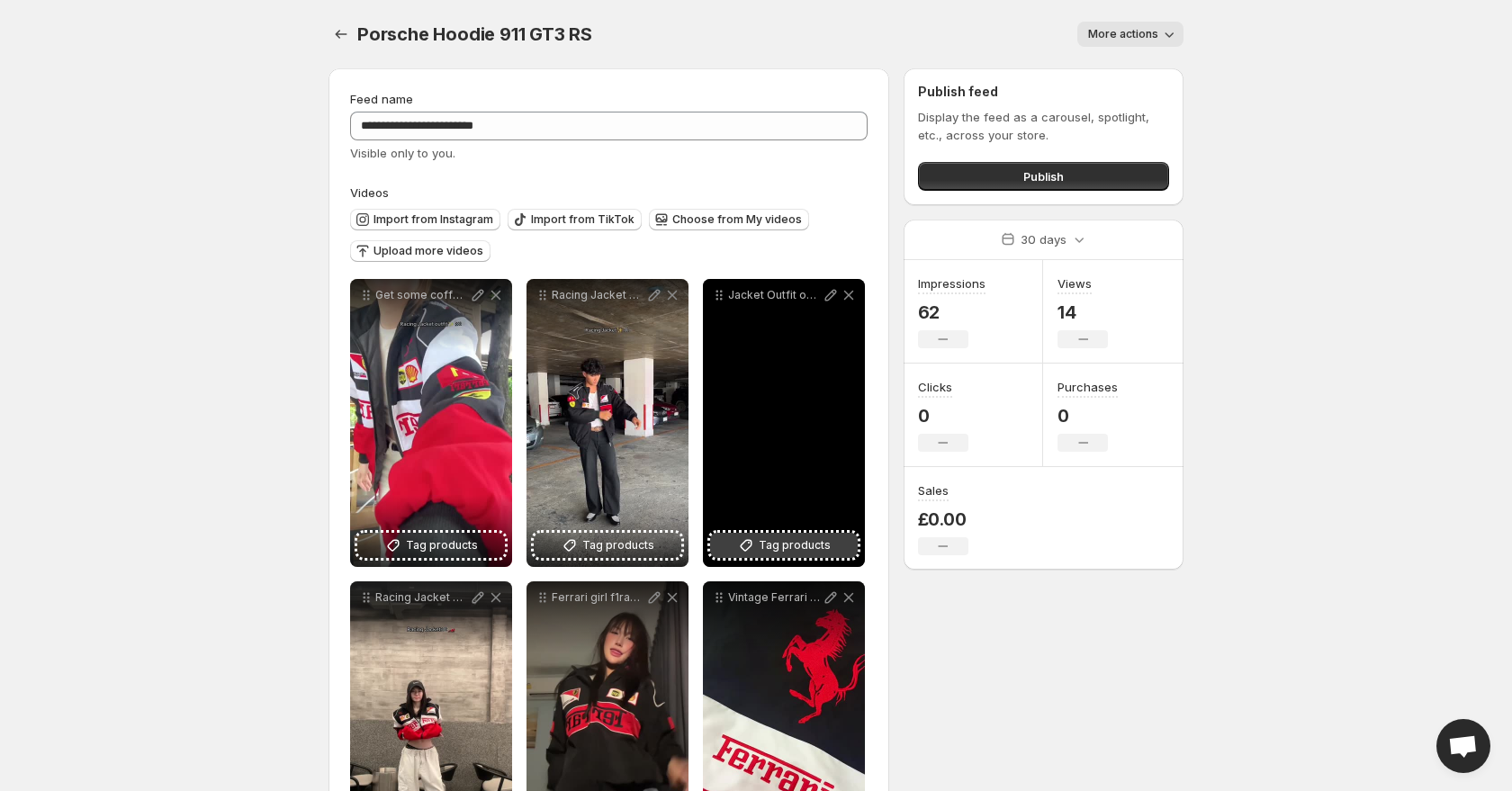
click at [820, 543] on span "Tag products" at bounding box center [794, 545] width 72 height 18
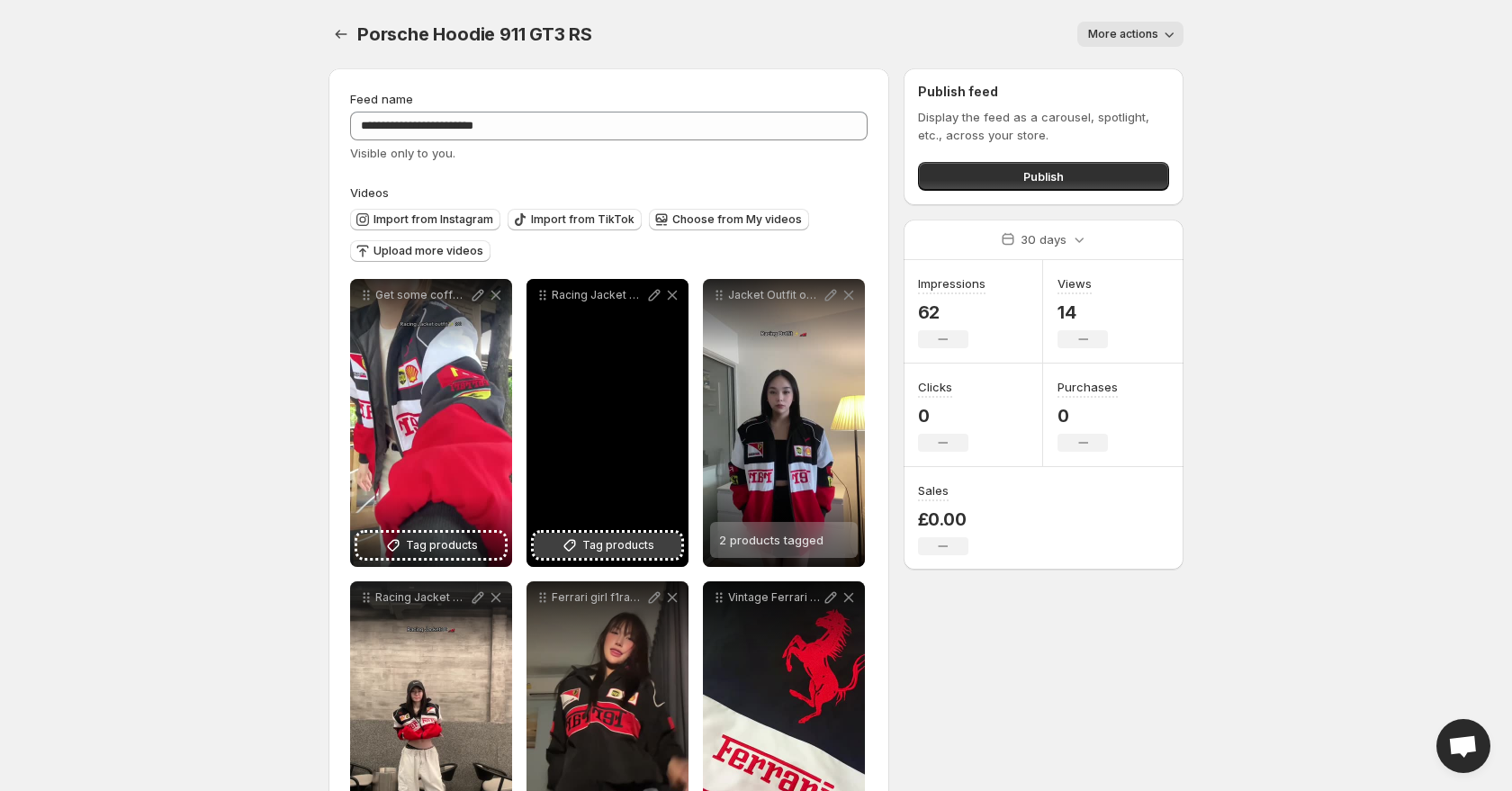
click at [577, 538] on icon at bounding box center [569, 545] width 18 height 18
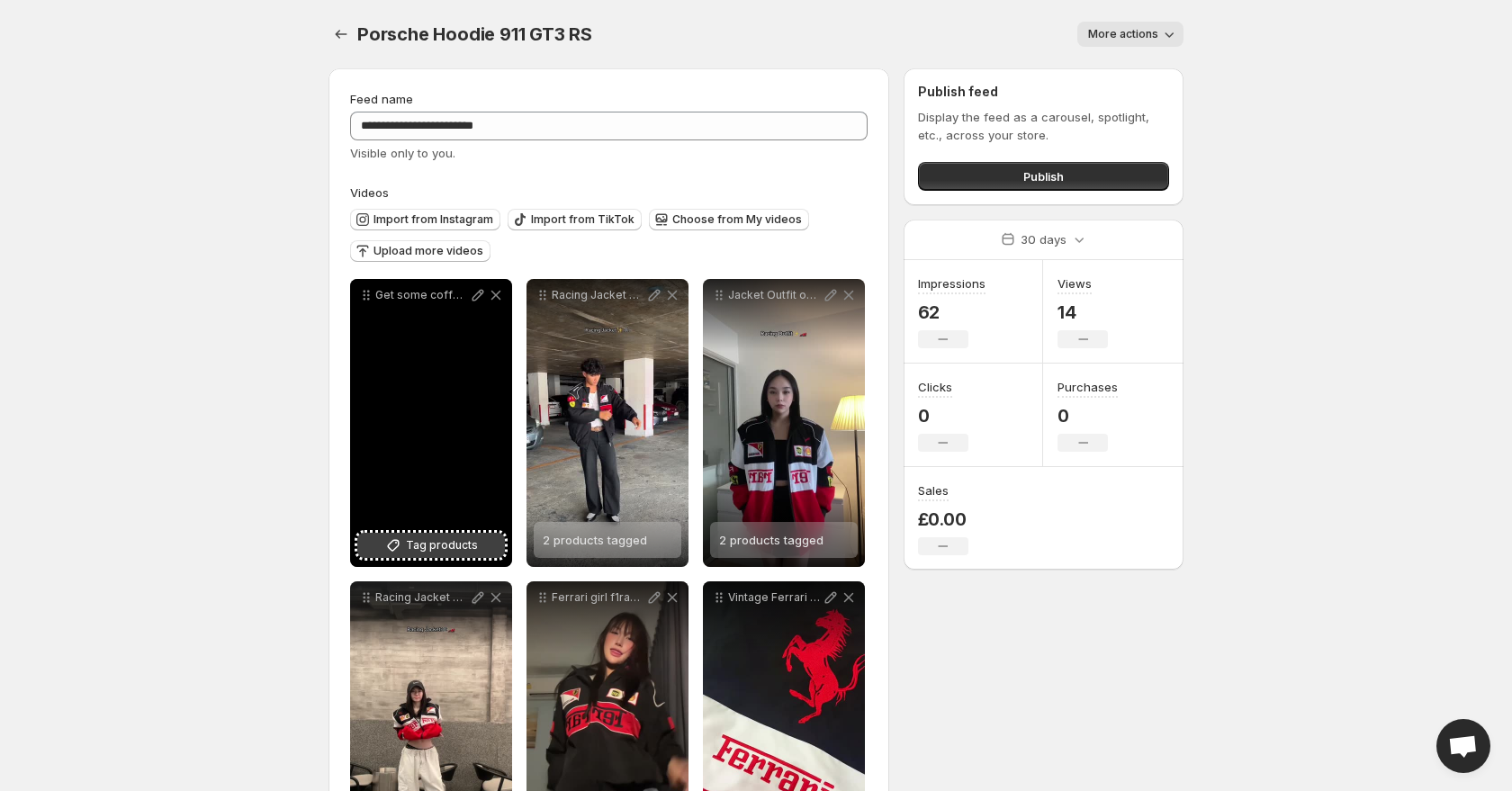
click at [422, 553] on span "Tag products" at bounding box center [441, 545] width 72 height 18
click at [423, 538] on span "2 products tagged" at bounding box center [418, 539] width 104 height 14
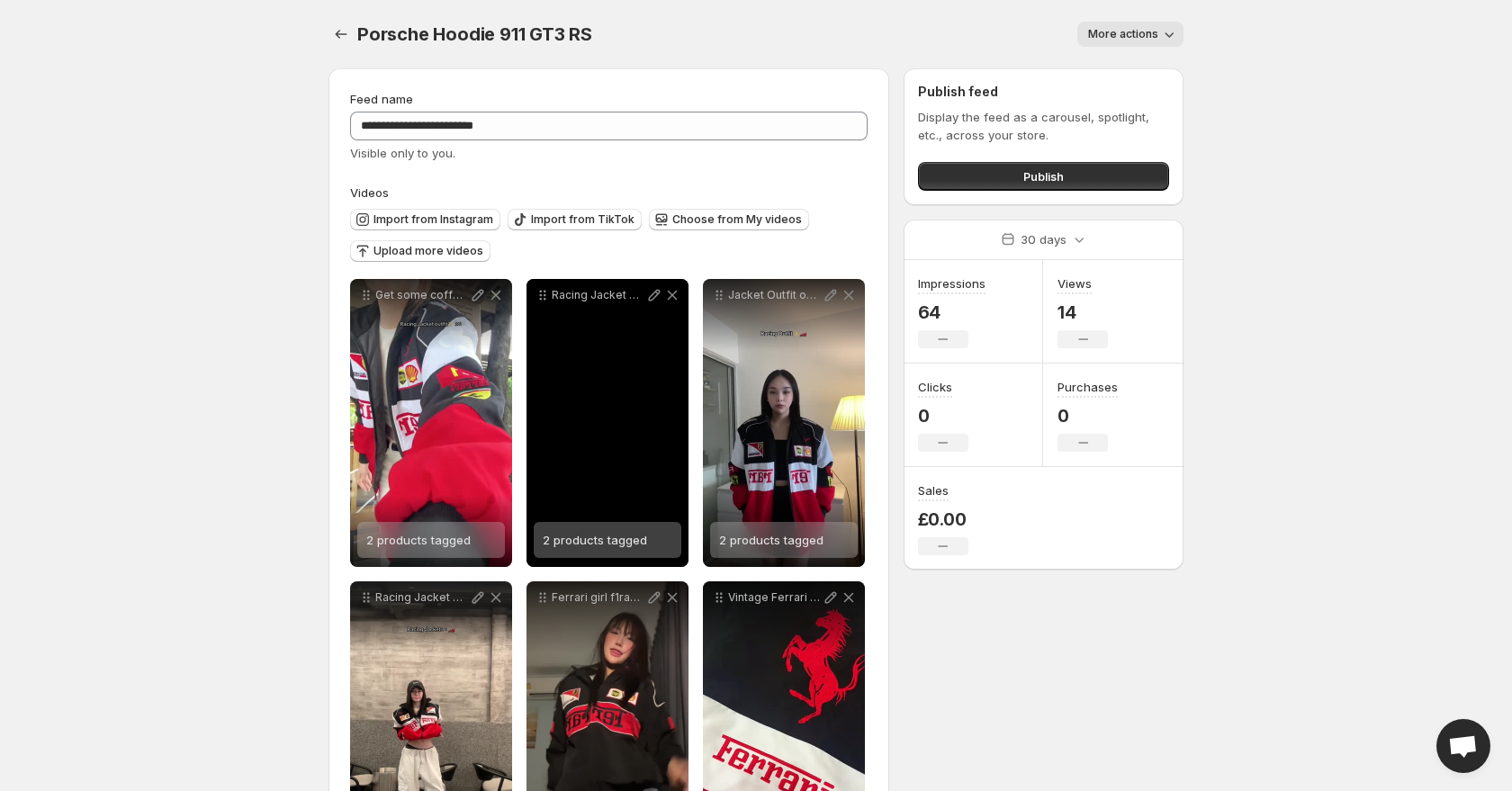
click at [626, 551] on div "2 products tagged" at bounding box center [594, 540] width 104 height 36
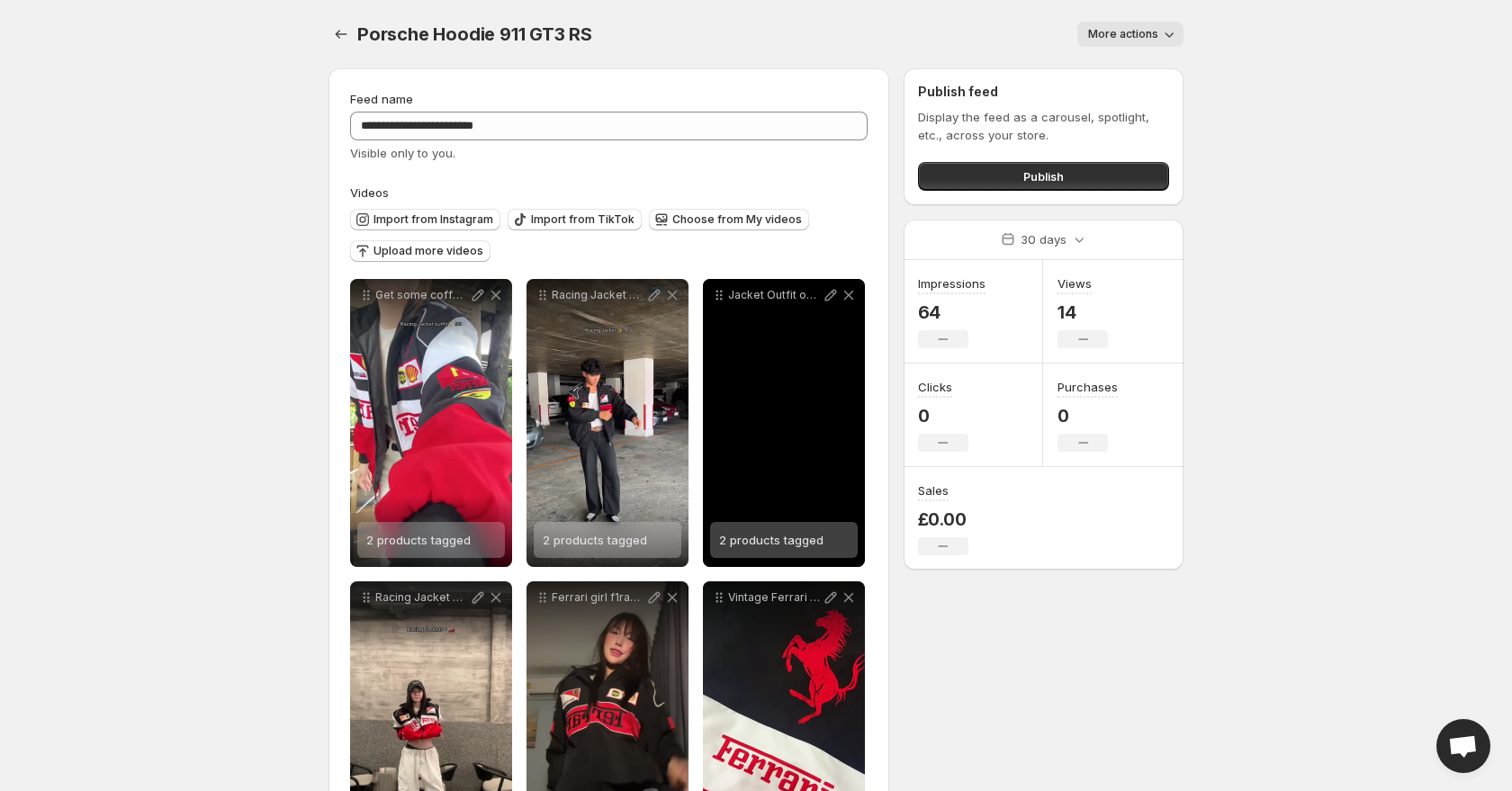
click at [840, 538] on div "2 products tagged" at bounding box center [784, 540] width 147 height 36
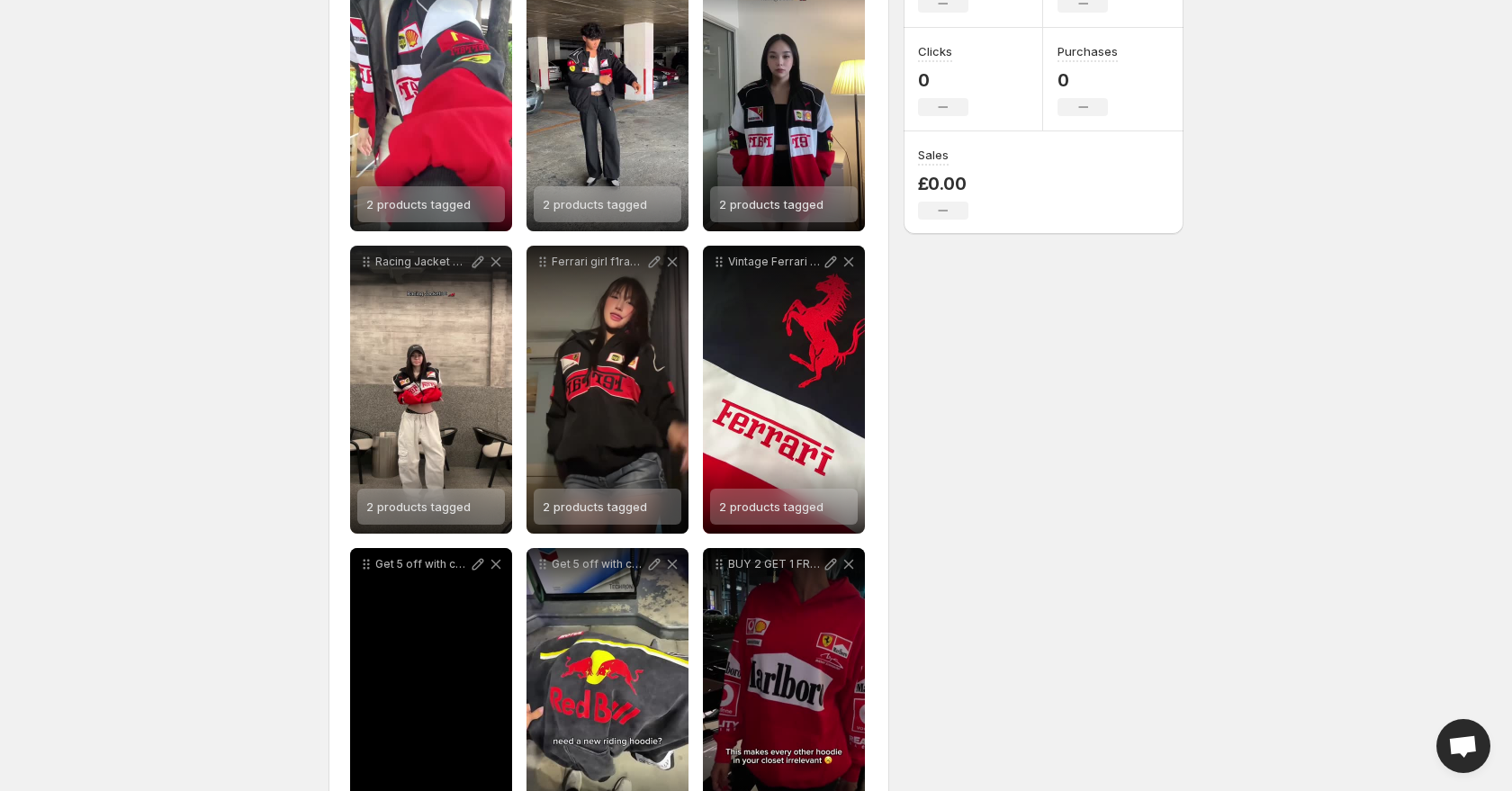
scroll to position [452, 0]
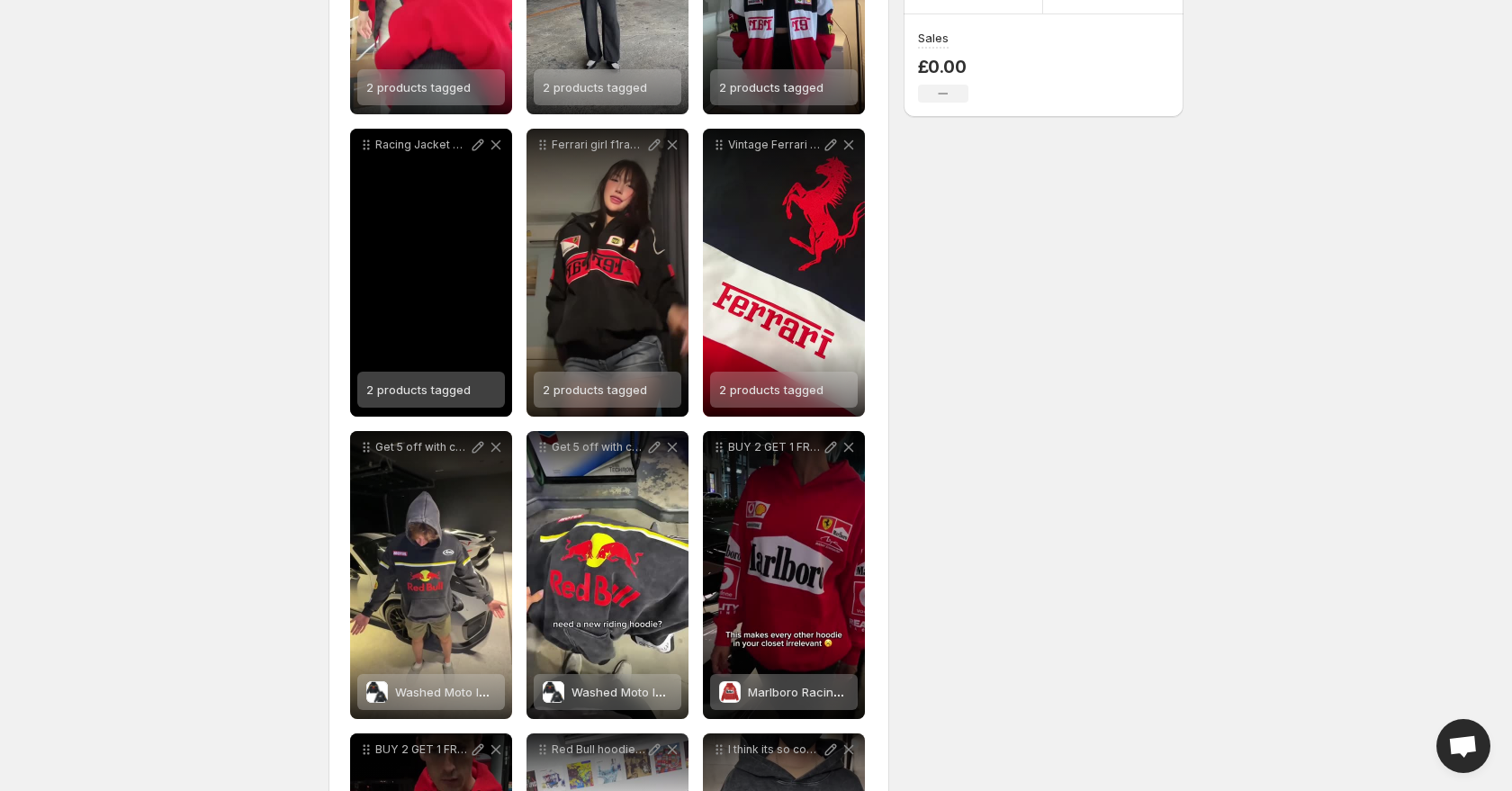
click at [447, 399] on div "2 products tagged" at bounding box center [418, 389] width 104 height 36
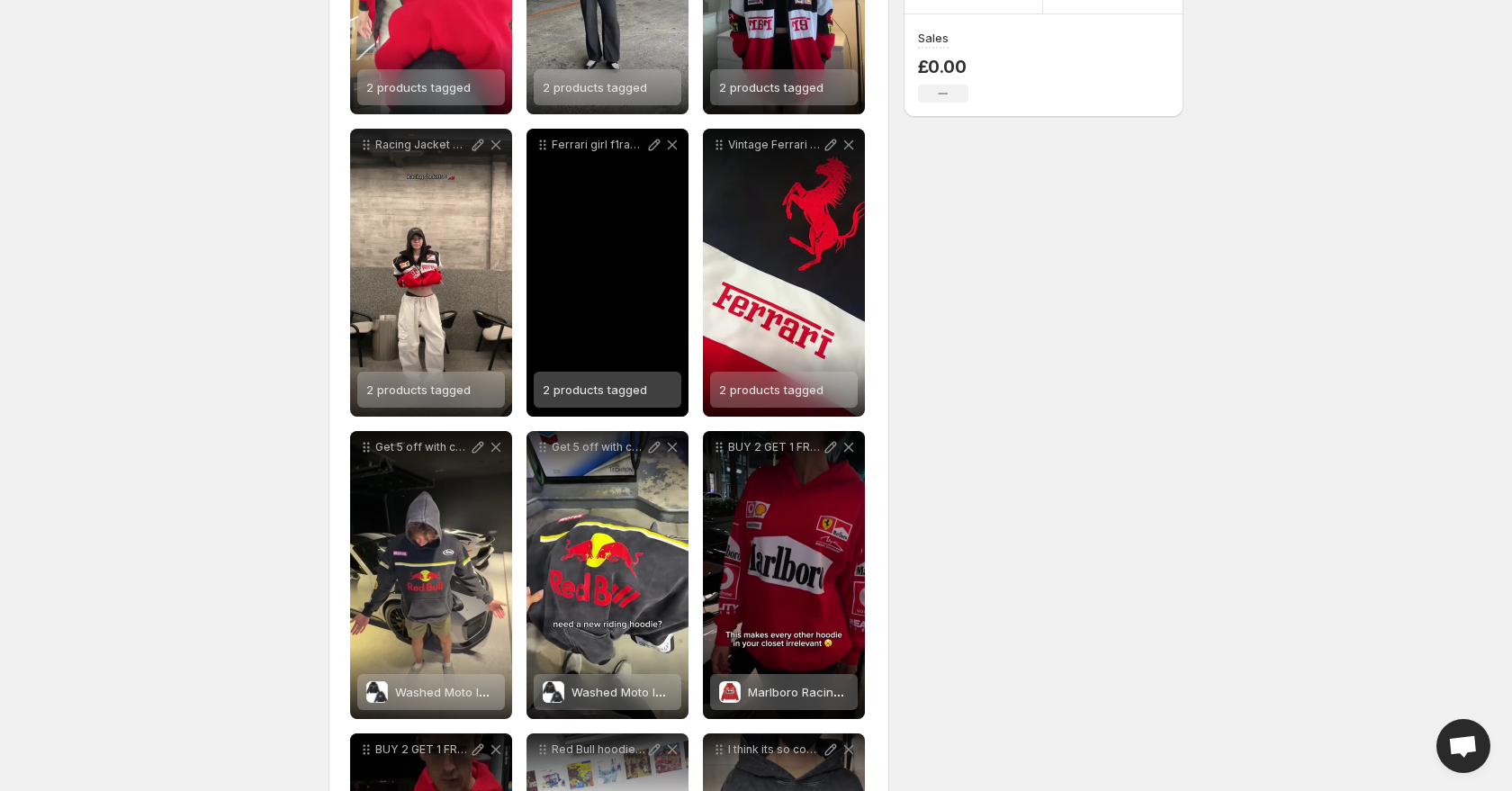
click at [612, 388] on span "2 products tagged" at bounding box center [594, 389] width 104 height 14
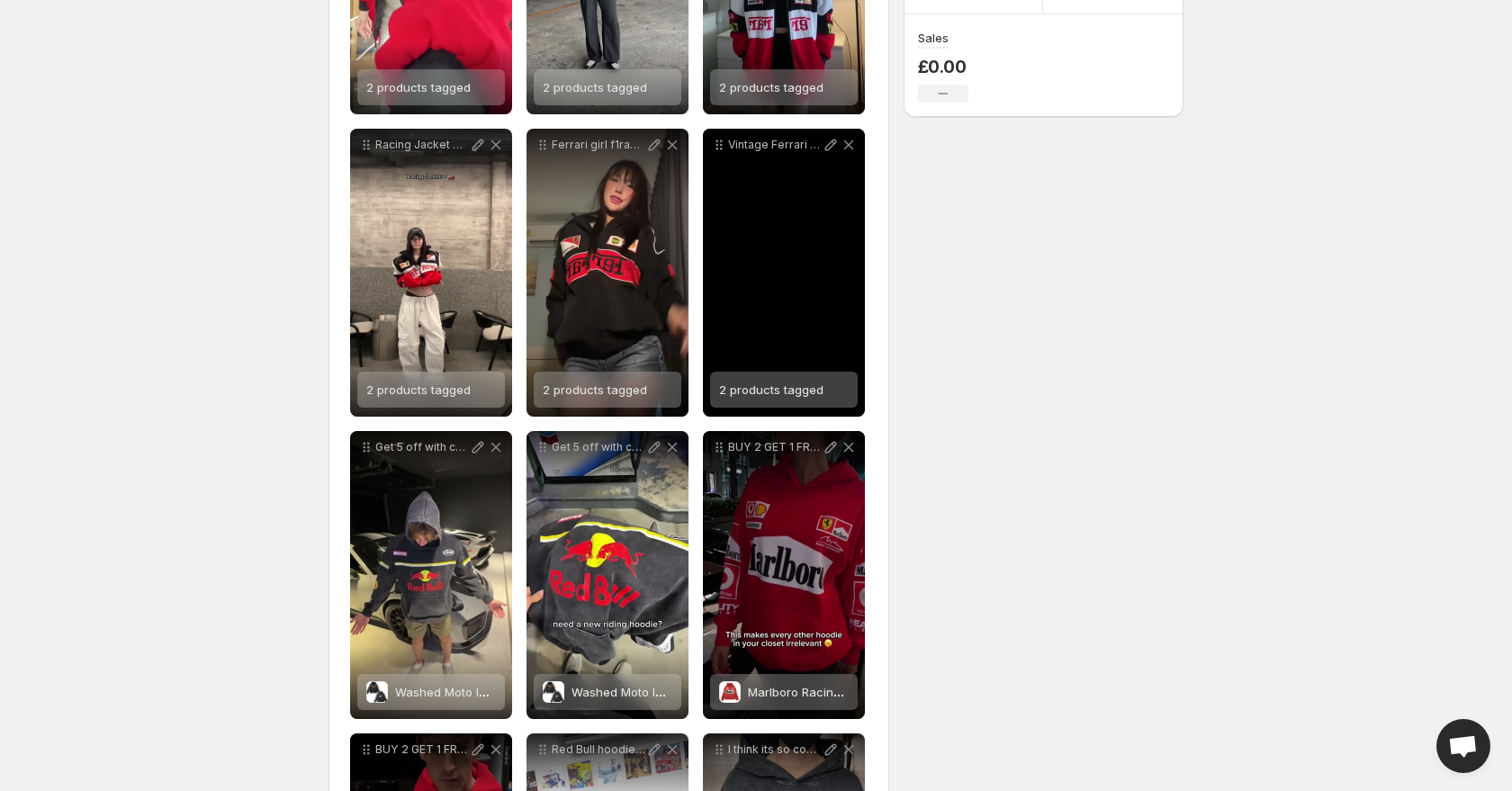
click at [770, 391] on span "2 products tagged" at bounding box center [771, 389] width 104 height 14
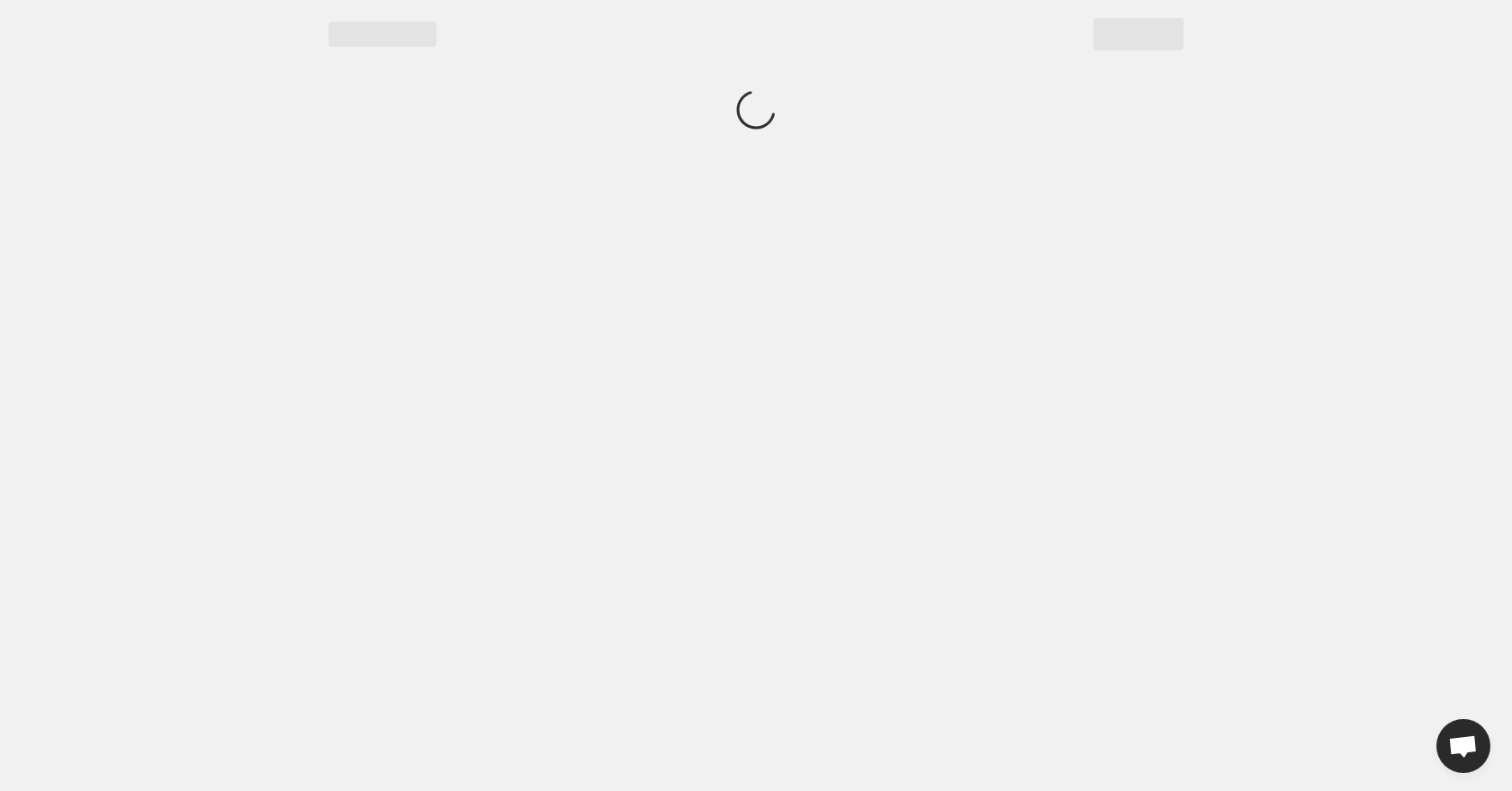
scroll to position [0, 0]
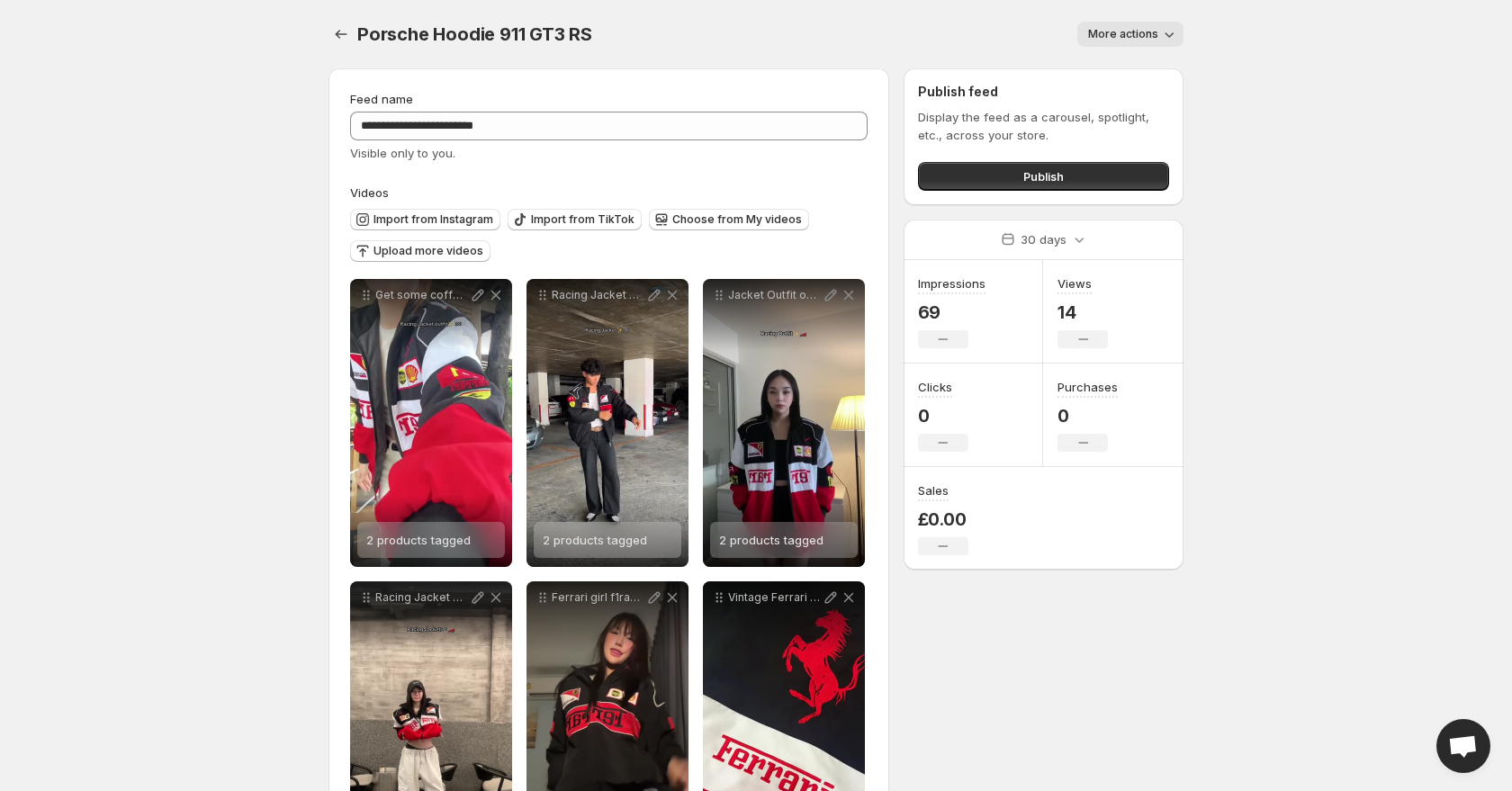
click at [207, 196] on body "**********" at bounding box center [756, 395] width 1512 height 791
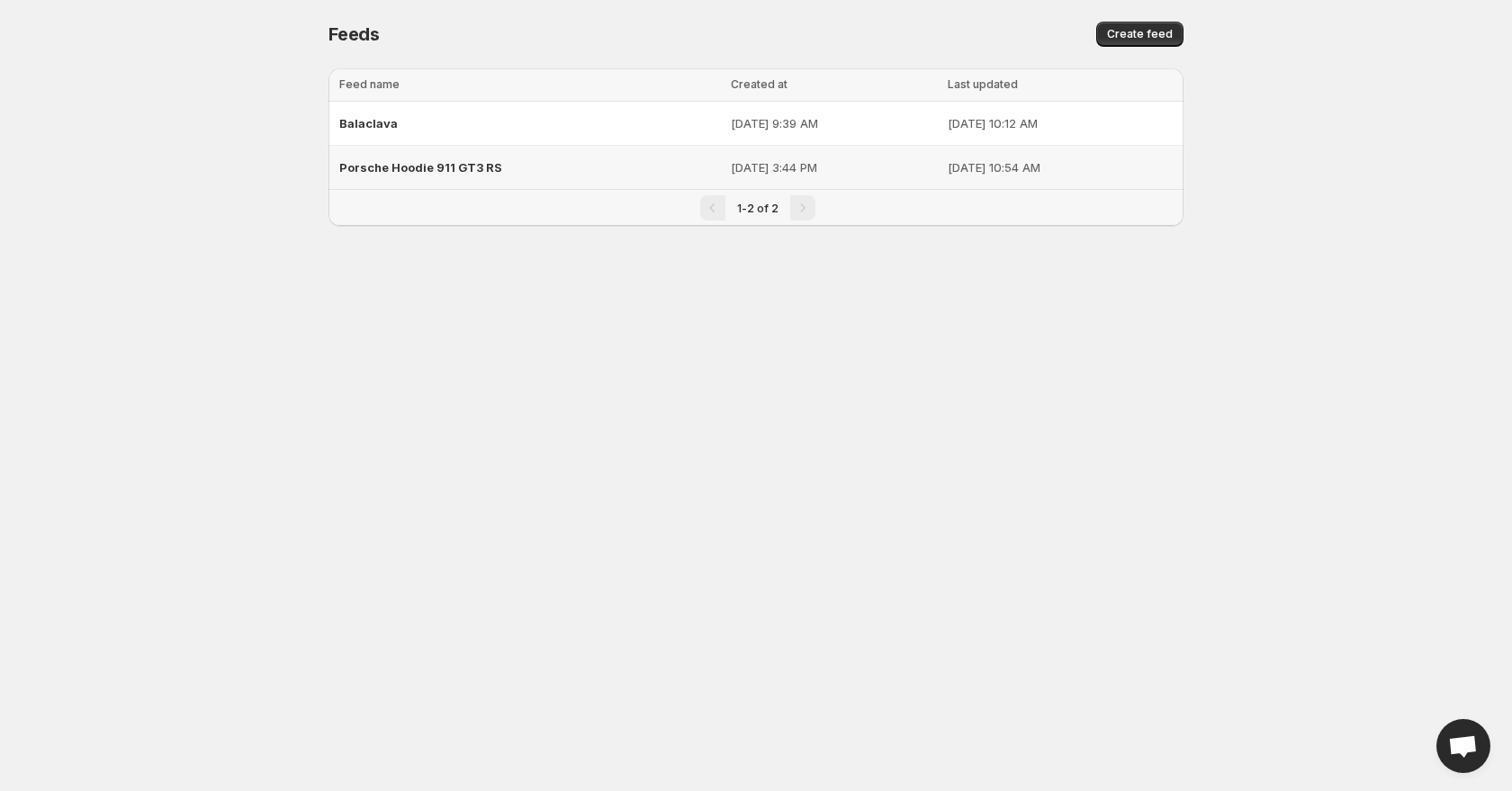
click at [397, 163] on span "Porsche Hoodie 911 GT3 RS" at bounding box center [421, 166] width 163 height 14
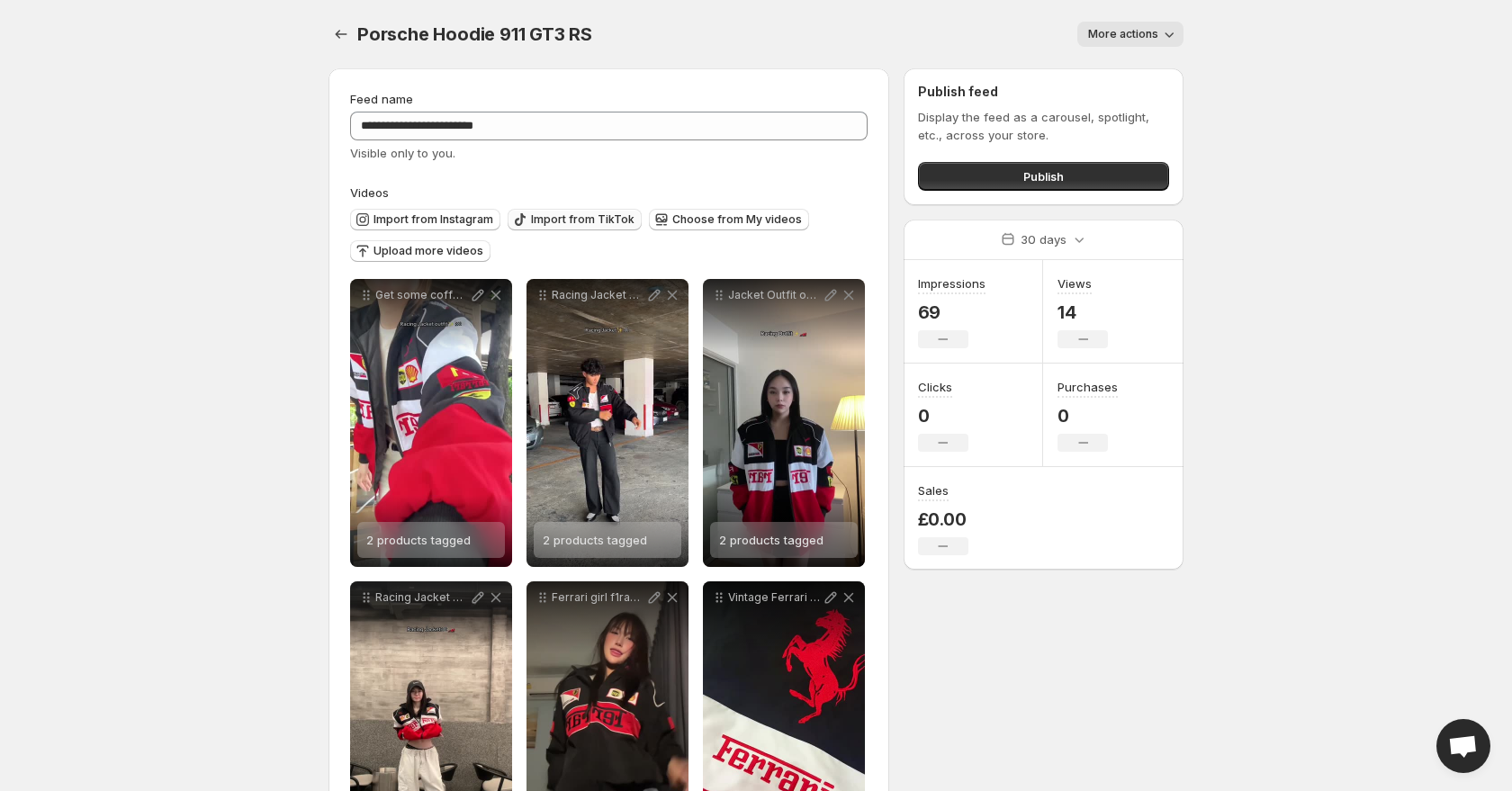
click at [520, 218] on icon "button" at bounding box center [520, 219] width 18 height 18
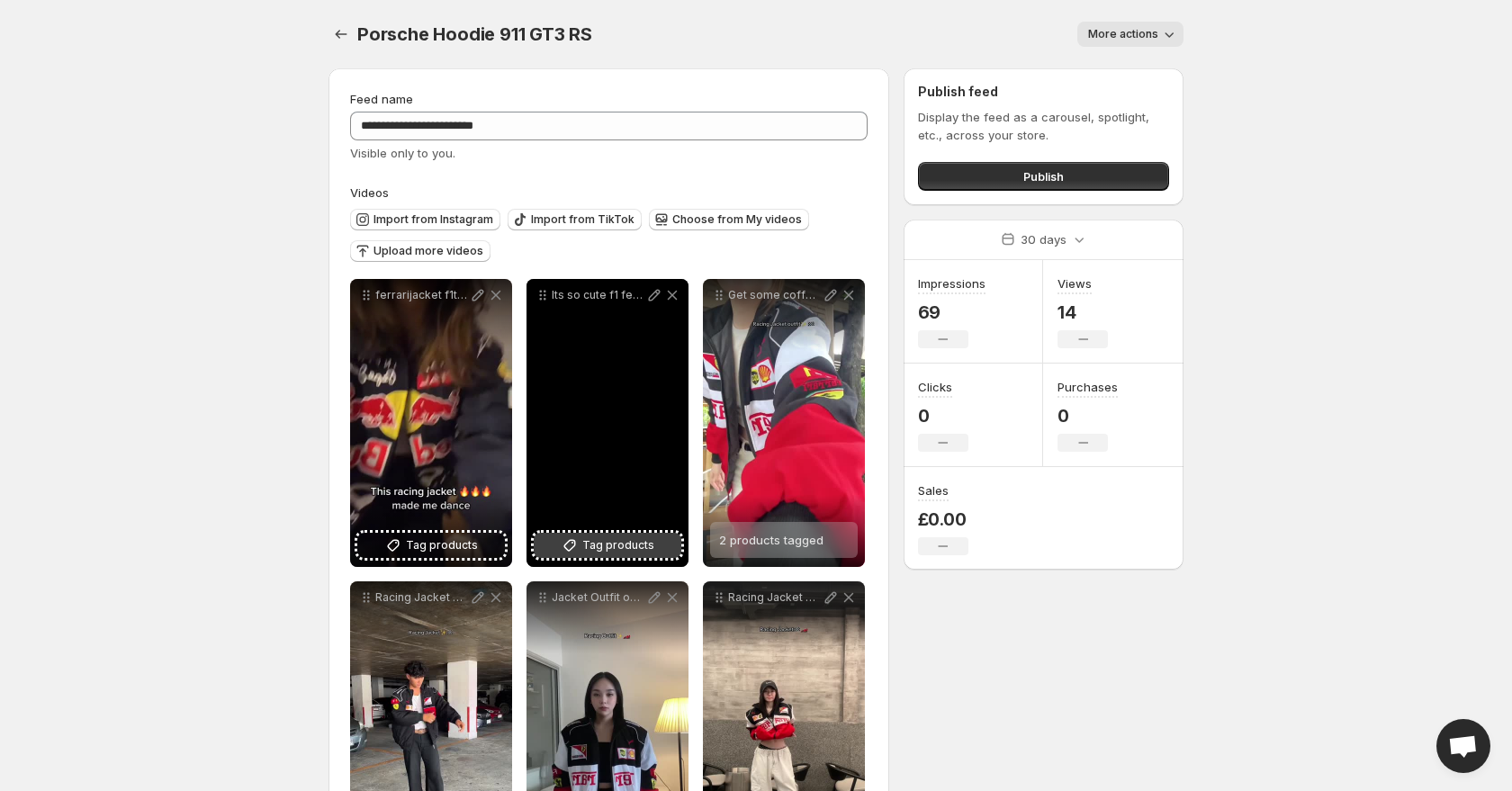
click at [576, 538] on icon at bounding box center [569, 545] width 18 height 18
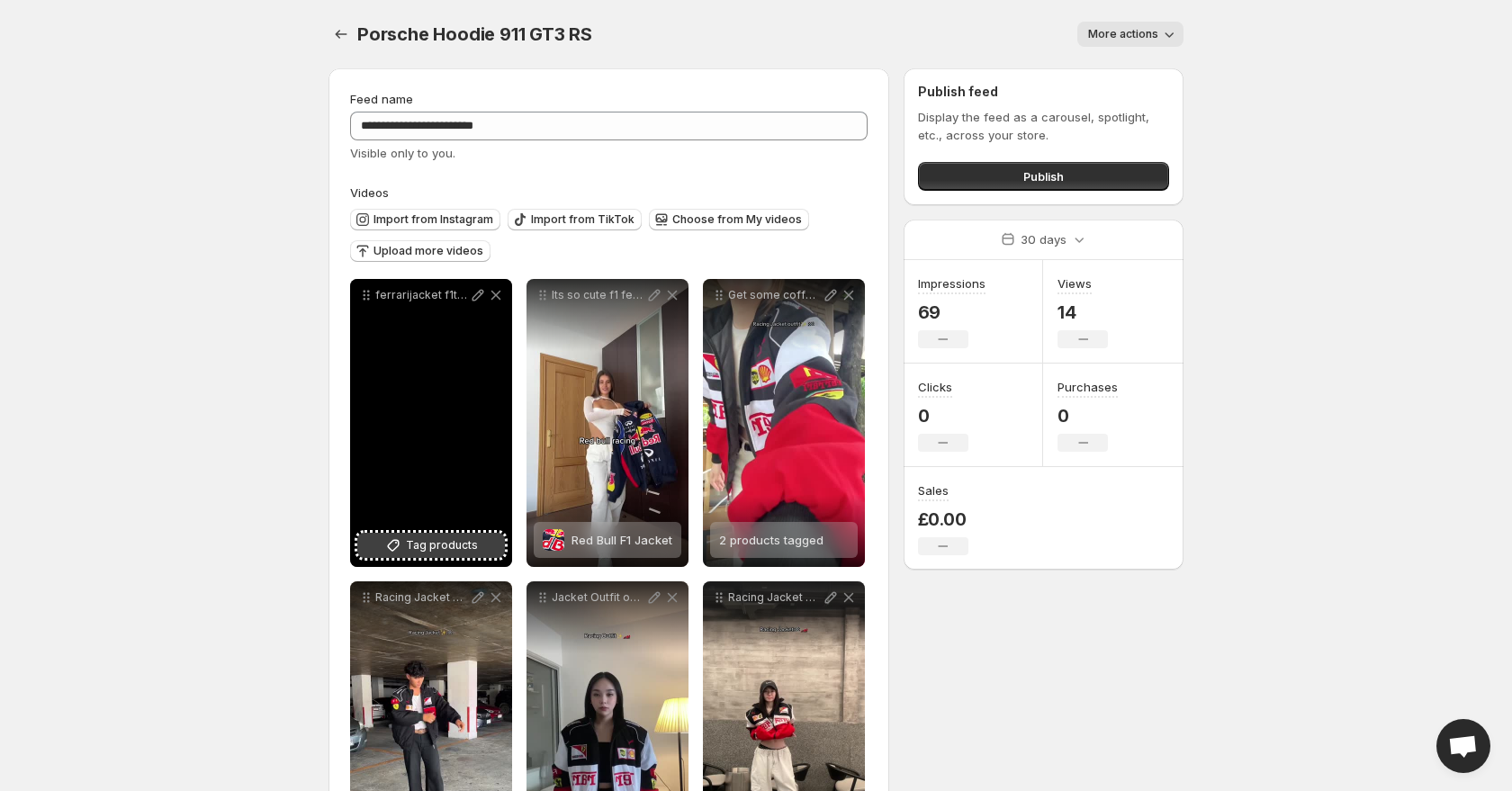
click at [459, 540] on span "Tag products" at bounding box center [441, 545] width 72 height 18
click at [466, 535] on span "Red Bull F1 Jacket" at bounding box center [445, 539] width 100 height 14
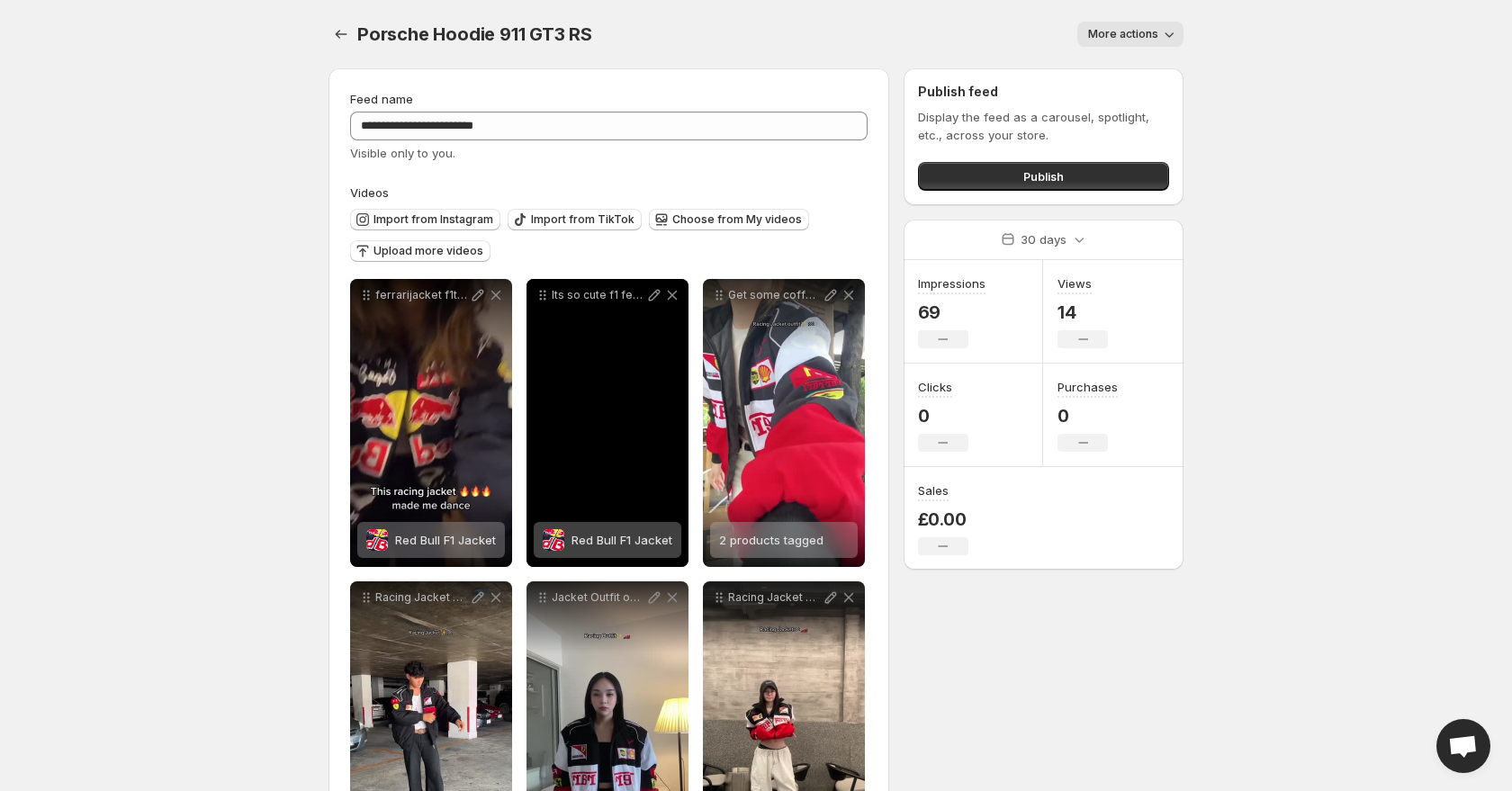
click at [562, 527] on div "Red Bull F1 Jacket" at bounding box center [608, 540] width 147 height 36
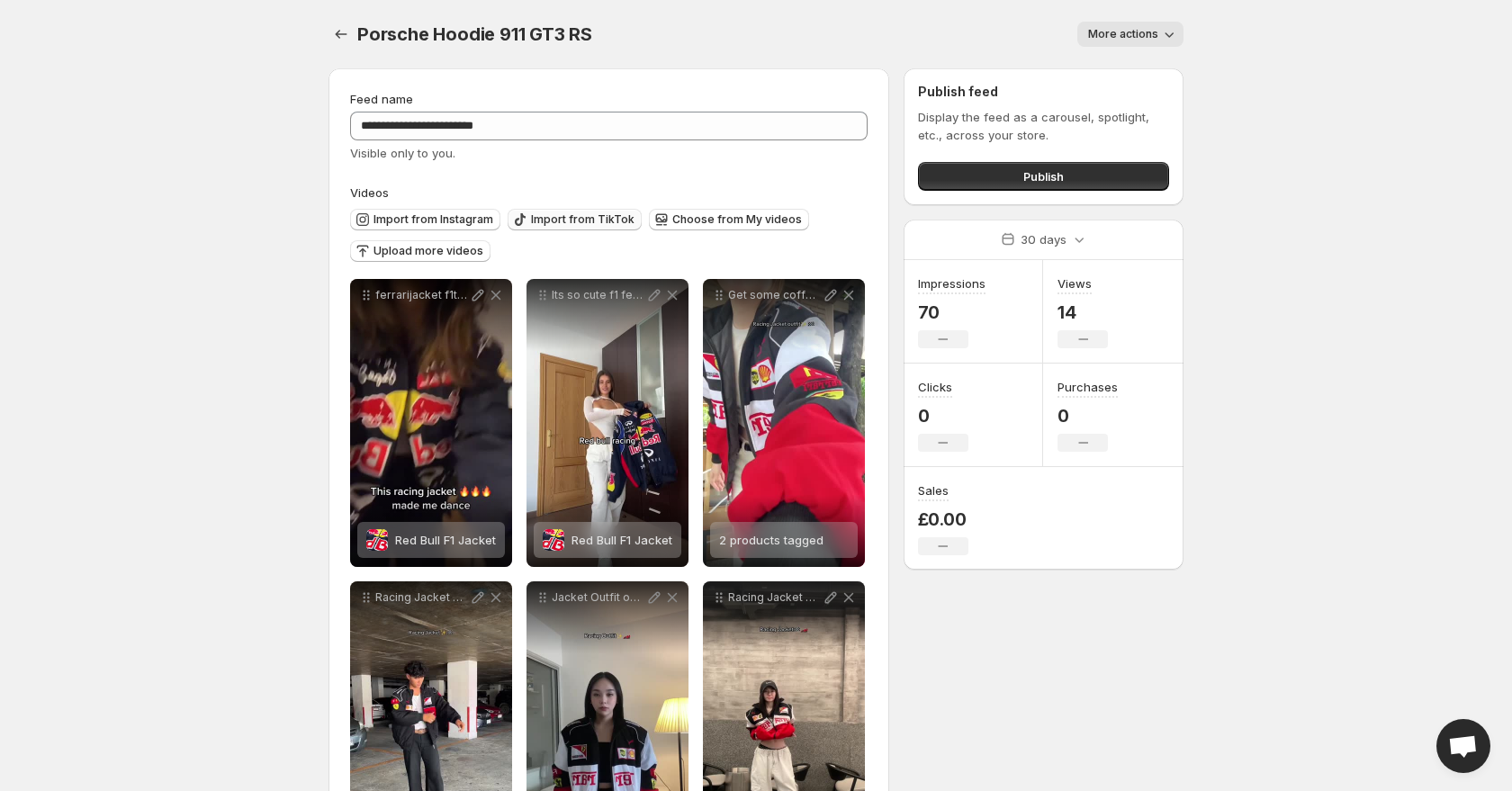
click at [545, 217] on span "Import from TikTok" at bounding box center [583, 219] width 103 height 14
click at [531, 219] on span "Import from TikTok" at bounding box center [583, 219] width 103 height 14
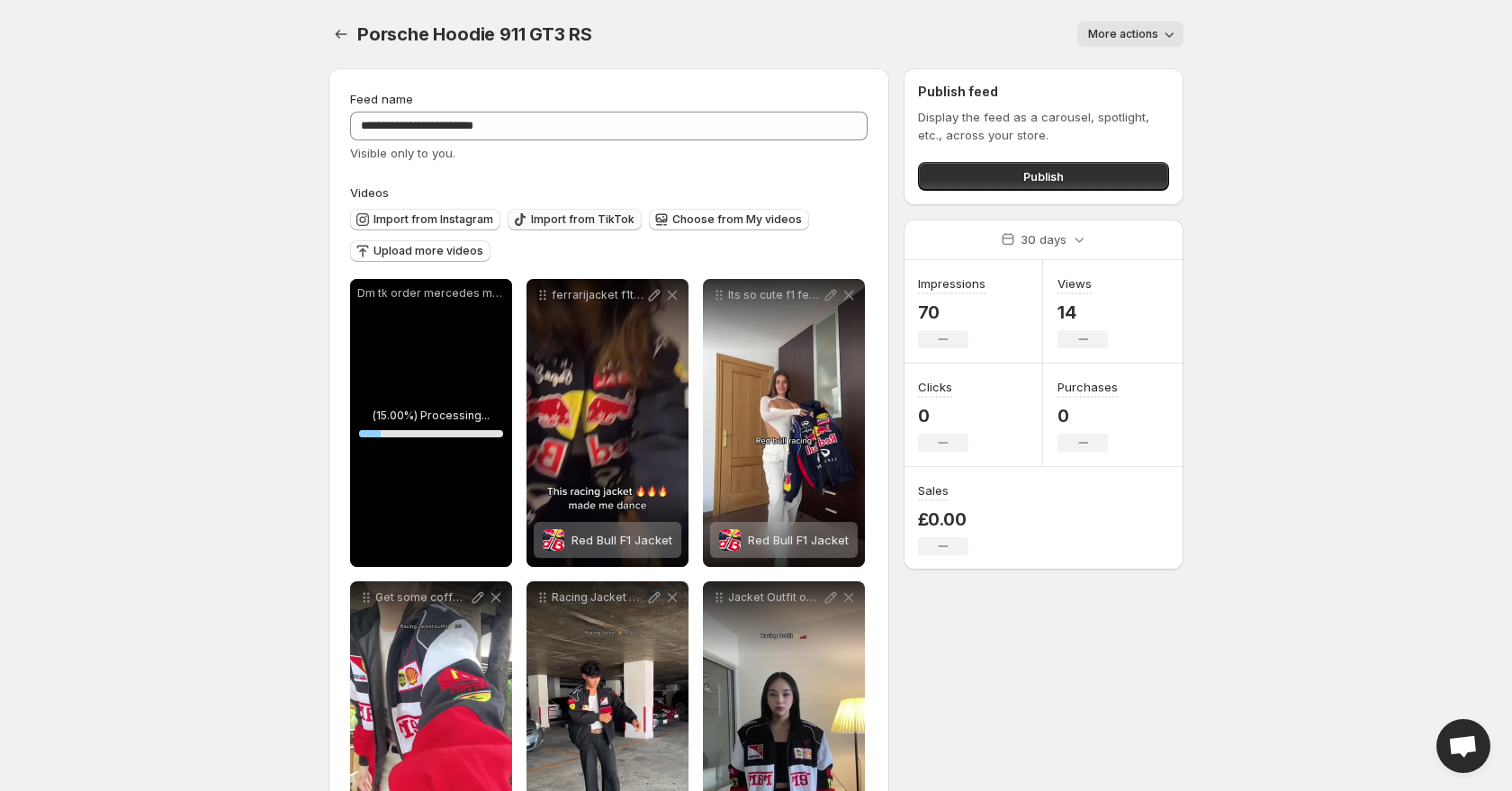
click at [568, 216] on span "Import from TikTok" at bounding box center [583, 219] width 103 height 14
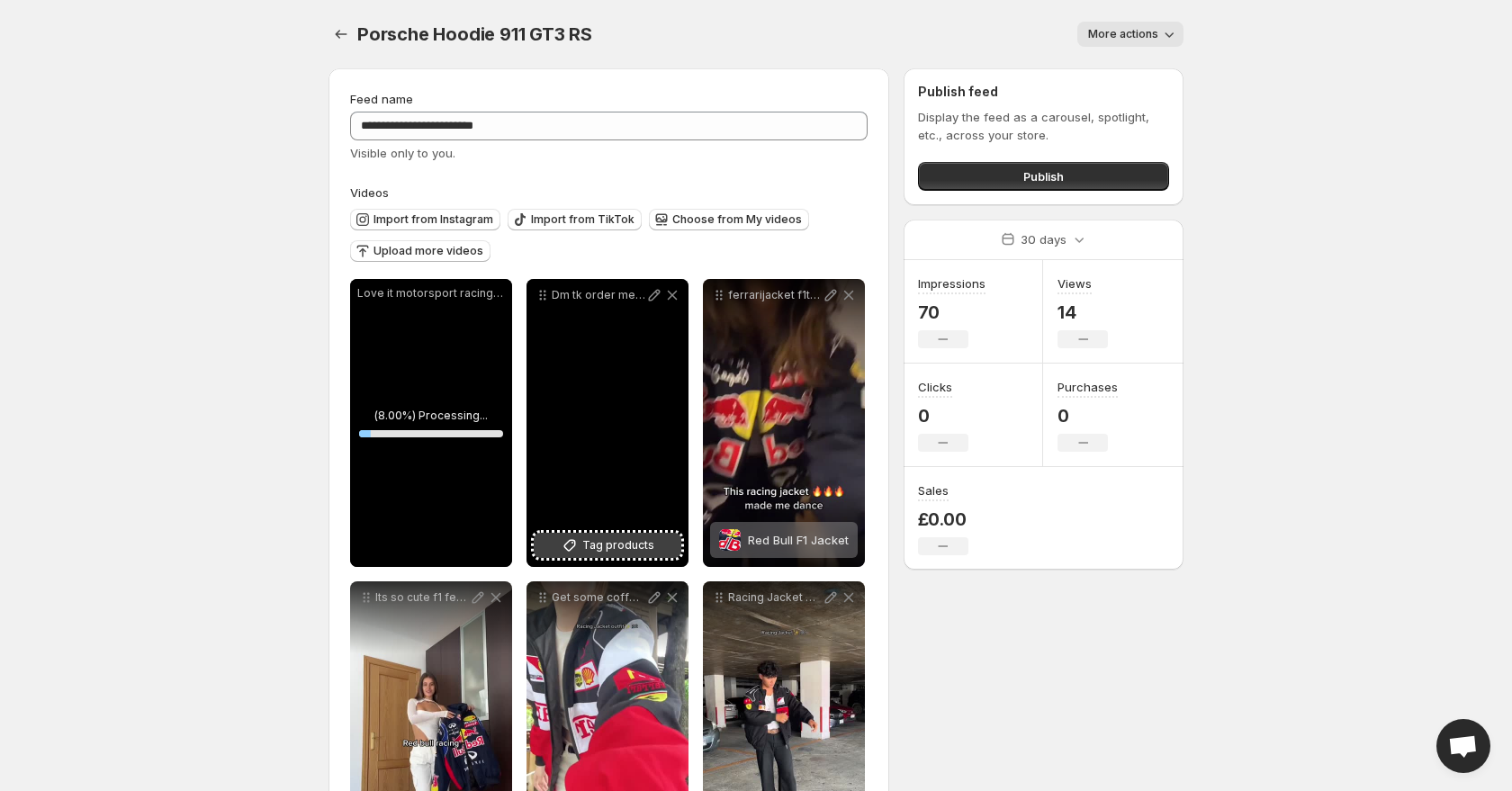
click at [561, 536] on button "Tag products" at bounding box center [608, 545] width 147 height 25
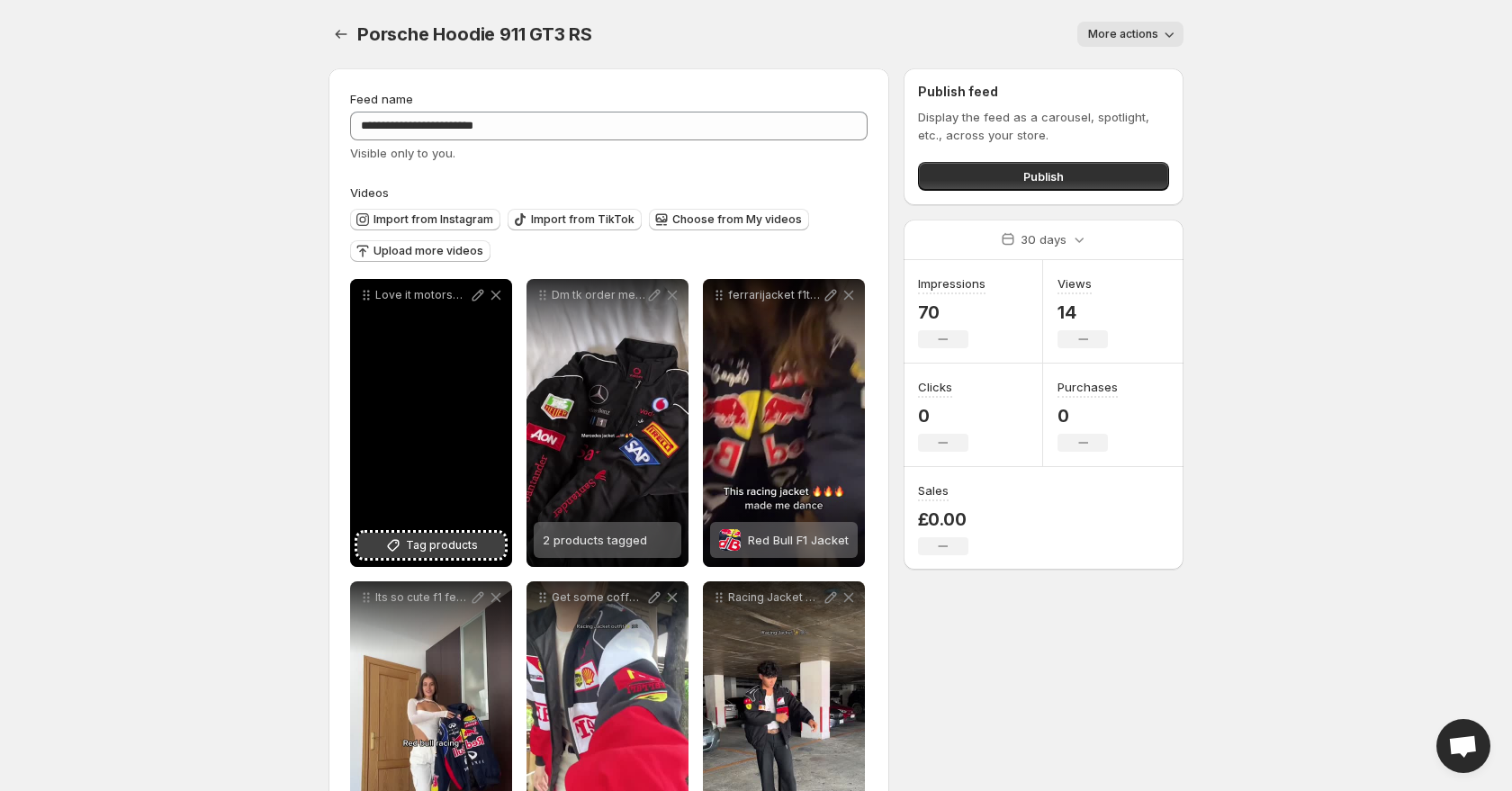
click at [432, 555] on button "Tag products" at bounding box center [431, 545] width 147 height 25
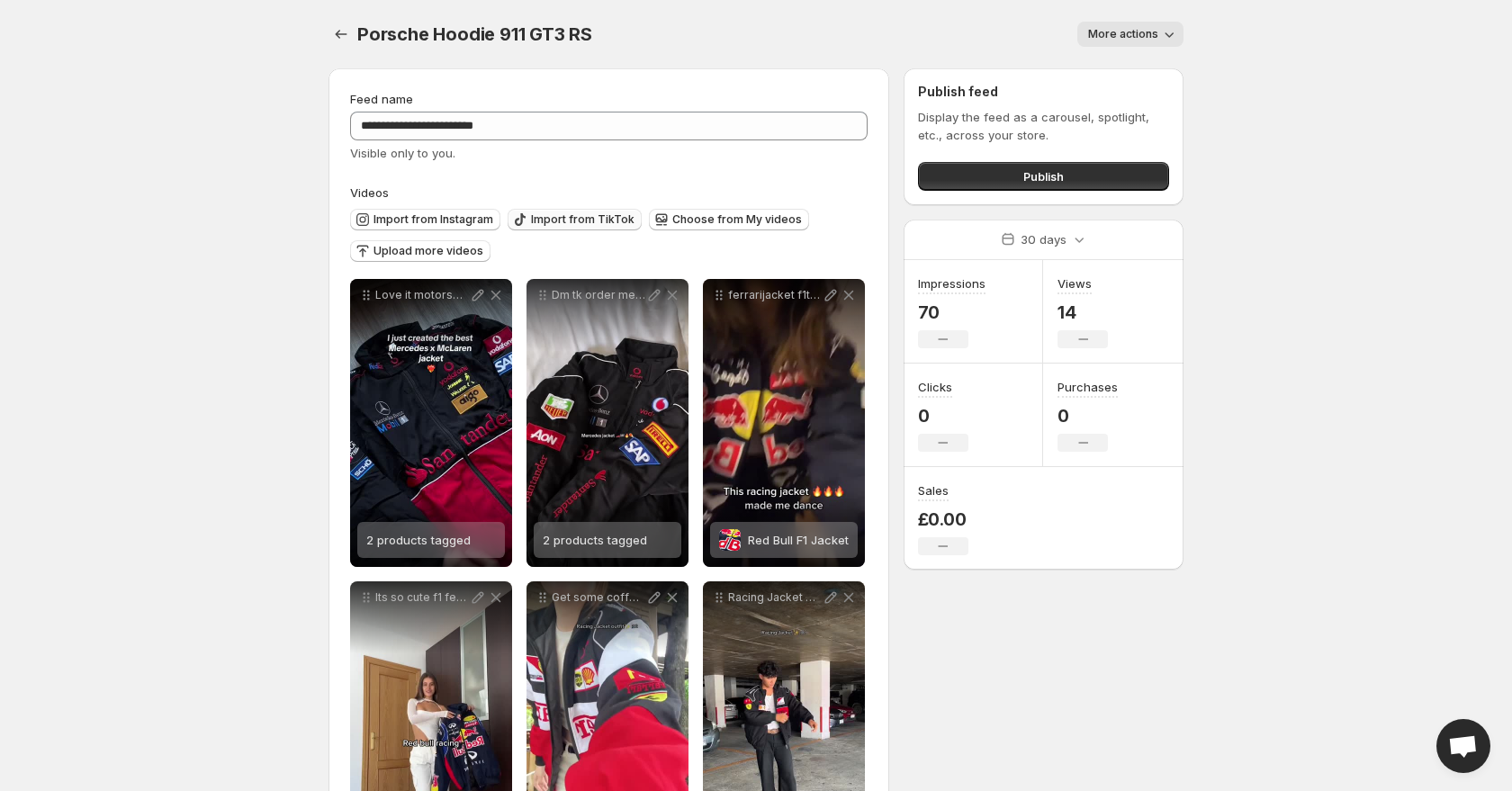
click at [560, 220] on span "Import from TikTok" at bounding box center [583, 219] width 103 height 14
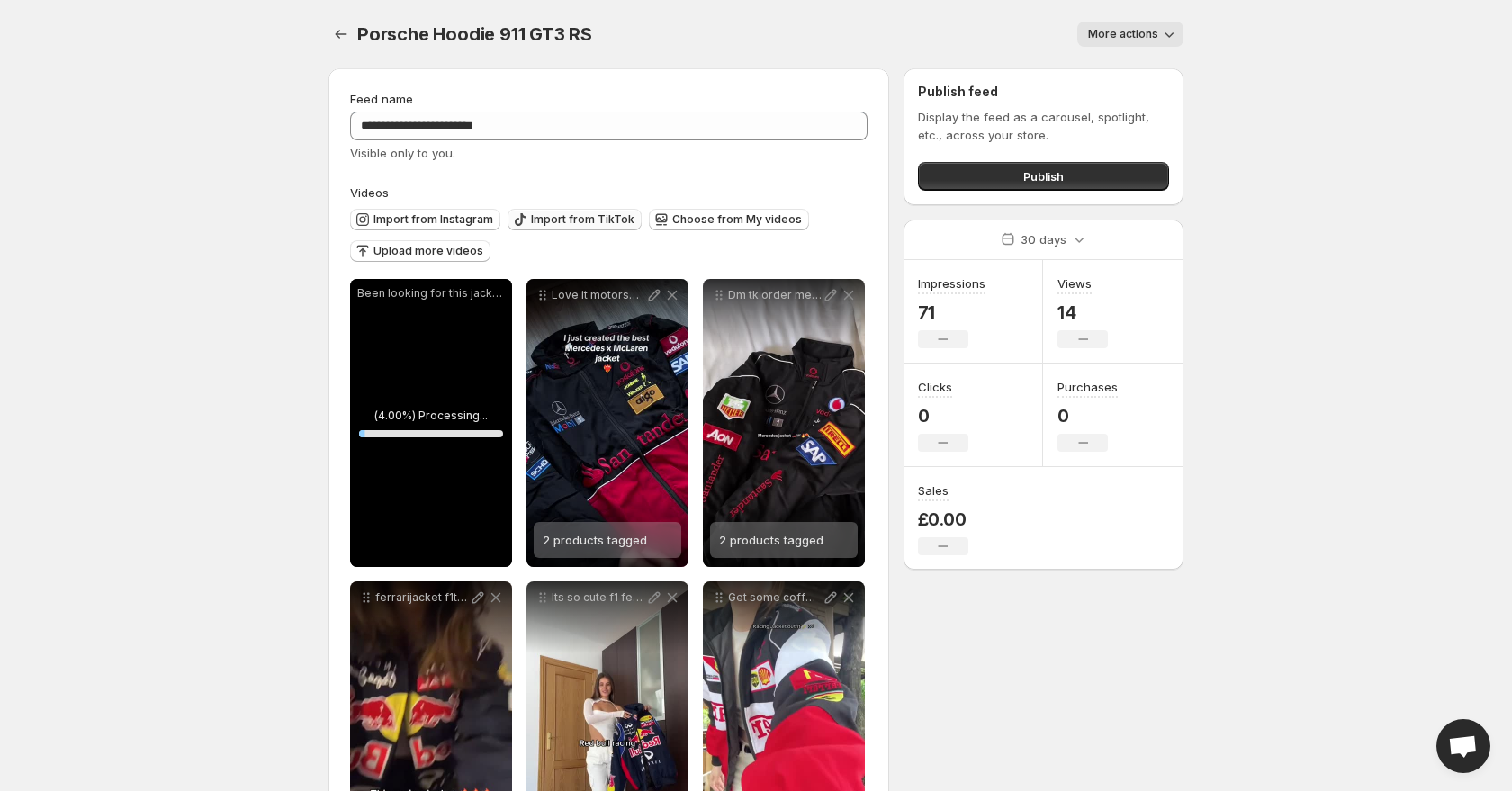
click at [553, 216] on span "Import from TikTok" at bounding box center [583, 219] width 103 height 14
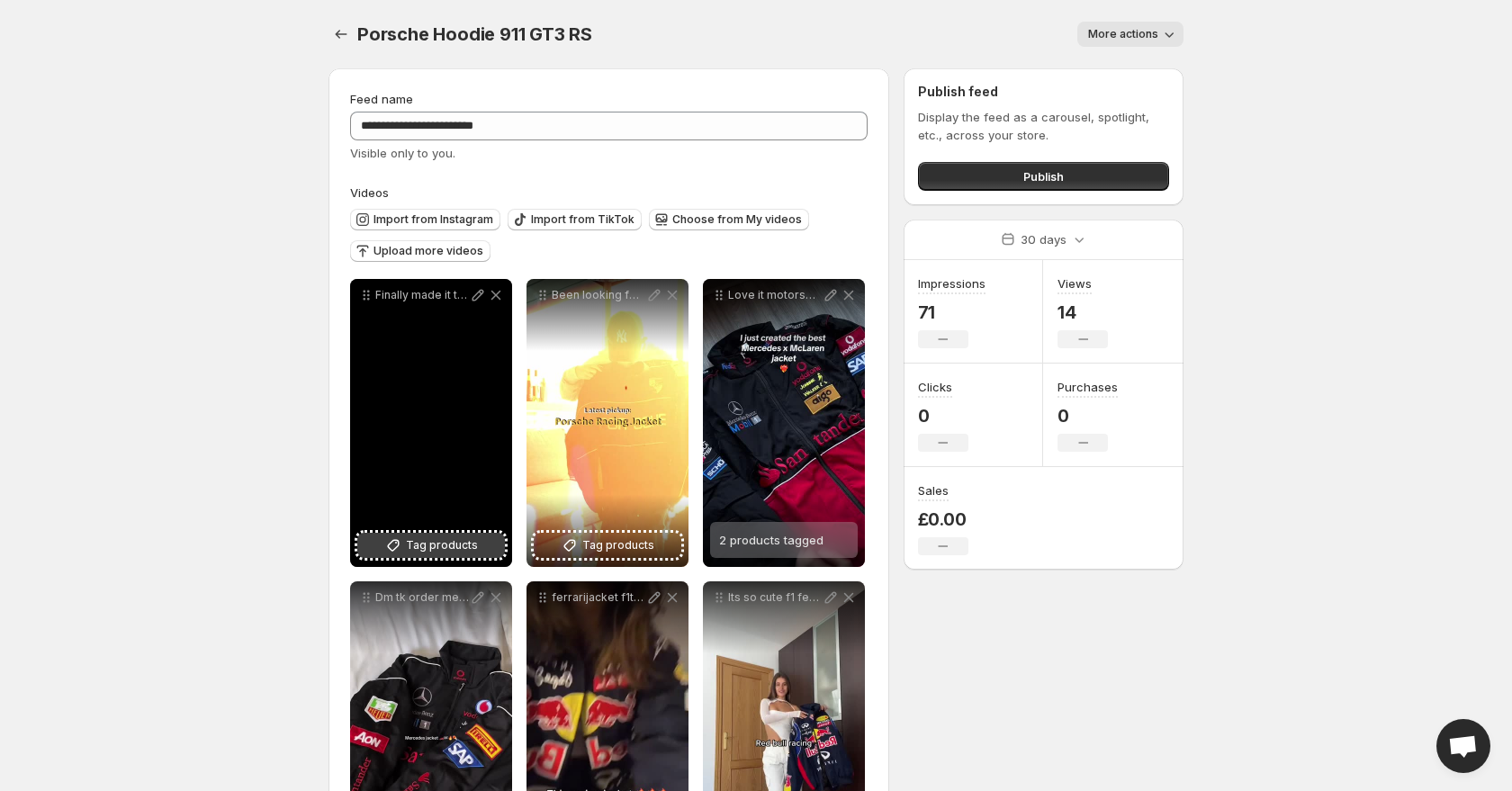
click at [416, 554] on button "Tag products" at bounding box center [431, 545] width 147 height 25
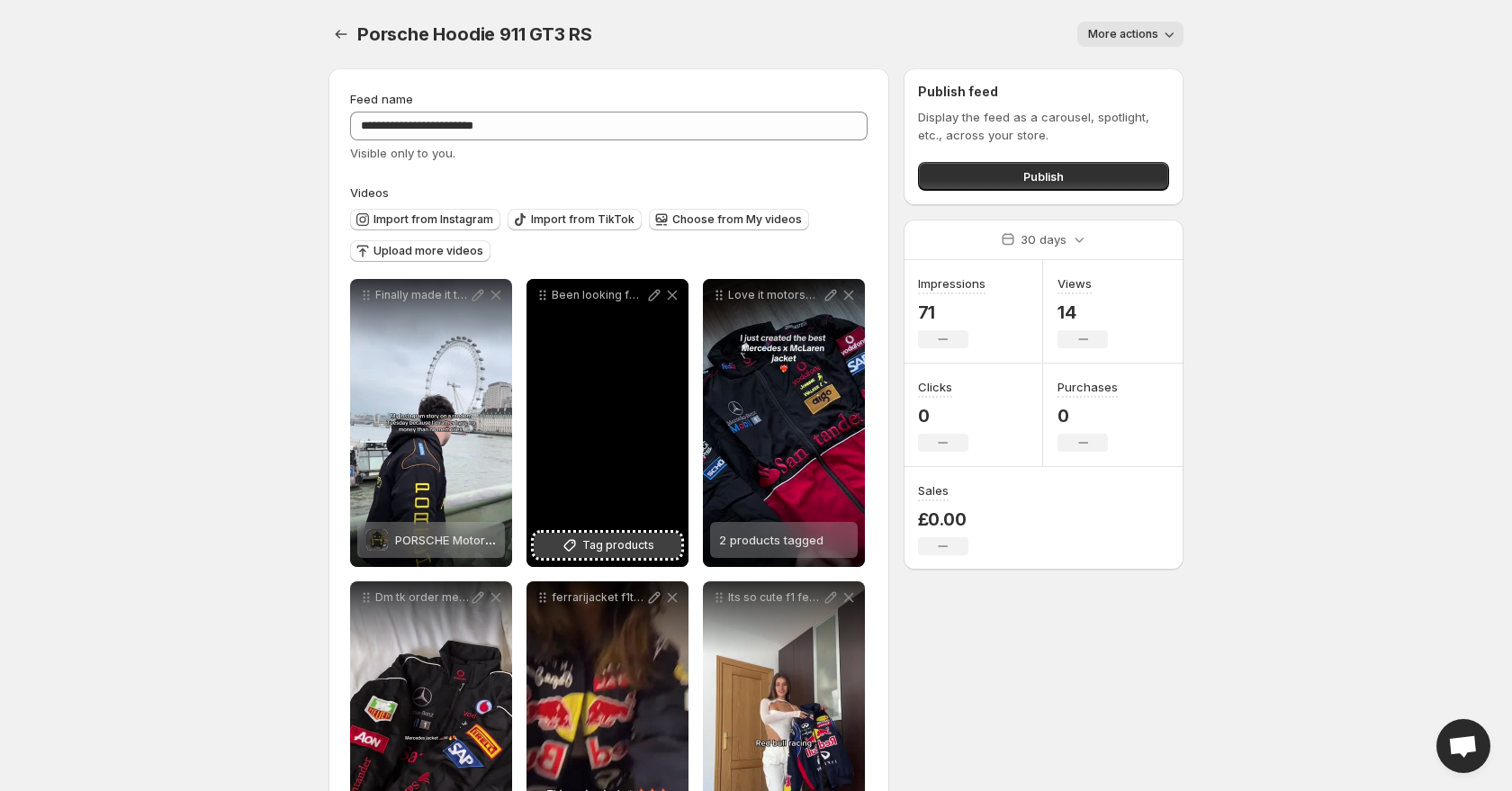
click at [578, 542] on icon at bounding box center [569, 545] width 18 height 18
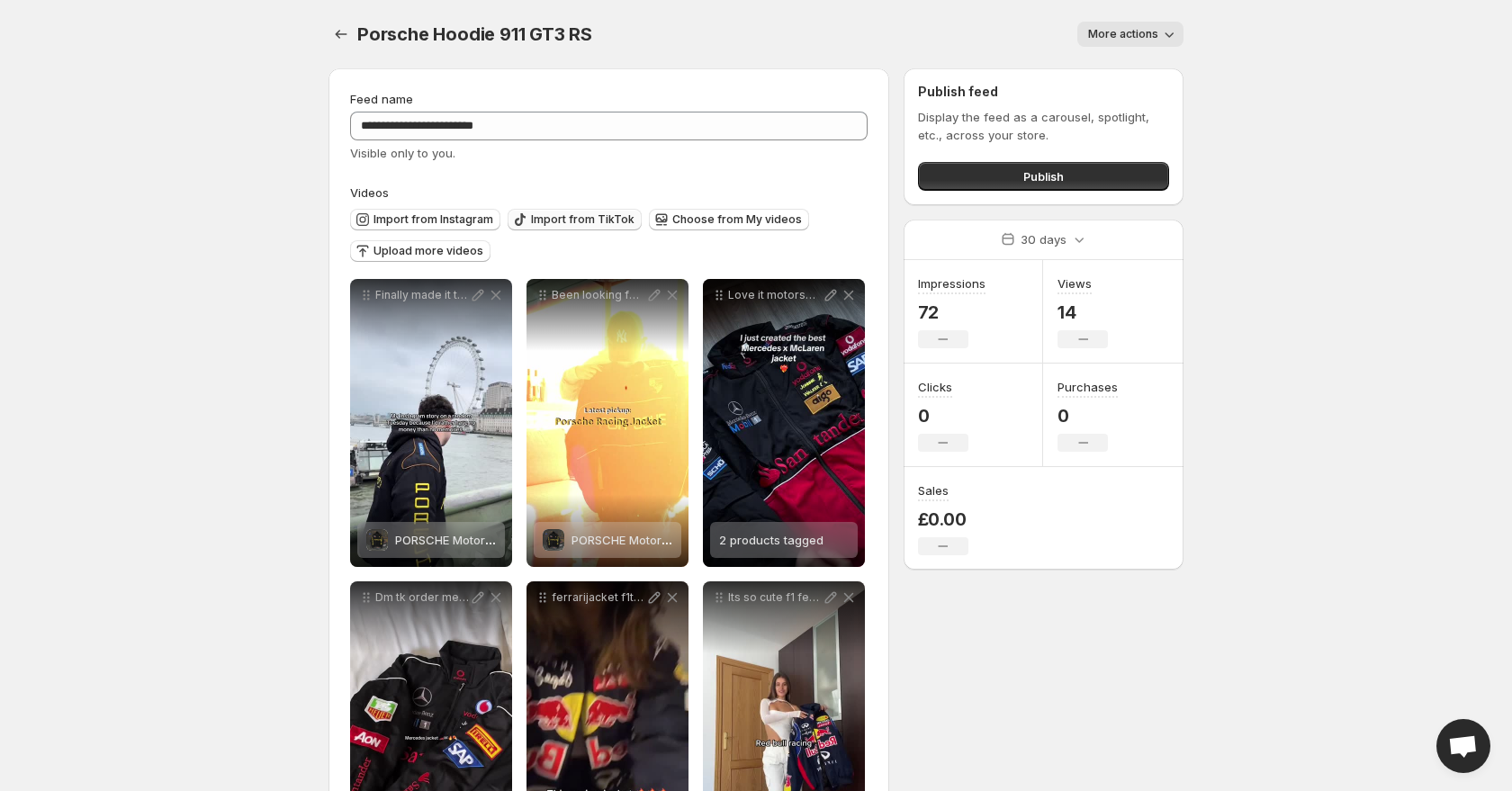
click at [600, 211] on button "Import from TikTok" at bounding box center [574, 219] width 134 height 22
click at [567, 220] on span "Import from TikTok" at bounding box center [583, 219] width 103 height 14
click at [546, 219] on span "Import from TikTok" at bounding box center [583, 219] width 103 height 14
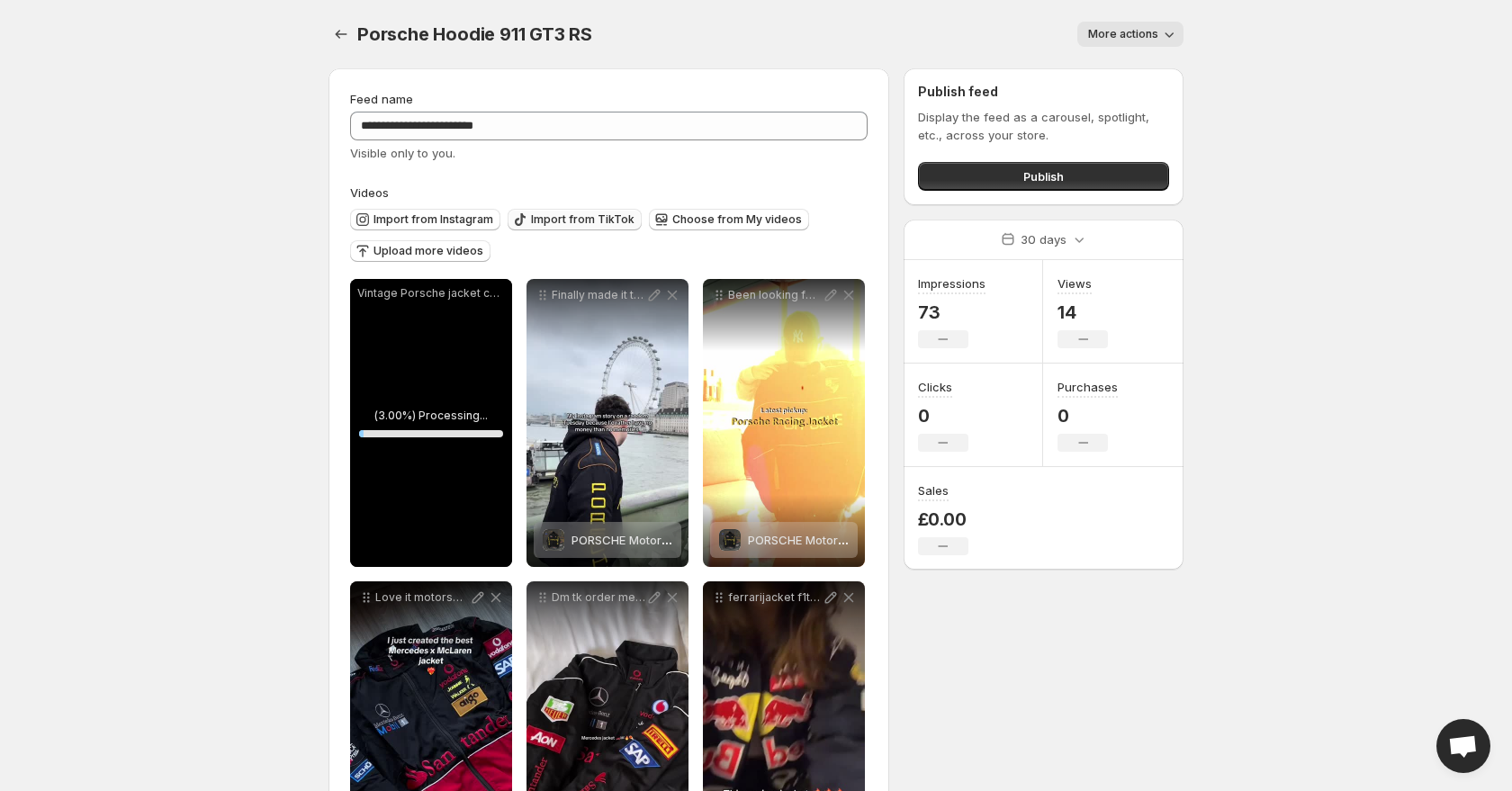
click at [591, 219] on span "Import from TikTok" at bounding box center [583, 219] width 103 height 14
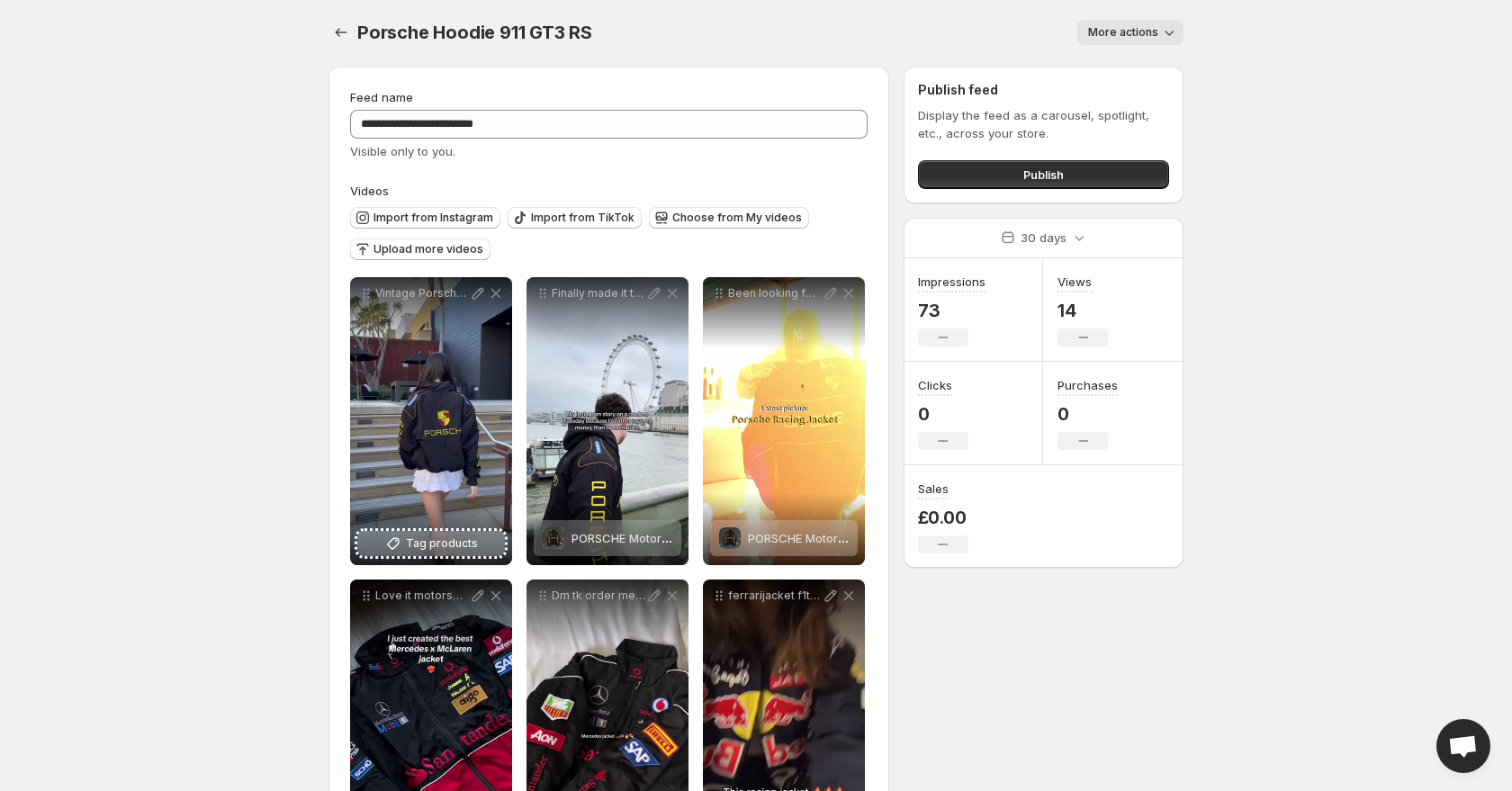
click at [415, 539] on span "Tag products" at bounding box center [441, 543] width 72 height 18
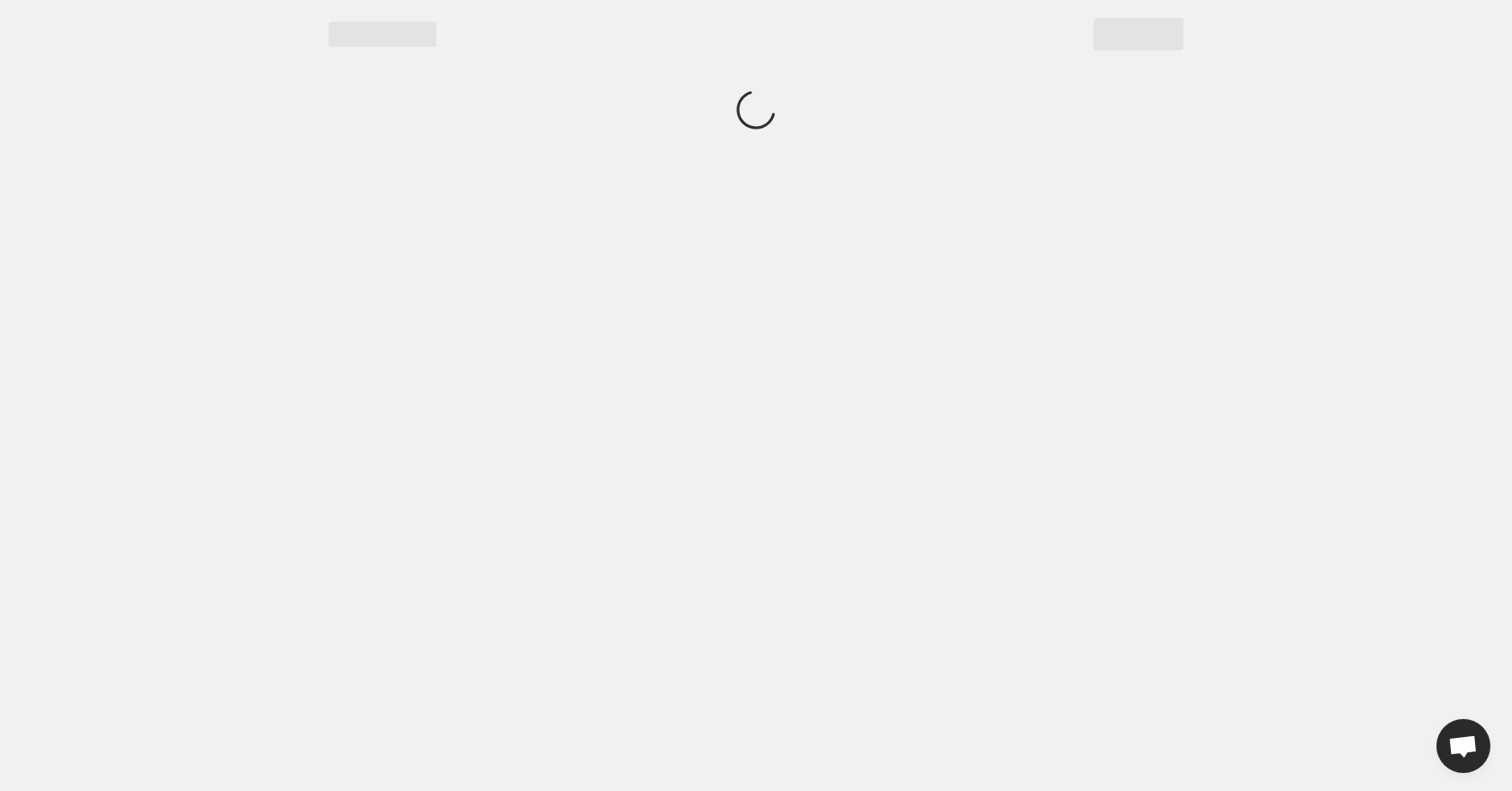
scroll to position [0, 0]
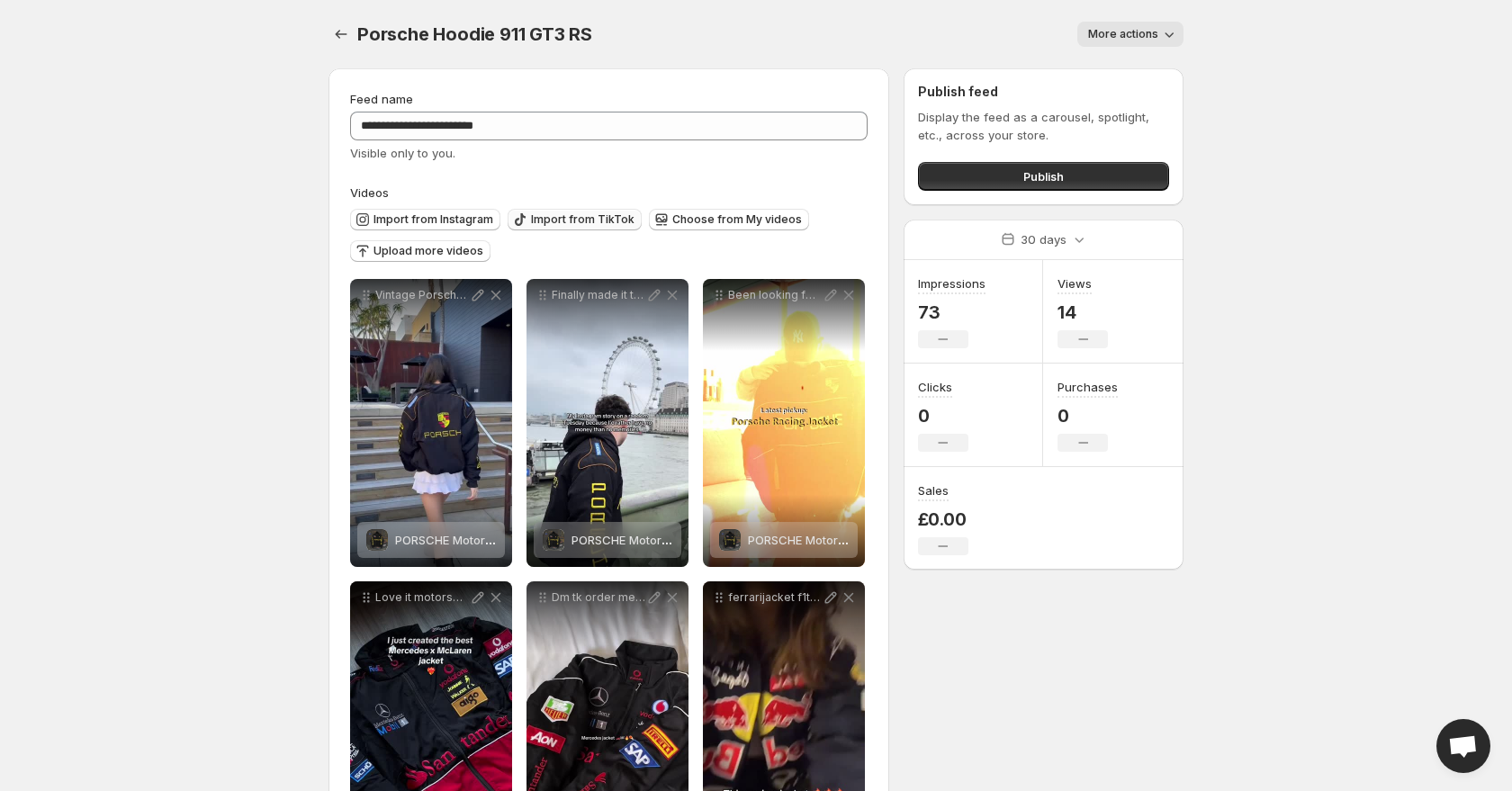
click at [542, 220] on span "Import from TikTok" at bounding box center [583, 219] width 103 height 14
click at [603, 219] on span "Import from TikTok" at bounding box center [583, 219] width 103 height 14
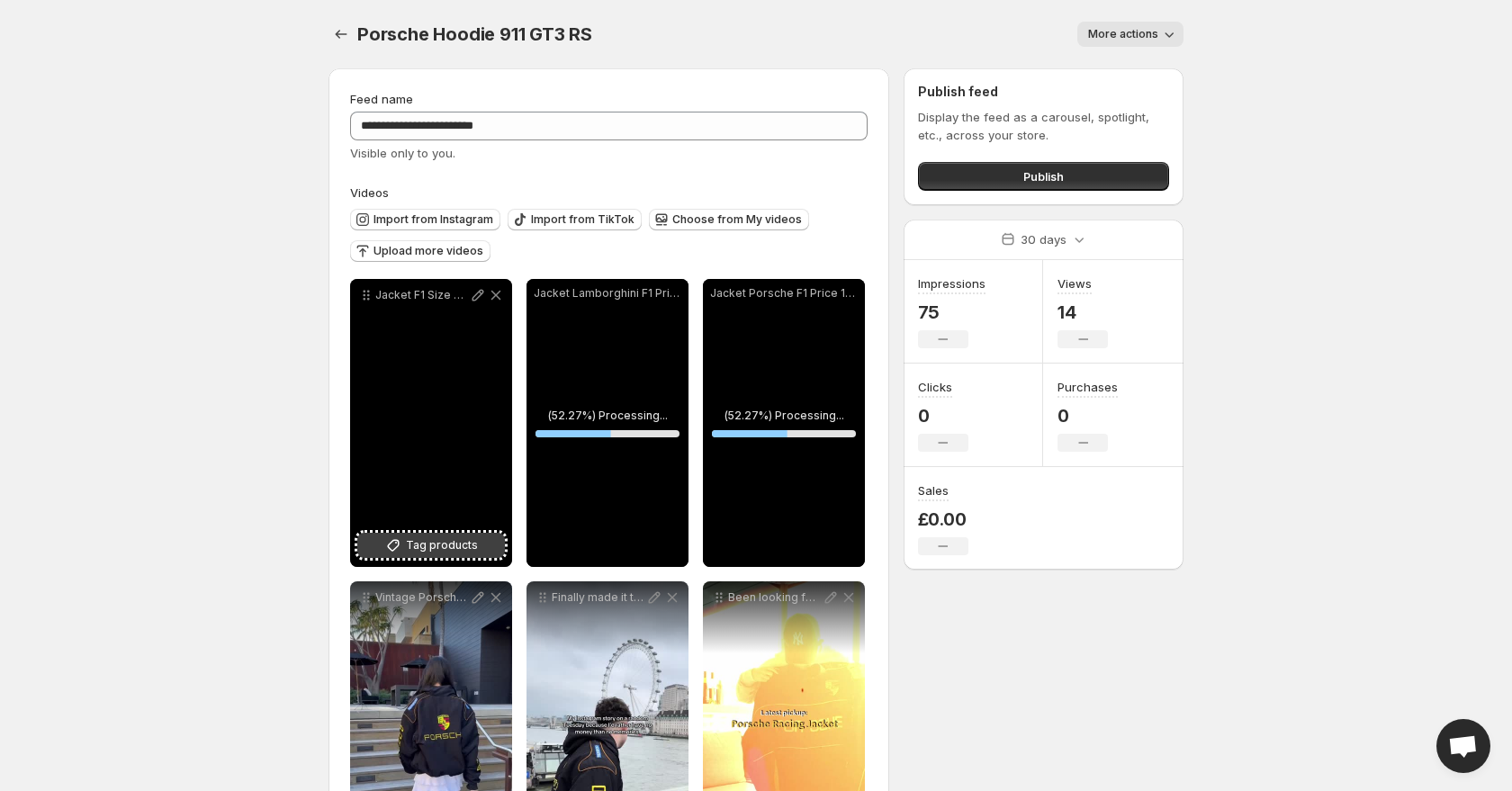
click at [400, 540] on icon at bounding box center [393, 545] width 11 height 11
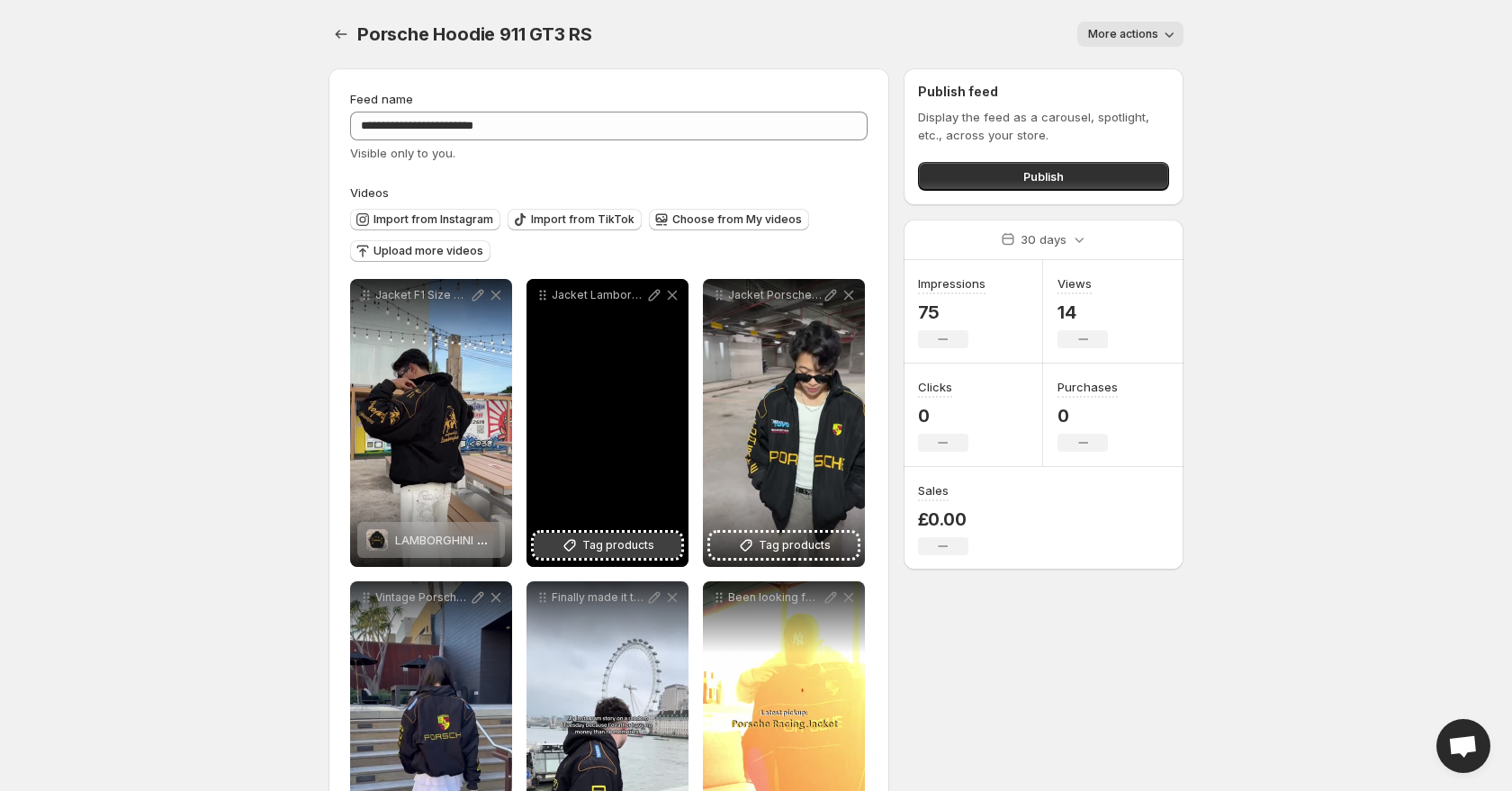
click at [600, 538] on span "Tag products" at bounding box center [618, 545] width 72 height 18
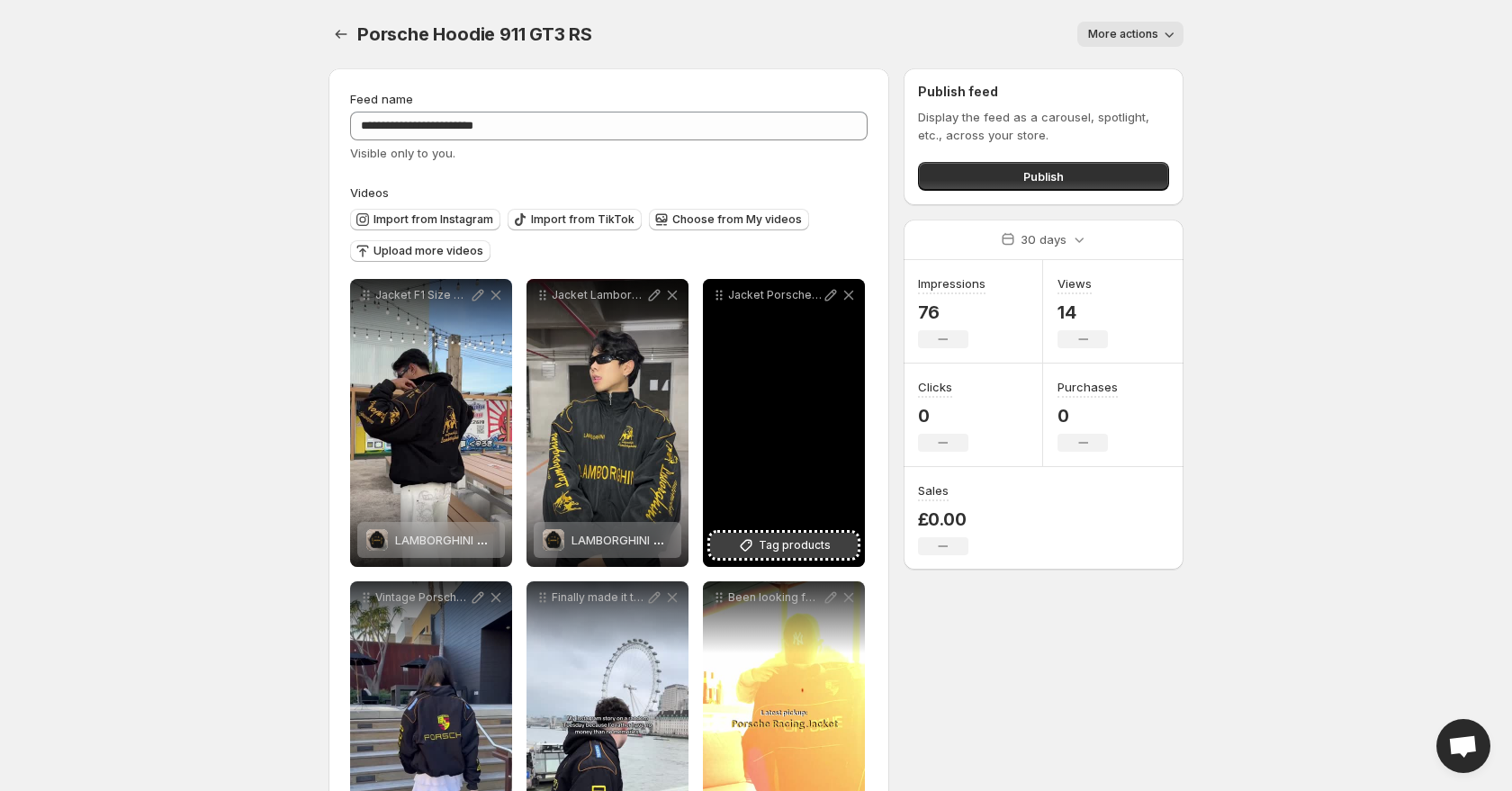
click at [781, 545] on span "Tag products" at bounding box center [794, 545] width 72 height 18
